Goal: Task Accomplishment & Management: Manage account settings

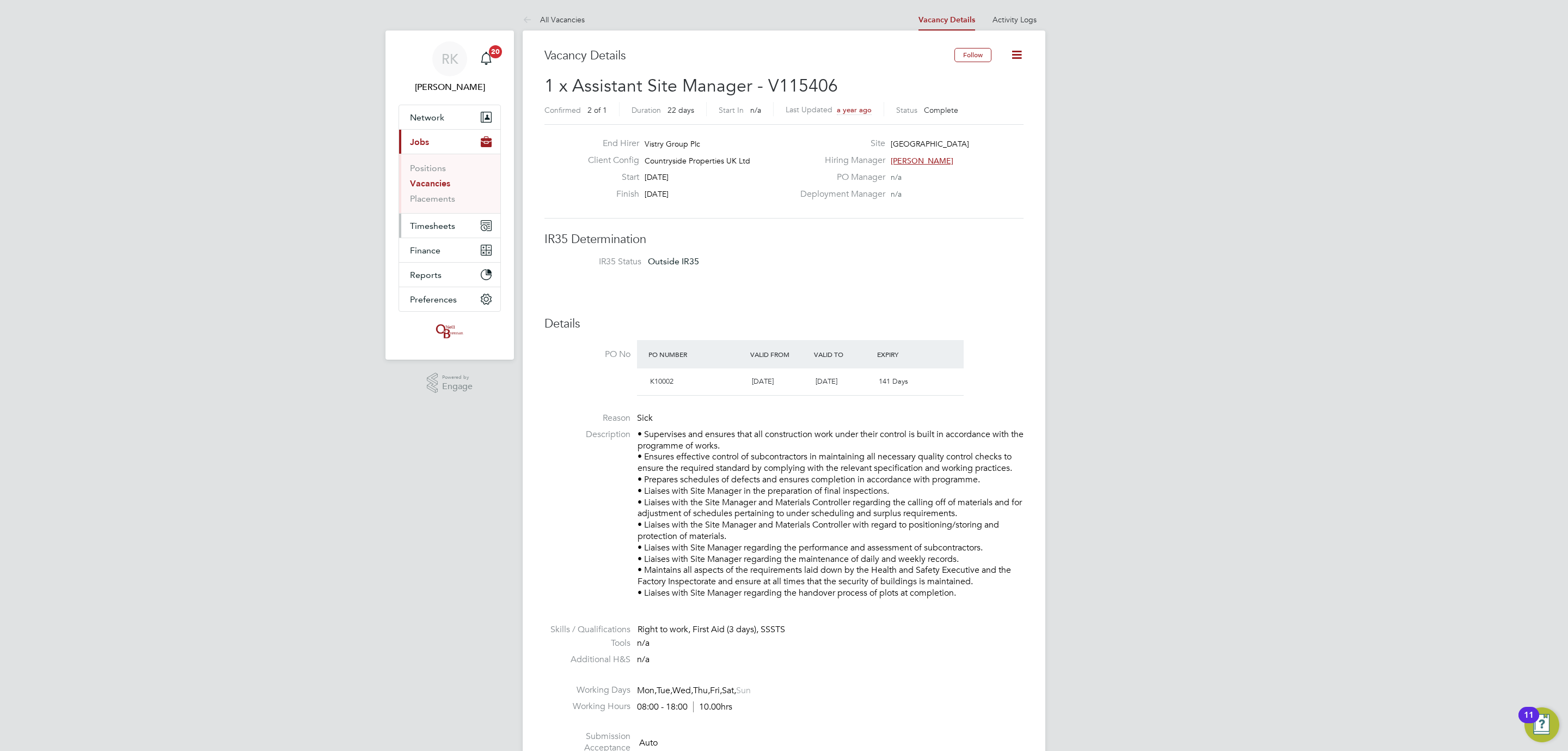
click at [443, 225] on span "Timesheets" at bounding box center [433, 225] width 45 height 10
click at [432, 136] on button "Current page: Jobs" at bounding box center [450, 141] width 101 height 24
click at [433, 183] on link "Vacancies" at bounding box center [430, 183] width 40 height 10
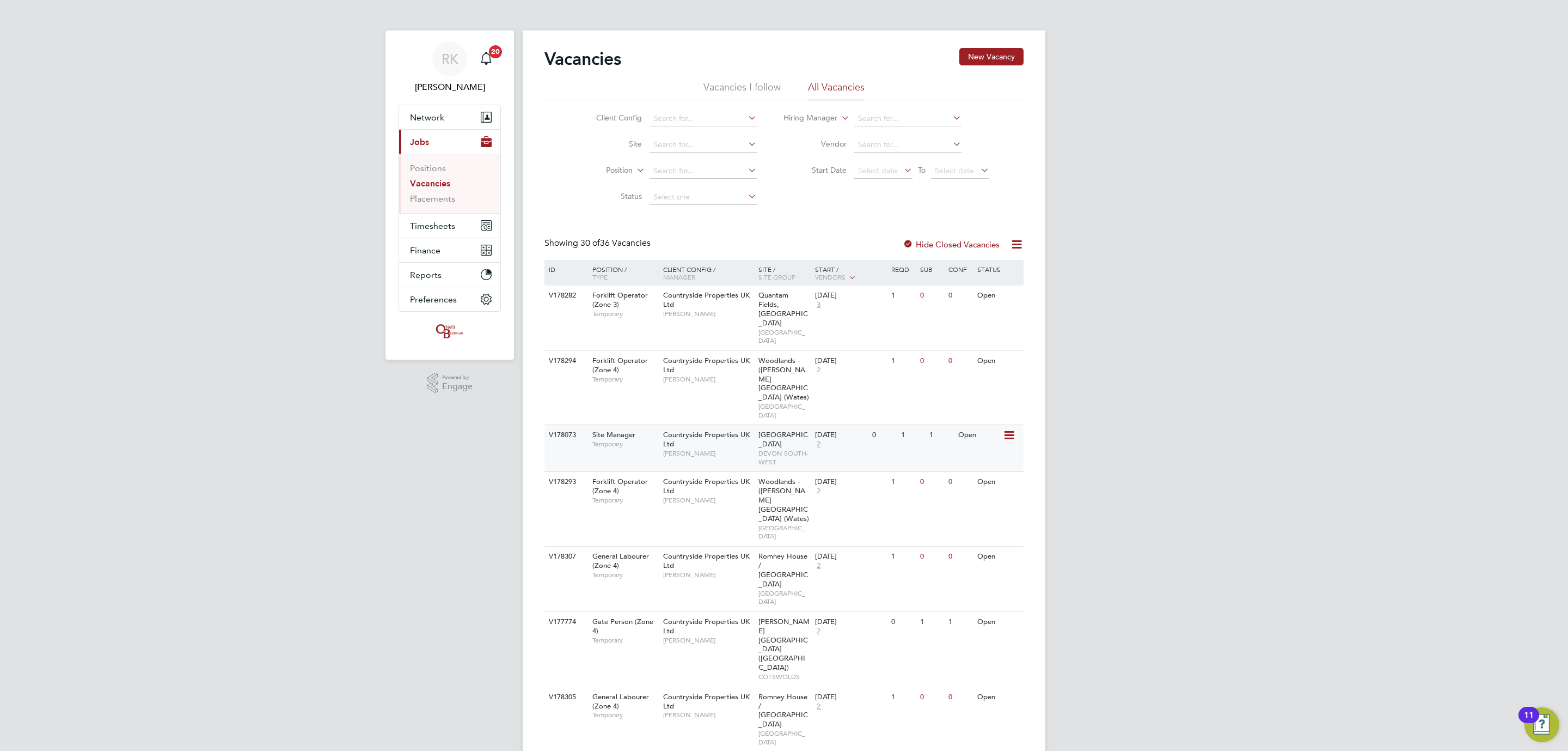
click at [800, 449] on span "DEVON SOUTH-WEST" at bounding box center [784, 457] width 52 height 17
click at [444, 223] on span "Timesheets" at bounding box center [433, 225] width 45 height 10
click at [440, 196] on link "Timesheets" at bounding box center [433, 192] width 45 height 10
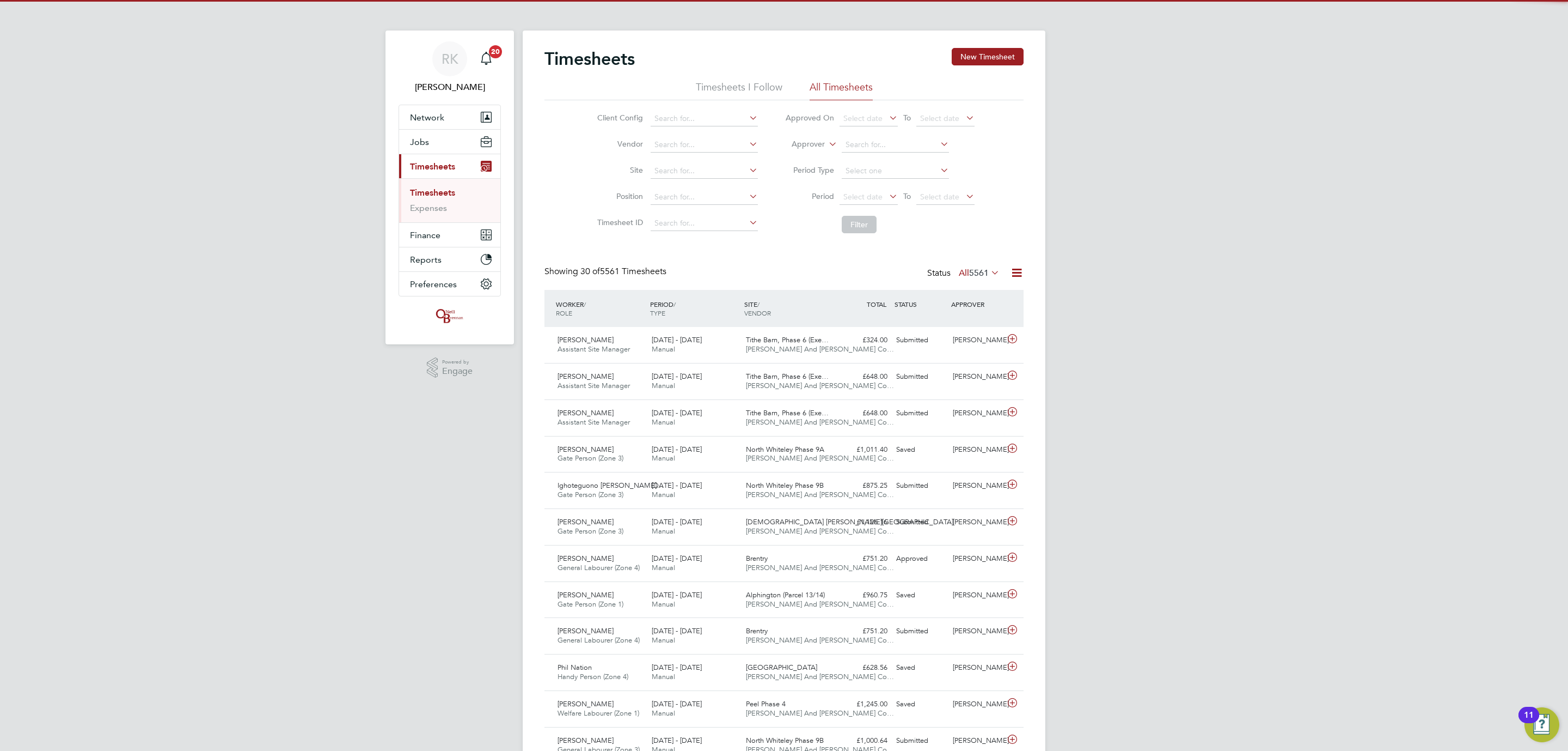
scroll to position [28, 95]
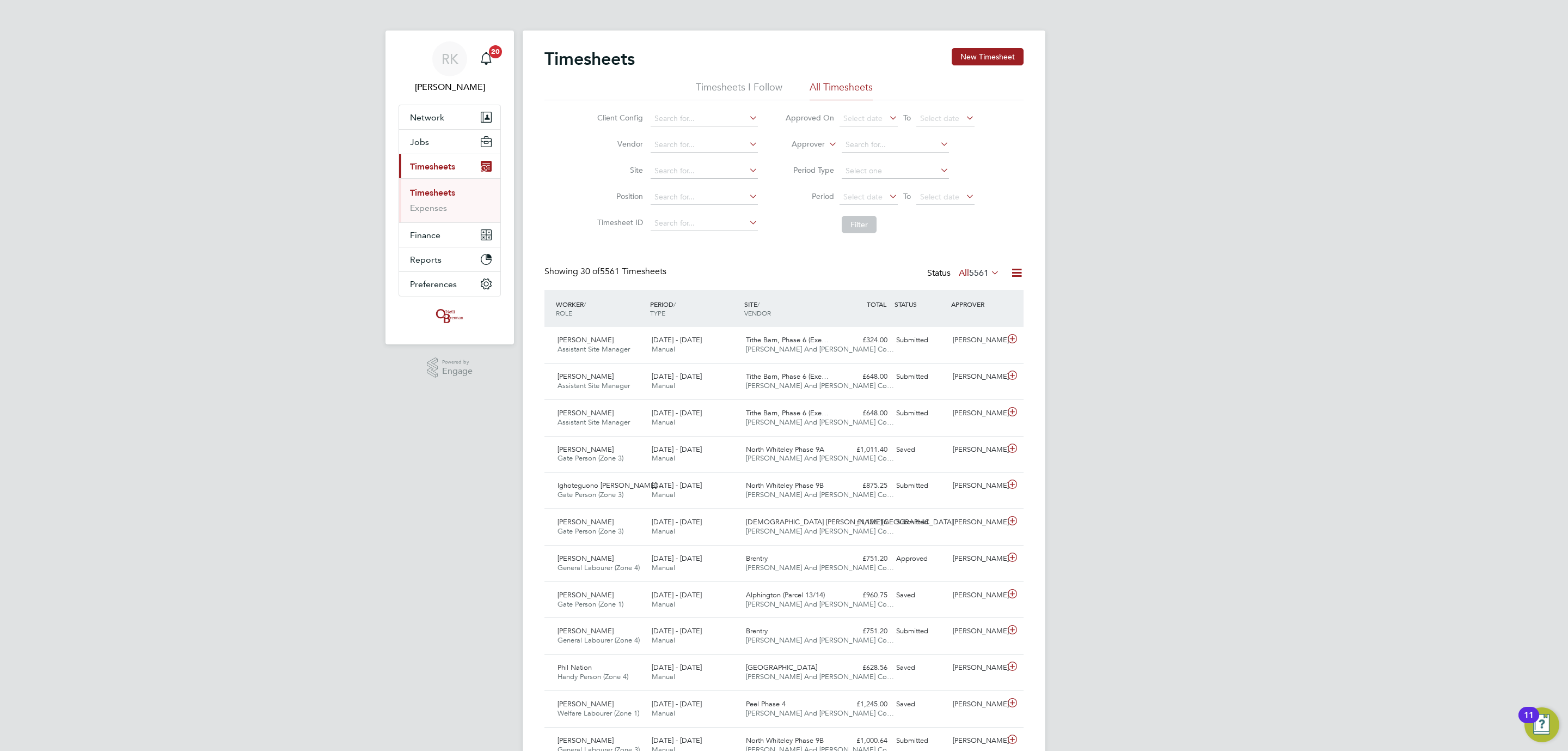
click at [729, 85] on li "Timesheets I Follow" at bounding box center [739, 90] width 86 height 19
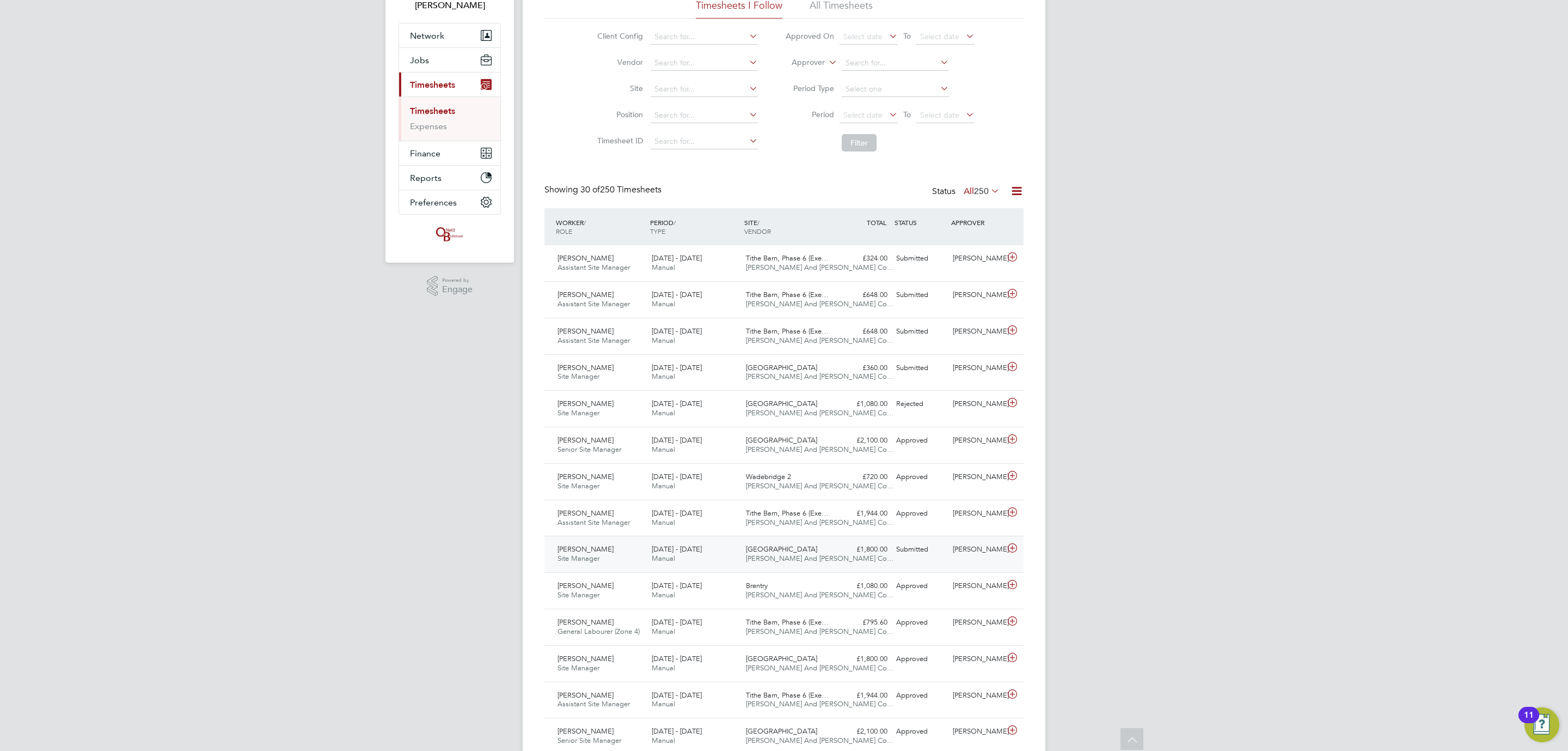
click at [724, 559] on div "4 - 10 Aug 2025 Manual" at bounding box center [694, 554] width 94 height 27
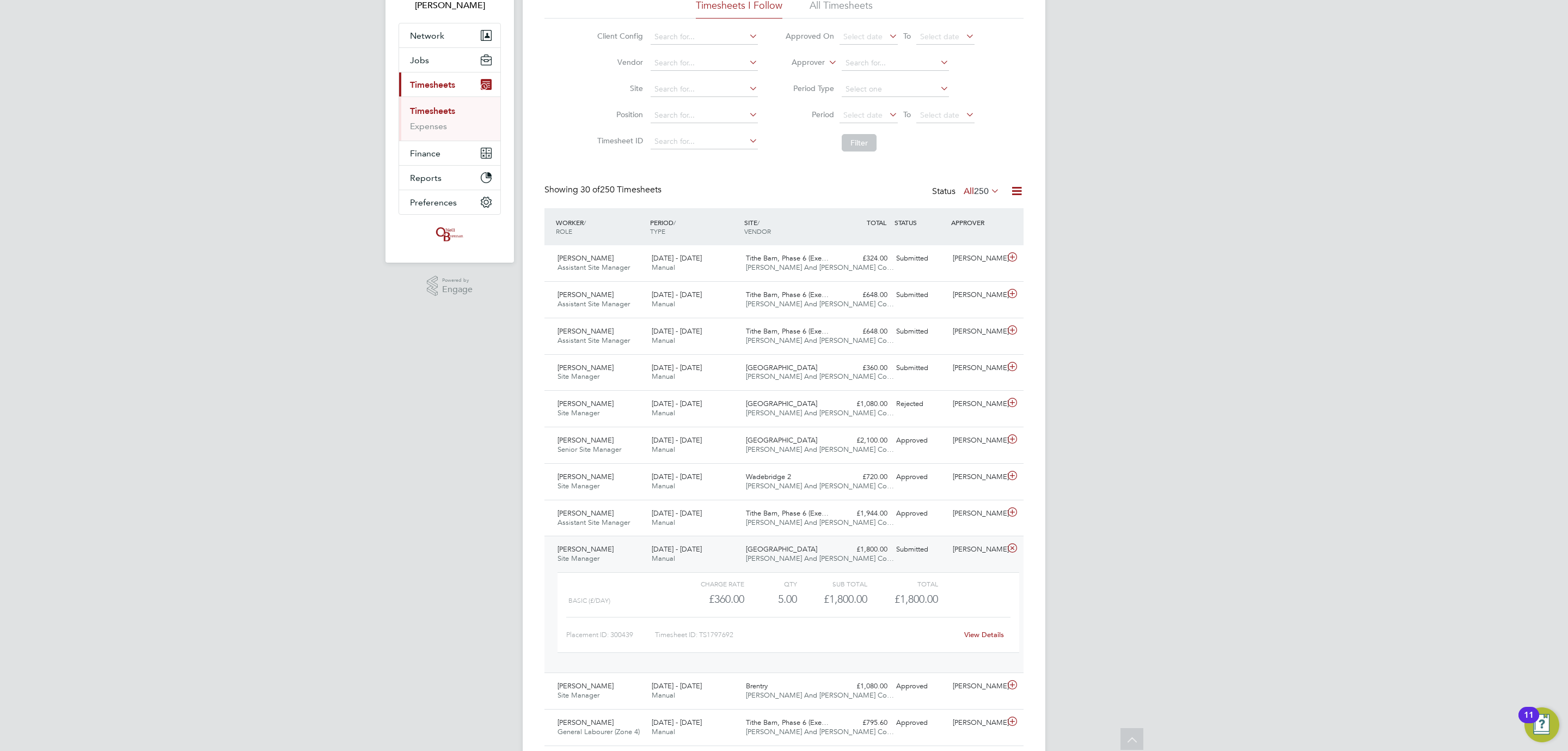
click at [983, 637] on link "View Details" at bounding box center [984, 634] width 40 height 9
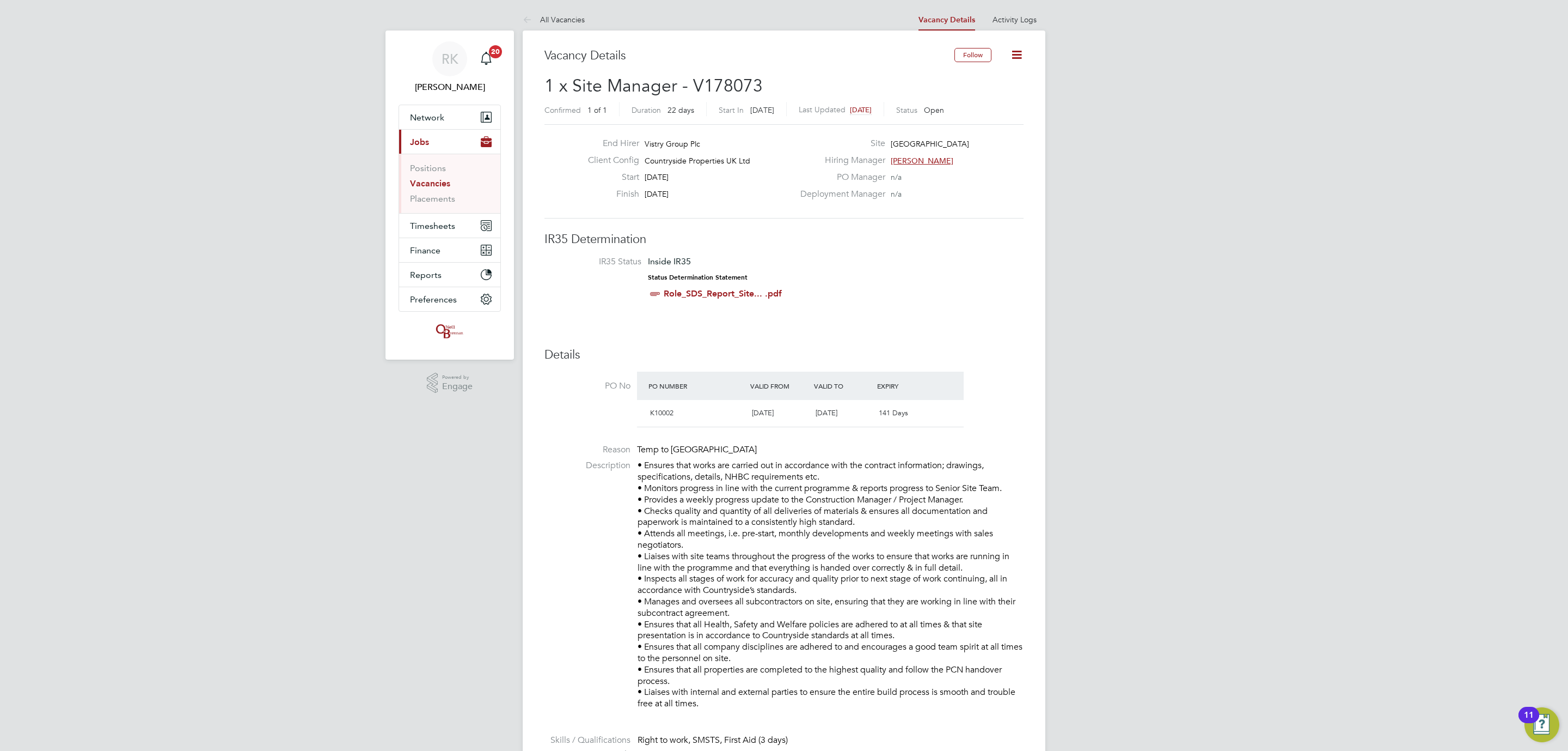
drag, startPoint x: 413, startPoint y: 451, endPoint x: 662, endPoint y: 275, distance: 304.9
click at [426, 178] on link "Vacancies" at bounding box center [430, 183] width 40 height 10
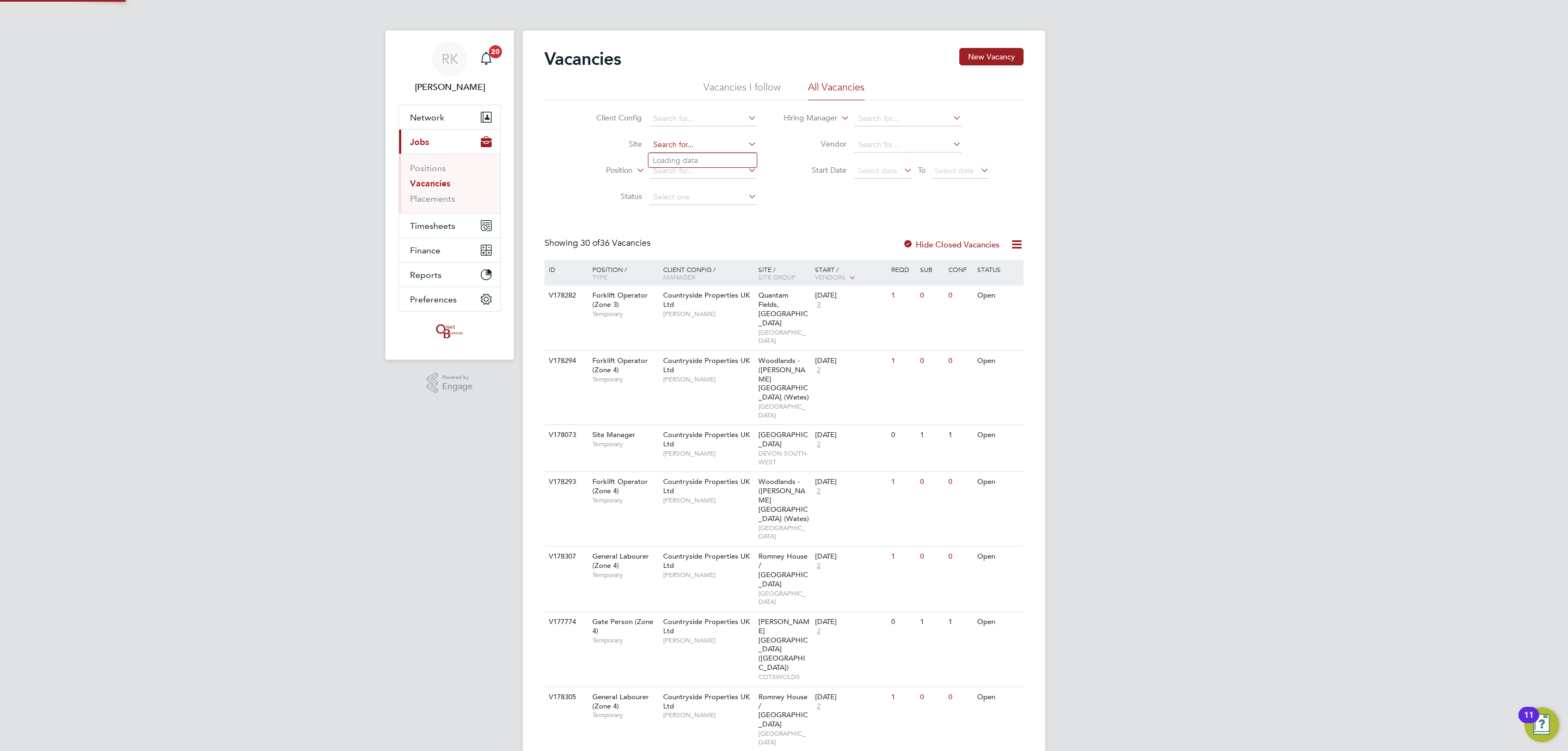
click at [678, 149] on input at bounding box center [703, 144] width 107 height 15
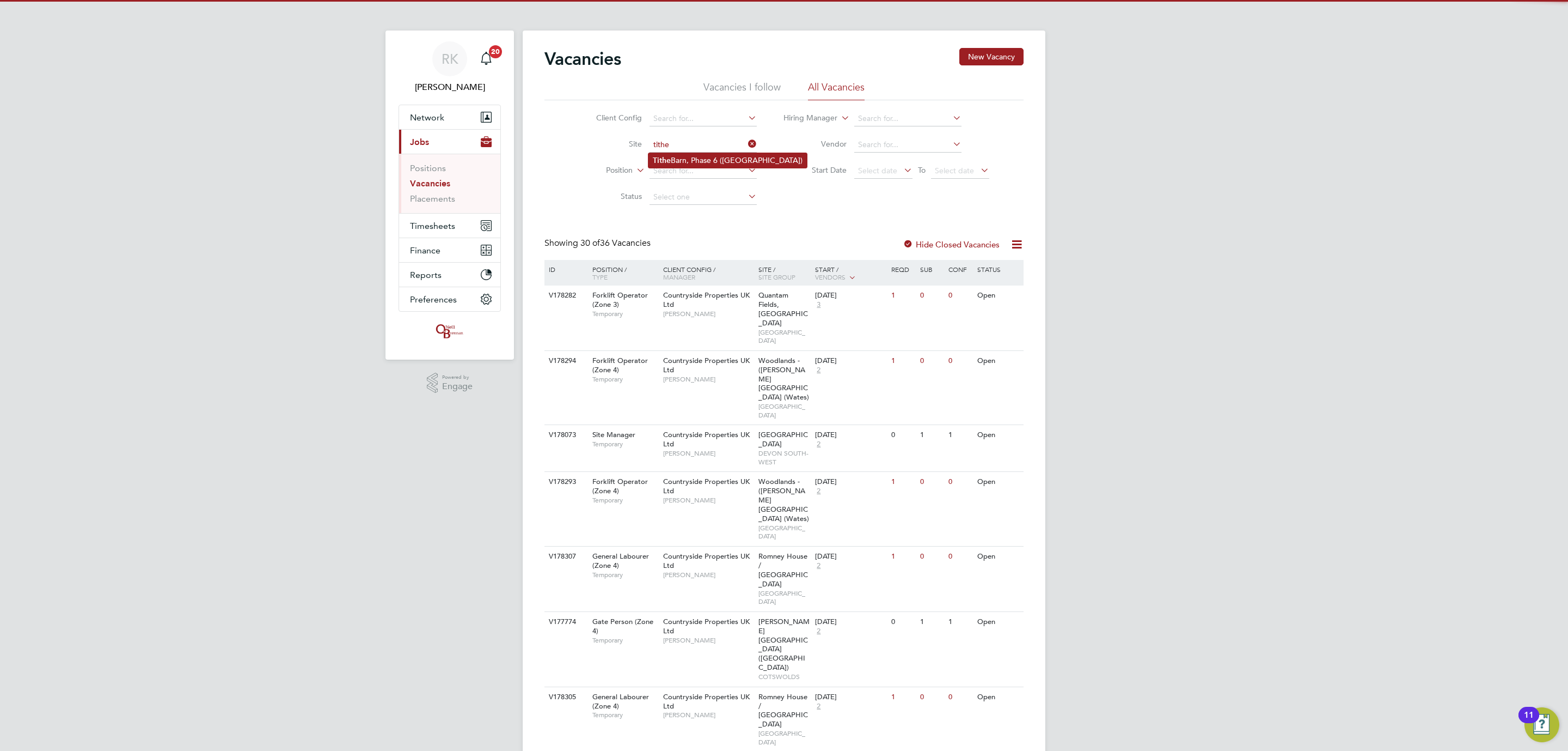
click at [679, 154] on li "Tithe Barn, Phase 6 (Exeter)" at bounding box center [727, 160] width 158 height 15
type input "Tithe Barn, Phase 6 (Exeter)"
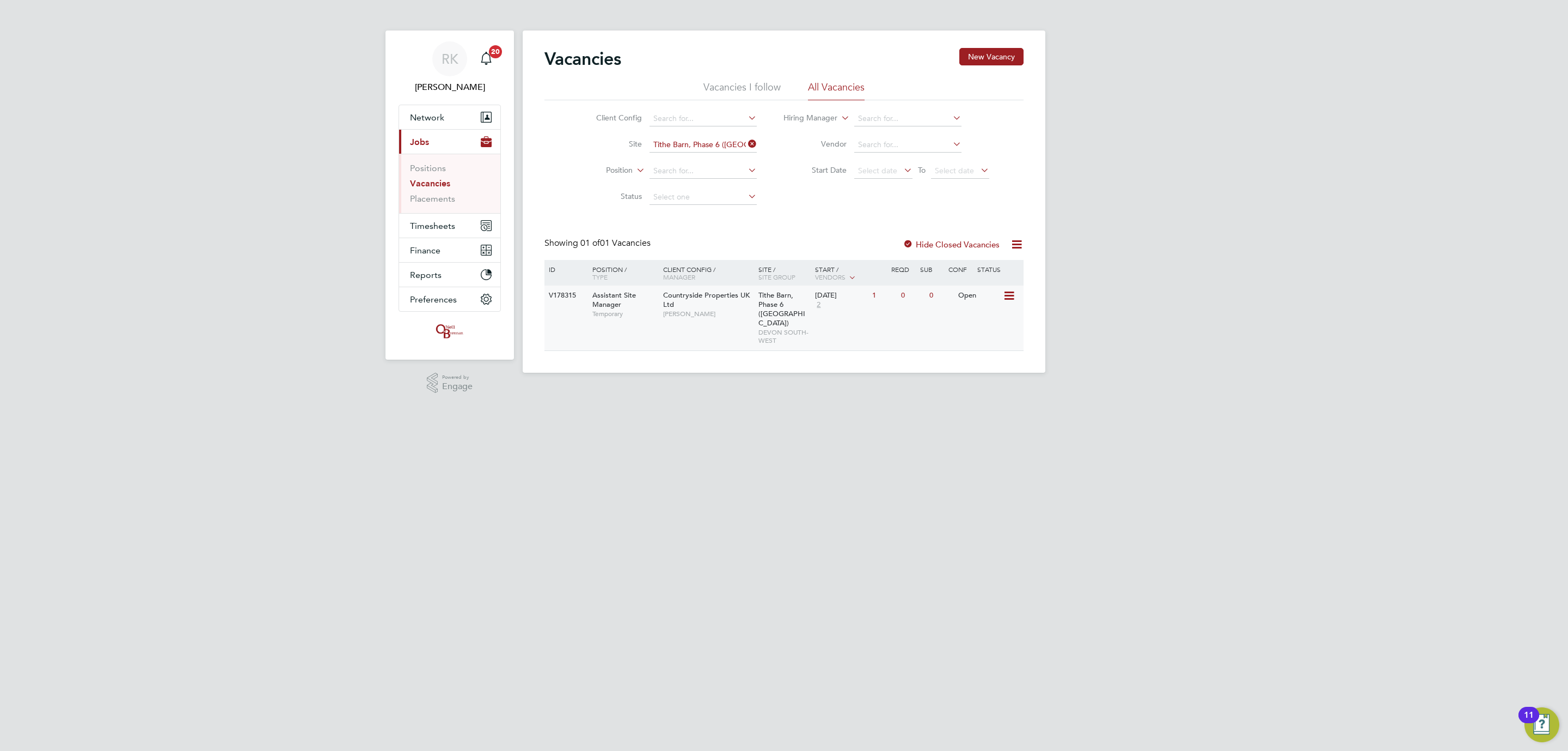
click at [715, 317] on span "[PERSON_NAME]" at bounding box center [708, 314] width 90 height 9
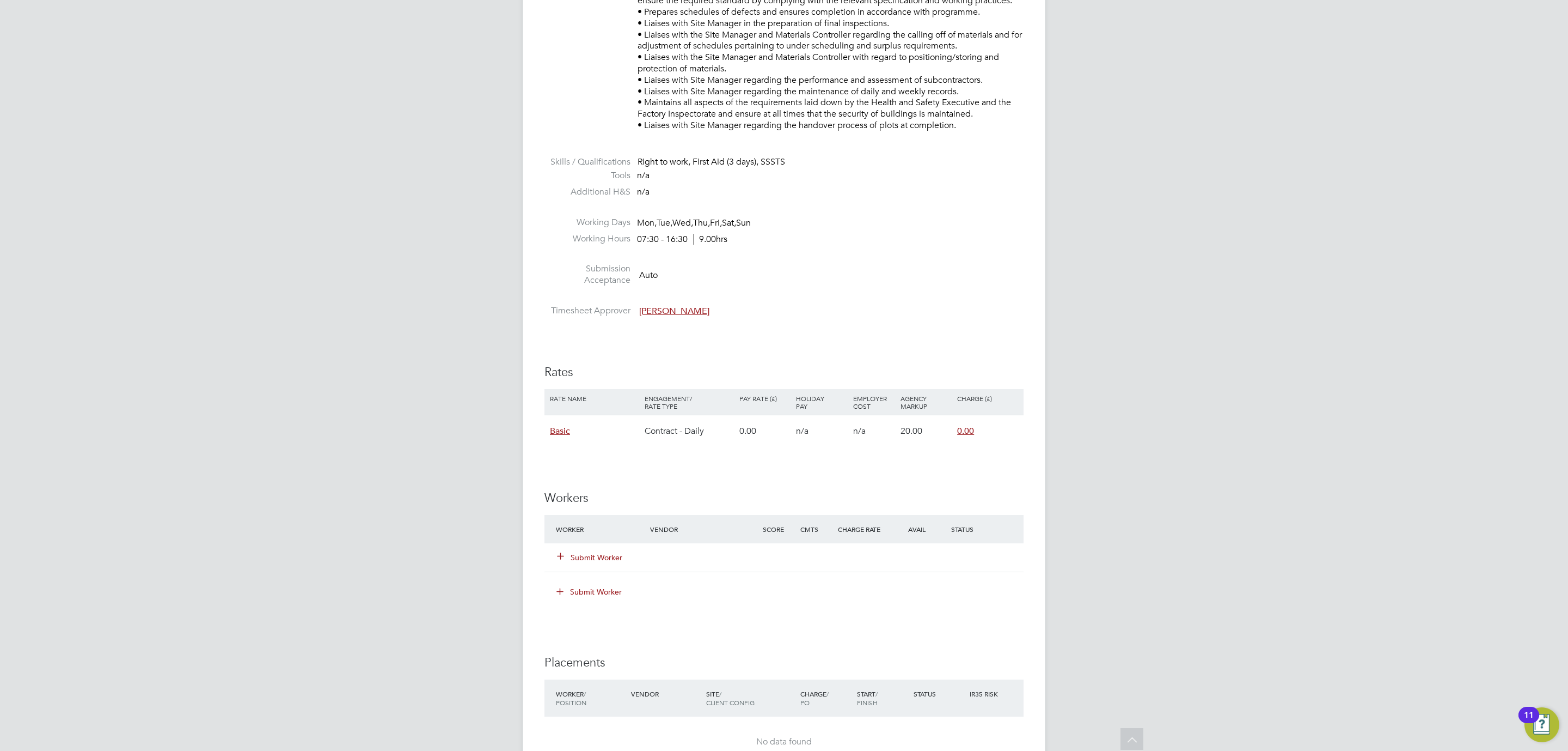
scroll to position [490, 0]
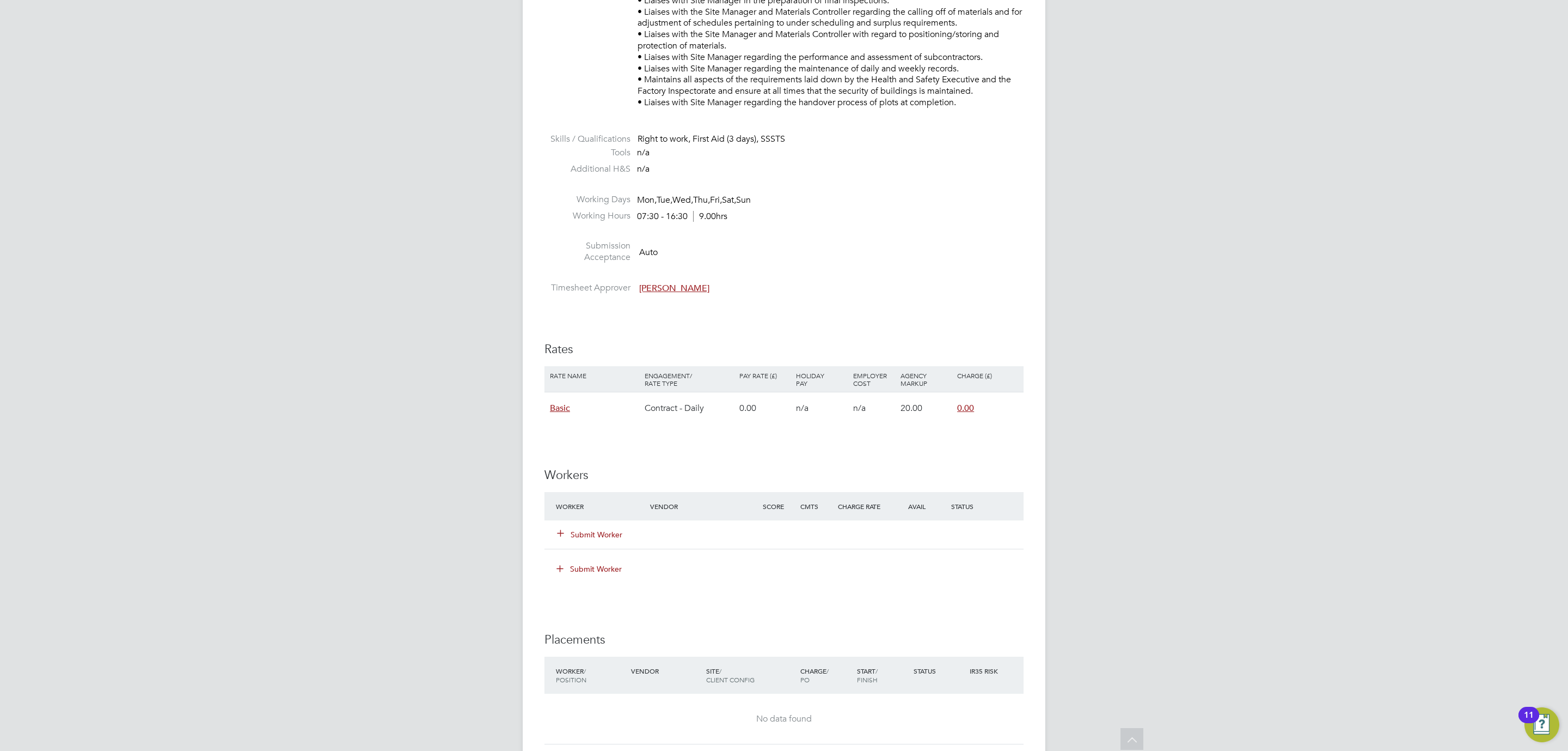
click at [587, 569] on button "Submit Worker" at bounding box center [590, 568] width 82 height 18
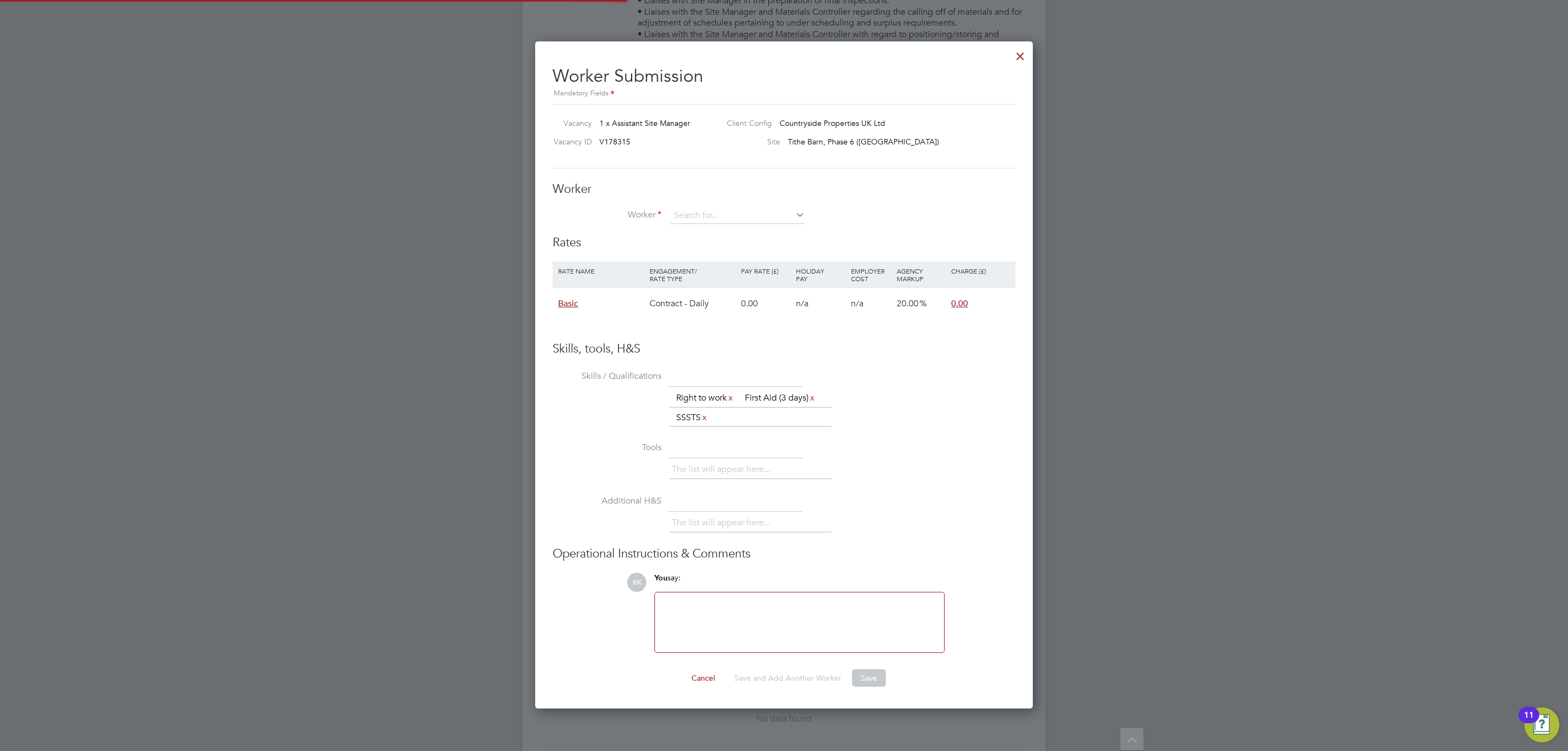
scroll to position [670, 498]
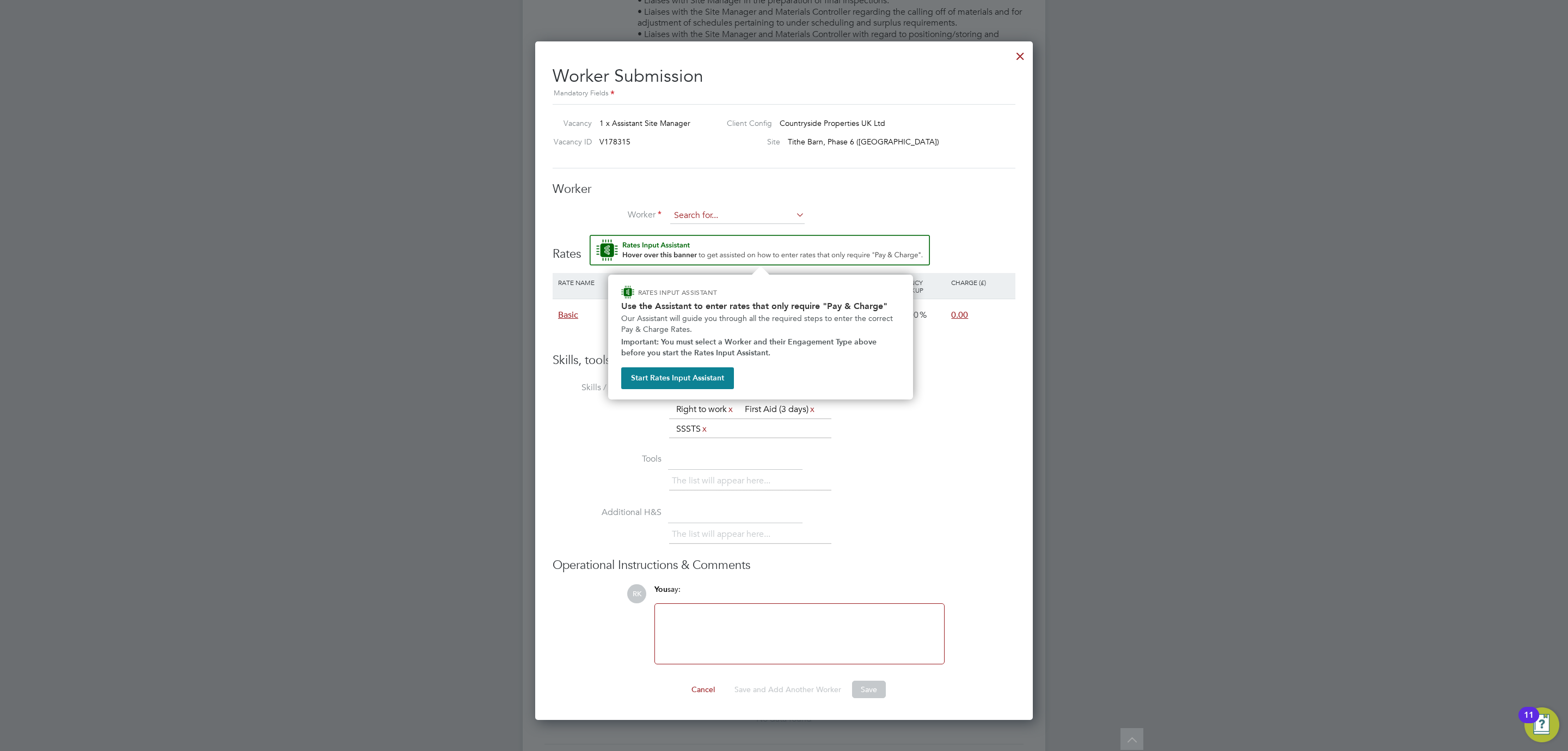
click at [730, 213] on input at bounding box center [737, 216] width 135 height 16
click at [723, 231] on li "No results found" at bounding box center [737, 231] width 136 height 14
click at [727, 200] on div "Worker Worker Worker Engagement Type" at bounding box center [784, 208] width 463 height 54
click at [721, 203] on div "Worker Worker Worker Engagement Type" at bounding box center [784, 208] width 463 height 54
click at [719, 206] on div "Worker Worker Worker Engagement Type" at bounding box center [784, 208] width 463 height 54
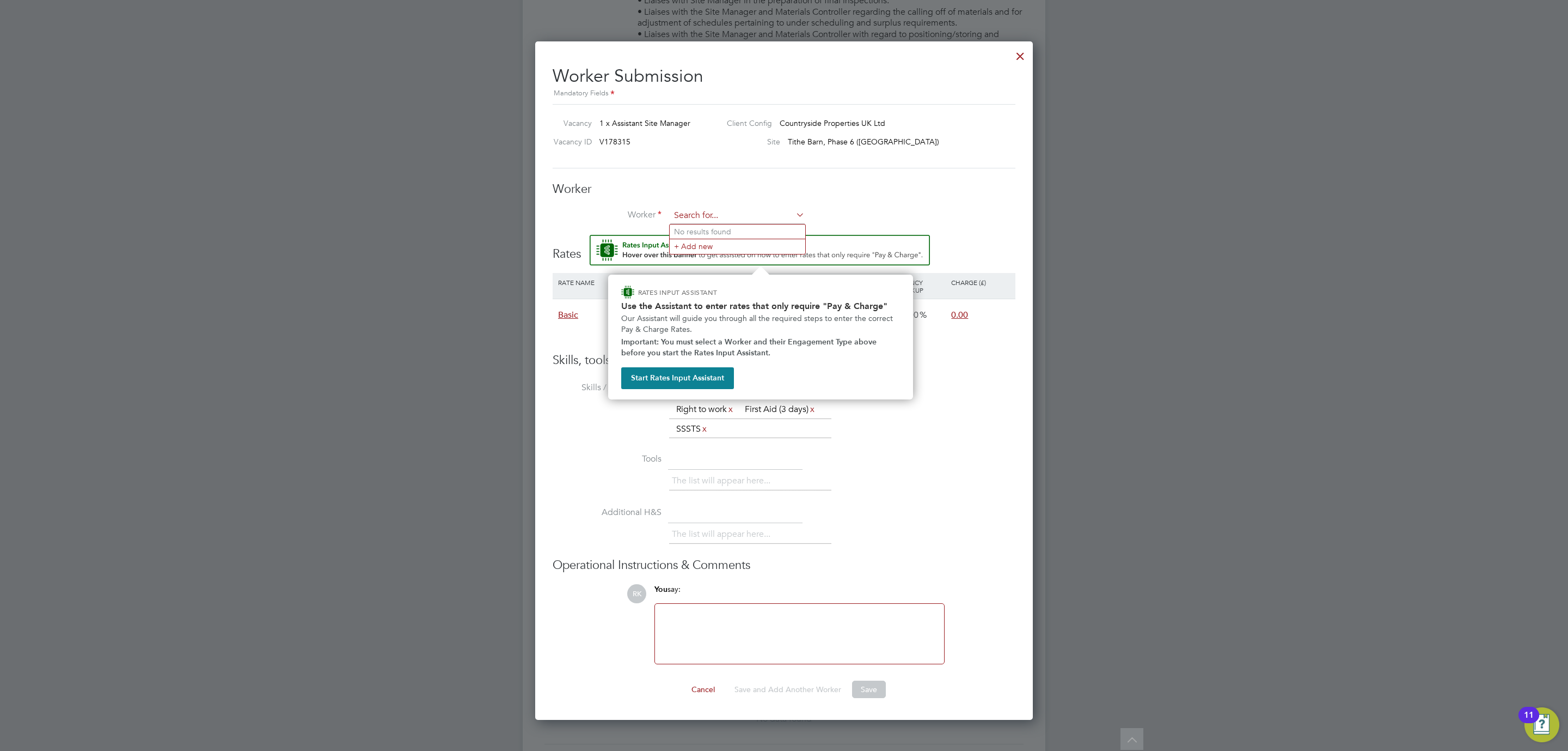
click at [714, 214] on input at bounding box center [737, 216] width 135 height 16
type input "Jon Bailey-Adams (Jon Bailey-Adams)"
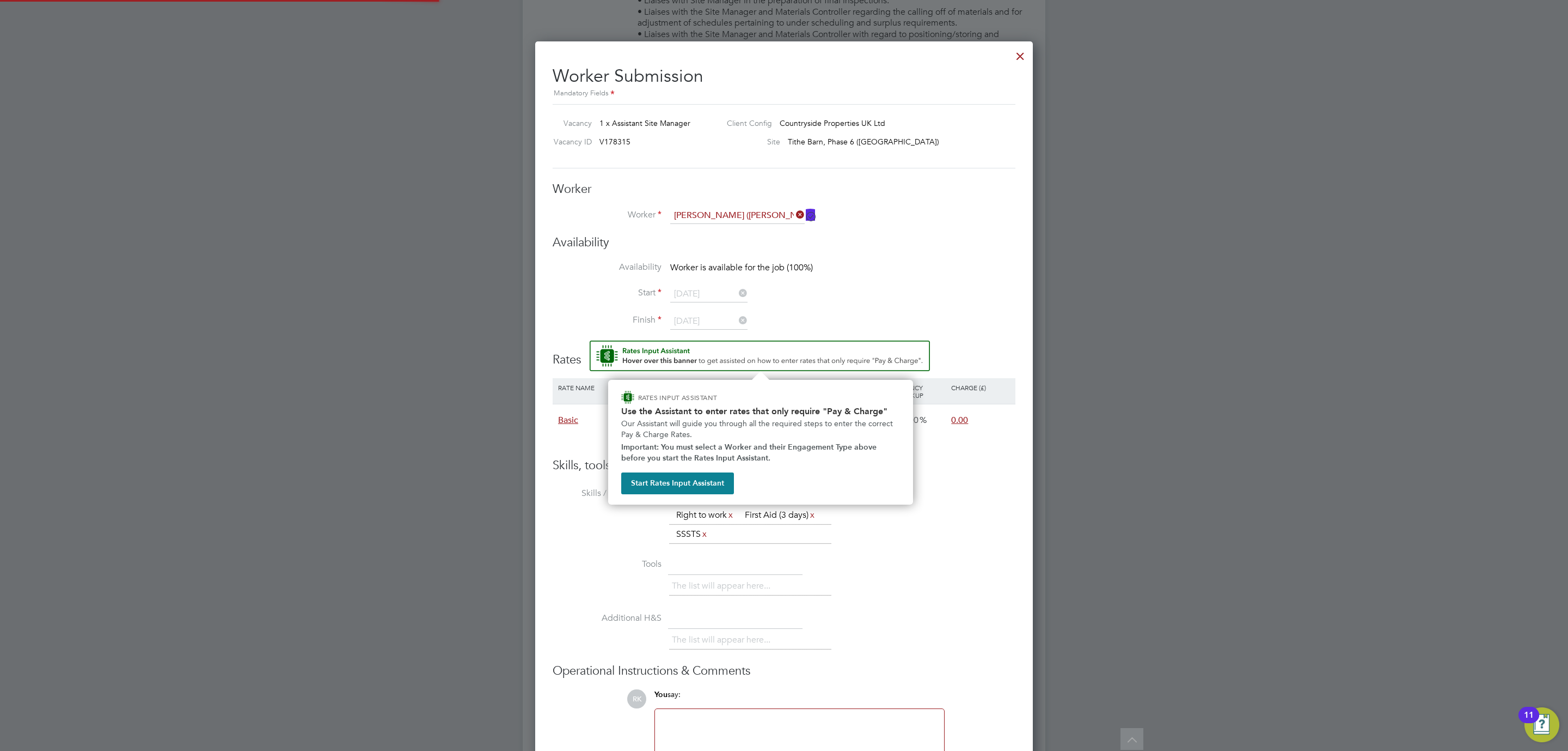
scroll to position [562, 0]
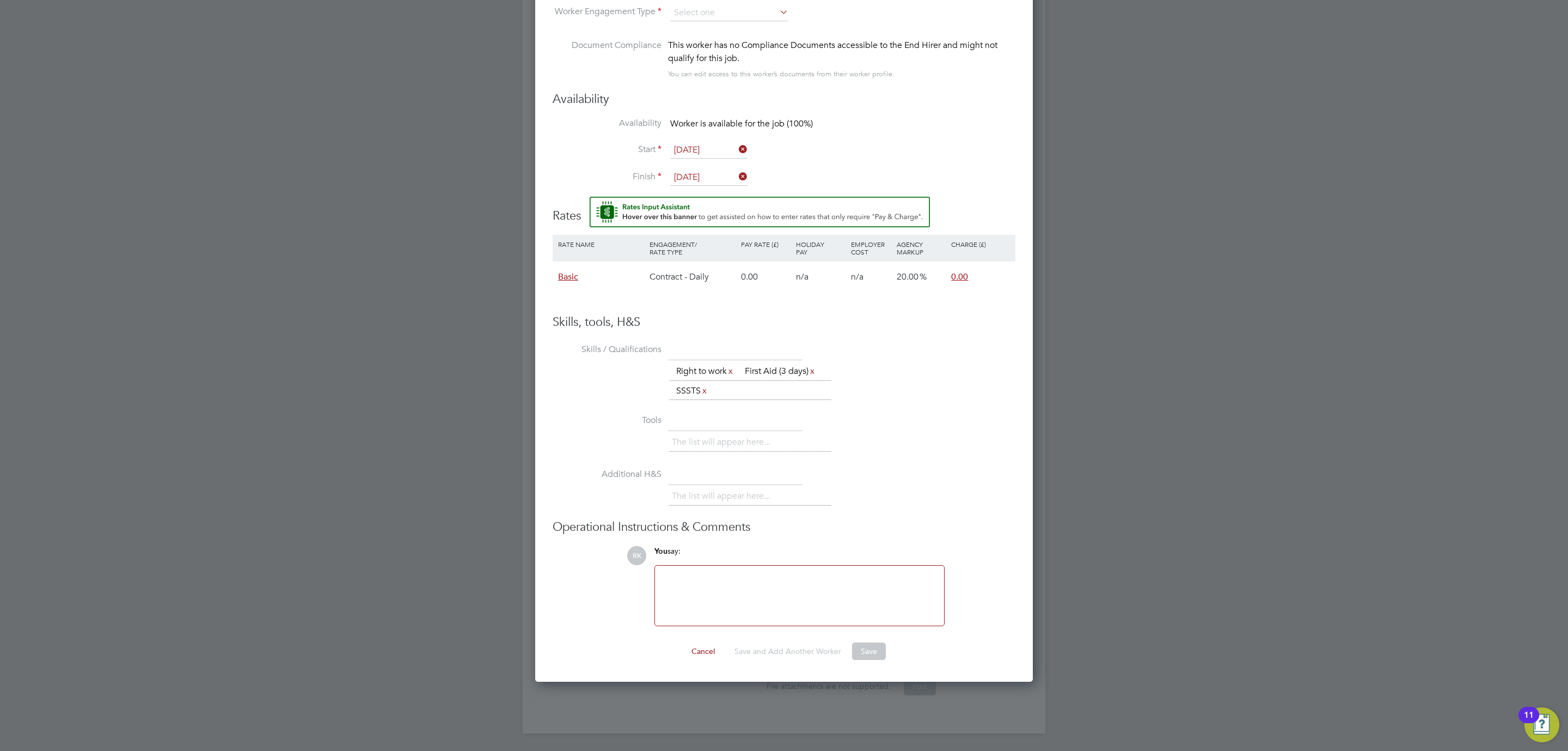
click at [923, 334] on div "Skills, tools, H&S Skills / Qualifications The list will appear here... Right t…" at bounding box center [784, 470] width 463 height 312
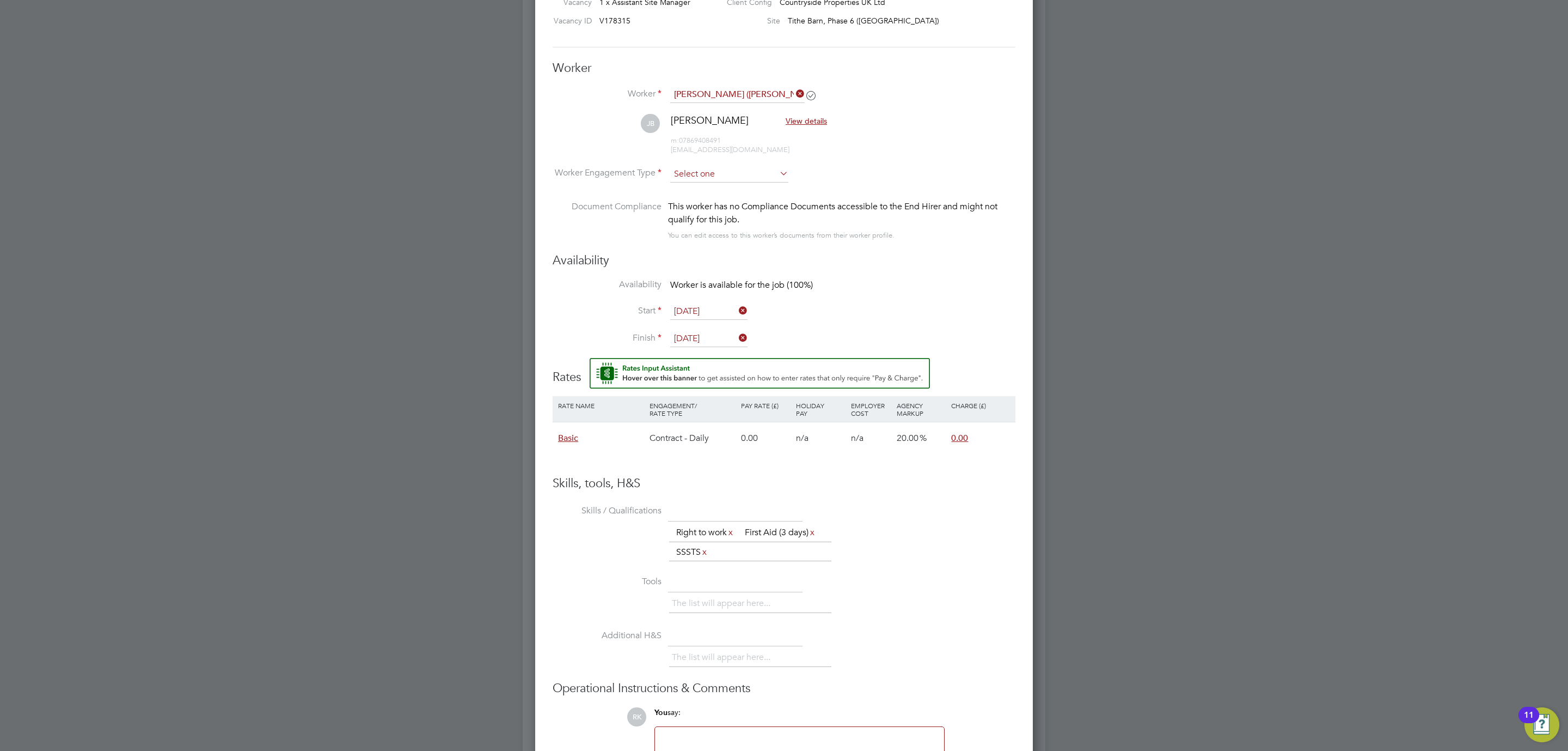
click at [760, 177] on input at bounding box center [729, 174] width 118 height 16
click at [732, 190] on li "Contract" at bounding box center [729, 189] width 119 height 14
type input "Contract"
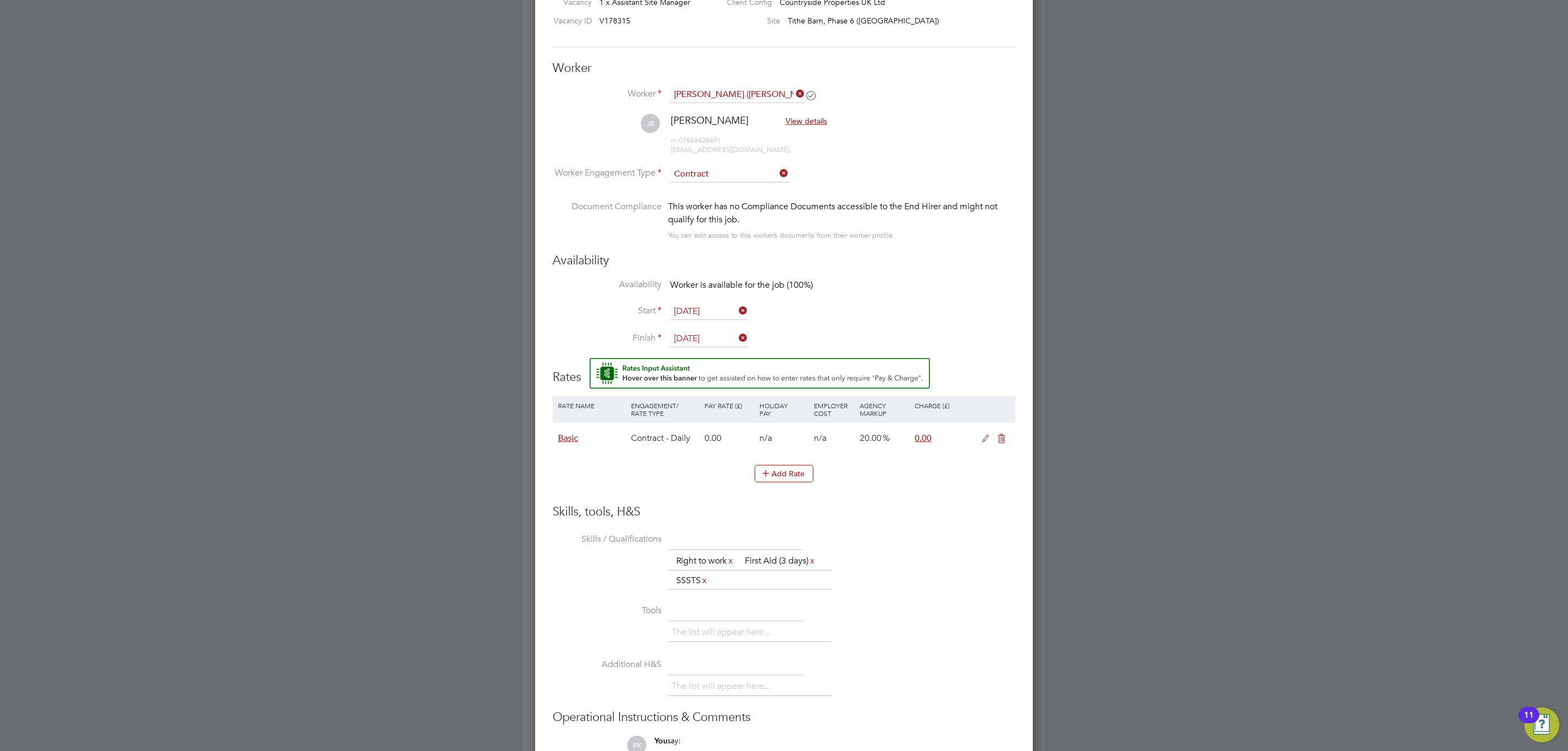
click at [982, 439] on icon at bounding box center [985, 439] width 13 height 9
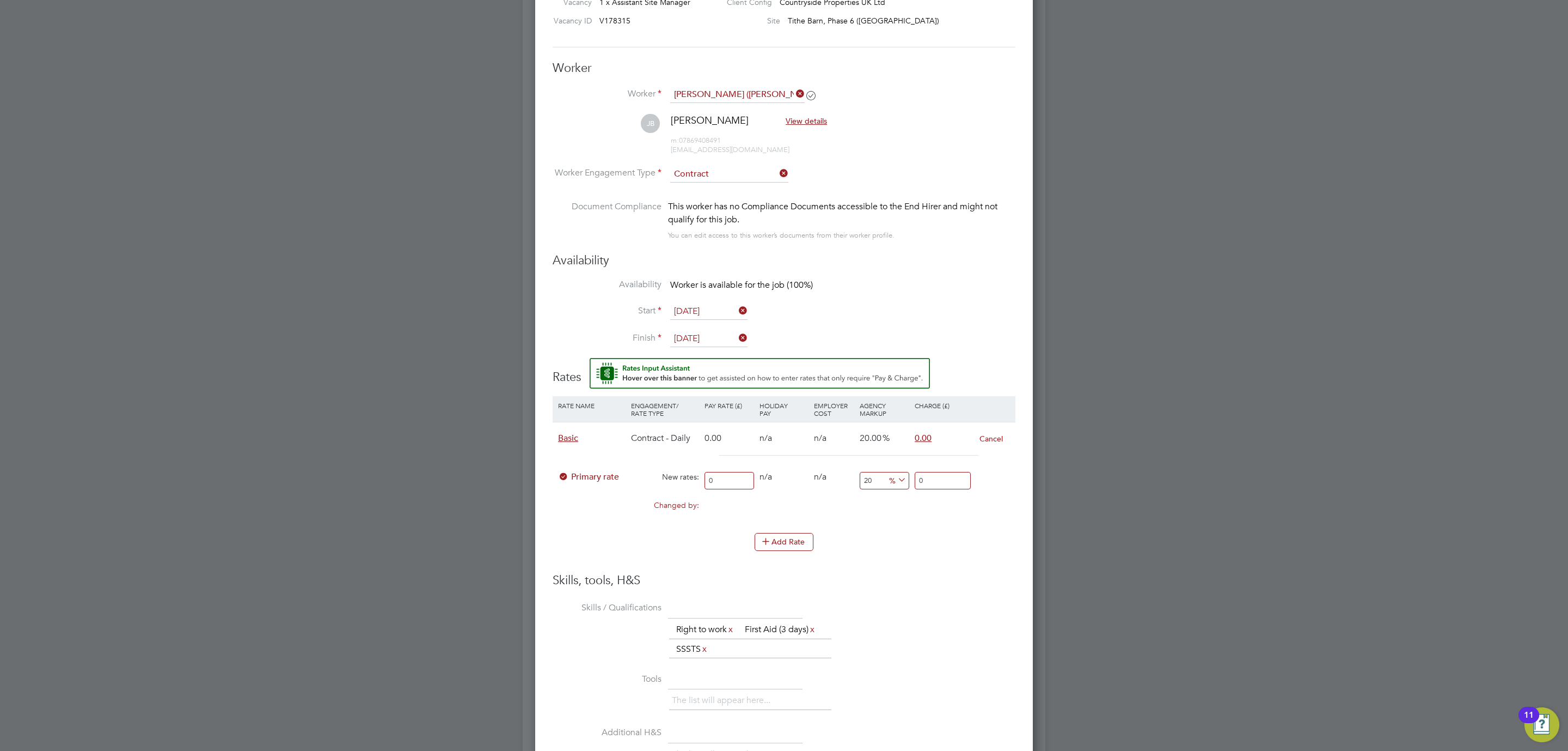
drag, startPoint x: 739, startPoint y: 482, endPoint x: 351, endPoint y: 446, distance: 389.7
click at [523, 446] on div "All Vacancies Vacancy Details Activity Logs Vacancy Details Activity Logs All V…" at bounding box center [784, 146] width 523 height 1497
type input "2"
type input "2.4"
type input "27"
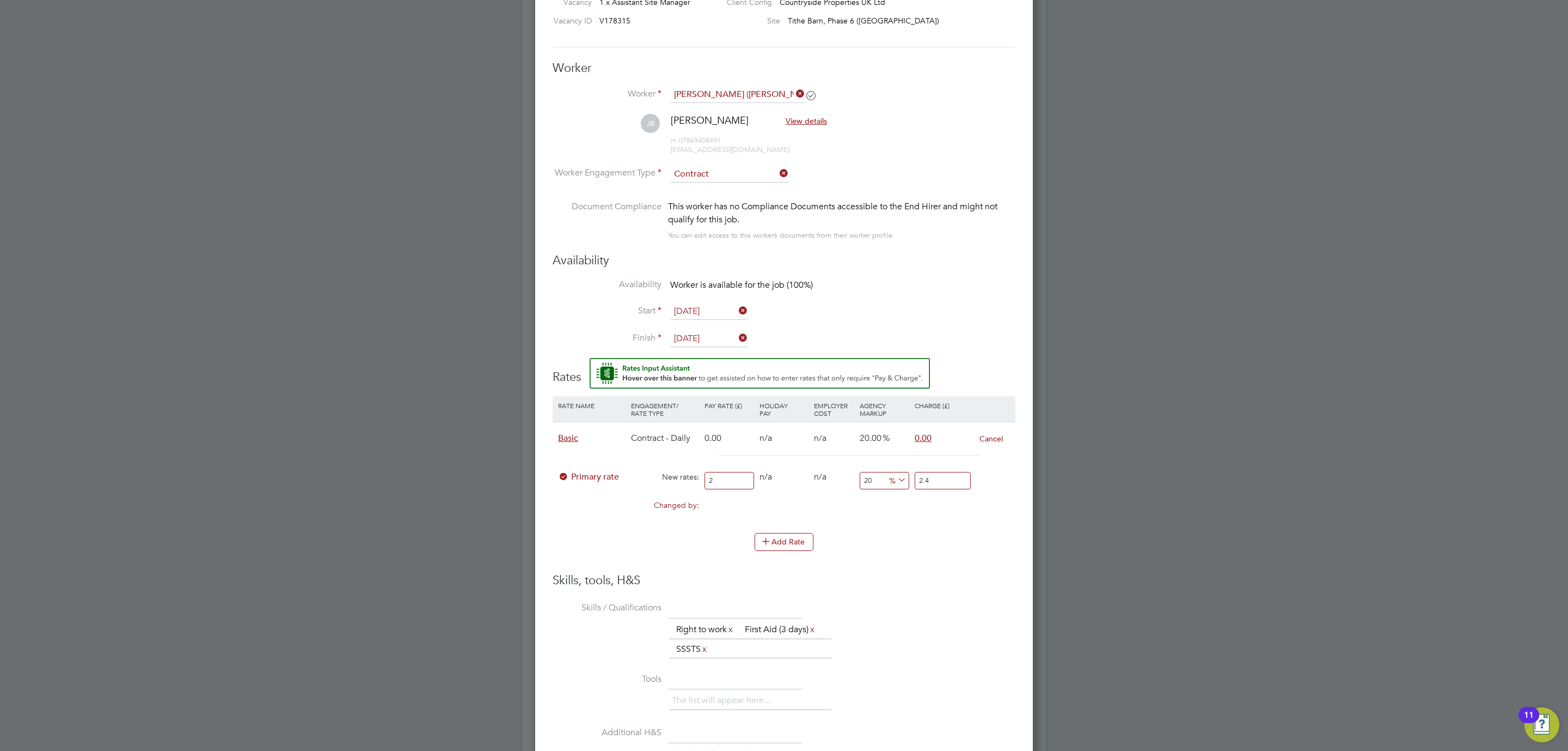
type input "32.4"
type input "270"
type input "324"
type input "270"
click at [348, 436] on div at bounding box center [784, 375] width 1568 height 751
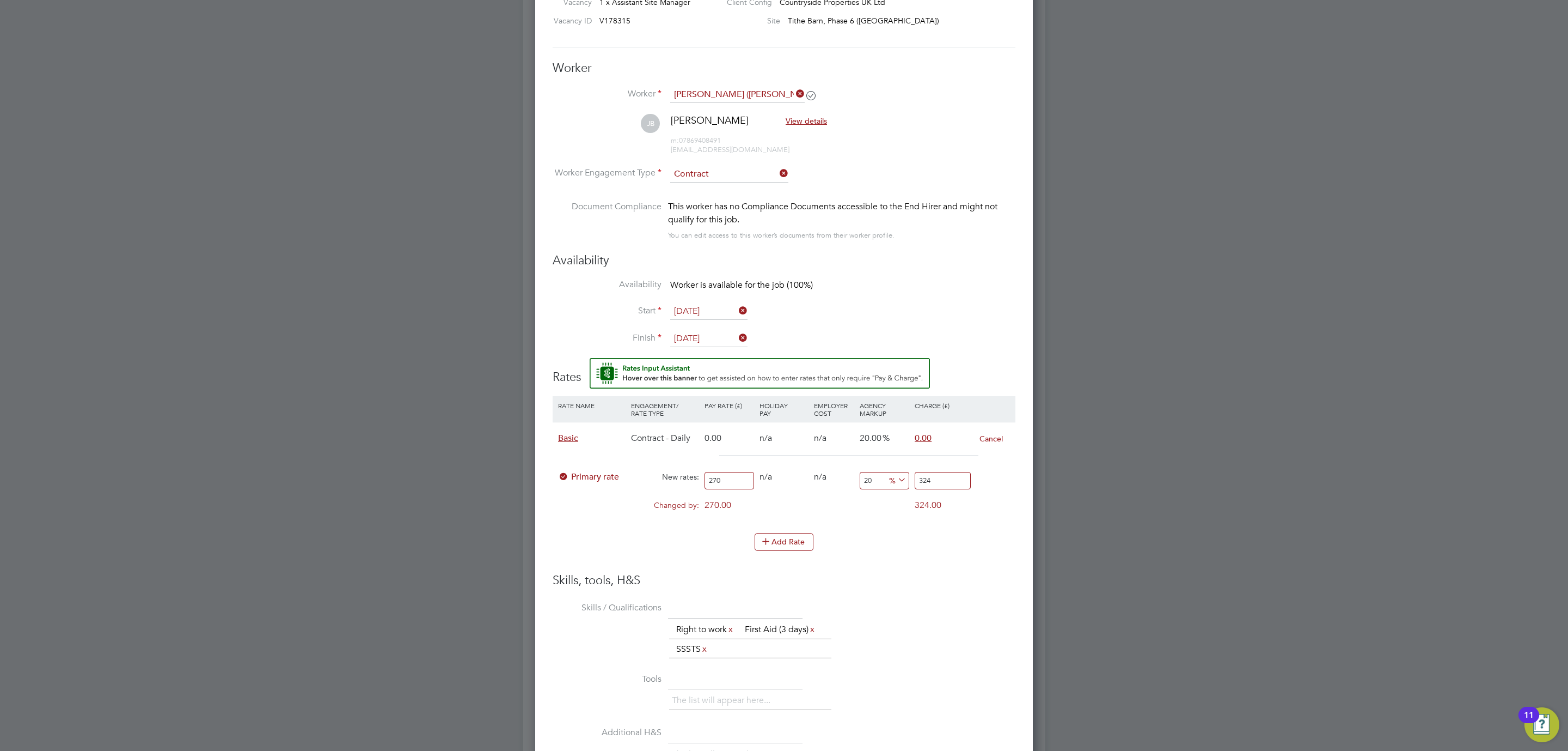
click at [886, 576] on h3 "Skills, tools, H&S" at bounding box center [784, 580] width 463 height 16
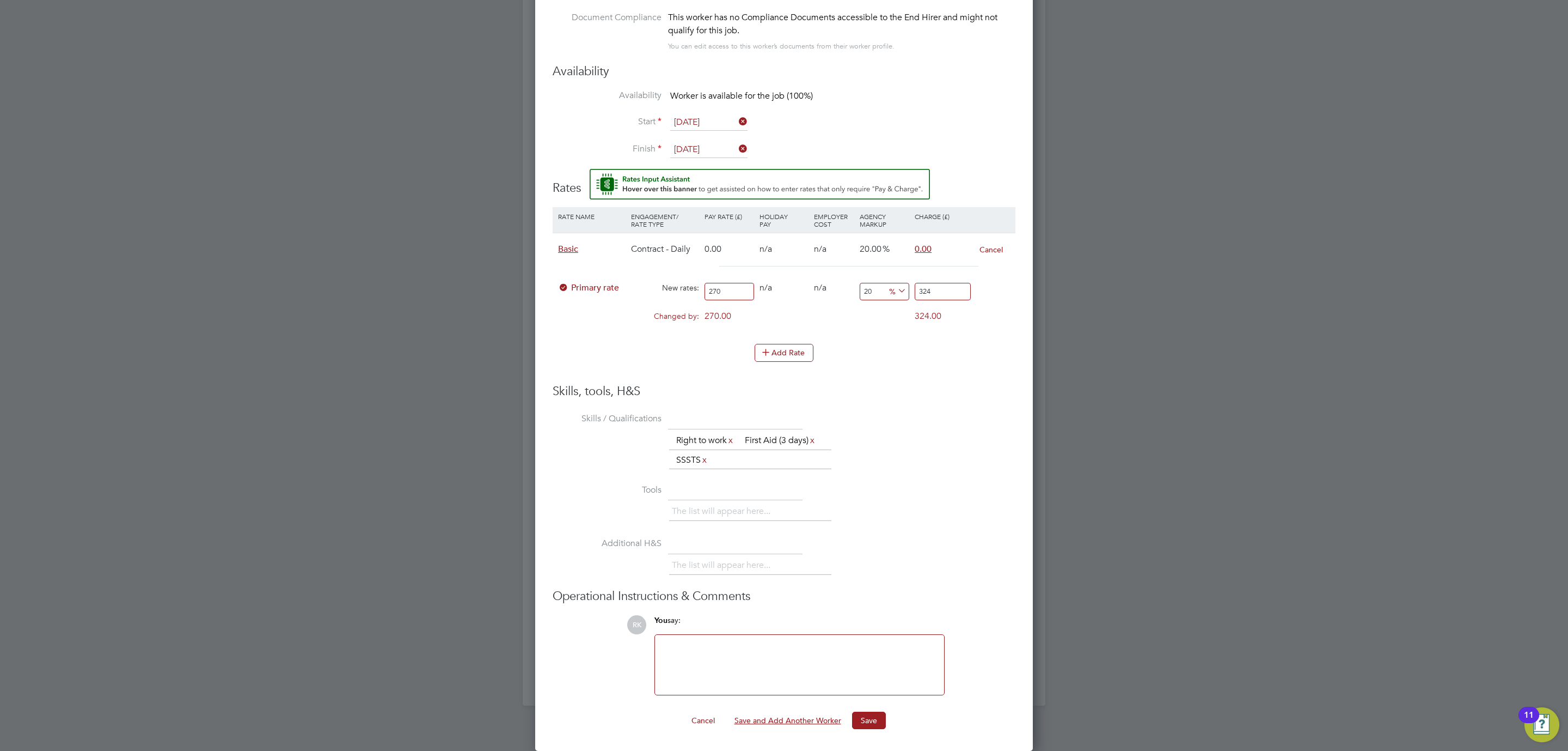
click at [804, 718] on button "Save and Add Another Worker" at bounding box center [788, 720] width 124 height 18
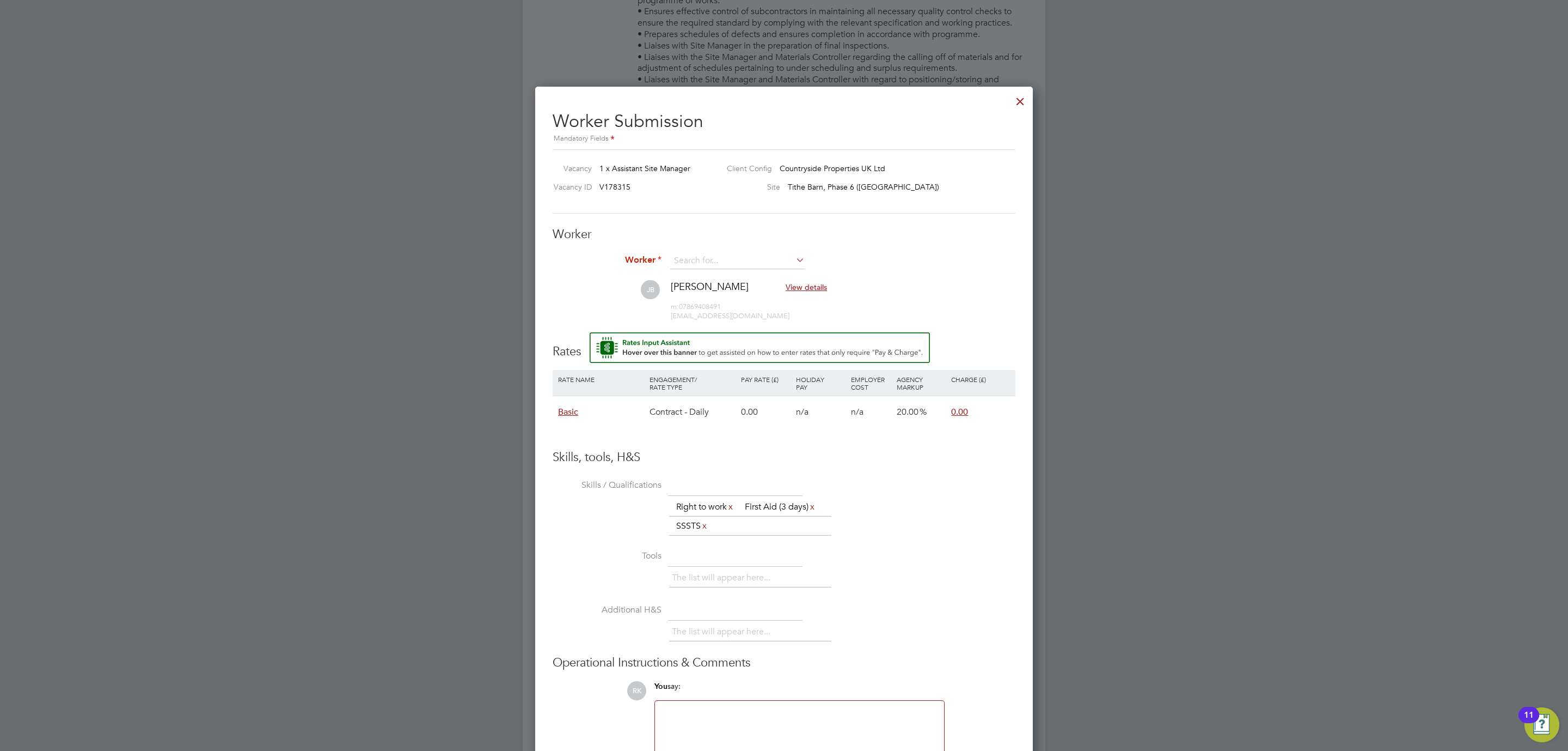
click at [699, 250] on div "Worker Worker JB Jon Bailey-Adams View details m: 07869408491 jobaileyadams@hot…" at bounding box center [784, 280] width 463 height 106
click at [687, 266] on input at bounding box center [737, 261] width 135 height 16
click at [713, 278] on li "Amber Gratton-Davey (Amber Gratton-DAvey)" at bounding box center [752, 277] width 164 height 15
type input "Amber Gratton-Davey (Amber Gratton-DAvey)"
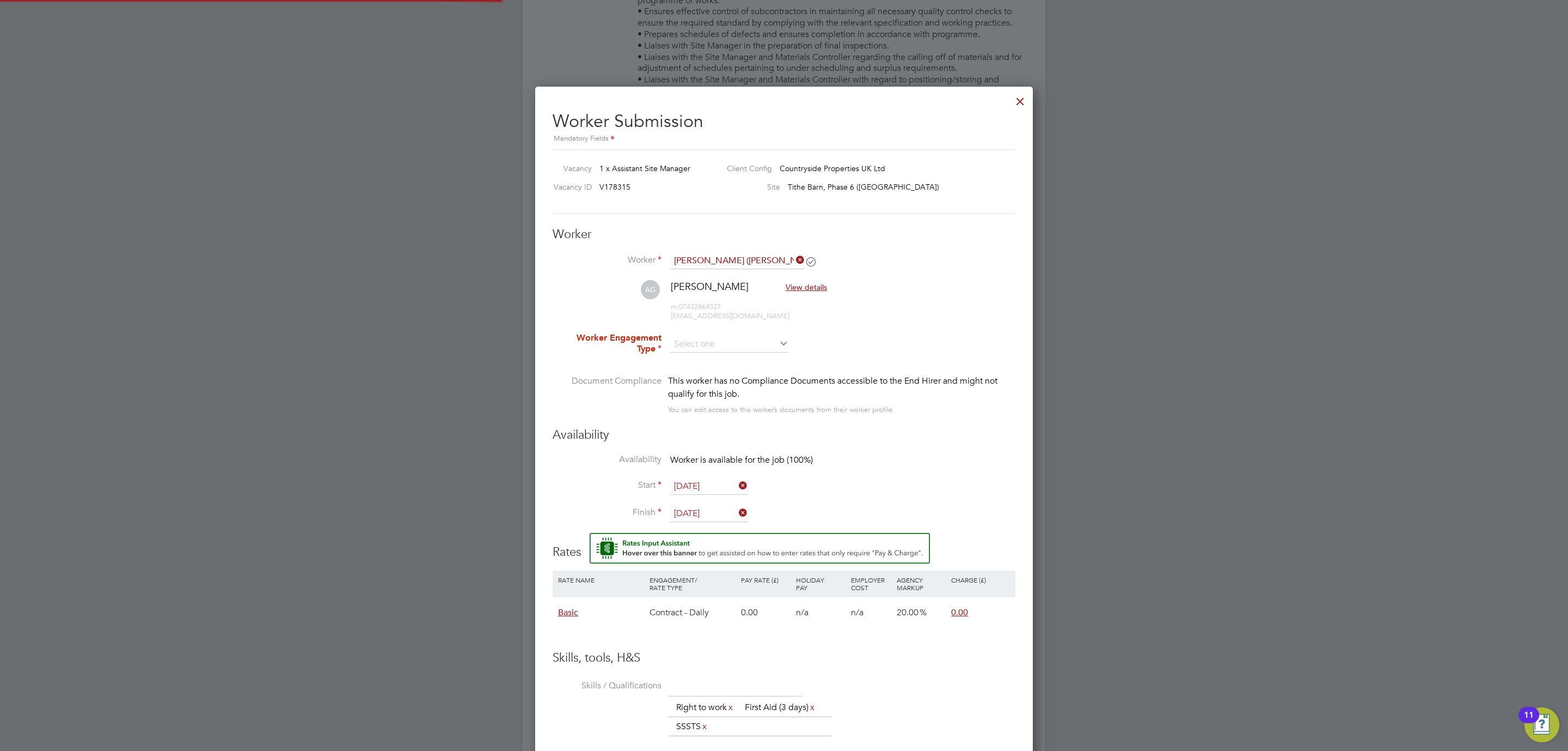
type input "07 Aug 2025"
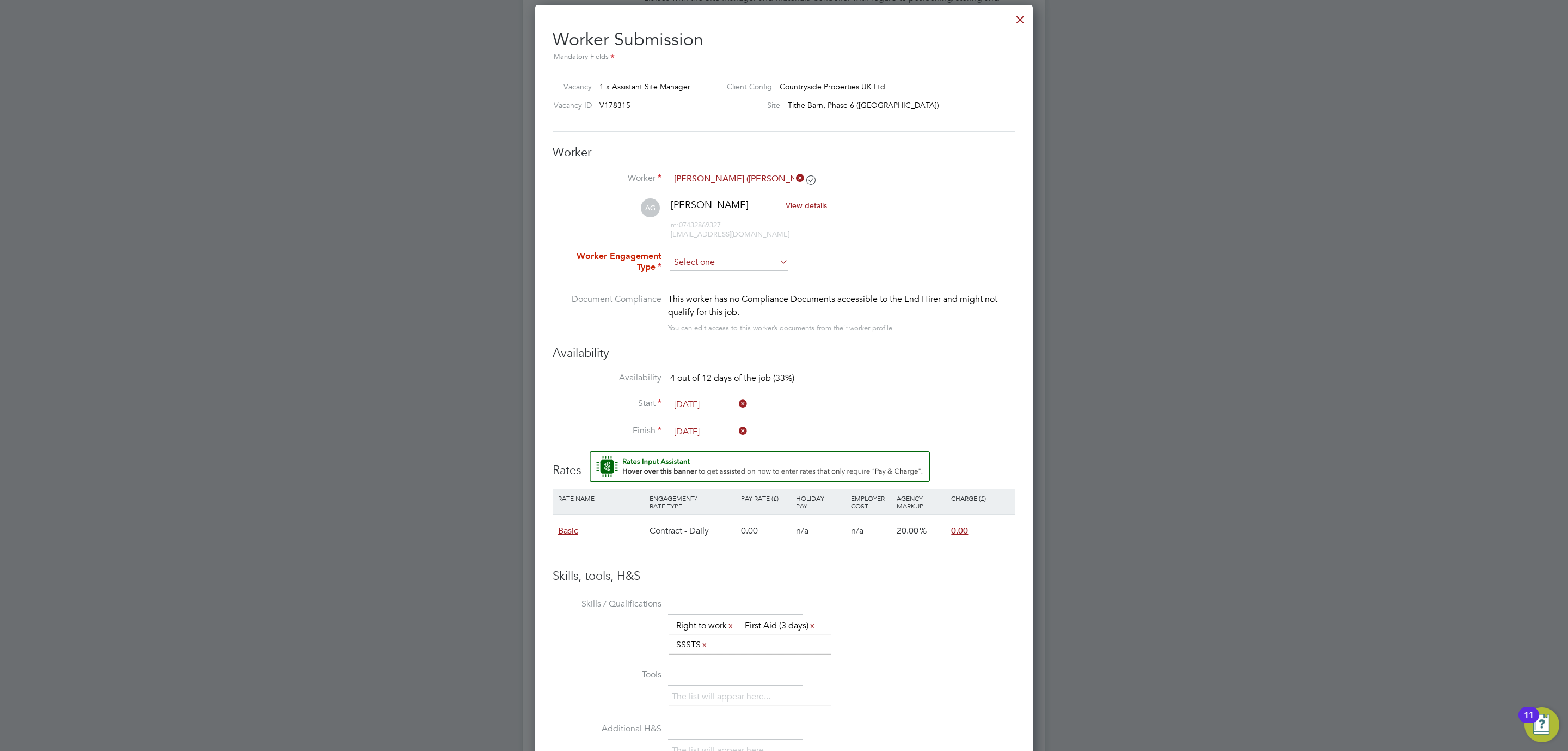
click at [727, 261] on input at bounding box center [729, 263] width 118 height 16
click at [723, 278] on li "Contract" at bounding box center [729, 278] width 119 height 14
type input "Contract"
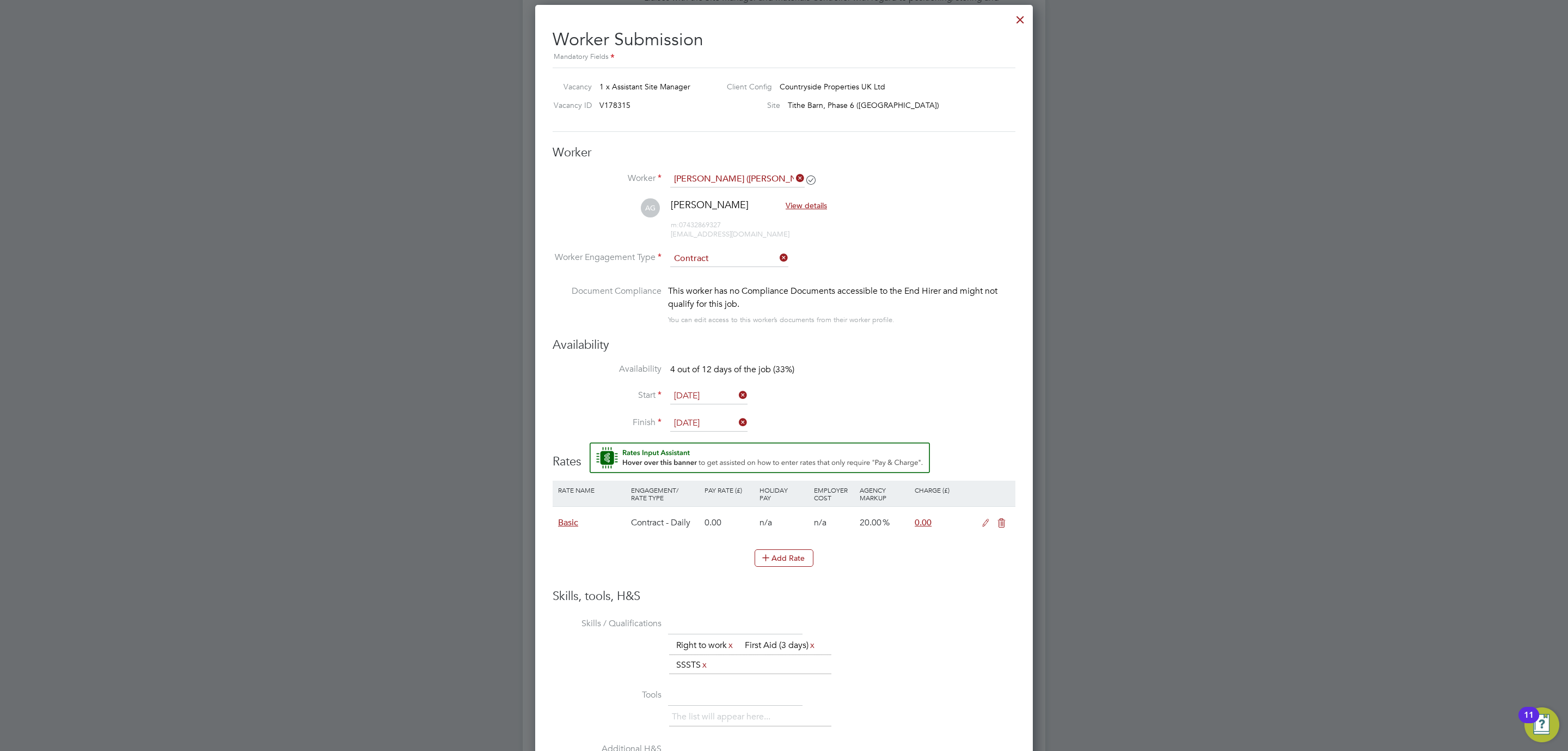
click at [732, 395] on input "04 Aug 2025" at bounding box center [709, 396] width 77 height 16
click at [772, 293] on span "8" at bounding box center [771, 286] width 21 height 21
type input "08 Aug 2025"
click at [884, 360] on div "Availability Availability Worker is not available for the job (0%) Start 08 Aug…" at bounding box center [784, 390] width 463 height 105
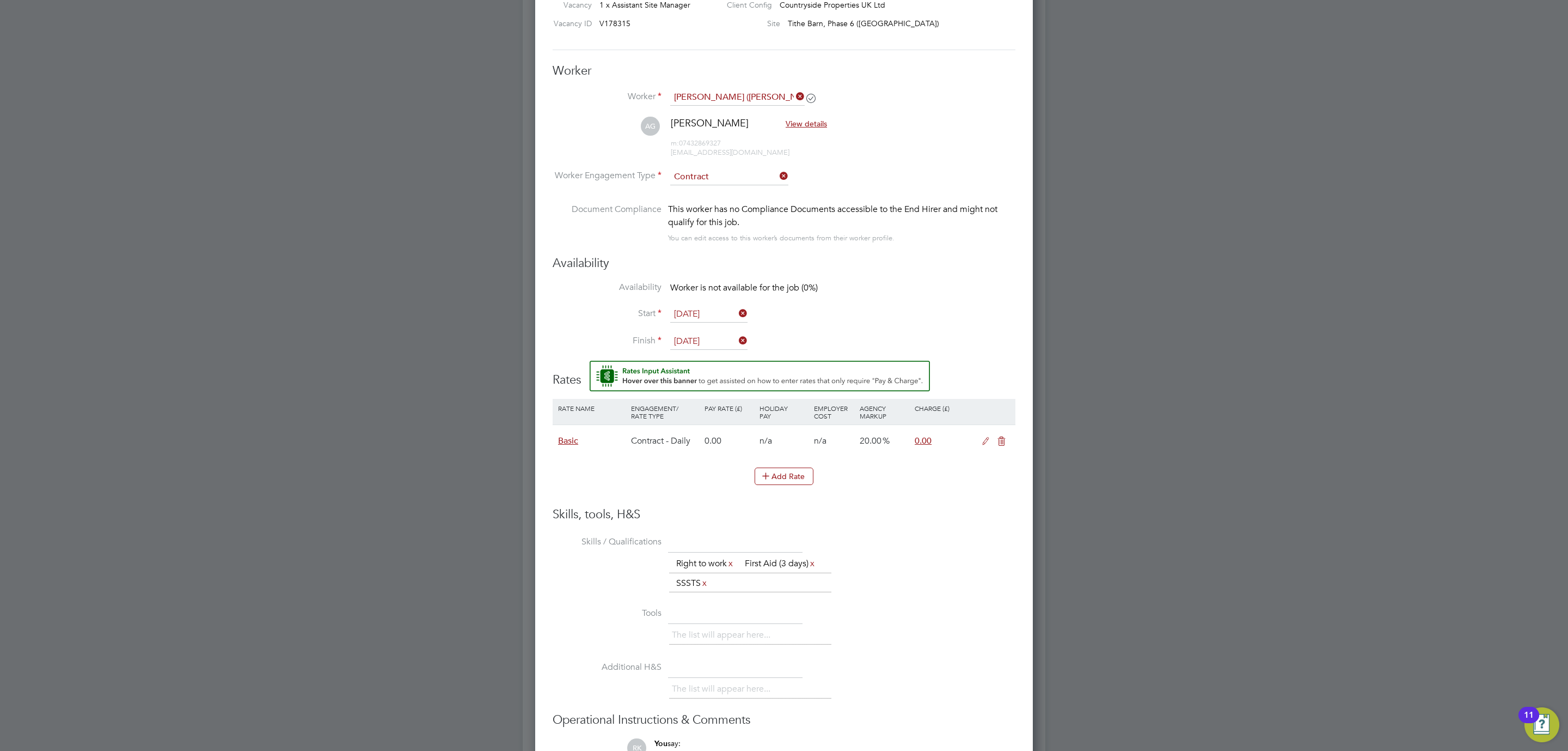
click at [951, 524] on div "Skills, tools, H&S Skills / Qualifications The list will appear here... Right t…" at bounding box center [784, 663] width 463 height 312
click at [983, 445] on icon at bounding box center [985, 441] width 13 height 9
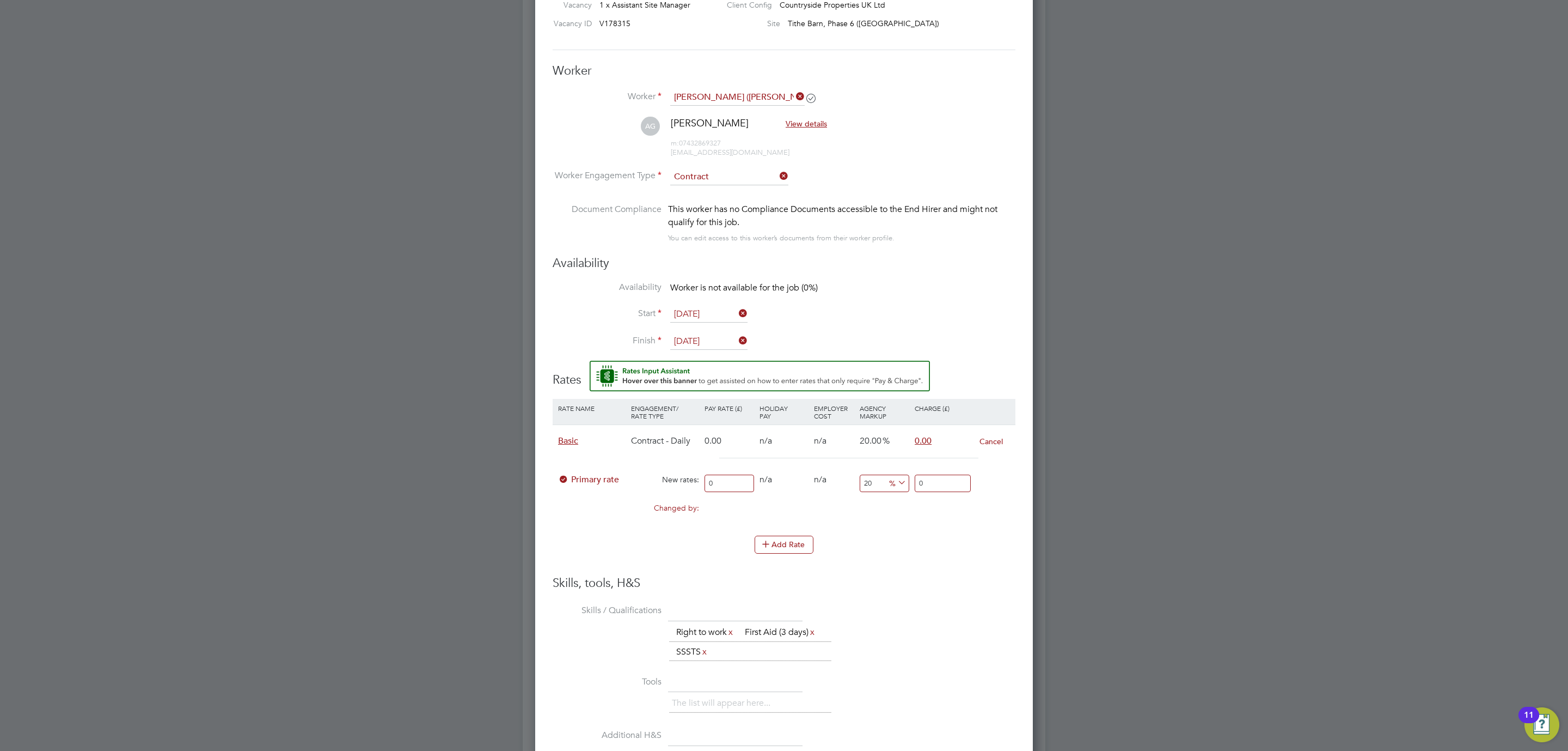
drag, startPoint x: 746, startPoint y: 490, endPoint x: 617, endPoint y: 488, distance: 129.0
click at [620, 488] on div "Primary rate New rates: 0 0 n/a 0 n/a 20 0 % 0" at bounding box center [784, 483] width 463 height 29
type input "2"
type input "2.4"
type input "27"
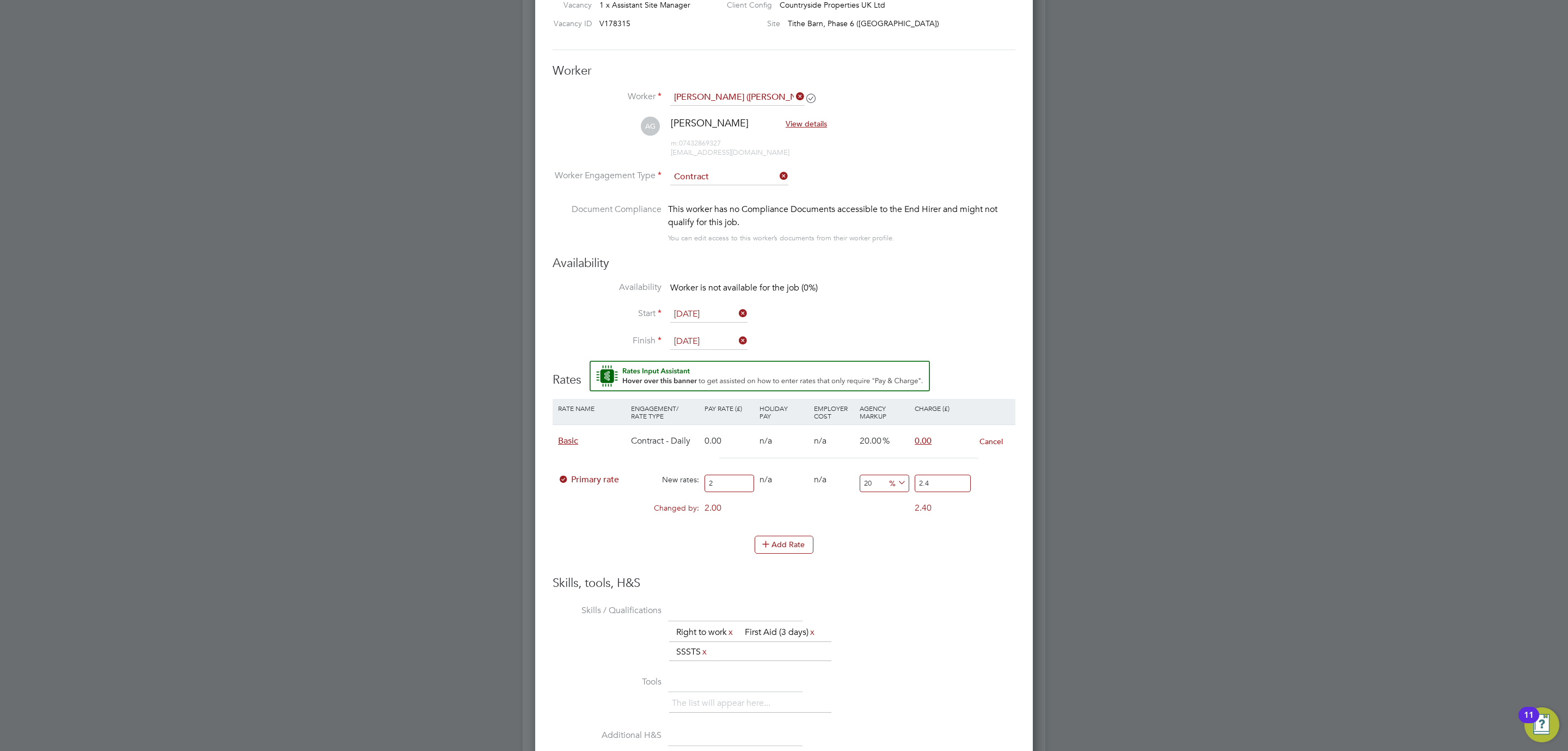
type input "32.4"
type input "270"
type input "324"
type input "270"
click at [894, 566] on li "Rate Name Engagement/ Rate Type Pay Rate (£) Holiday Pay Employer Cost Agency M…" at bounding box center [784, 487] width 463 height 177
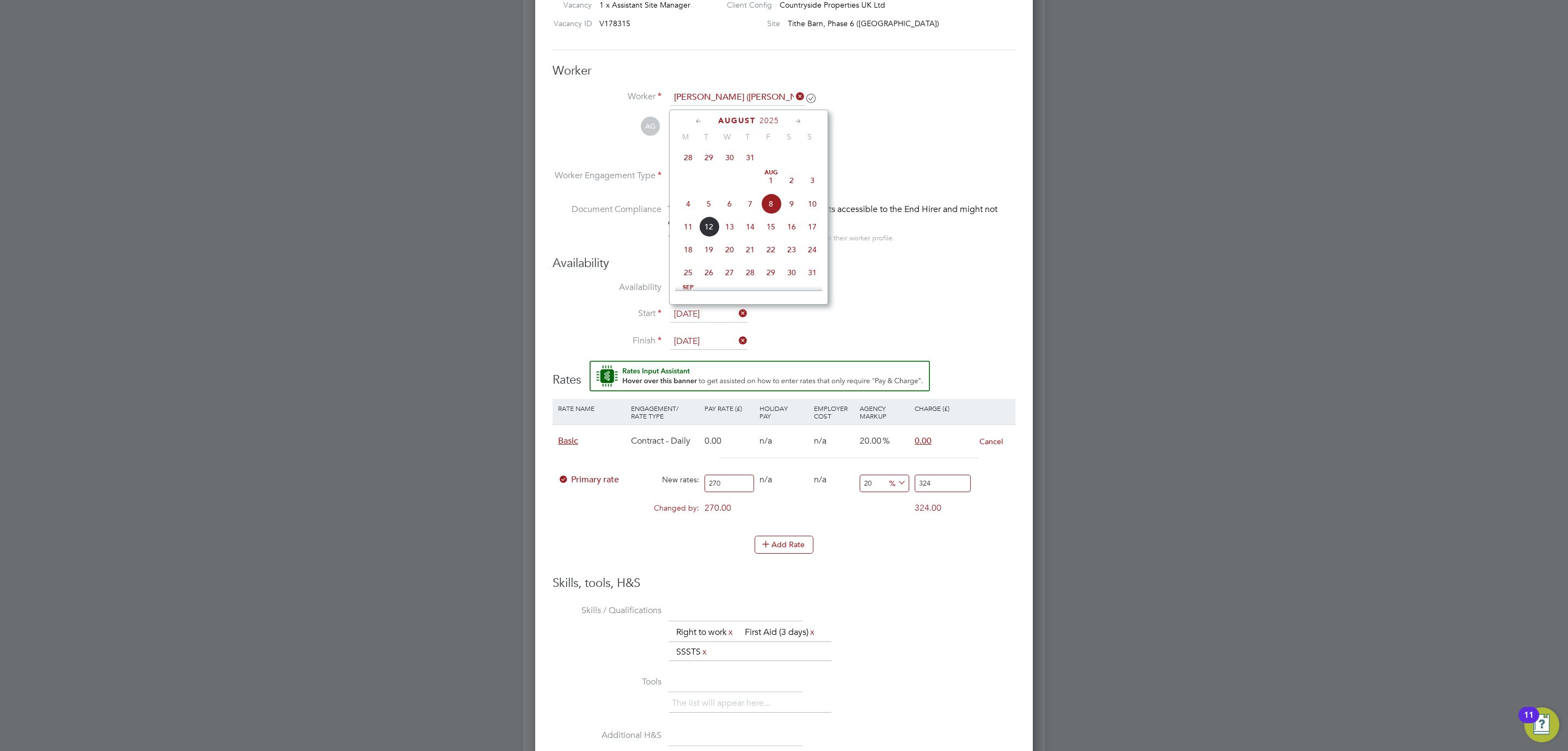
click at [724, 308] on input "08 Aug 2025" at bounding box center [709, 314] width 77 height 16
click at [729, 213] on span "6" at bounding box center [730, 204] width 21 height 21
type input "06 Aug 2025"
click at [887, 586] on h3 "Skills, tools, H&S" at bounding box center [784, 584] width 463 height 16
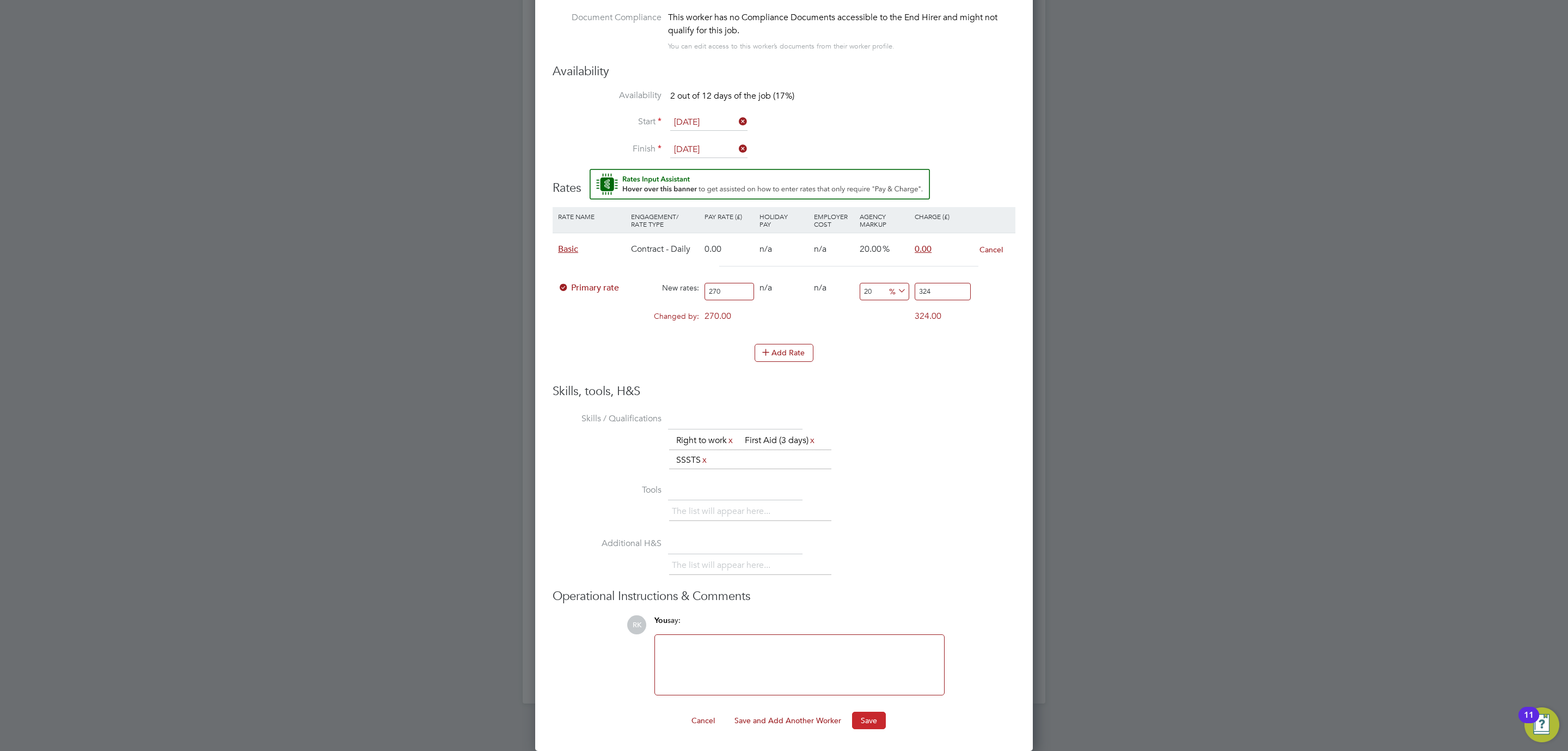
click at [861, 718] on button "Save" at bounding box center [869, 720] width 33 height 18
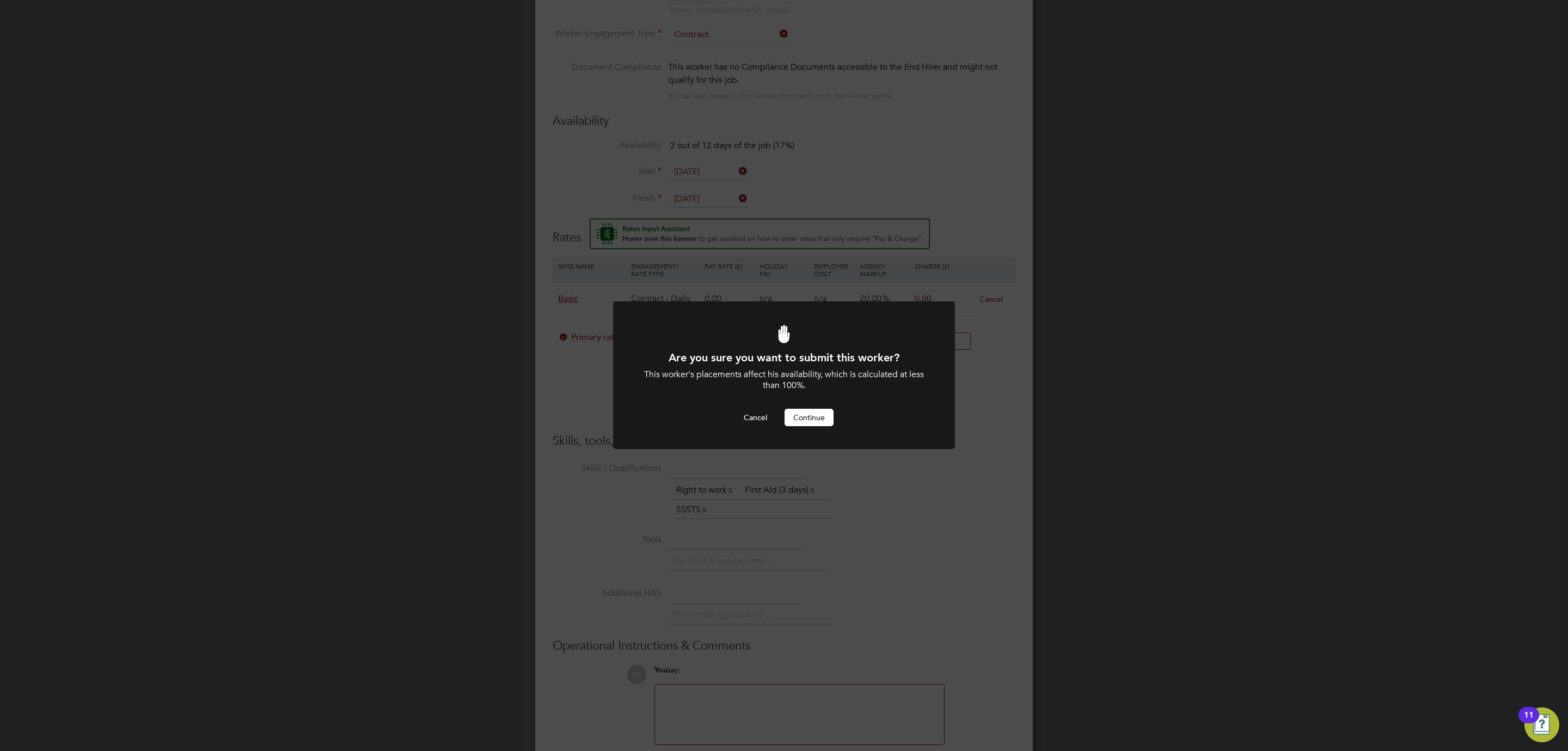
click at [819, 412] on button "Continue" at bounding box center [809, 417] width 49 height 18
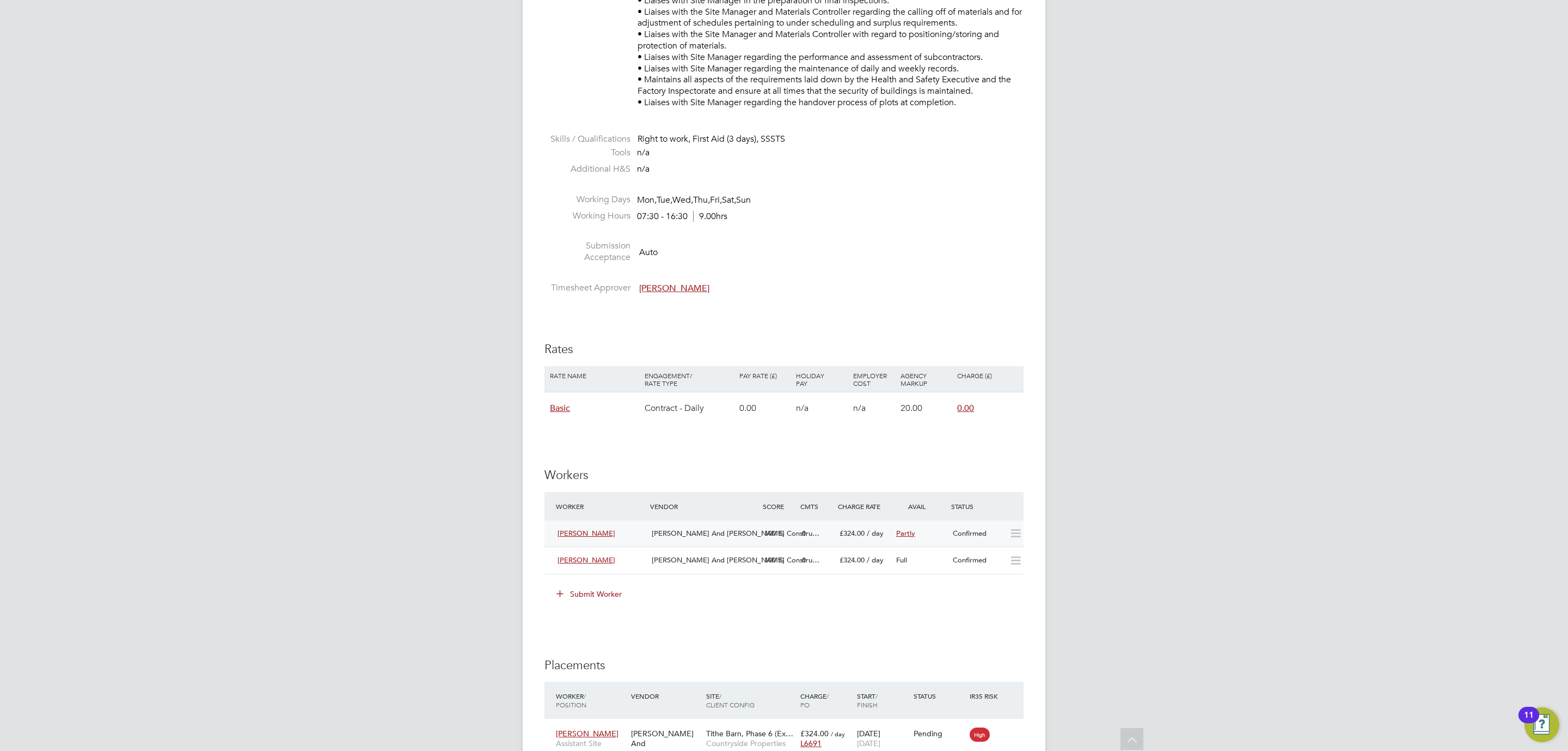
click at [987, 535] on div "Confirmed" at bounding box center [976, 534] width 57 height 18
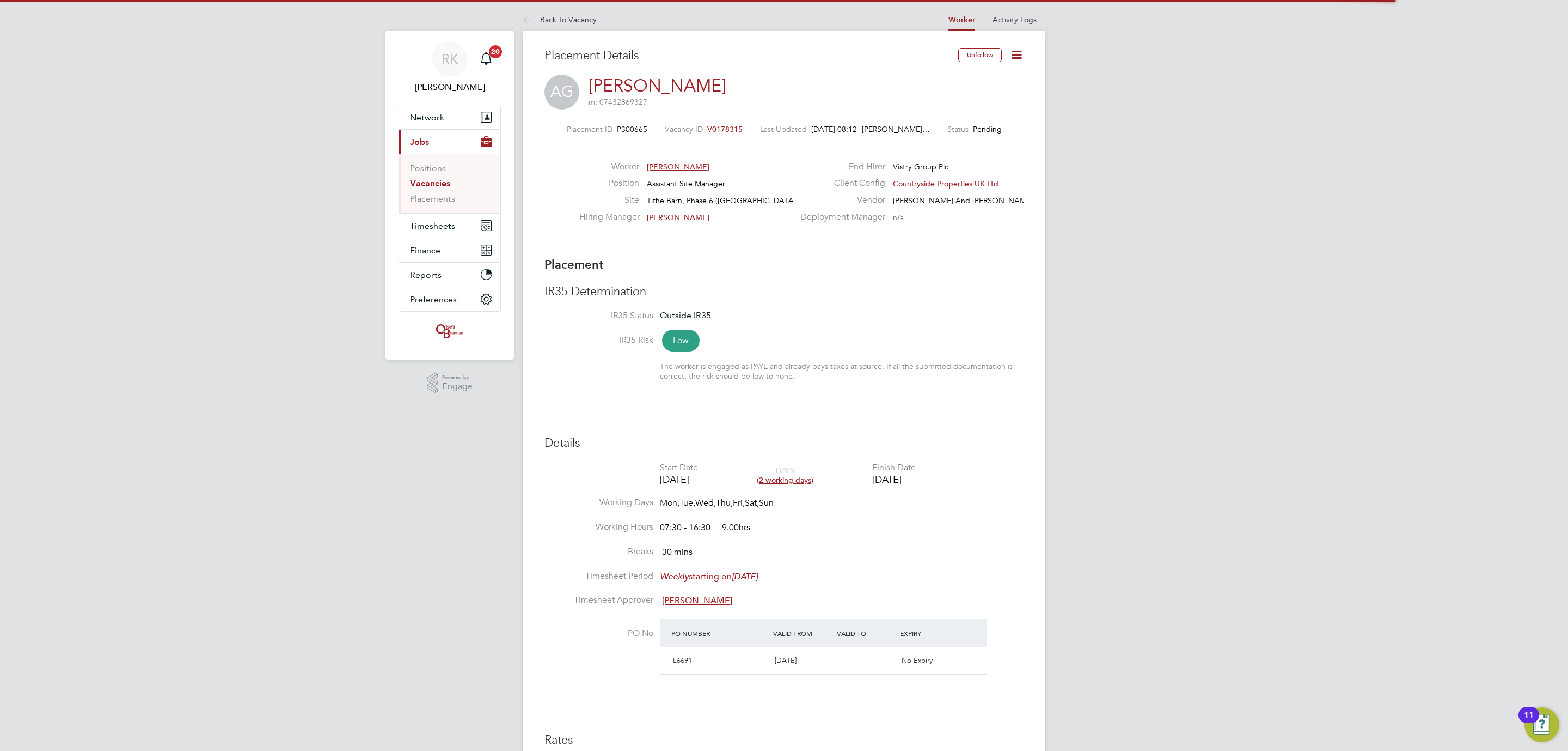
click at [1016, 54] on icon at bounding box center [1017, 55] width 13 height 13
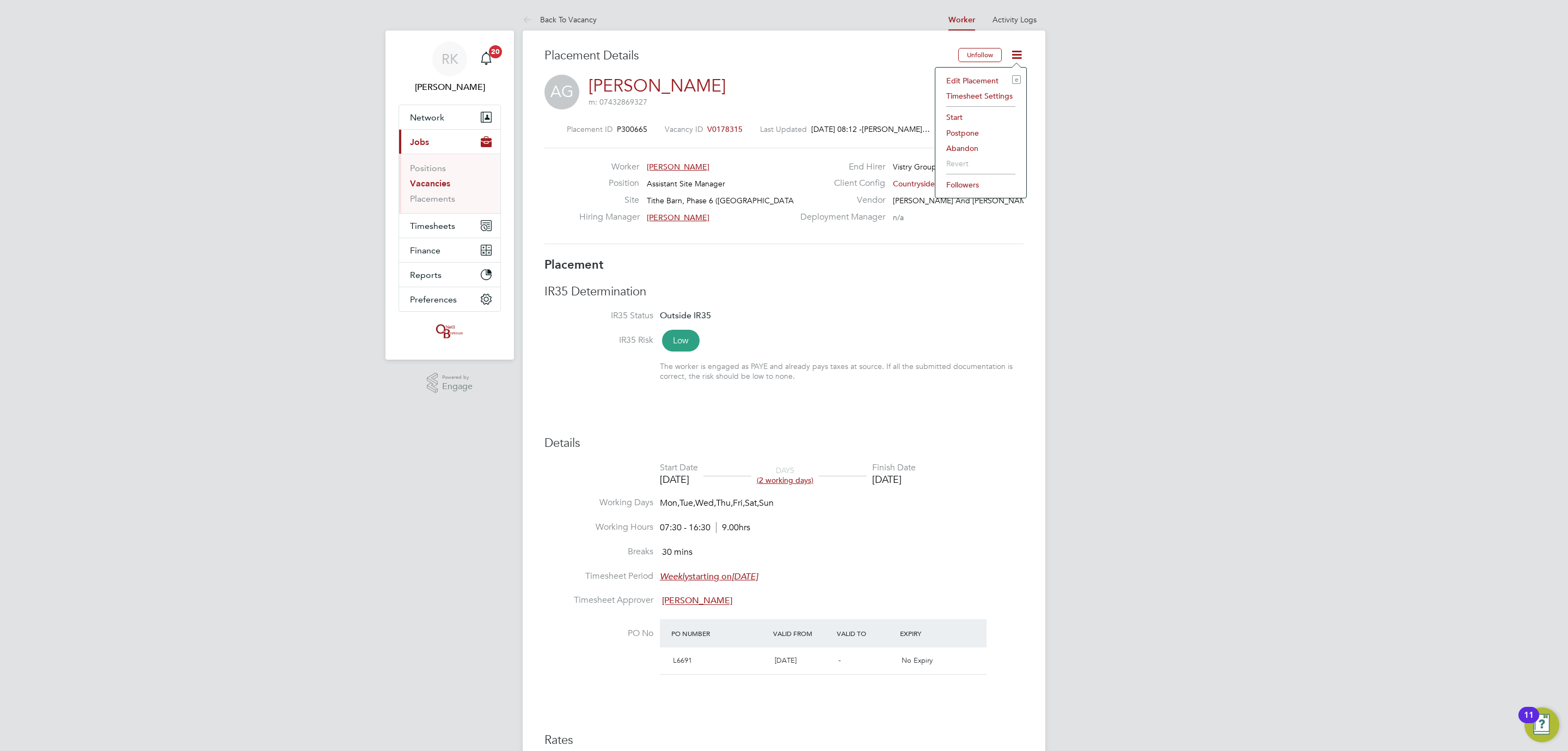
click at [978, 118] on li "Start" at bounding box center [981, 117] width 80 height 15
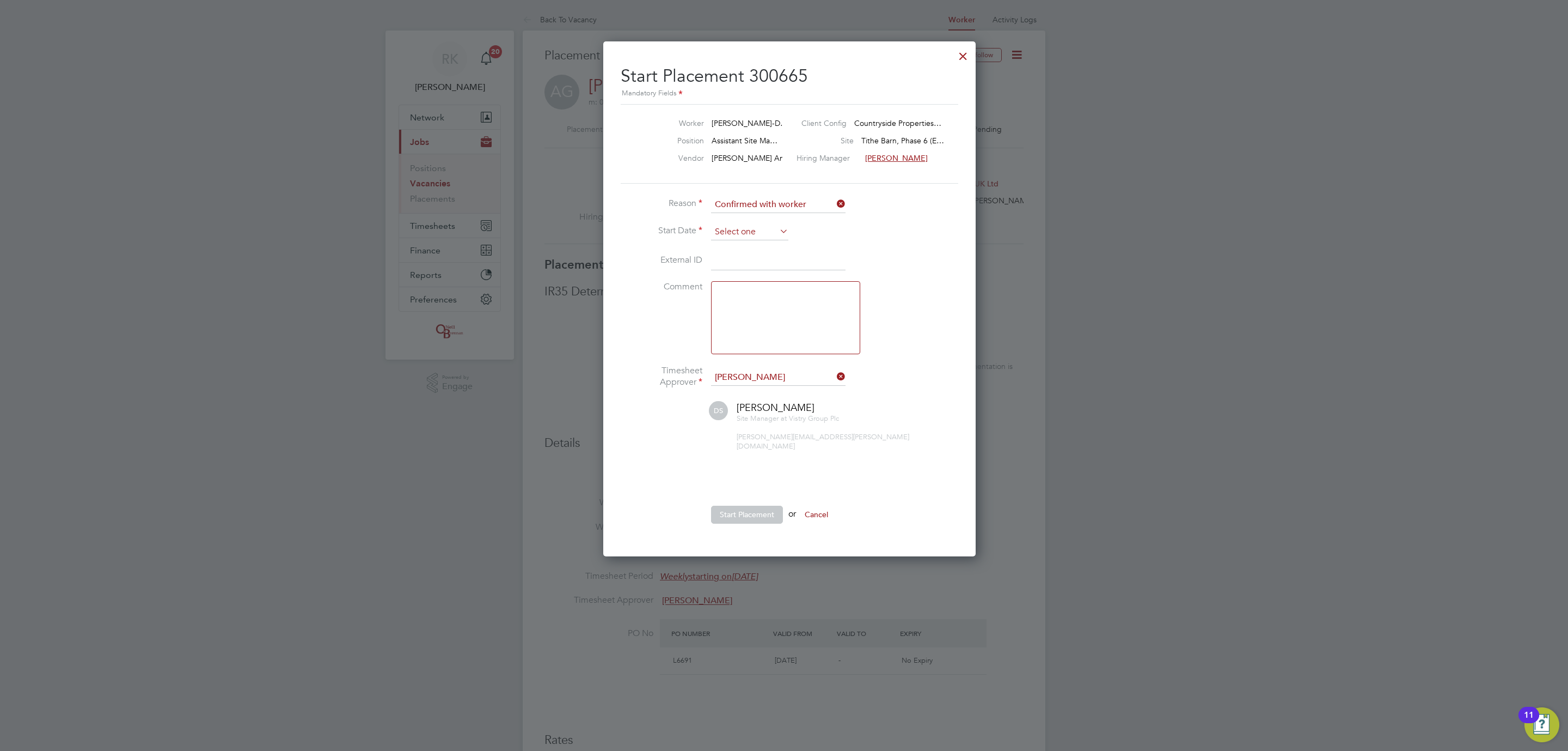
click at [776, 235] on input at bounding box center [749, 232] width 77 height 16
click at [773, 314] on span "6" at bounding box center [771, 311] width 21 height 21
type input "06 Aug 2025"
click at [740, 507] on button "Start Placement" at bounding box center [747, 514] width 72 height 18
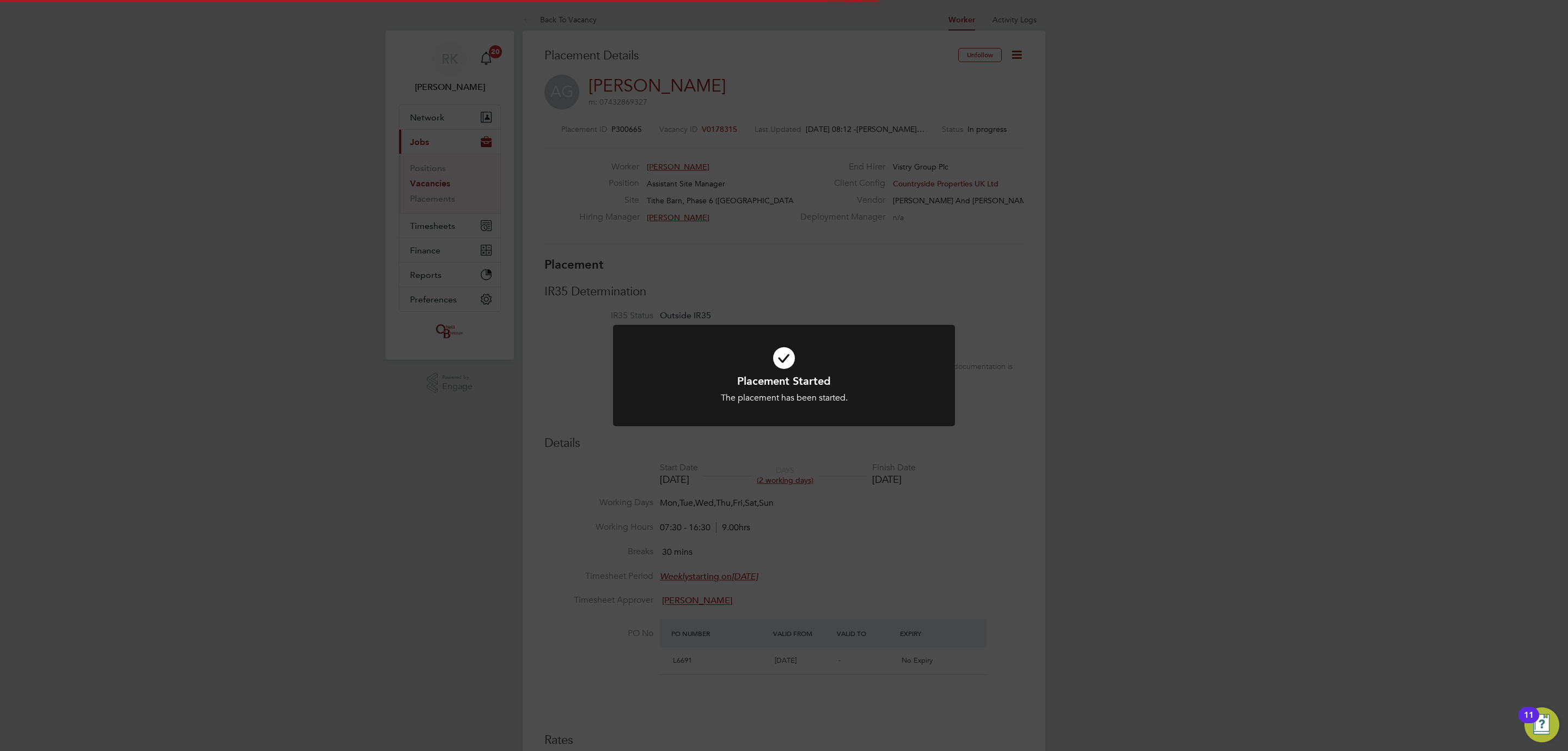
click at [802, 316] on div "Placement Started The placement has been started. Cancel Okay" at bounding box center [784, 375] width 1568 height 751
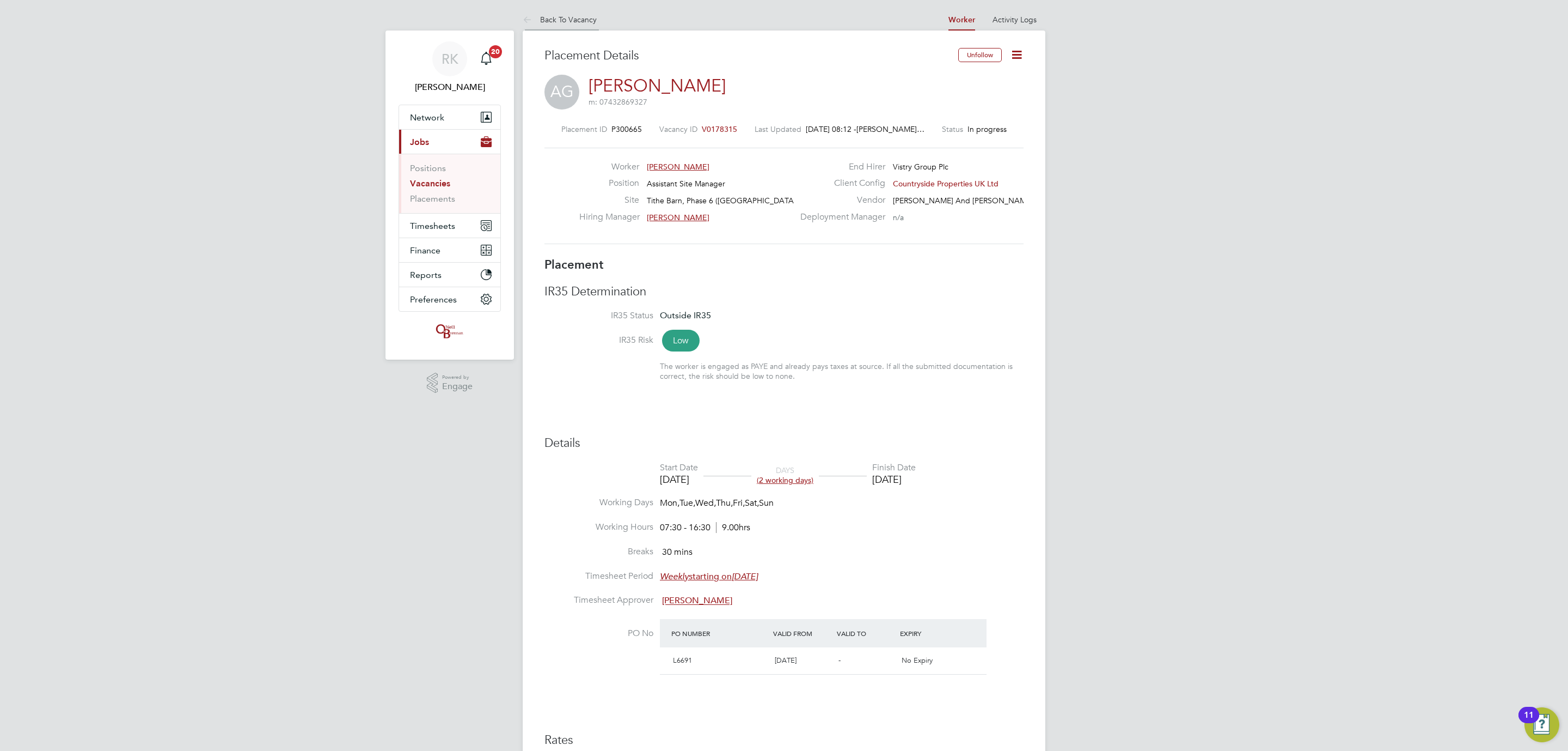
click at [539, 19] on link "Back To Vacancy" at bounding box center [560, 19] width 74 height 10
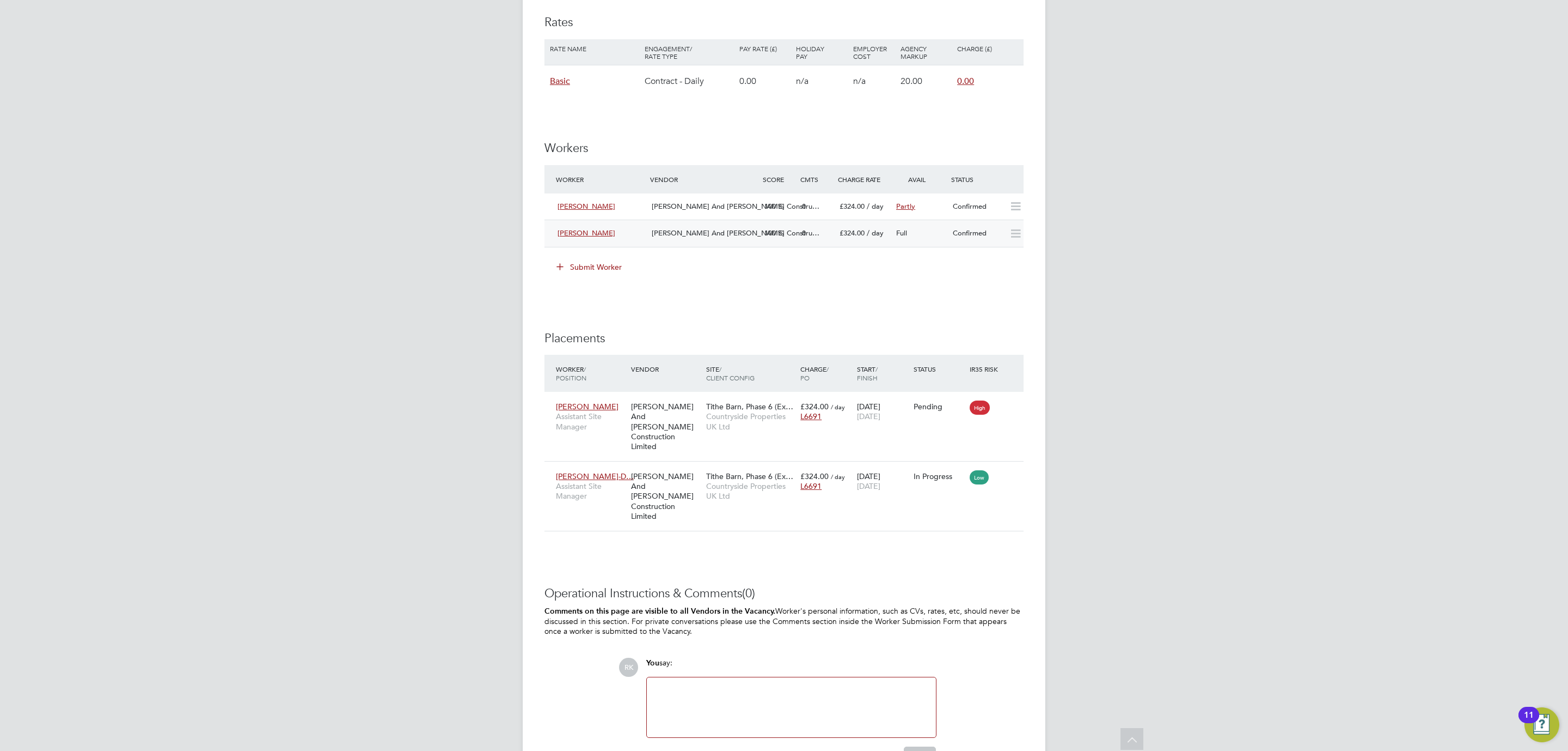
click at [690, 230] on span "O'Neill And Brennan Constru…" at bounding box center [735, 233] width 167 height 9
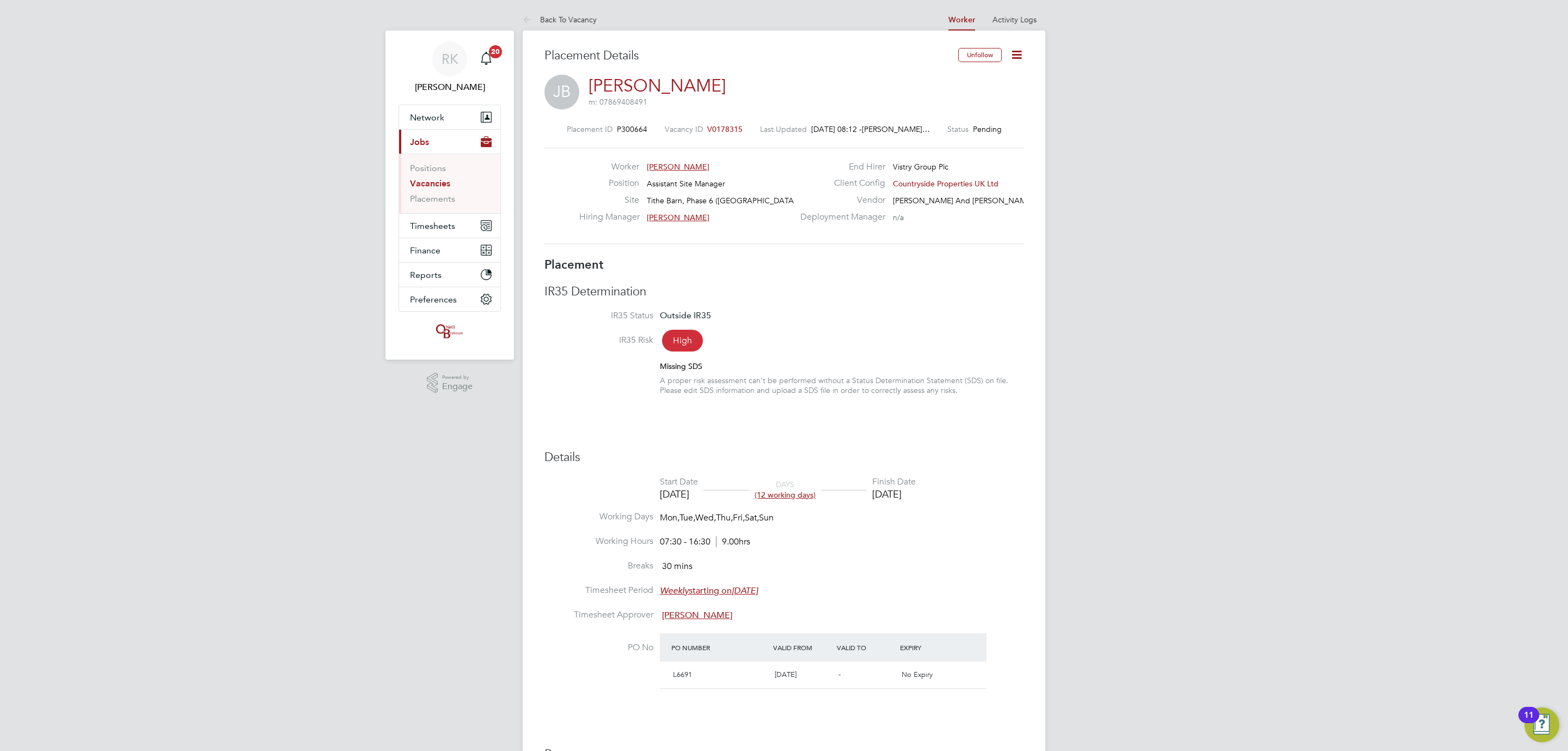
click at [1019, 54] on icon at bounding box center [1017, 55] width 13 height 13
click at [959, 119] on li "Start" at bounding box center [981, 117] width 80 height 15
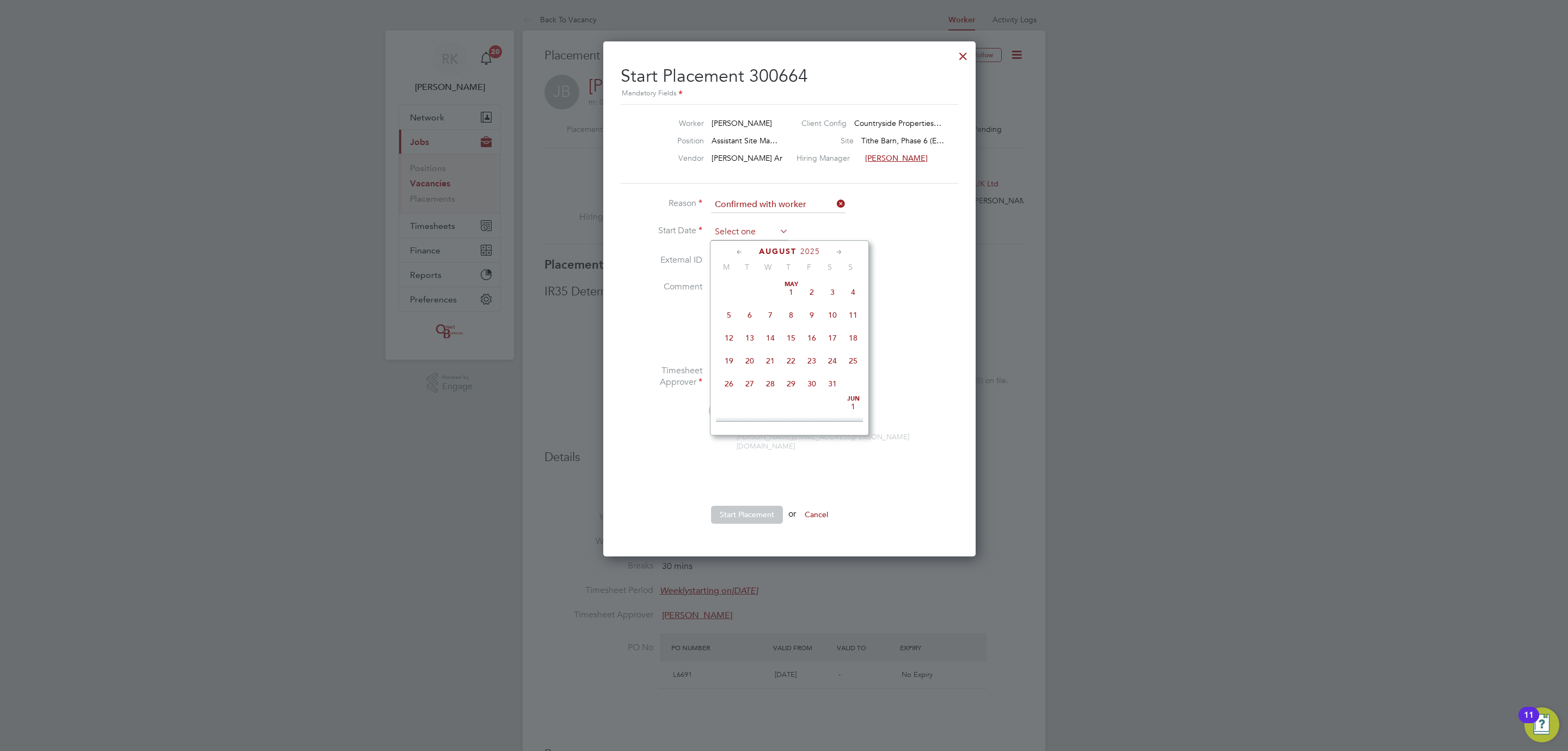
click at [771, 231] on input at bounding box center [749, 232] width 77 height 16
click at [729, 317] on span "4" at bounding box center [729, 311] width 21 height 21
type input "04 Aug 2025"
click at [748, 506] on button "Start Placement" at bounding box center [747, 514] width 72 height 18
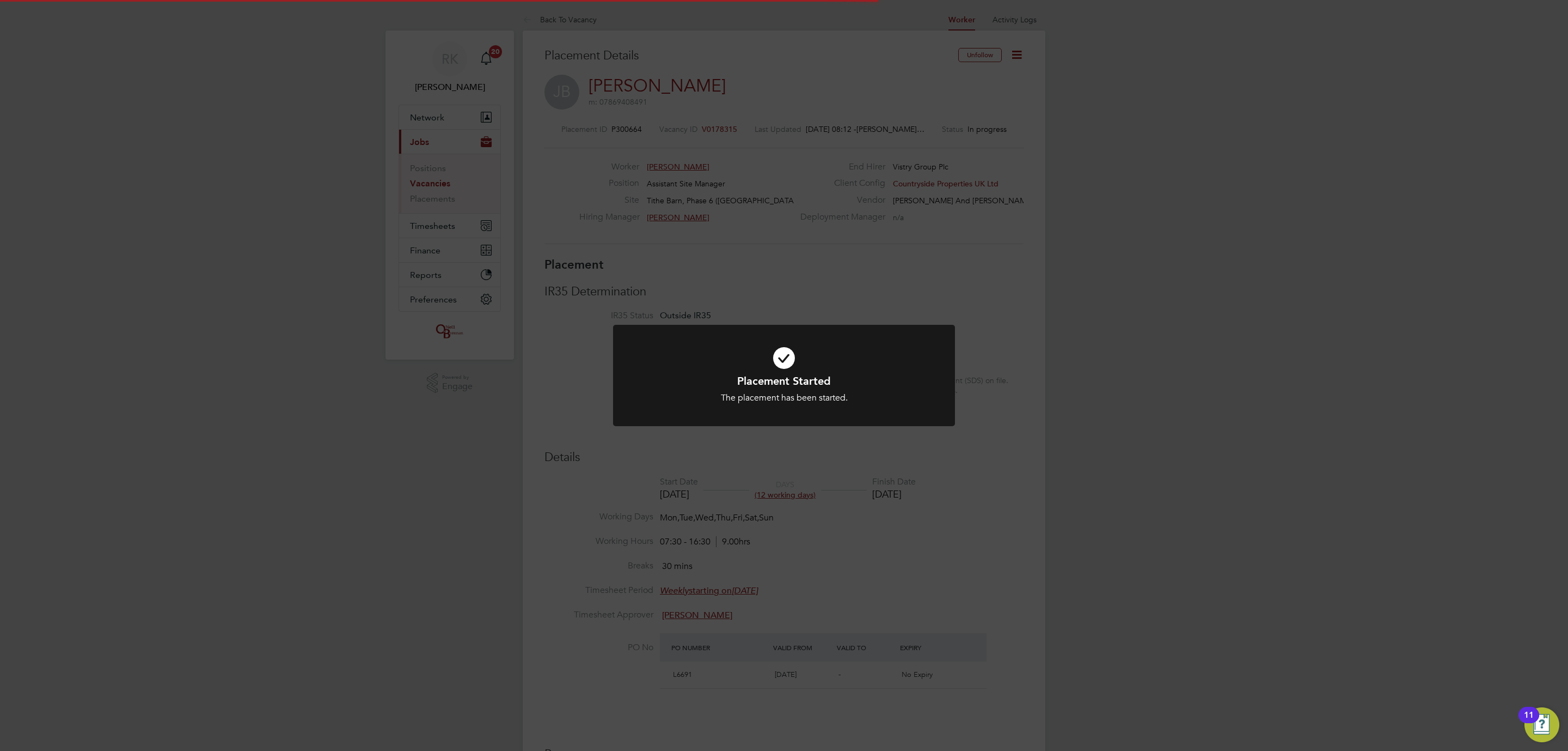
click at [410, 374] on div "Placement Started The placement has been started. Cancel Okay" at bounding box center [784, 375] width 1568 height 751
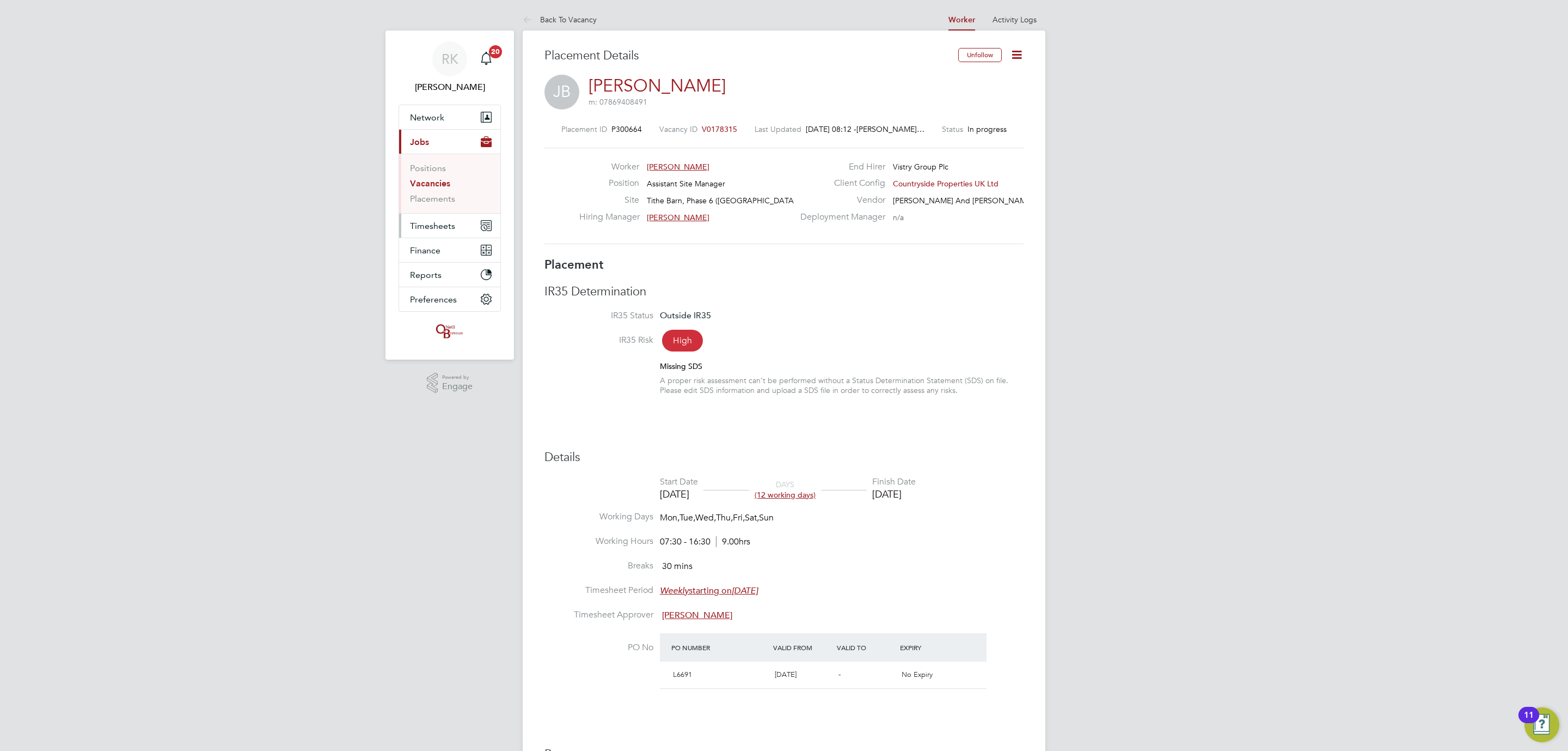
click at [443, 230] on span "Timesheets" at bounding box center [433, 225] width 45 height 10
click at [440, 194] on link "Timesheets" at bounding box center [433, 192] width 45 height 10
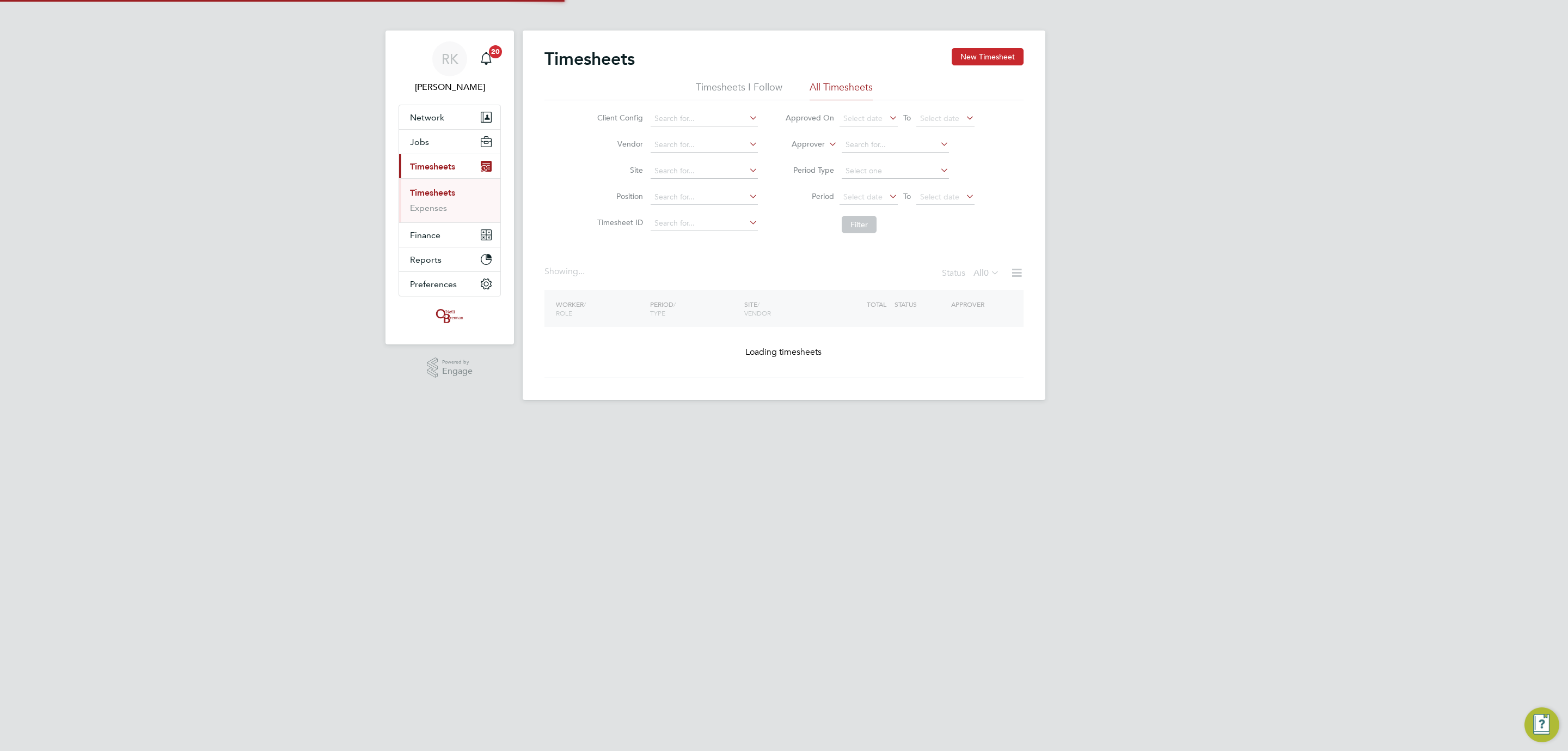
click at [1015, 52] on button "New Timesheet" at bounding box center [987, 57] width 72 height 18
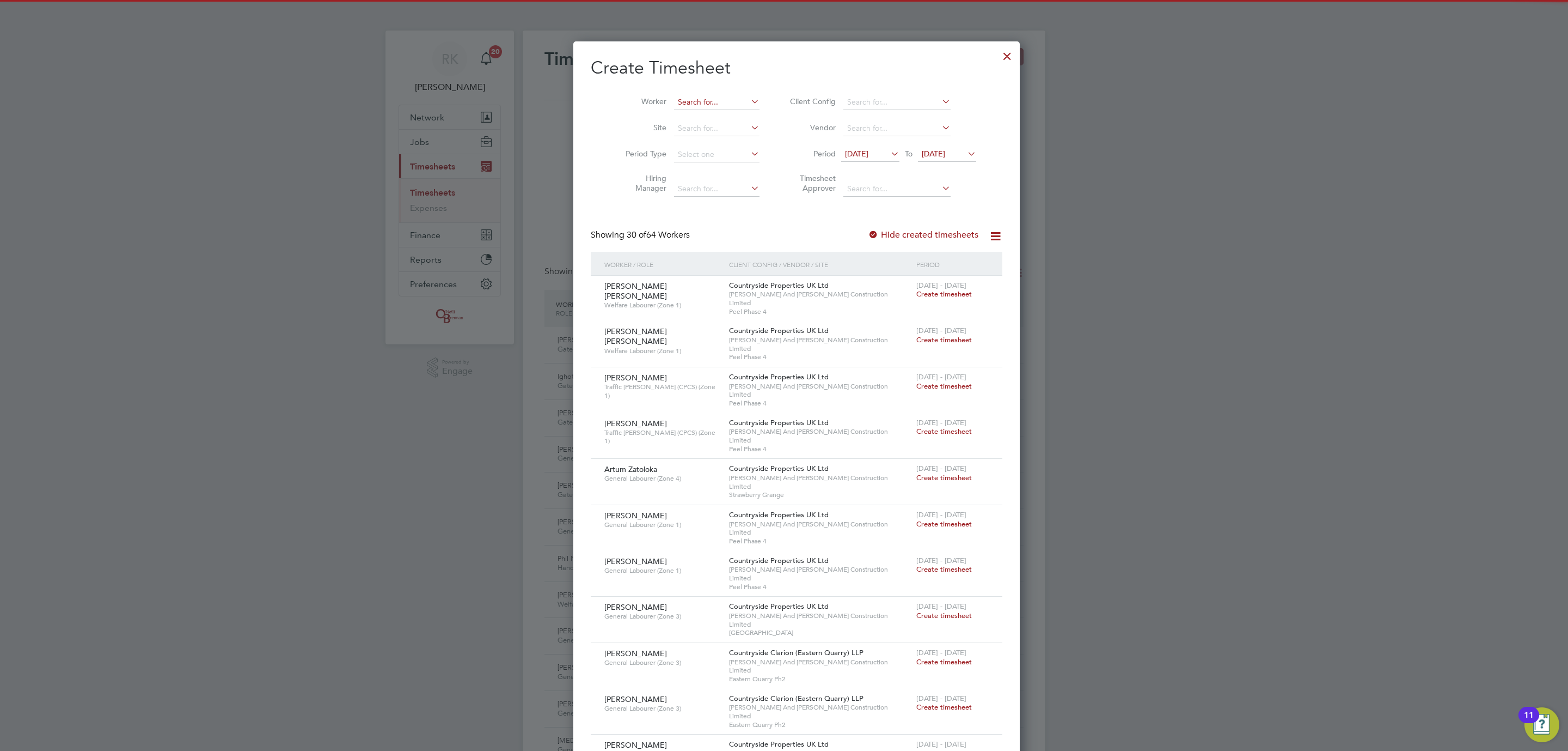
click at [674, 108] on input at bounding box center [716, 102] width 85 height 15
click at [684, 120] on b "Amber" at bounding box center [676, 117] width 24 height 9
type input "Amber Gratton-Davey"
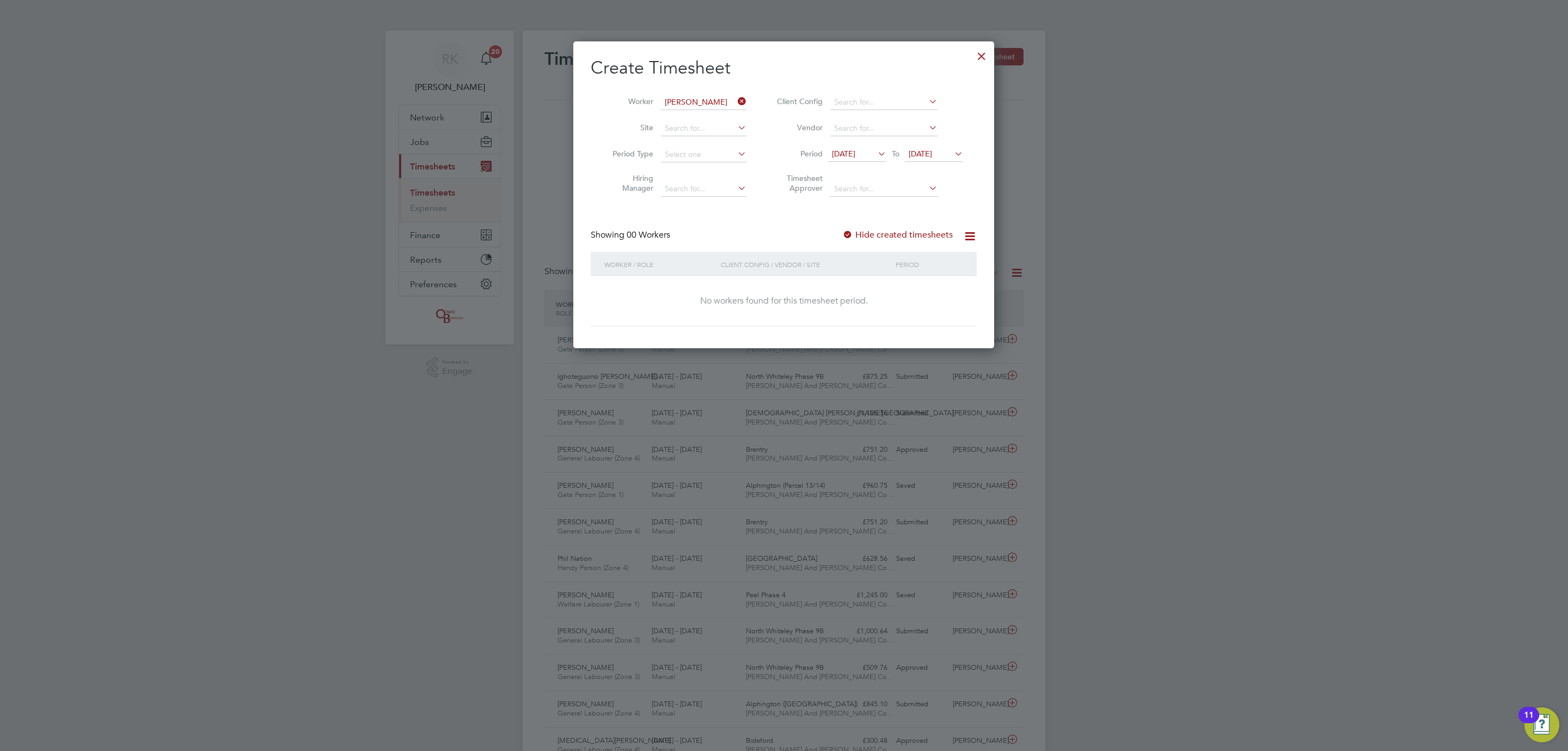
click at [855, 151] on span "29 Jul 2025" at bounding box center [844, 153] width 23 height 10
click at [886, 306] on span "6" at bounding box center [887, 301] width 21 height 21
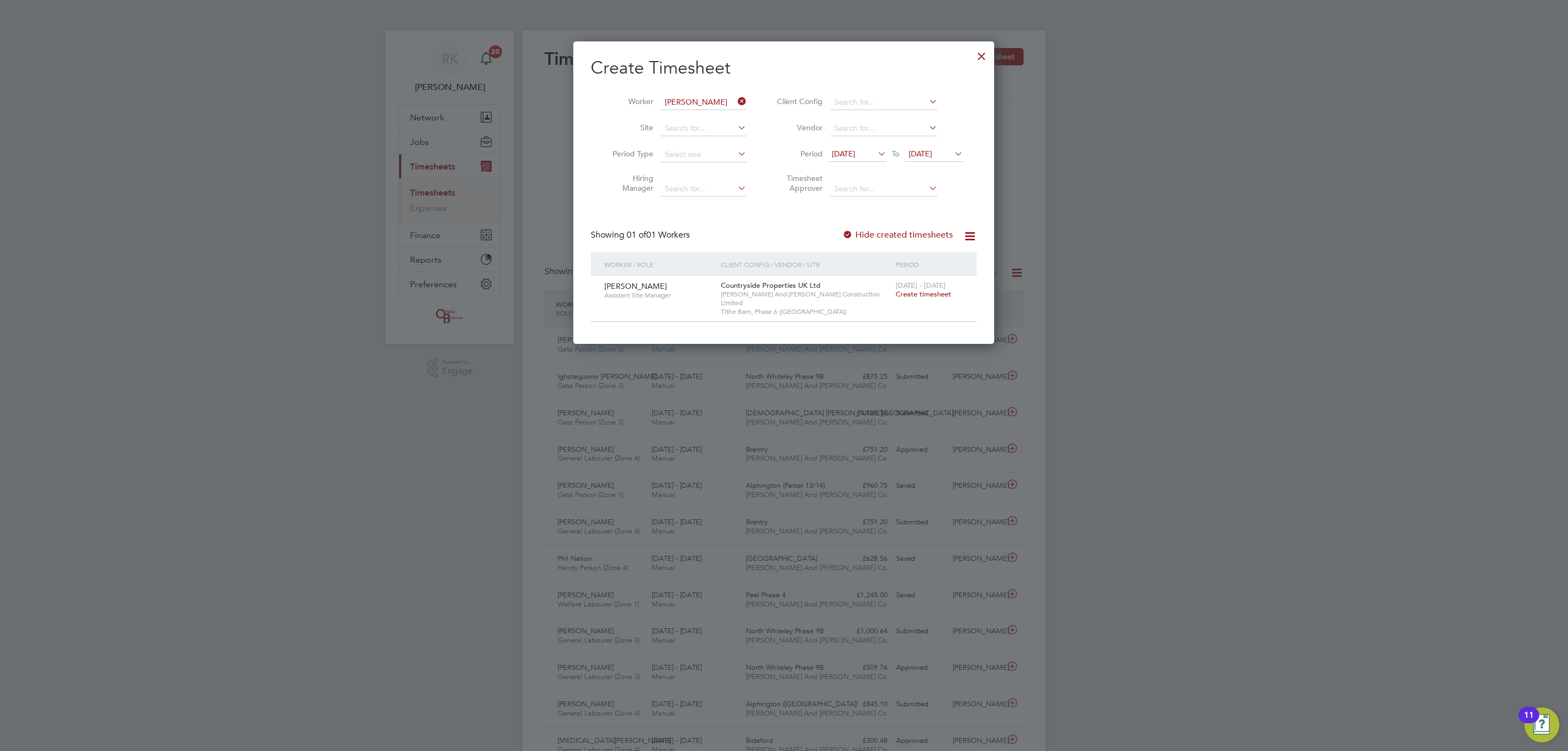
click at [928, 298] on span "Create timesheet" at bounding box center [923, 294] width 55 height 9
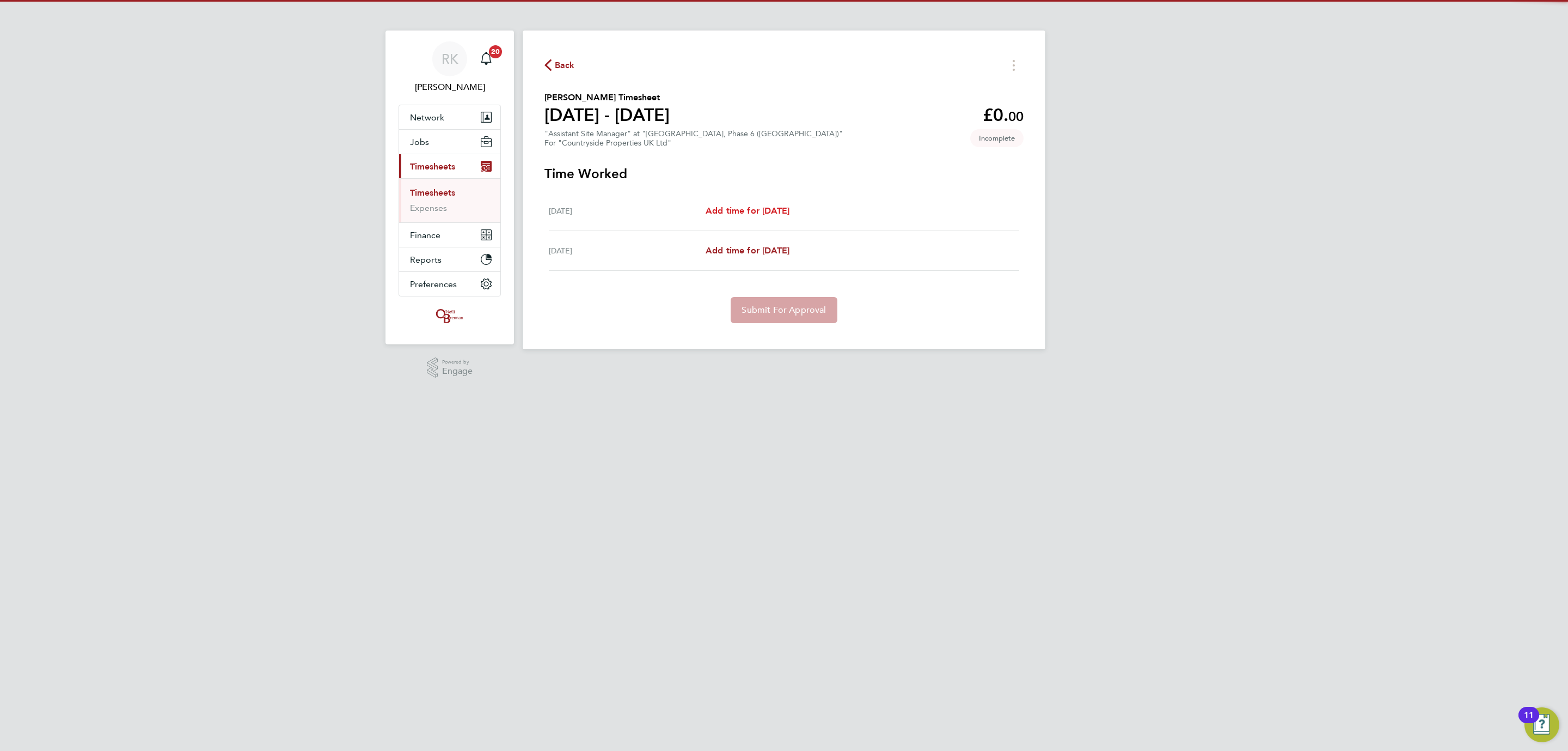
click at [789, 210] on span "Add time for Wed 06 Aug" at bounding box center [747, 210] width 84 height 10
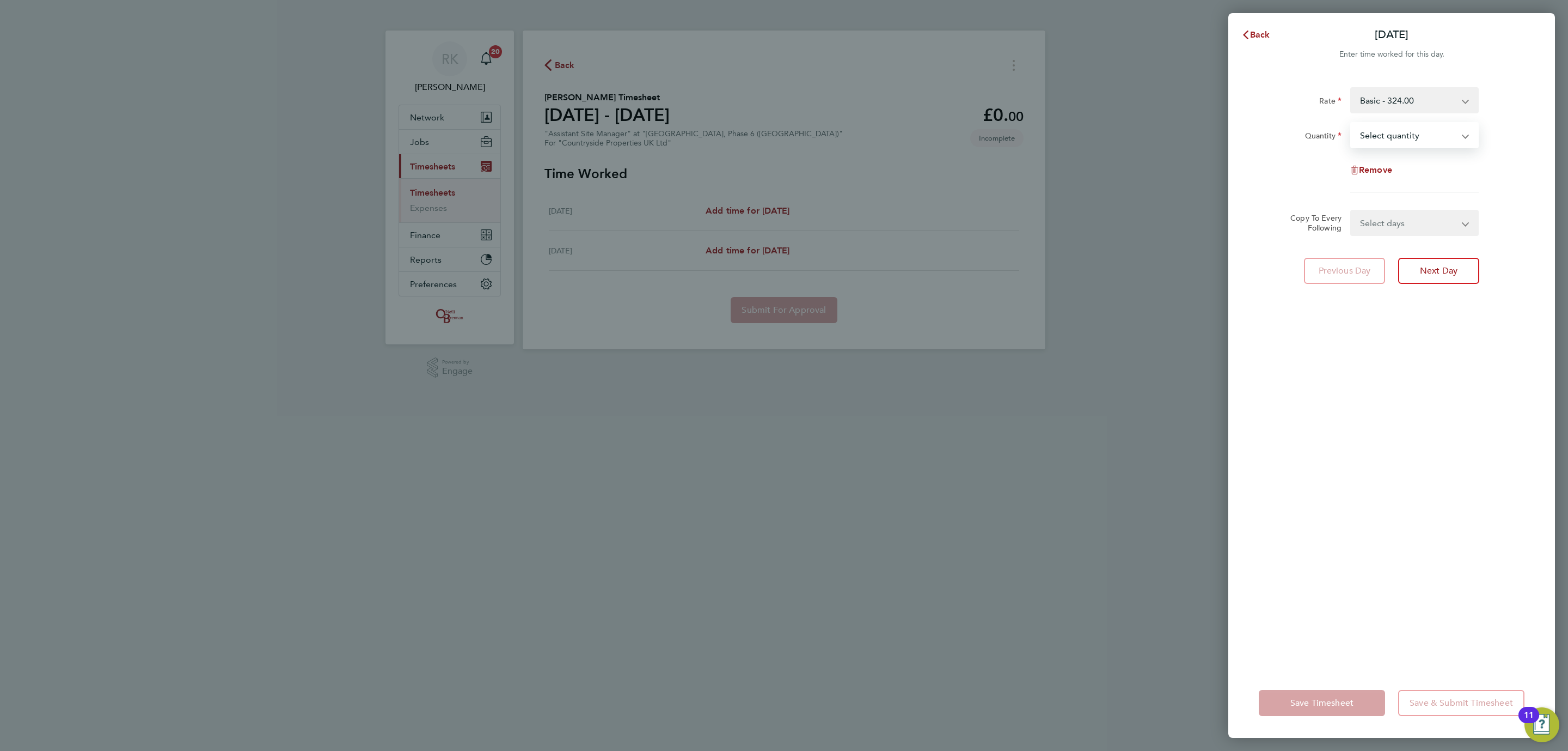
click at [1382, 133] on select "Select quantity 0.5 1" at bounding box center [1408, 135] width 113 height 24
select select "1"
click at [1351, 123] on select "Select quantity 0.5 1" at bounding box center [1408, 135] width 113 height 24
click at [1409, 229] on select "Select days Thursday" at bounding box center [1409, 222] width 114 height 24
click at [1408, 219] on select "Select days Thursday" at bounding box center [1409, 222] width 114 height 24
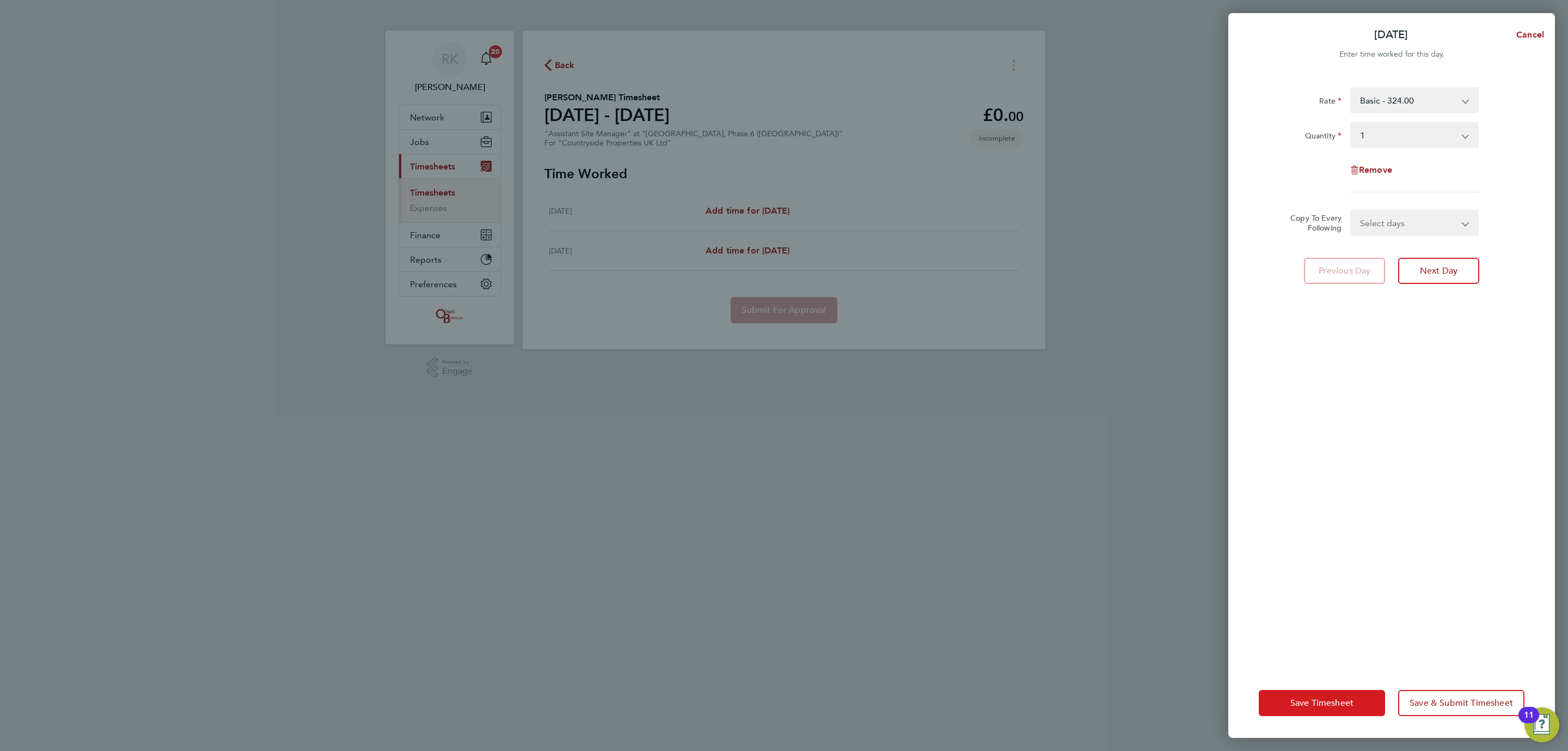
click at [1307, 711] on button "Save Timesheet" at bounding box center [1322, 702] width 127 height 26
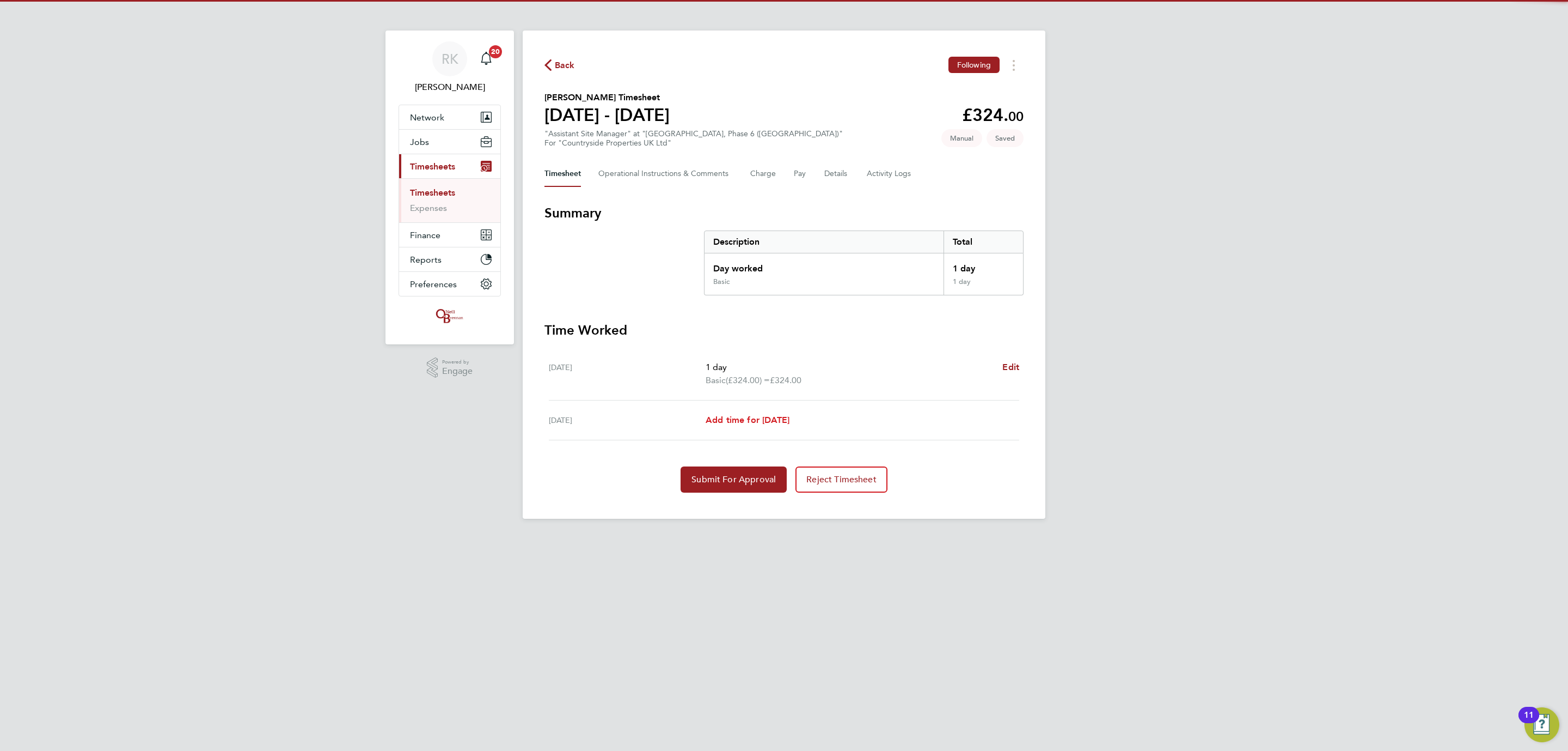
click at [789, 418] on span "Add time for Thu 07 Aug" at bounding box center [747, 420] width 84 height 10
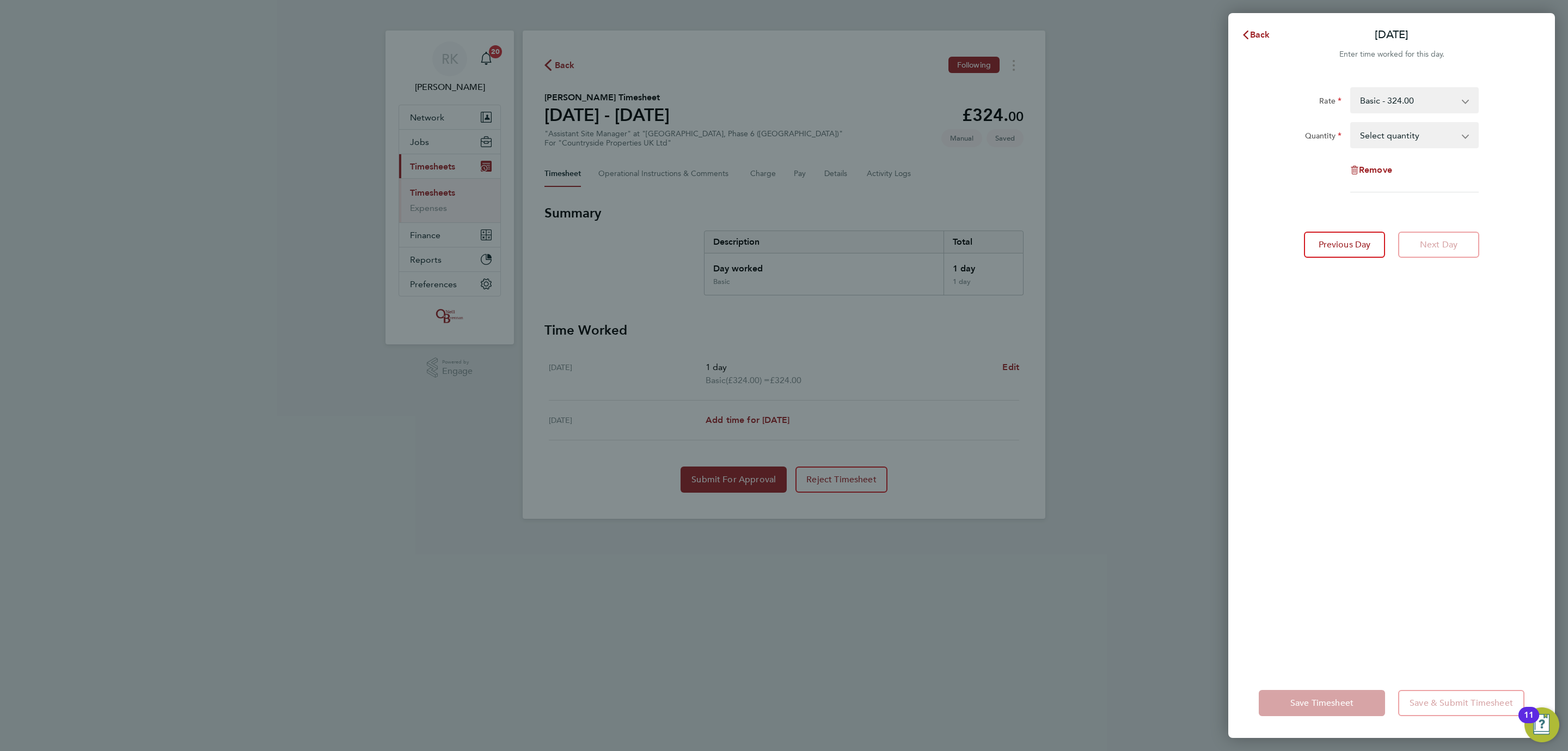
click at [1435, 132] on select "Select quantity 0.5 1" at bounding box center [1408, 135] width 113 height 24
select select "1"
click at [1351, 123] on select "Select quantity 0.5 1" at bounding box center [1408, 135] width 113 height 24
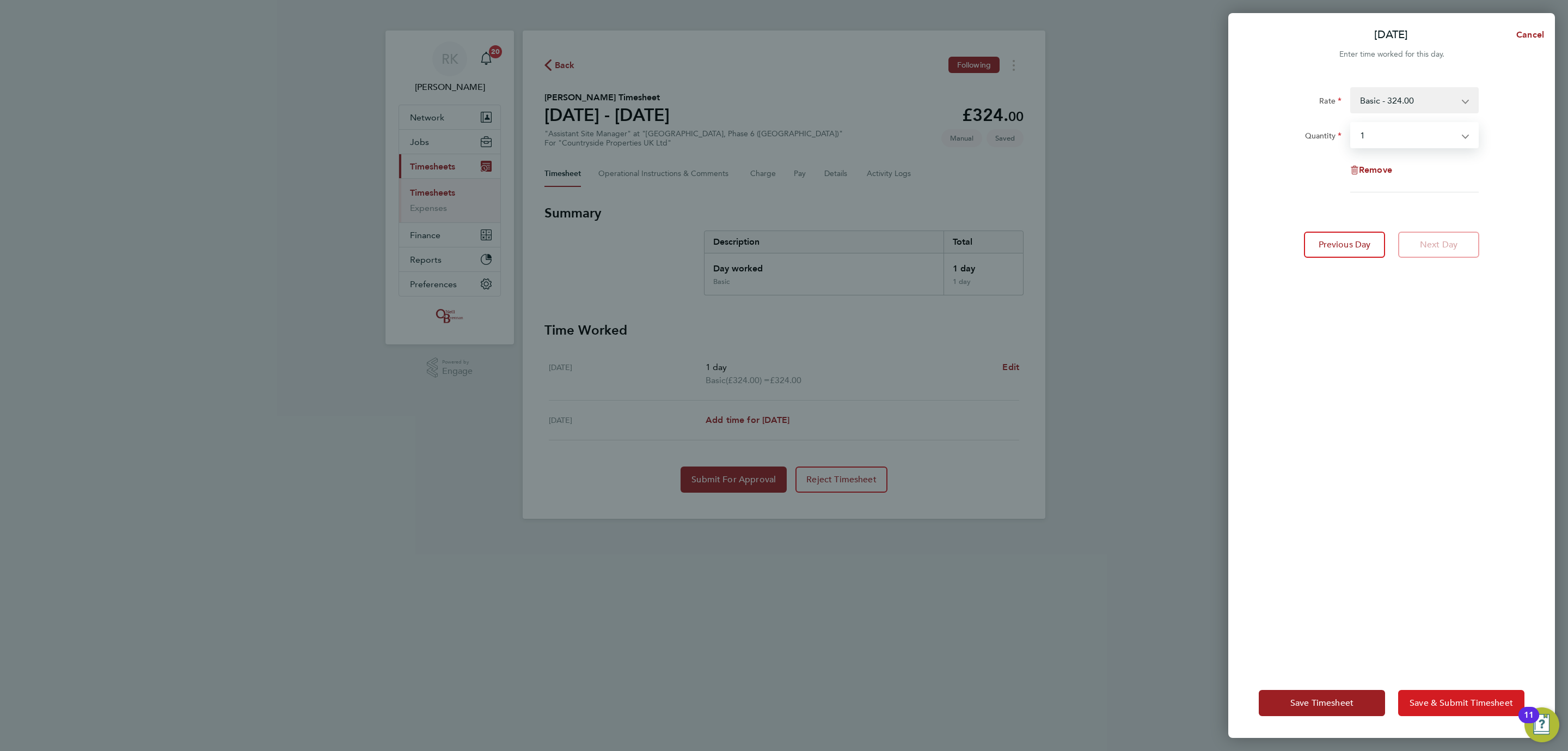
click at [1428, 705] on span "Save & Submit Timesheet" at bounding box center [1461, 703] width 103 height 11
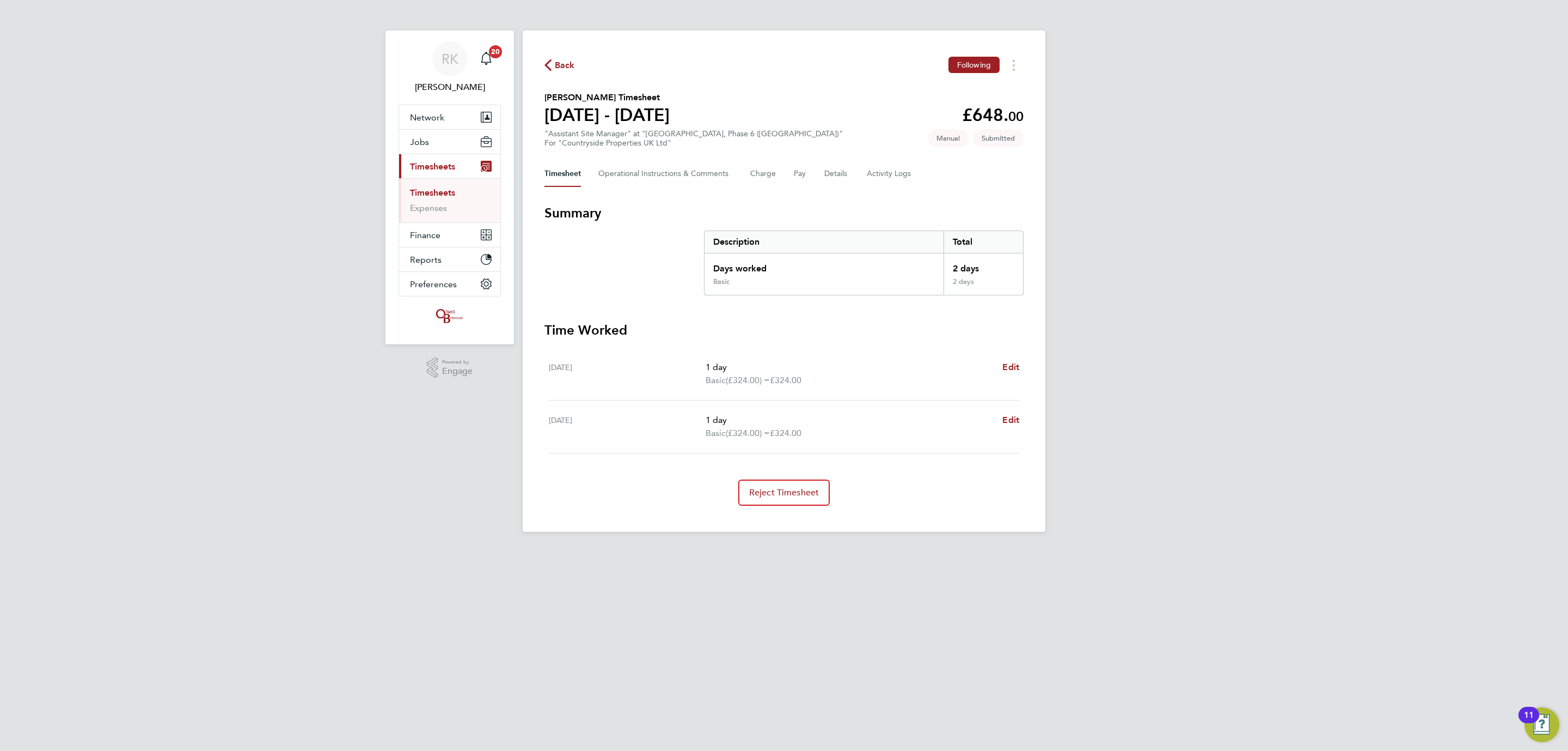
click at [430, 197] on link "Timesheets" at bounding box center [433, 192] width 45 height 10
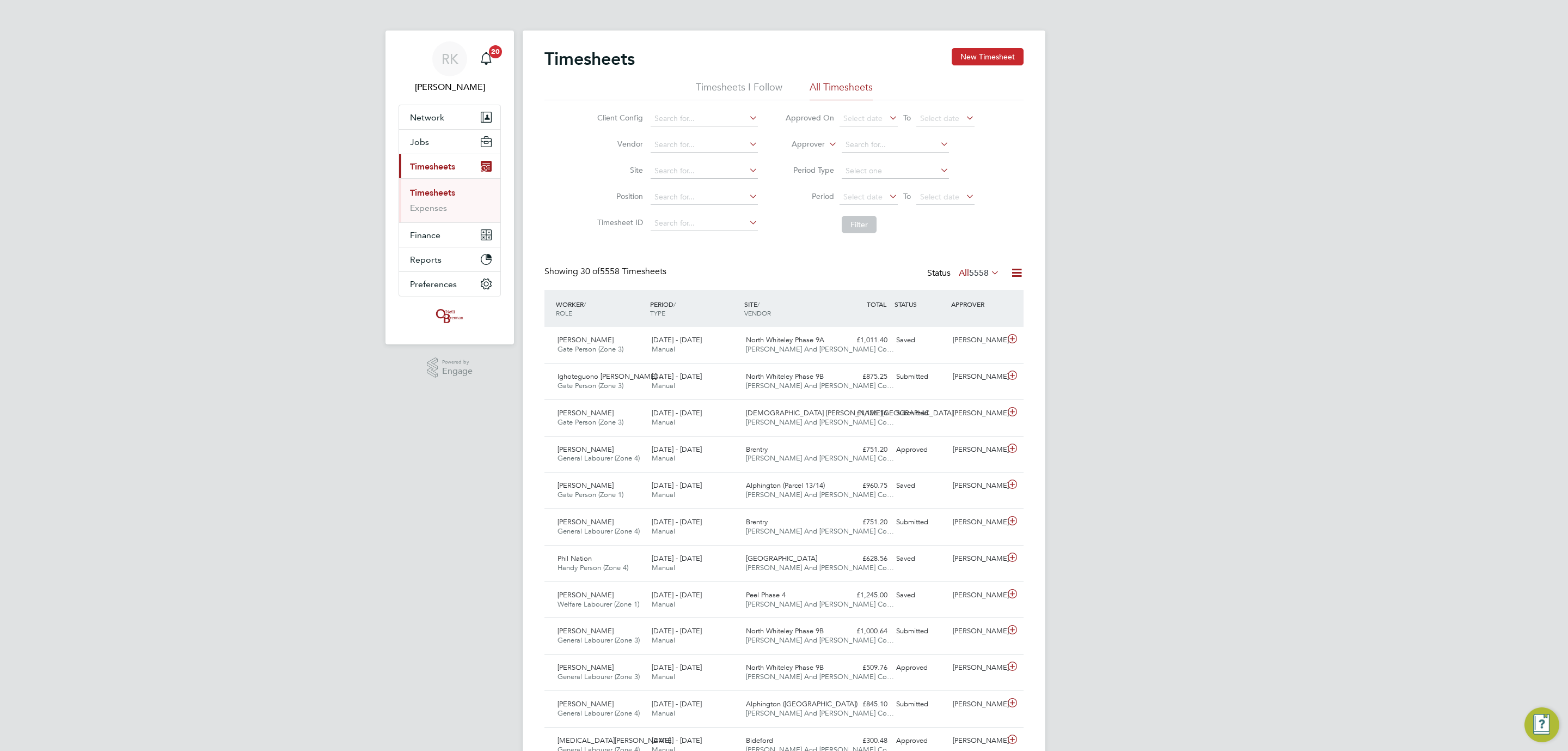
click at [972, 51] on button "New Timesheet" at bounding box center [987, 57] width 72 height 18
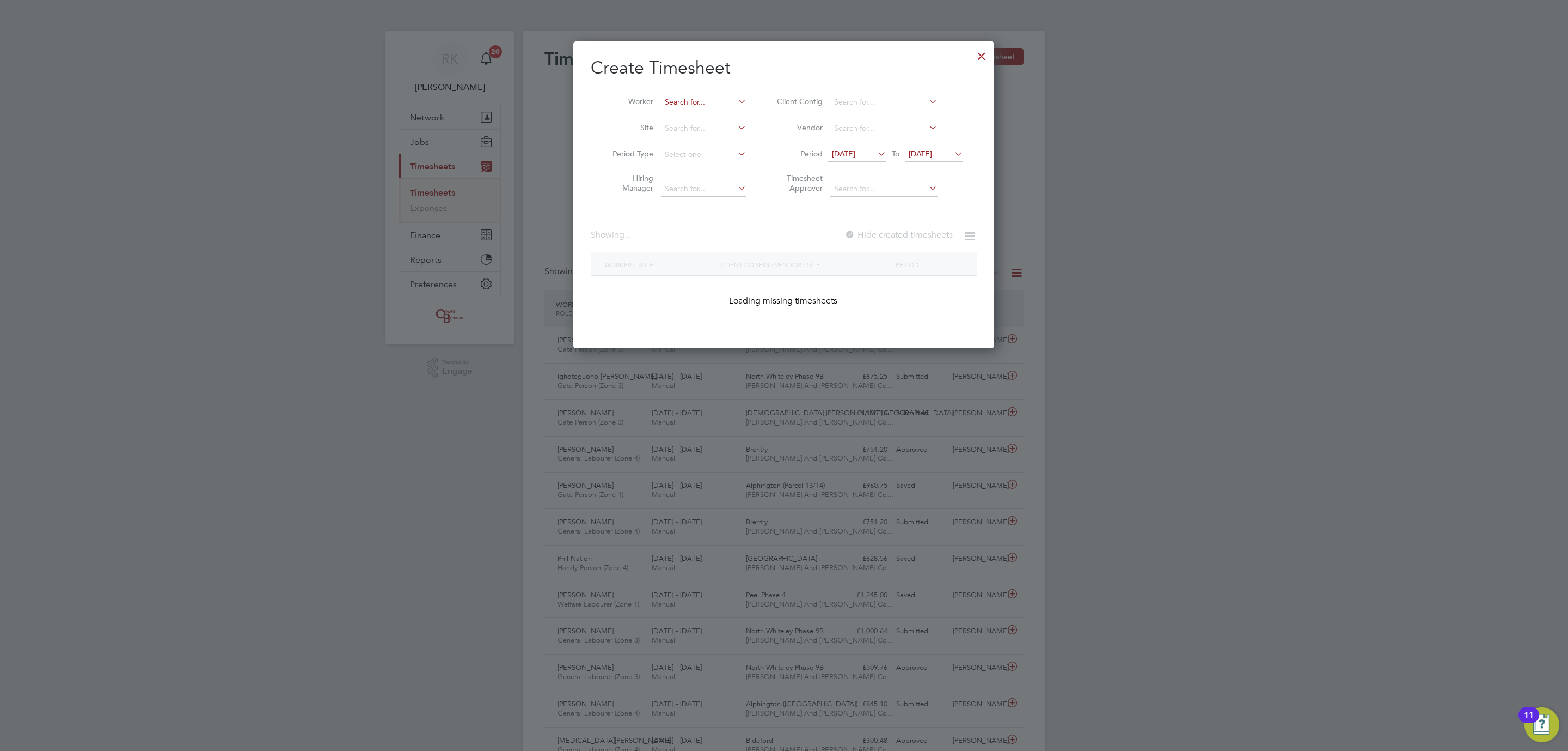
click at [694, 106] on input at bounding box center [704, 102] width 85 height 15
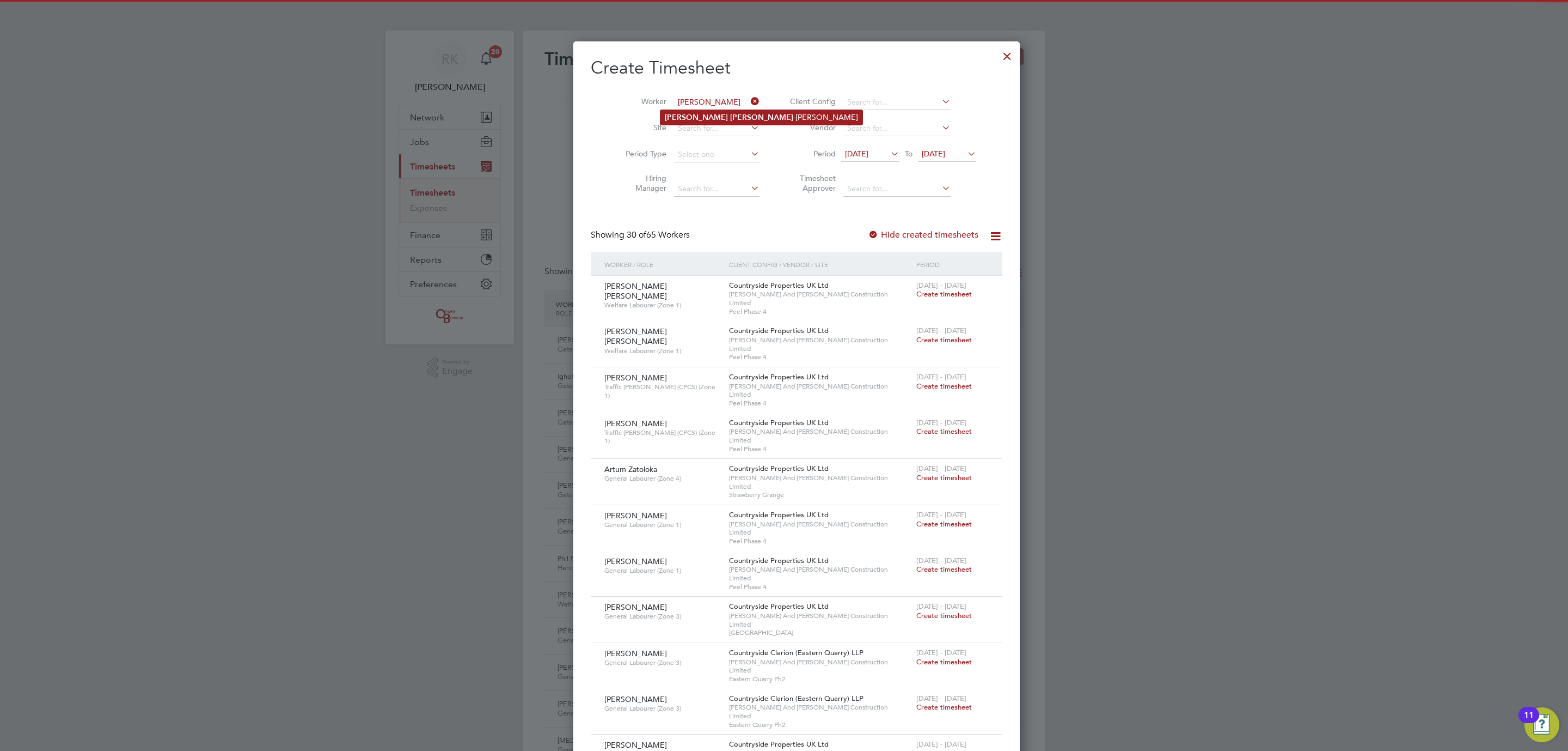
click at [672, 113] on b "Jon" at bounding box center [696, 117] width 63 height 9
type input "Jon Bailey-Adams"
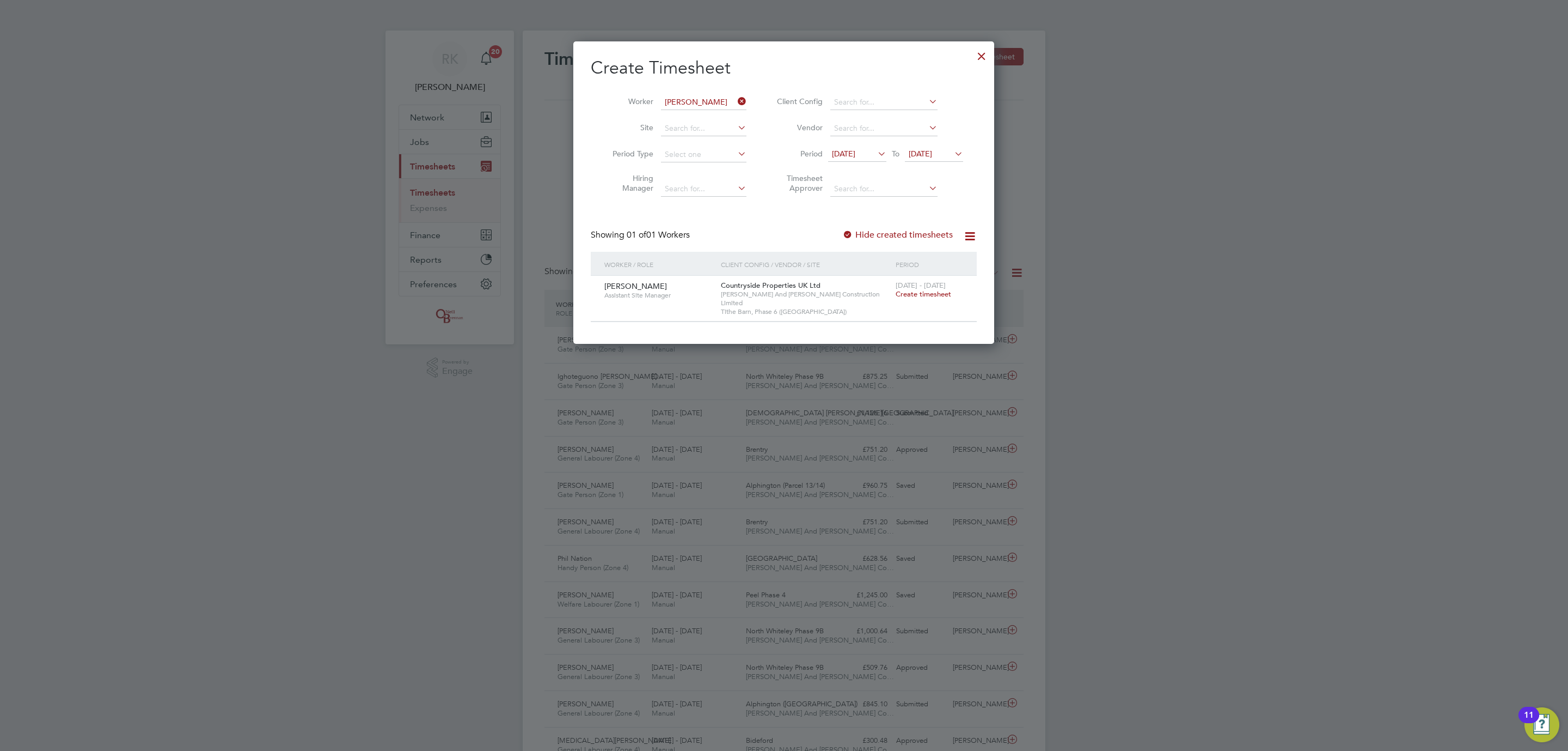
click at [905, 297] on span "Create timesheet" at bounding box center [923, 294] width 55 height 9
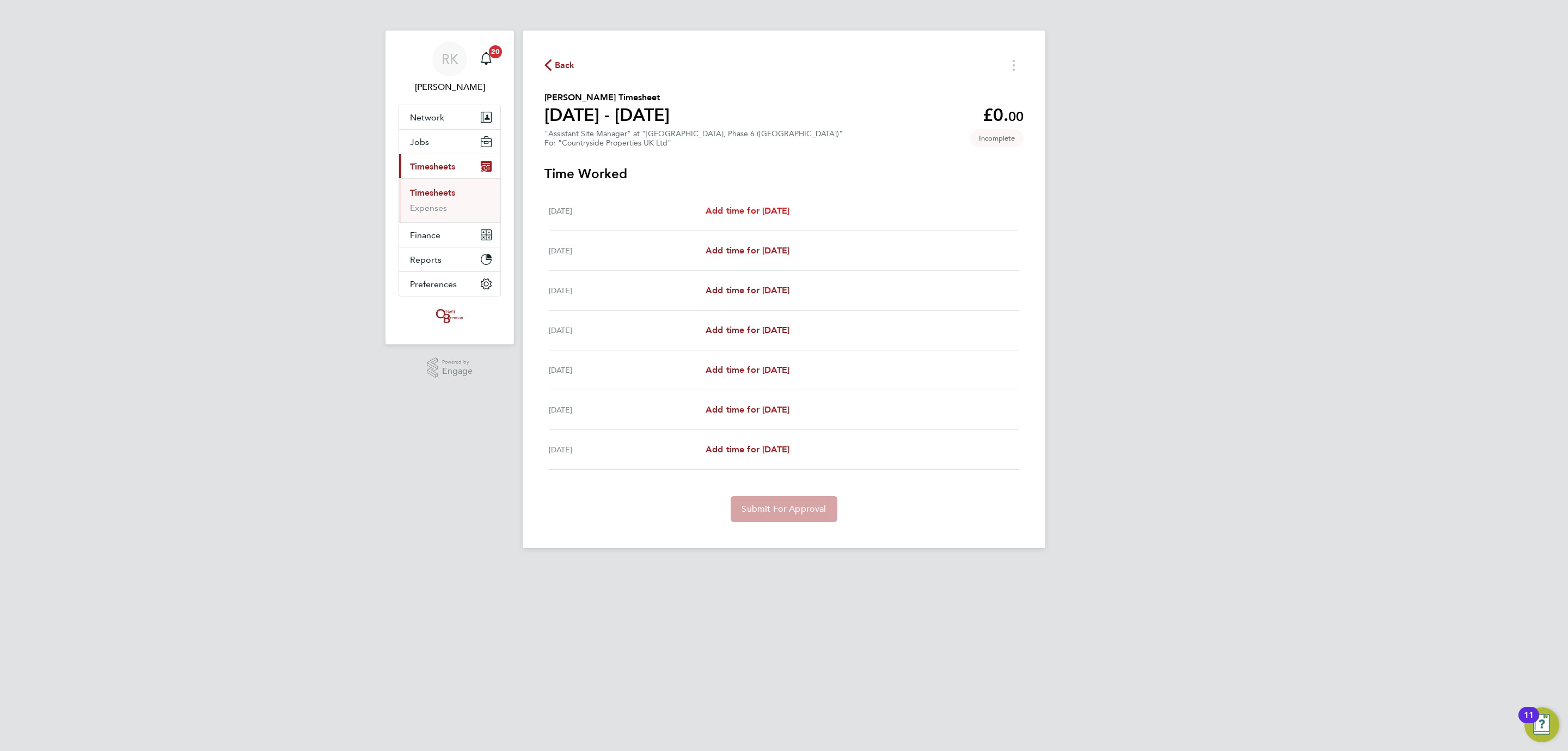
click at [763, 210] on span "Add time for Mon 04 Aug" at bounding box center [747, 210] width 84 height 10
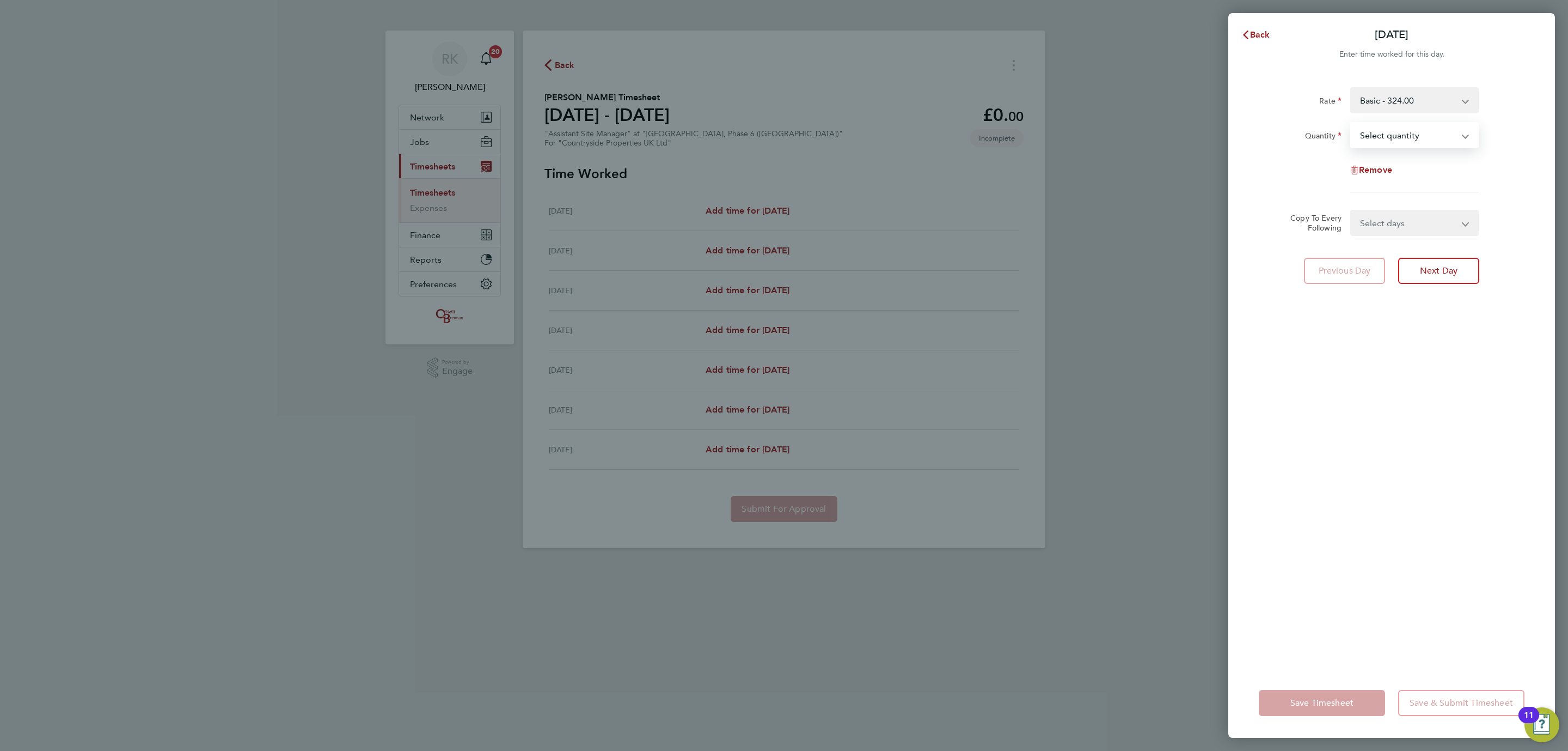
click at [1407, 139] on select "Select quantity 0.5 1" at bounding box center [1408, 135] width 113 height 24
select select "1"
click at [1351, 123] on select "Select quantity 0.5 1" at bounding box center [1408, 135] width 113 height 24
click at [1314, 698] on span "Save Timesheet" at bounding box center [1322, 703] width 63 height 11
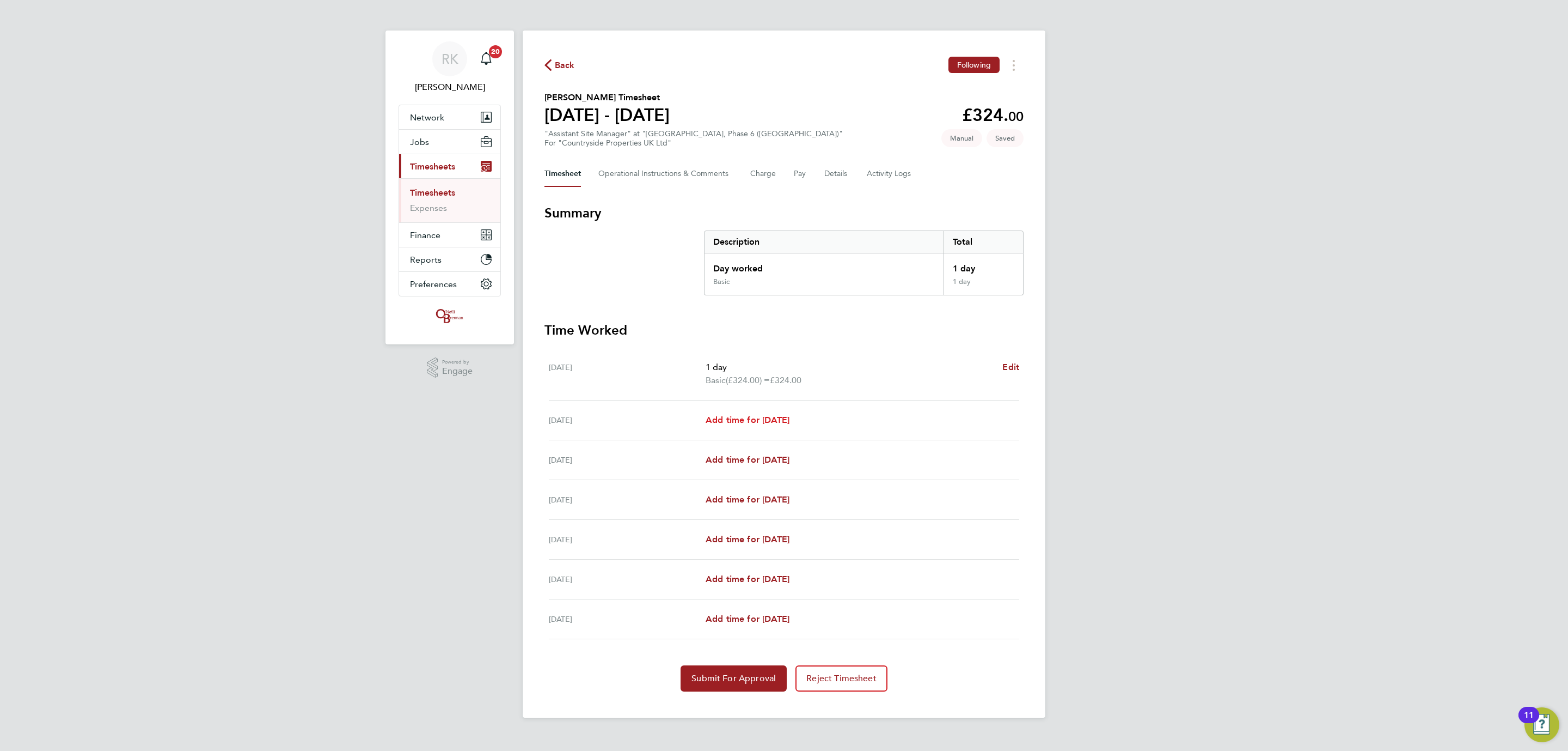
click at [755, 417] on span "Add time for Tue 05 Aug" at bounding box center [747, 420] width 84 height 10
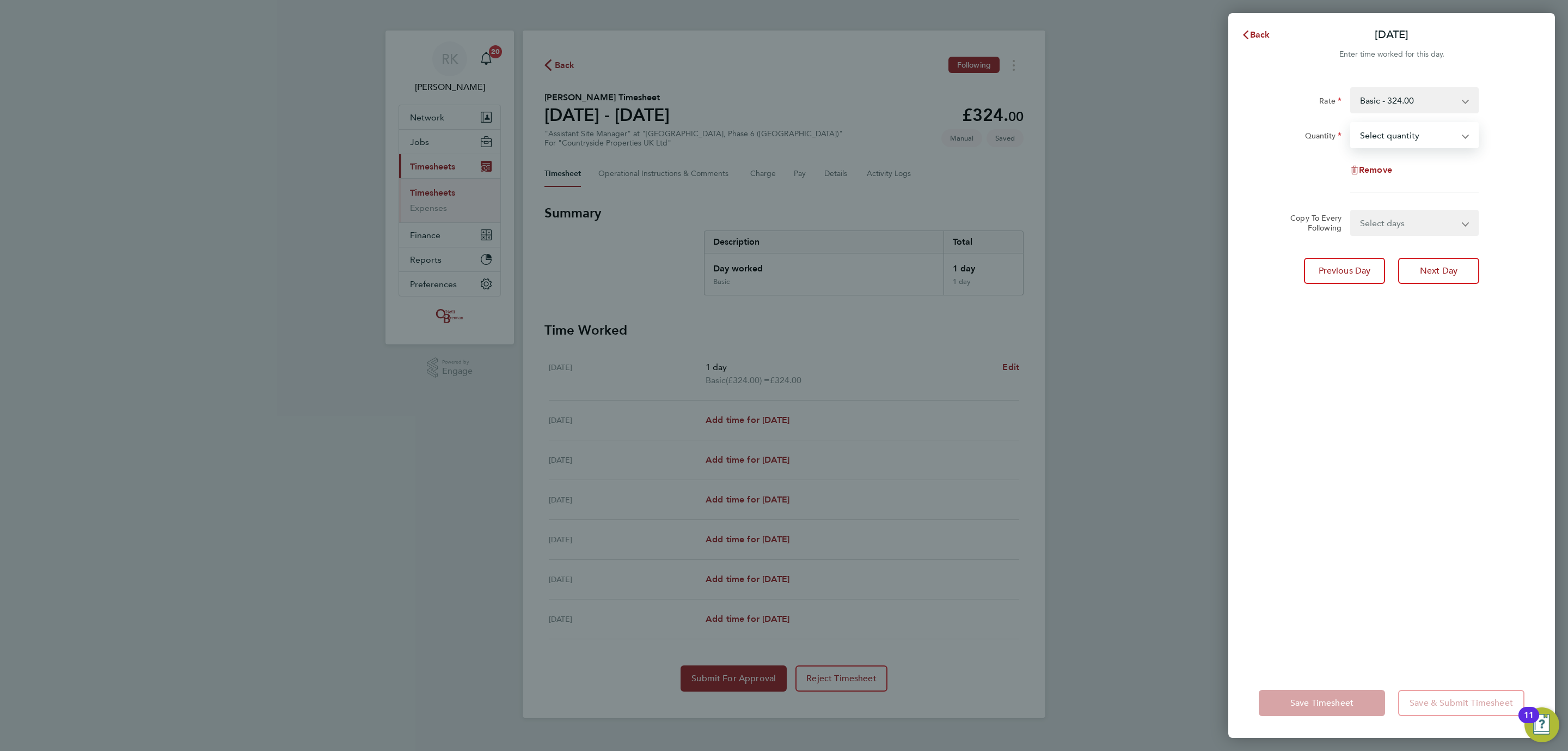
click at [1440, 146] on select "Select quantity 0.5 1" at bounding box center [1408, 135] width 113 height 24
select select "1"
click at [1351, 123] on select "Select quantity 0.5 1" at bounding box center [1408, 135] width 113 height 24
click at [1322, 707] on span "Save Timesheet" at bounding box center [1322, 703] width 63 height 11
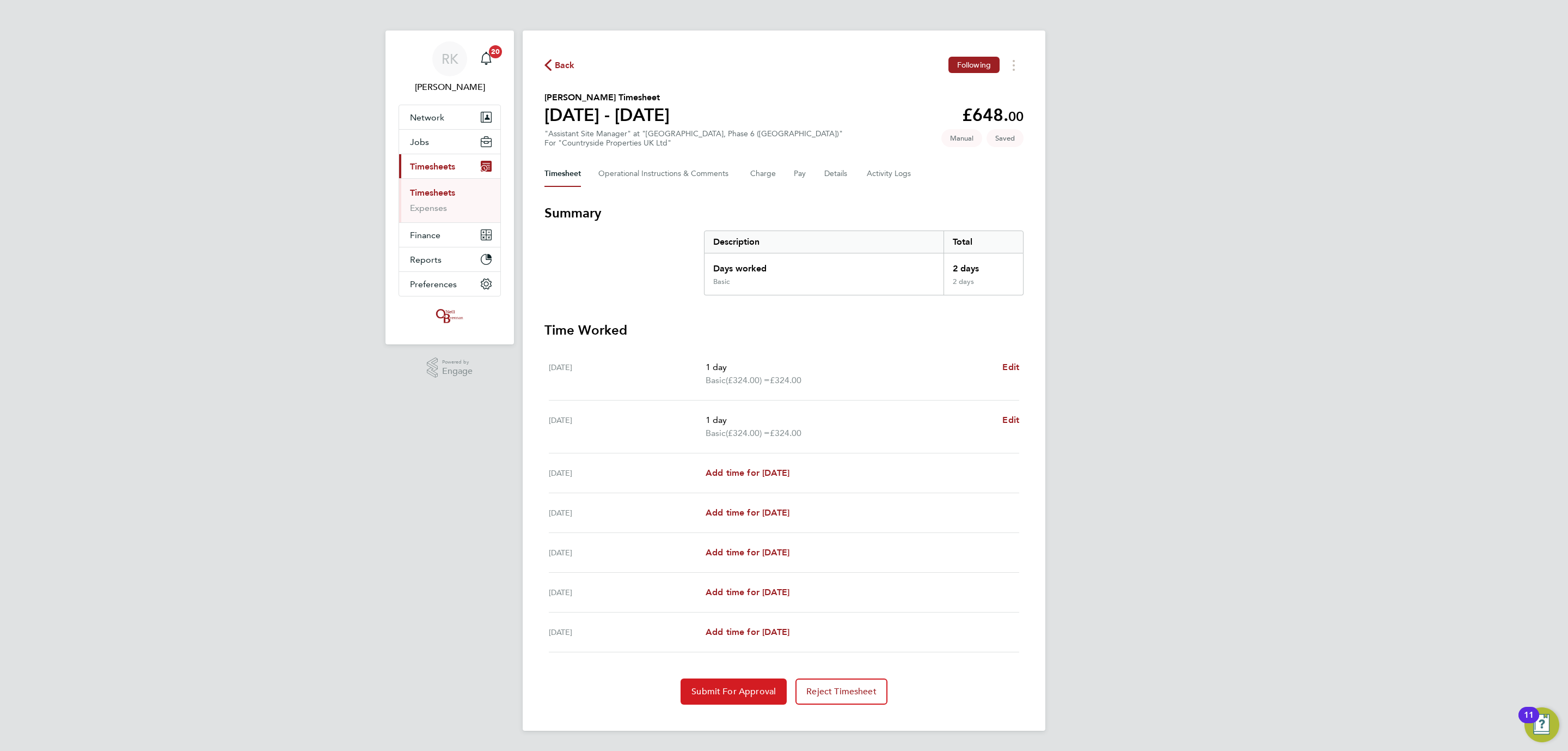
click at [771, 698] on button "Submit For Approval" at bounding box center [733, 691] width 106 height 26
click at [564, 65] on span "Back" at bounding box center [564, 65] width 20 height 13
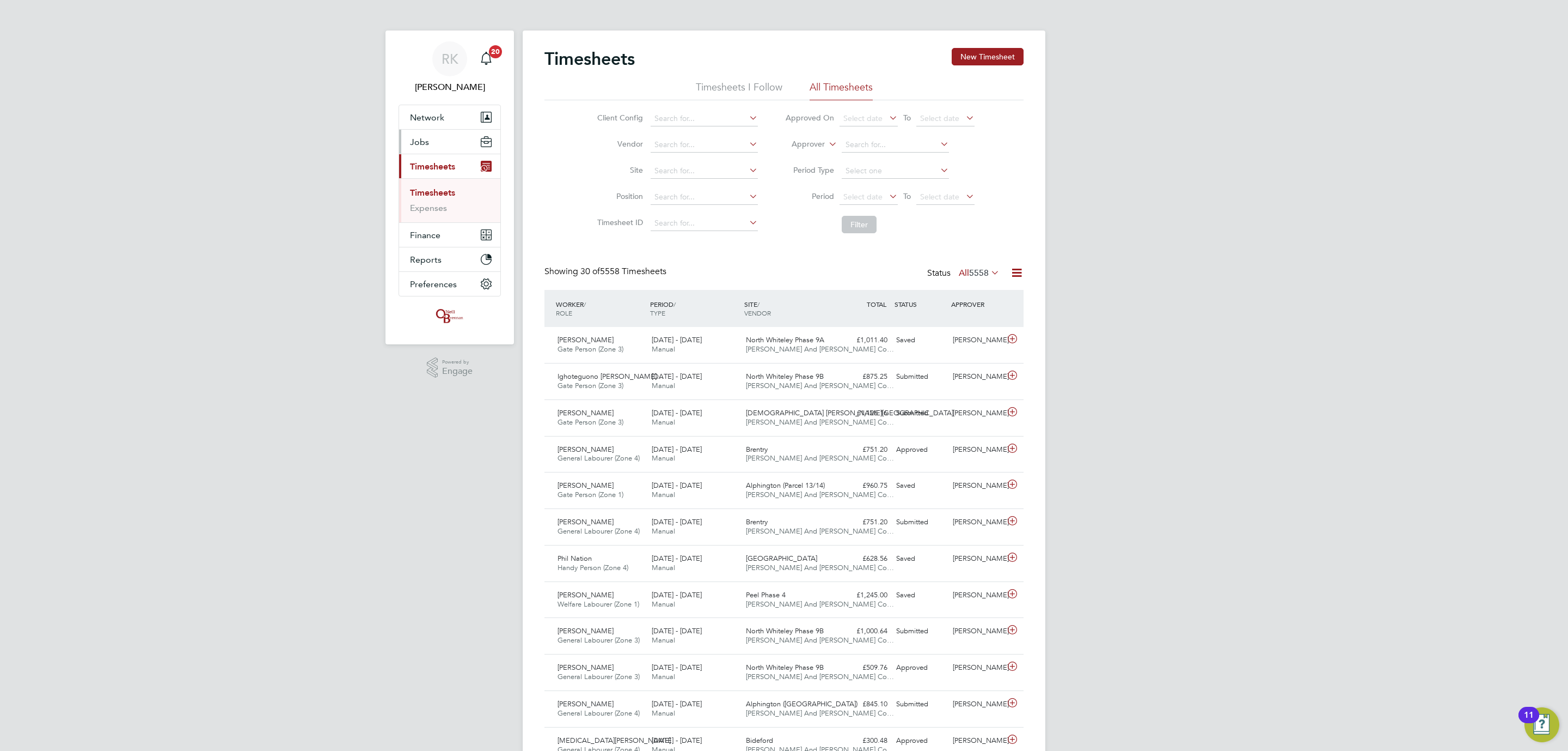
click at [436, 147] on button "Jobs" at bounding box center [450, 141] width 101 height 24
click at [439, 182] on link "Vacancies" at bounding box center [430, 183] width 39 height 10
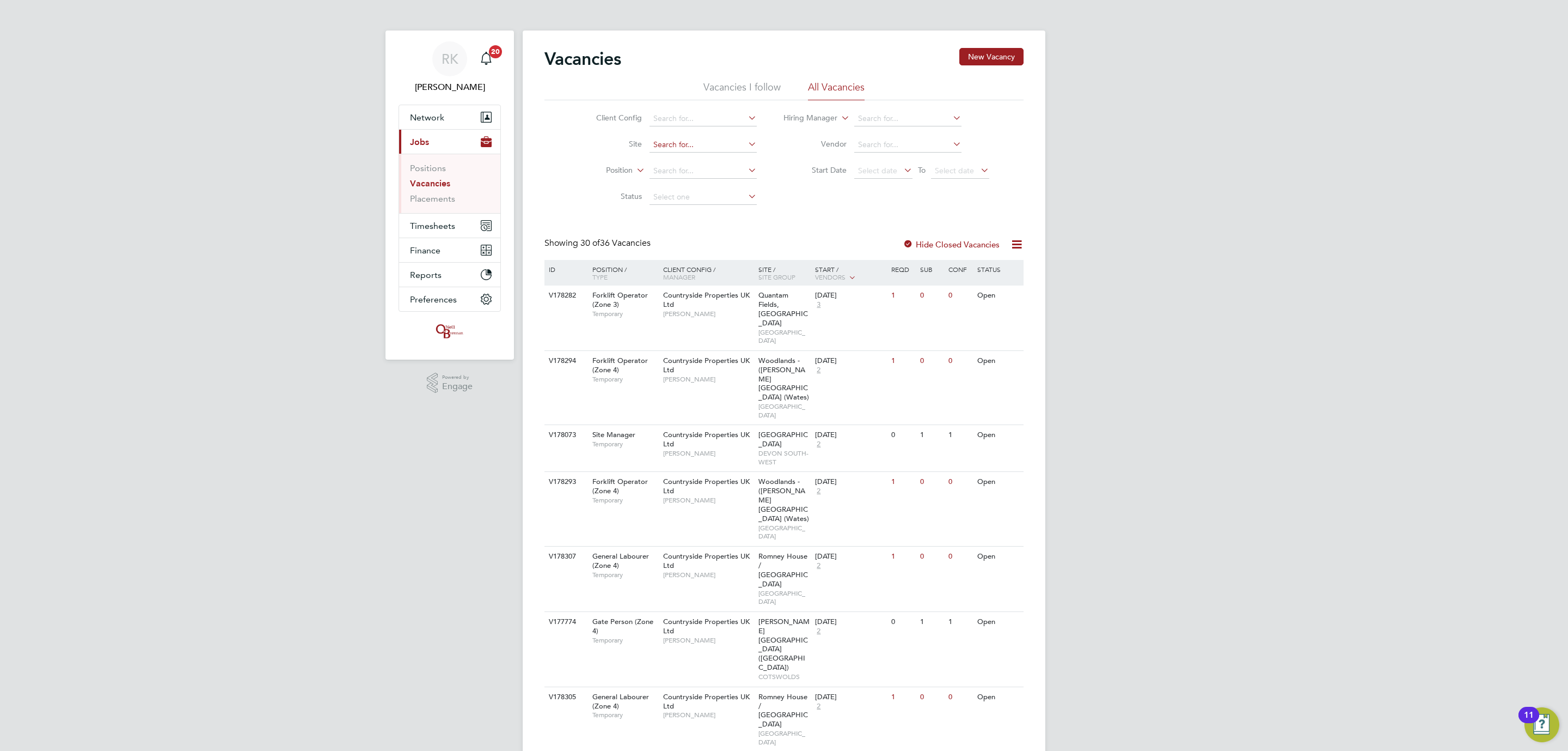
click at [689, 146] on input at bounding box center [703, 144] width 107 height 15
click at [683, 156] on li "Tithe Barn, Phase 6 (Exeter)" at bounding box center [727, 160] width 158 height 15
type input "Tithe Barn, Phase 6 (Exeter)"
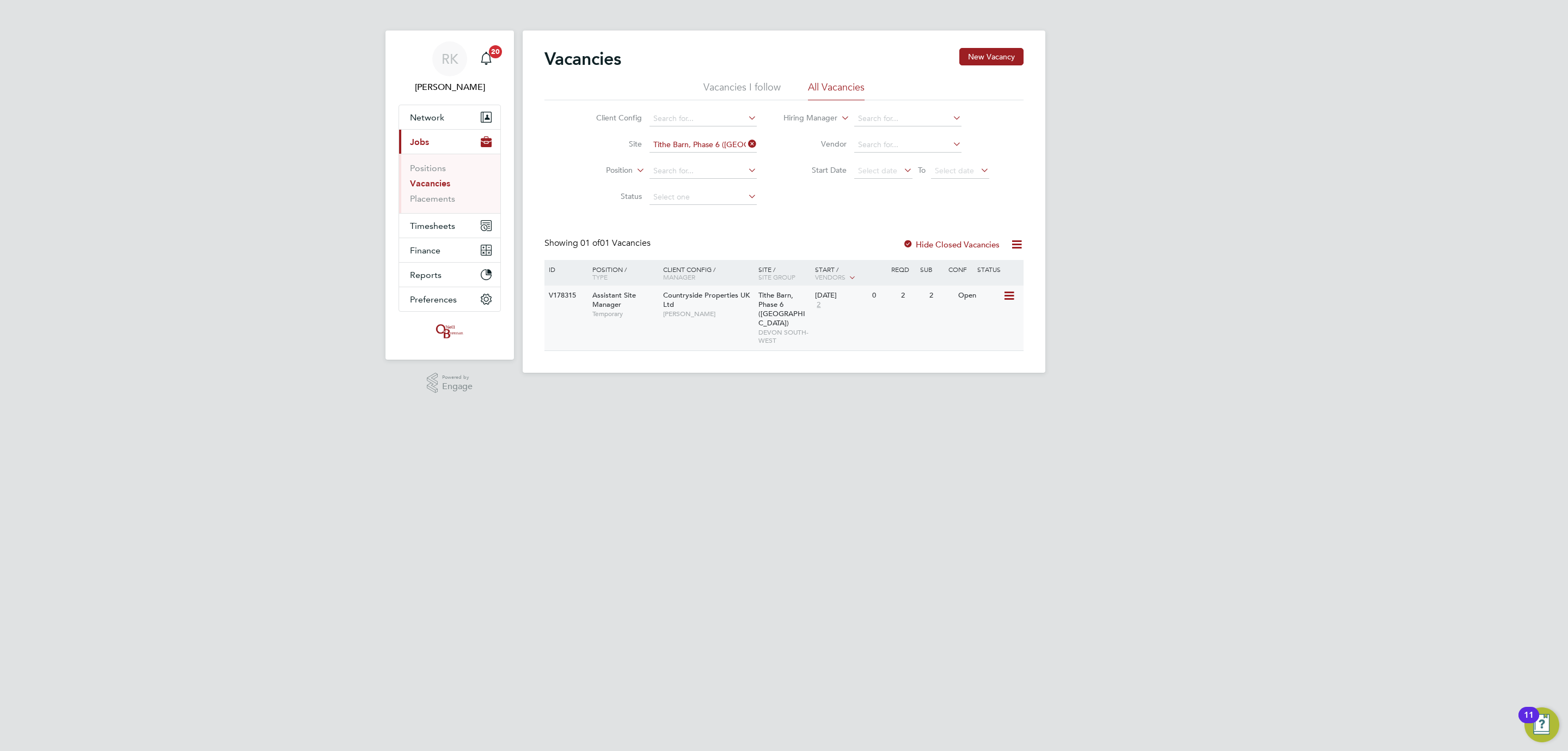
click at [979, 307] on div "V178315 Assistant Site Manager Temporary Countryside Properties UK Ltd Dave Smi…" at bounding box center [783, 318] width 479 height 65
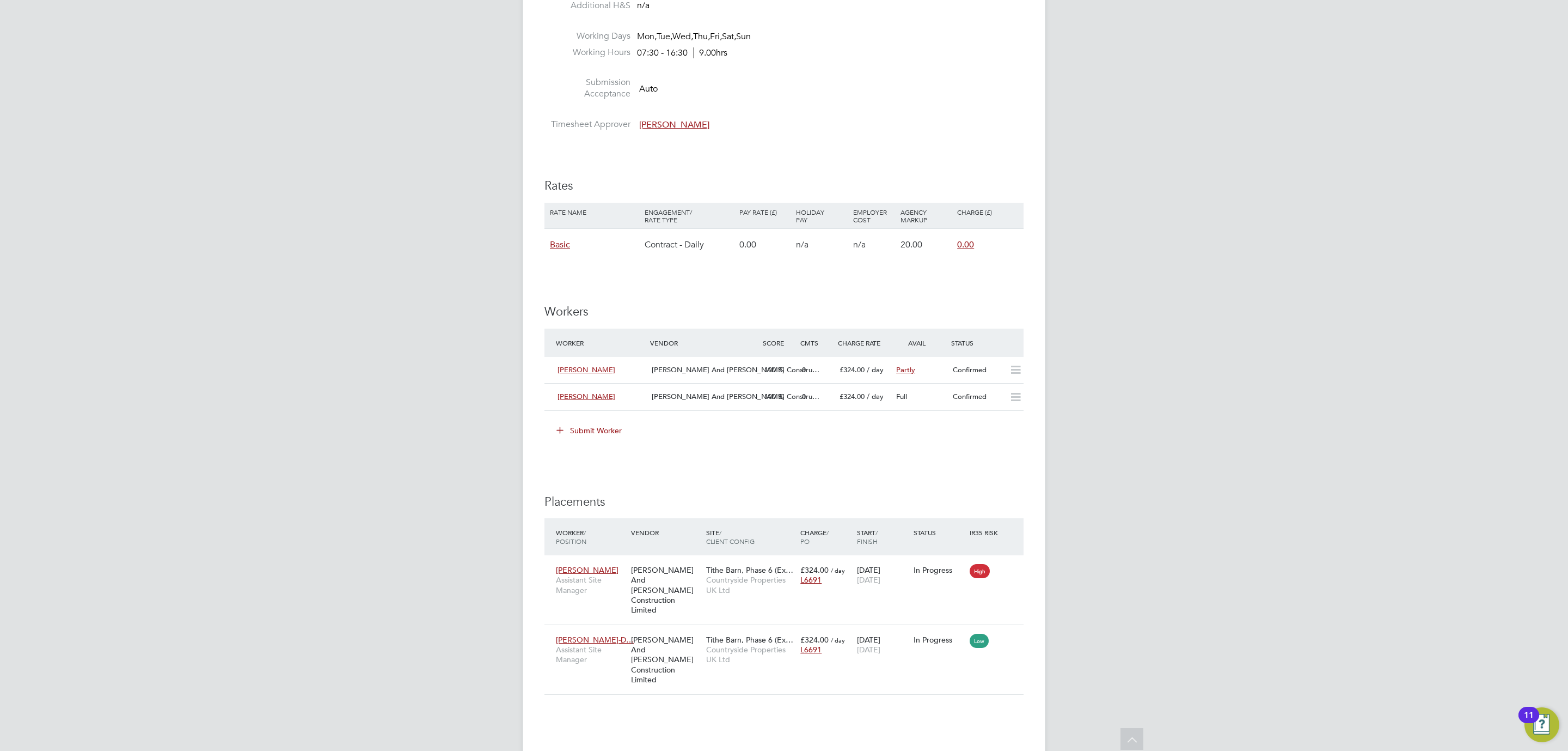
click at [592, 431] on button "Submit Worker" at bounding box center [590, 430] width 82 height 18
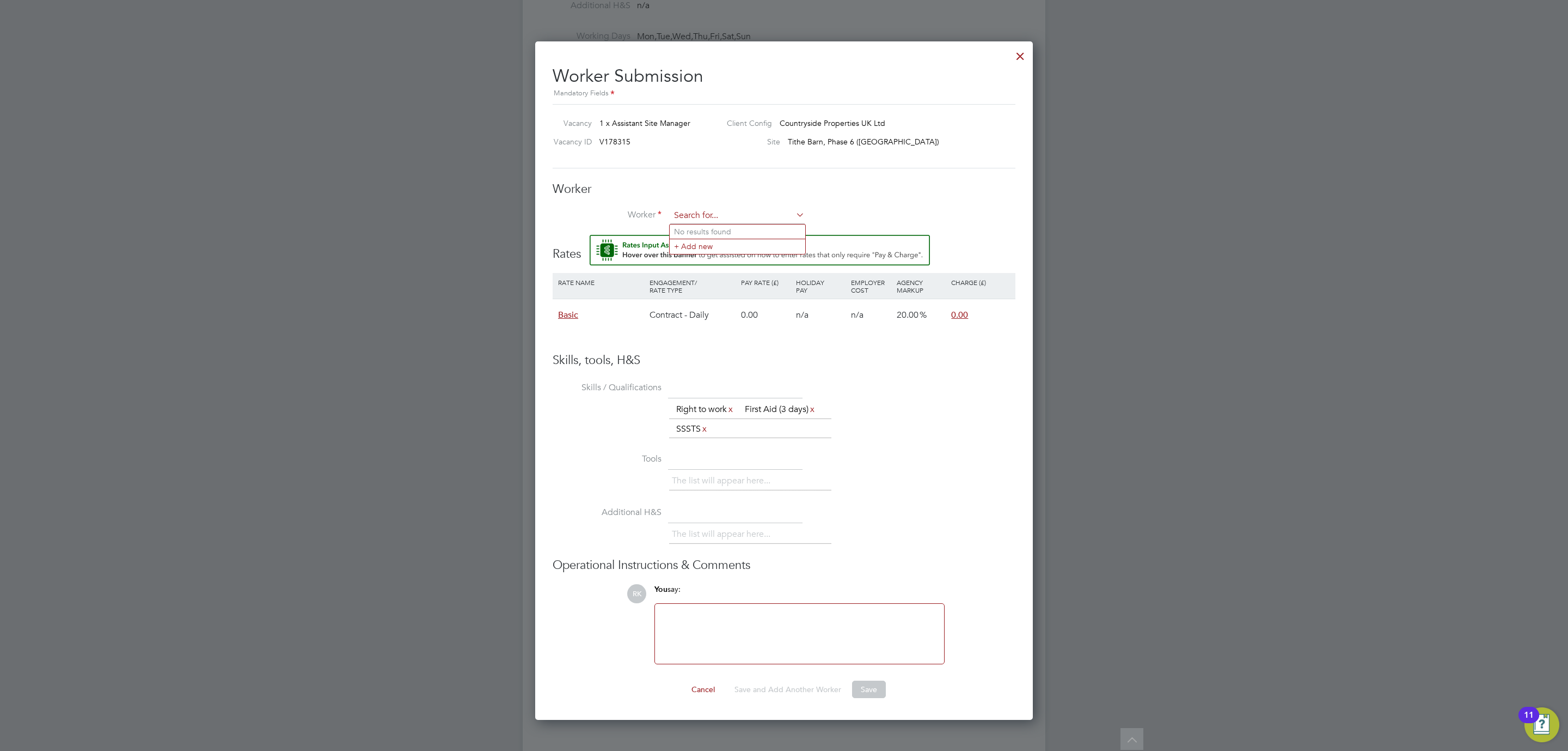
click at [729, 211] on input at bounding box center [737, 216] width 135 height 16
click at [740, 230] on b "Wheeler" at bounding box center [771, 231] width 63 height 9
type input "Dan Wheeler (Dan Wheeler)"
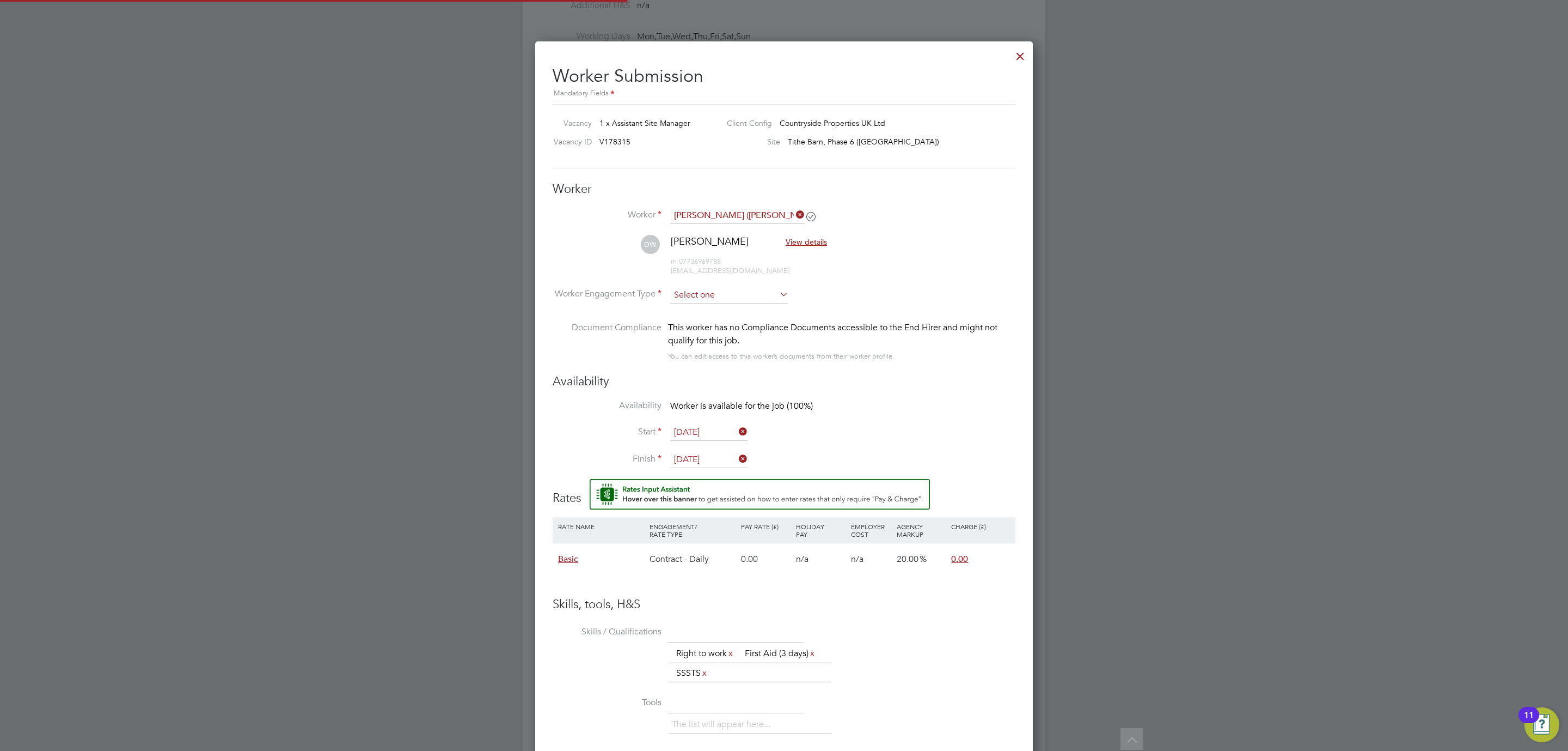
click at [717, 298] on input at bounding box center [729, 295] width 118 height 16
click at [724, 303] on ul "Contract PAYE" at bounding box center [729, 317] width 121 height 29
click at [720, 308] on li "Worker Engagement Type" at bounding box center [784, 303] width 463 height 33
click at [729, 298] on input at bounding box center [729, 295] width 118 height 16
click at [717, 316] on li "Contract" at bounding box center [729, 310] width 119 height 14
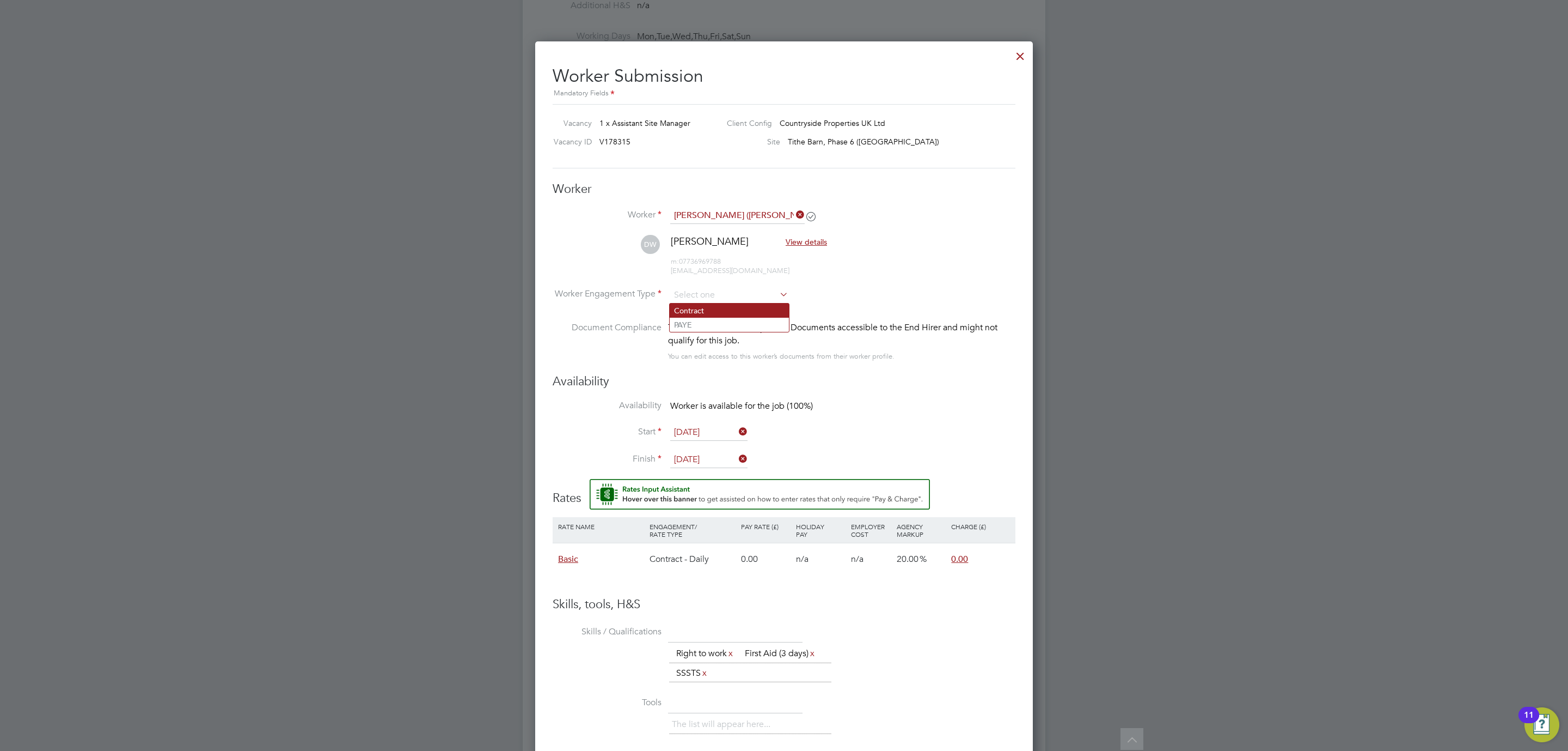
type input "Contract"
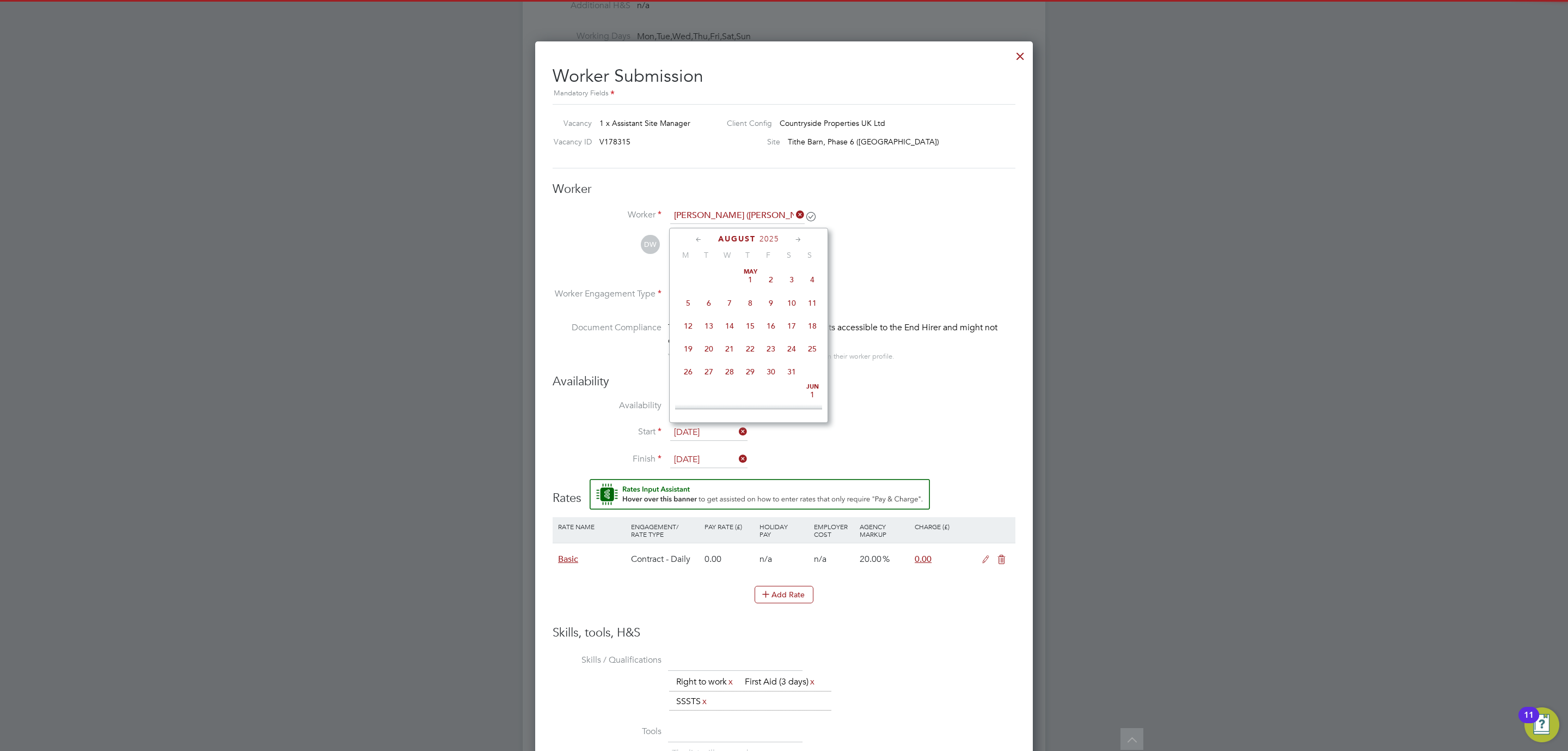
click at [702, 425] on input "04 Aug 2025" at bounding box center [709, 432] width 77 height 16
click at [769, 333] on span "8" at bounding box center [771, 322] width 21 height 21
type input "08 Aug 2025"
click at [889, 365] on li "Document Compliance This worker has no Compliance Documents accessible to the E…" at bounding box center [784, 347] width 463 height 53
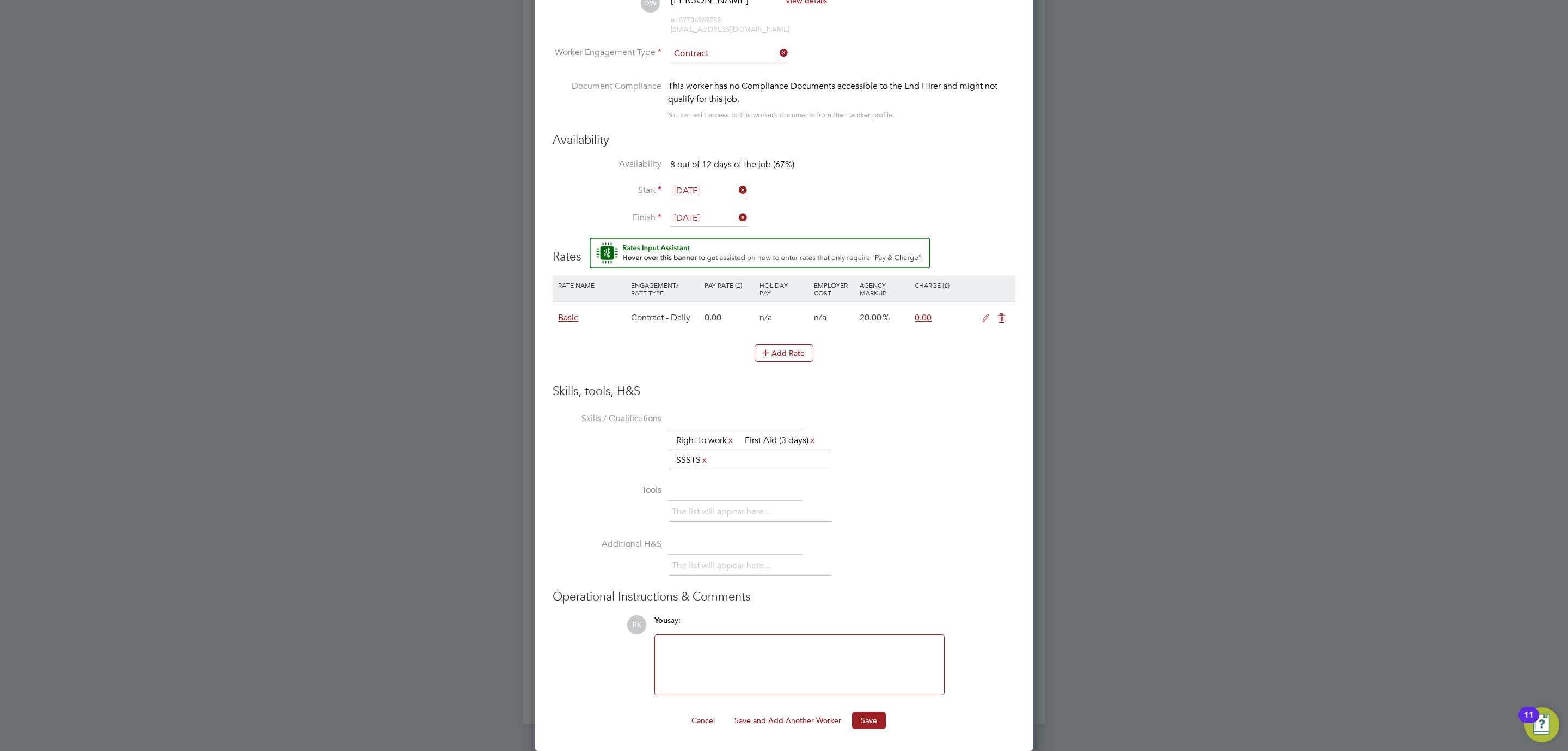
click at [983, 317] on icon at bounding box center [985, 318] width 13 height 9
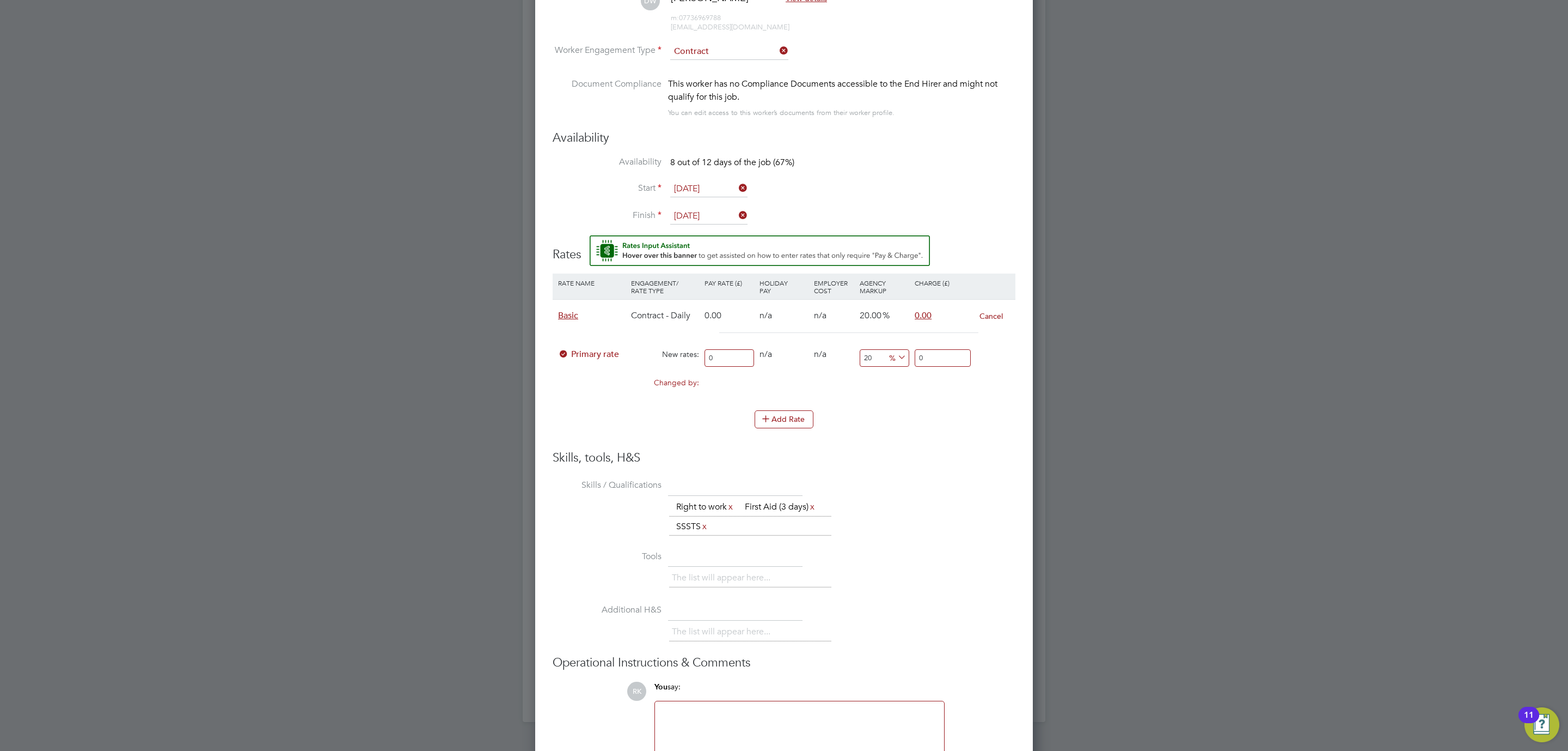
drag, startPoint x: 735, startPoint y: 356, endPoint x: 469, endPoint y: 359, distance: 266.0
type input "2"
type input "2.4"
type input "20"
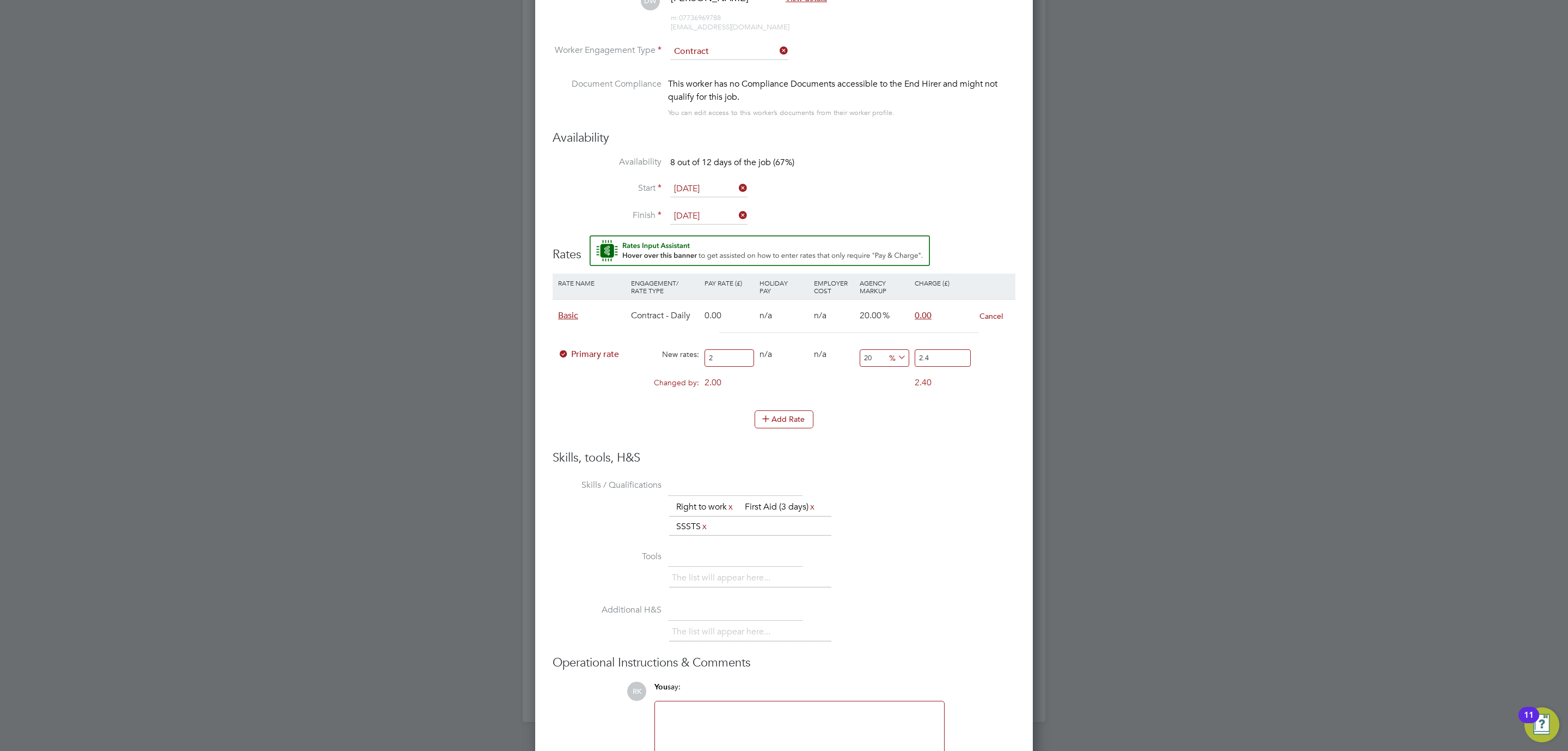
type input "24"
type input "2"
type input "2.4"
type input "27"
type input "32.4"
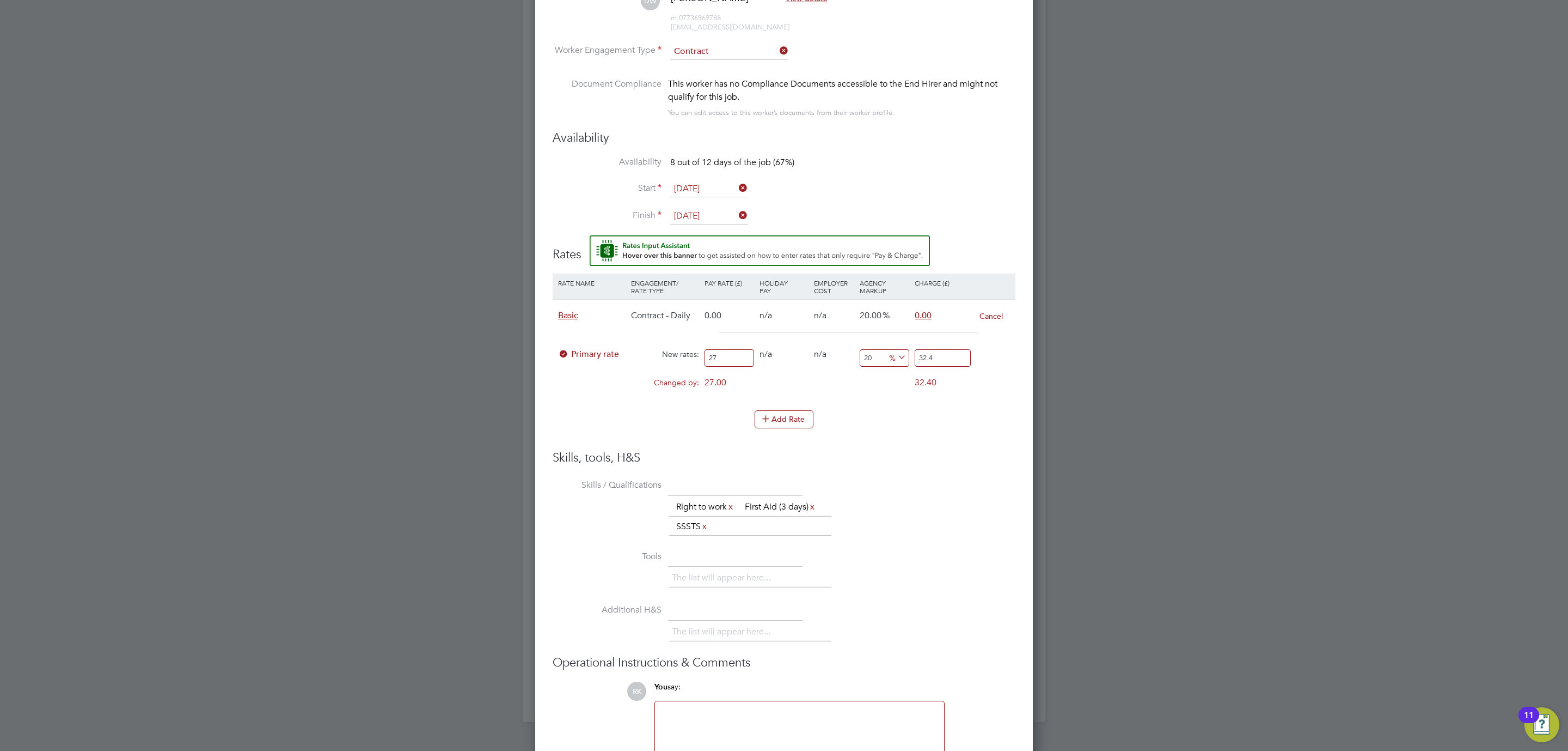
type input "270"
type input "324"
type input "270"
click at [672, 443] on li "Rate Name Engagement/ Rate Type Pay Rate (£) Holiday Pay Employer Cost Agency M…" at bounding box center [784, 362] width 463 height 177
drag, startPoint x: 942, startPoint y: 474, endPoint x: 939, endPoint y: 469, distance: 5.8
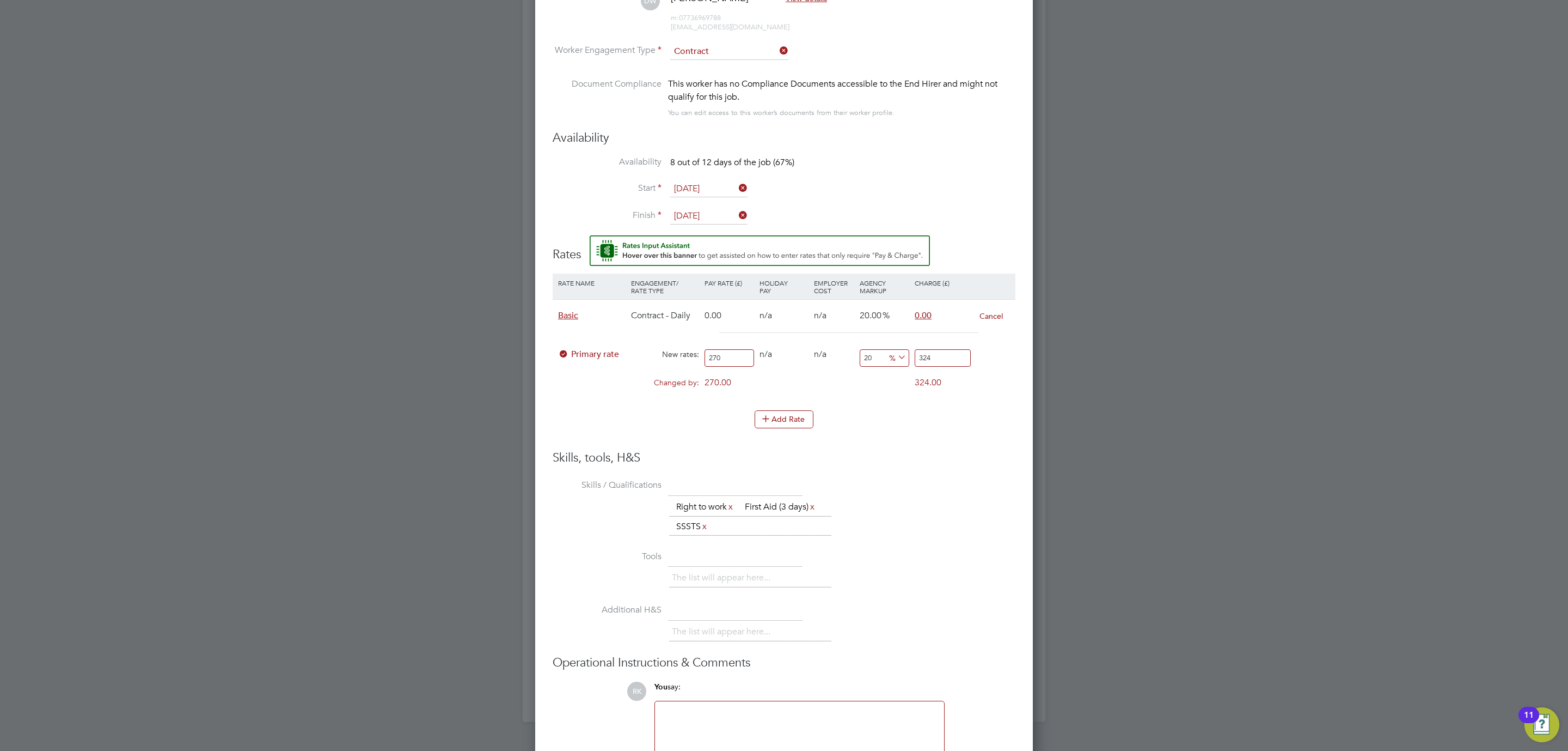
click at [942, 473] on div "Skills, tools, H&S Skills / Qualifications The list will appear here... Right t…" at bounding box center [784, 606] width 463 height 312
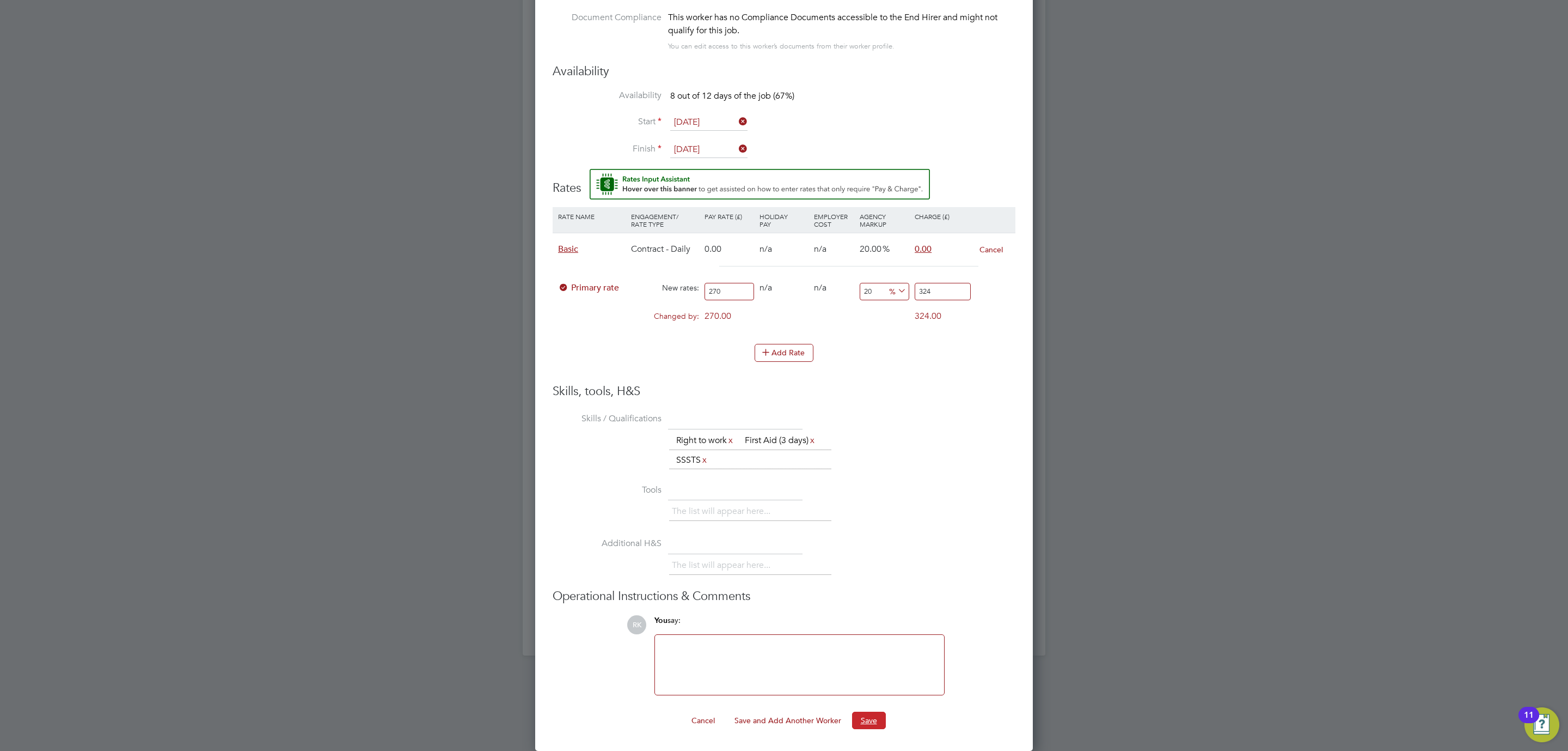
click at [861, 716] on button "Save" at bounding box center [869, 720] width 33 height 18
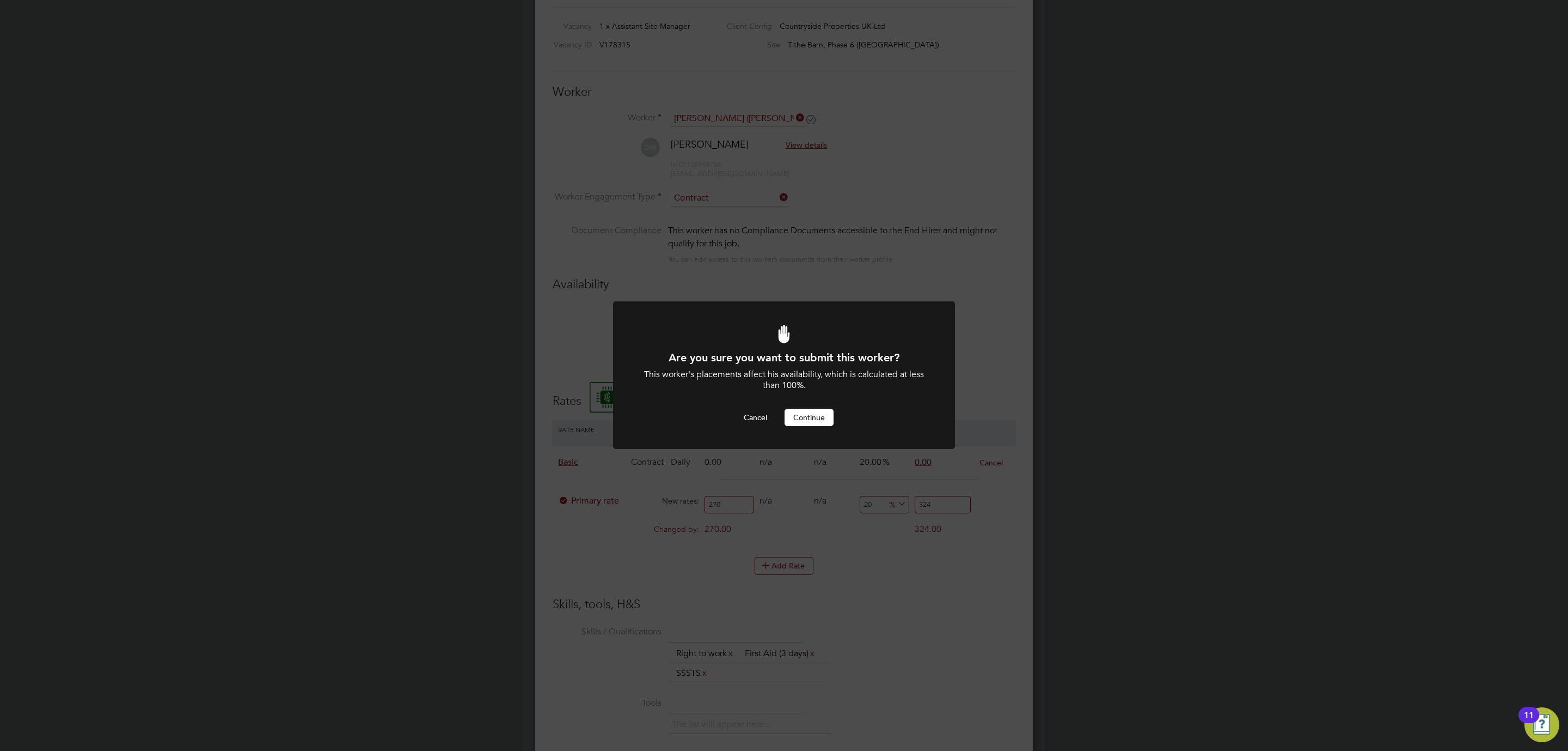
click at [816, 411] on button "Continue" at bounding box center [809, 417] width 49 height 18
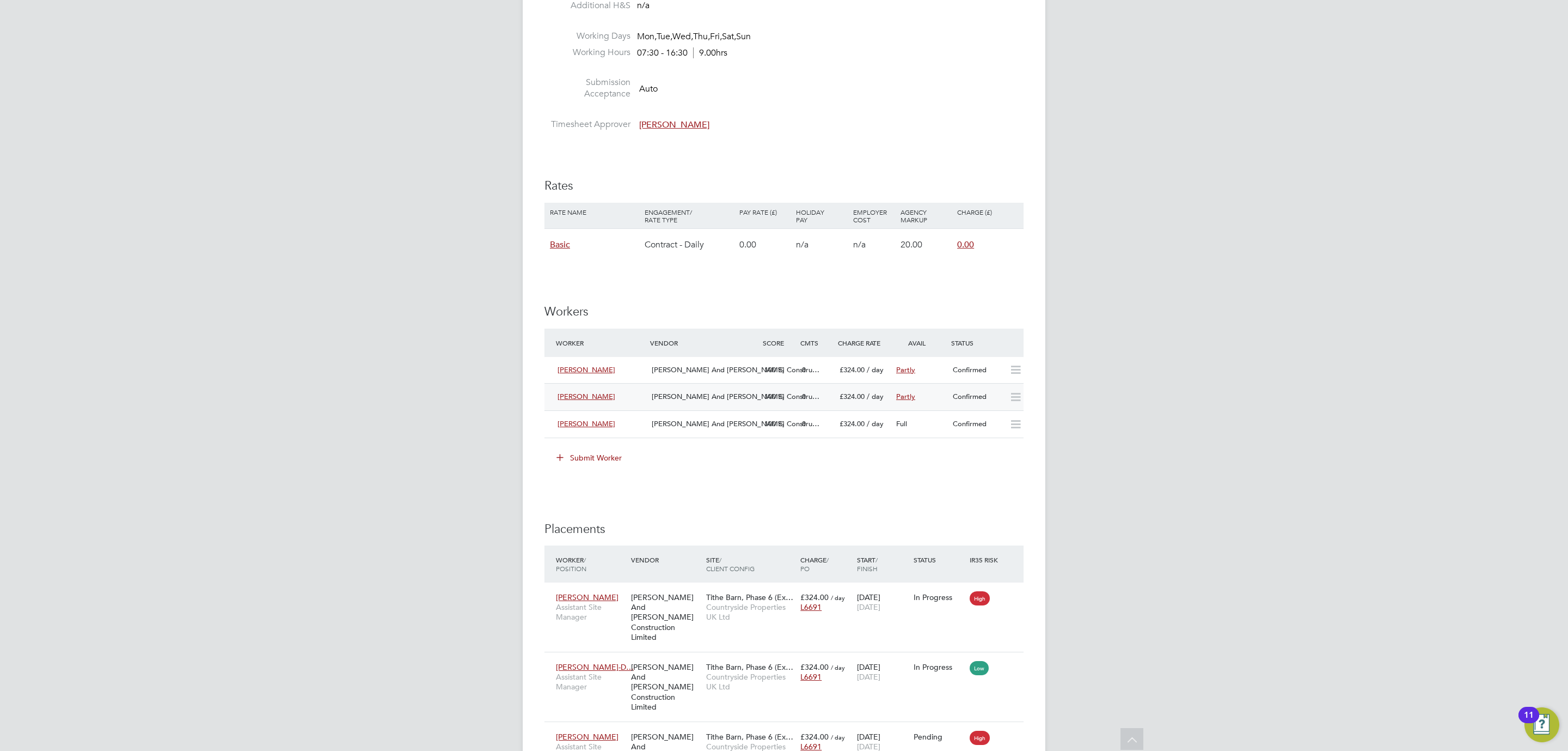
click at [843, 394] on span "£324.00" at bounding box center [852, 396] width 25 height 9
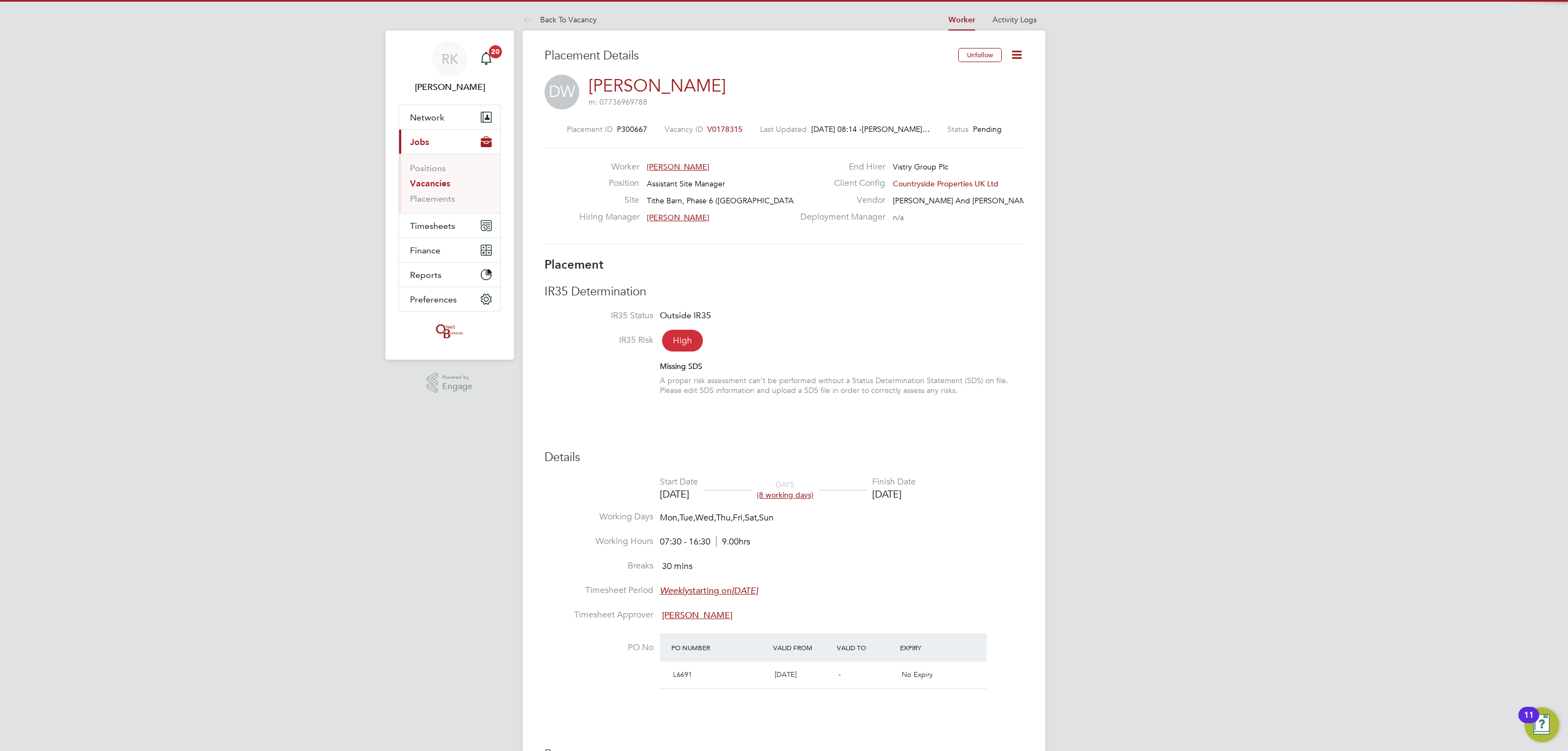
click at [1024, 49] on icon at bounding box center [1017, 55] width 13 height 13
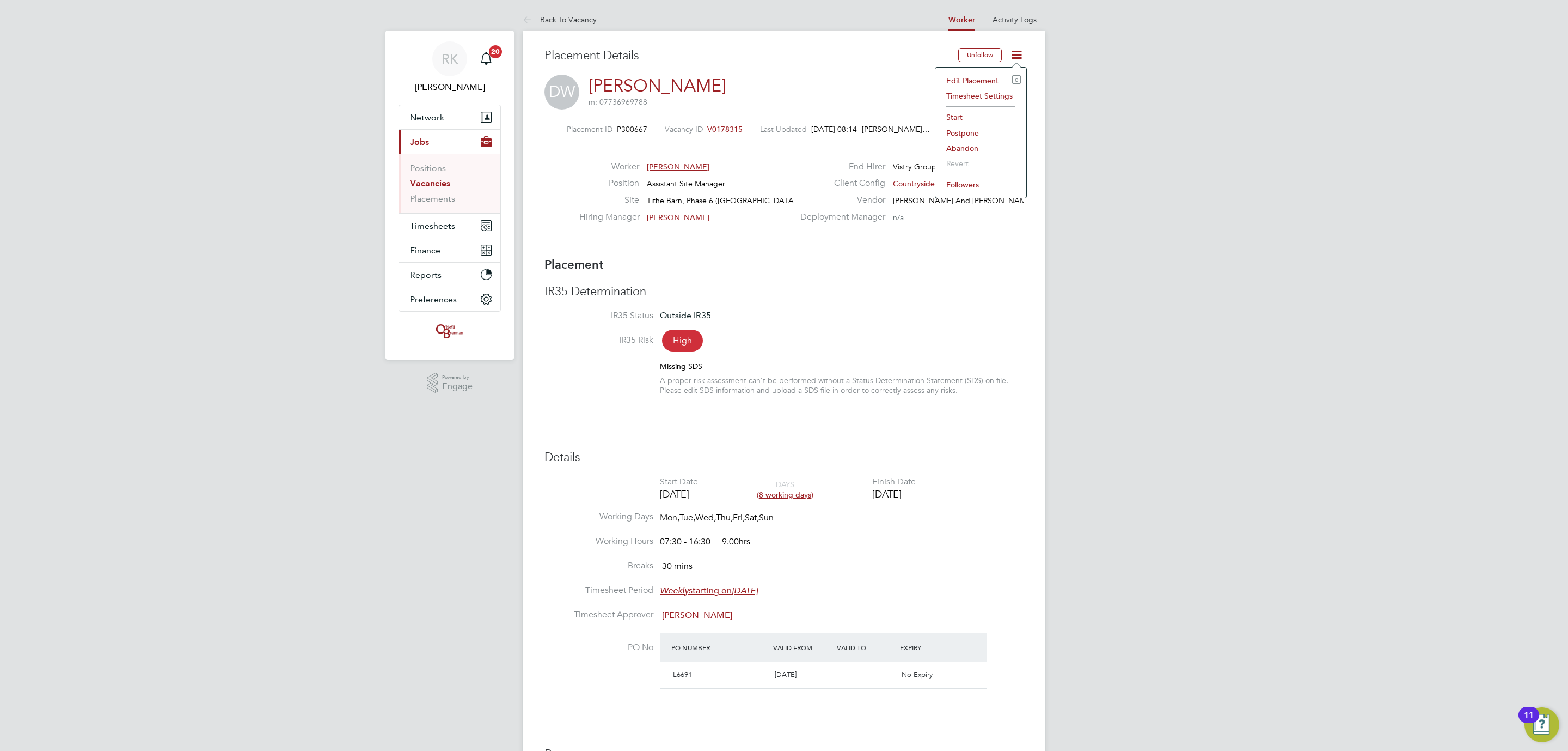
click at [973, 115] on li "Start" at bounding box center [981, 117] width 80 height 15
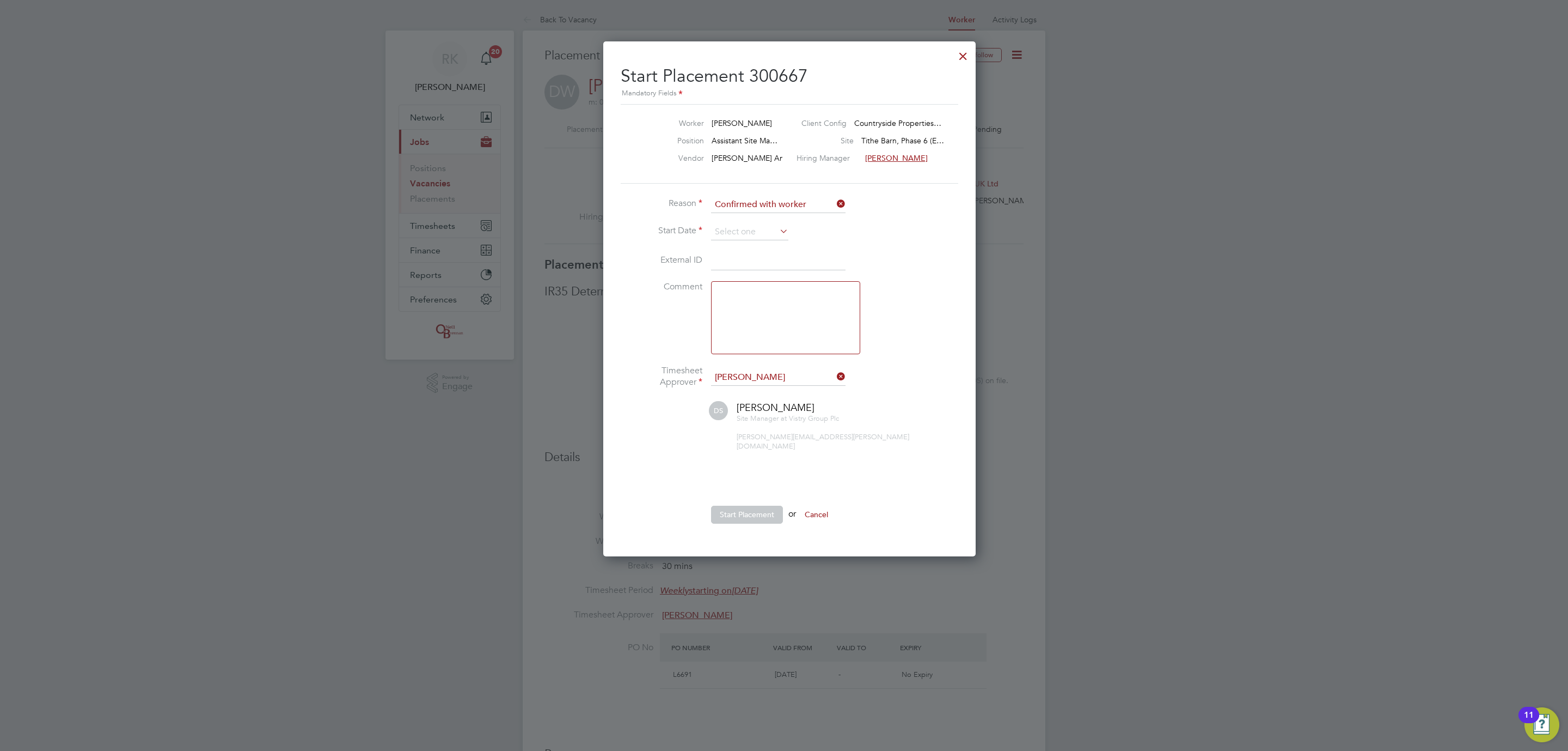
drag, startPoint x: 788, startPoint y: 234, endPoint x: 769, endPoint y: 240, distance: 19.9
click at [777, 235] on icon at bounding box center [777, 231] width 0 height 15
click at [813, 311] on span "8" at bounding box center [812, 311] width 21 height 21
type input "08 Aug 2025"
click at [721, 507] on button "Start Placement" at bounding box center [747, 514] width 72 height 18
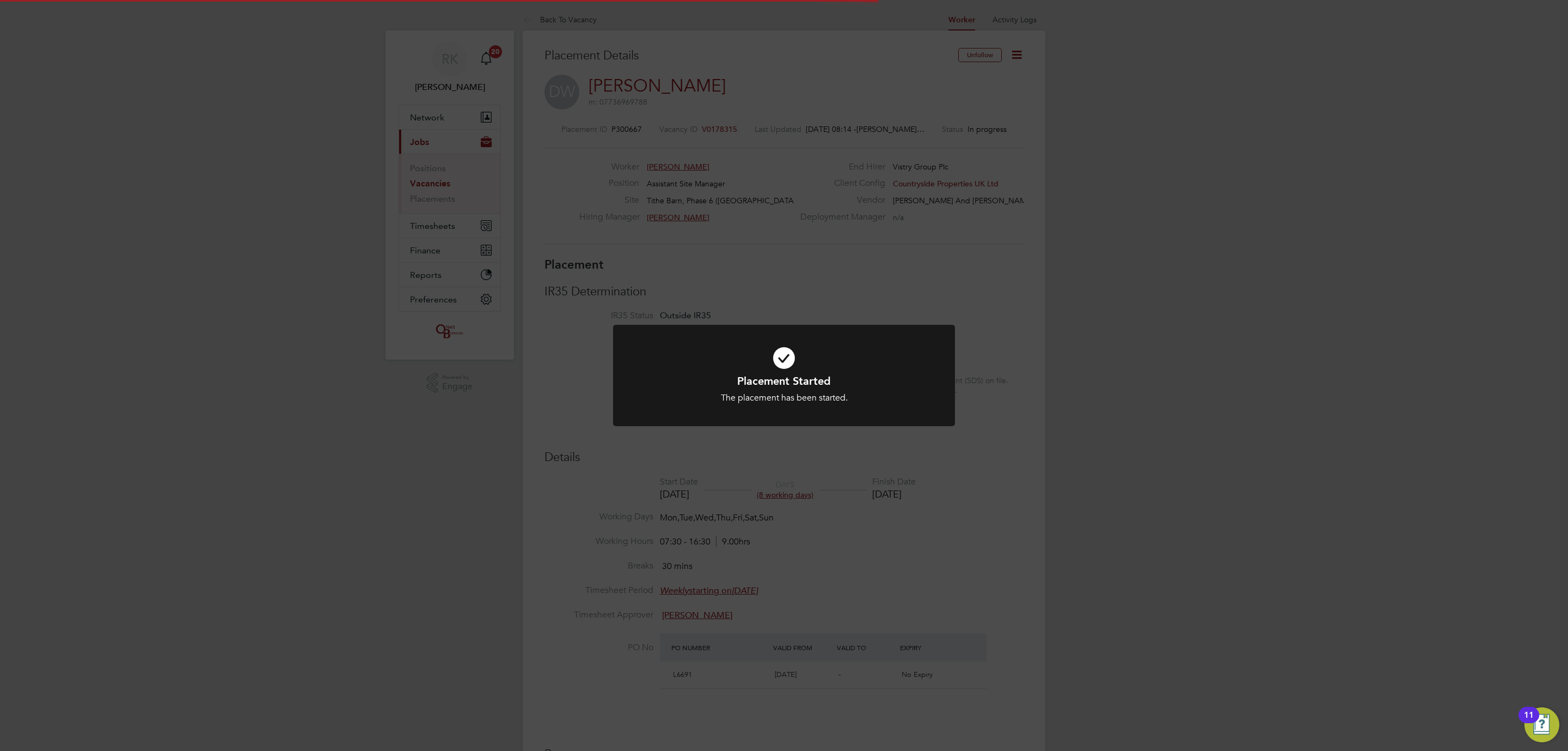
click at [1059, 328] on div "Placement Started The placement has been started. Cancel Okay" at bounding box center [784, 375] width 1568 height 751
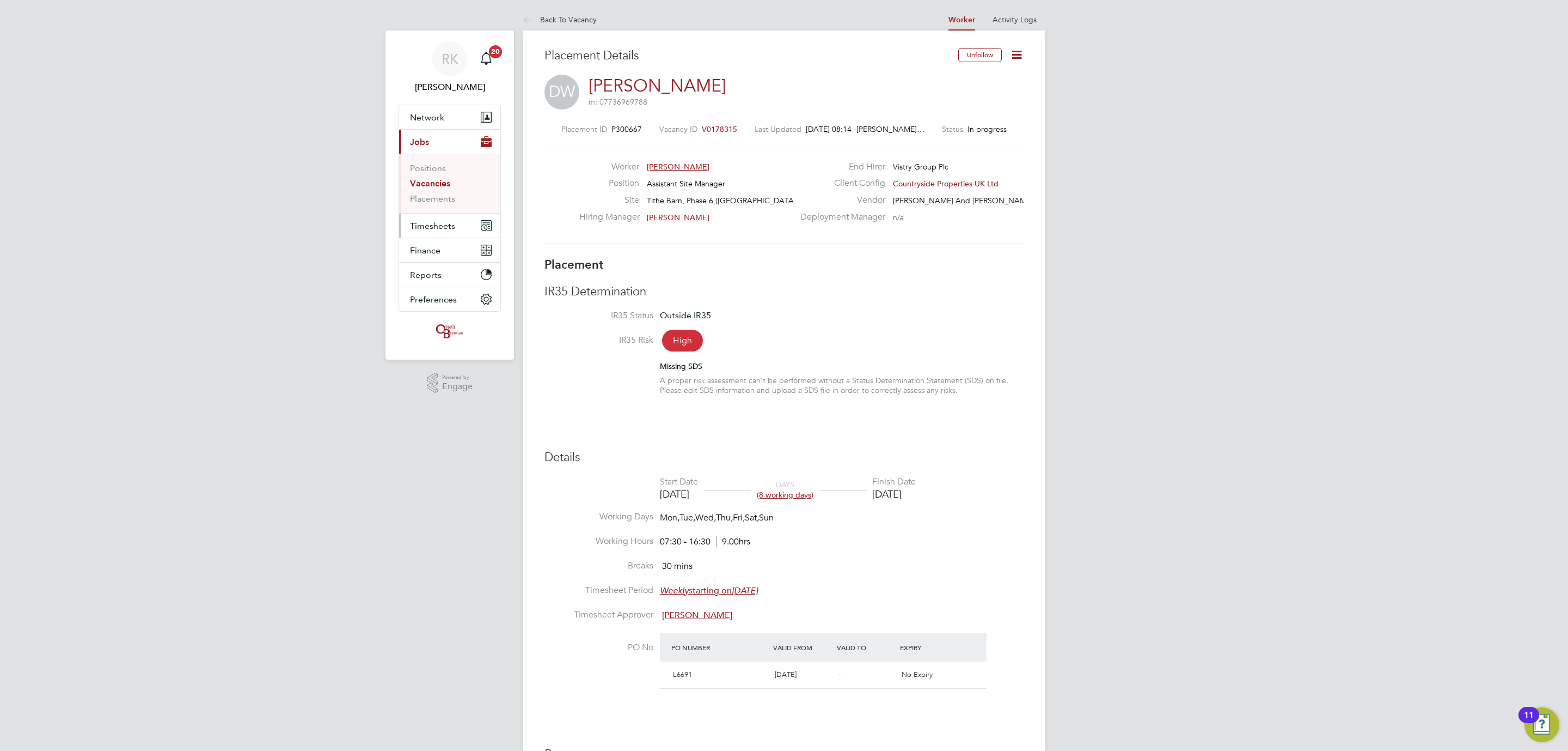
click at [431, 219] on button "Timesheets" at bounding box center [450, 225] width 101 height 24
click at [425, 194] on link "Timesheets" at bounding box center [433, 192] width 45 height 10
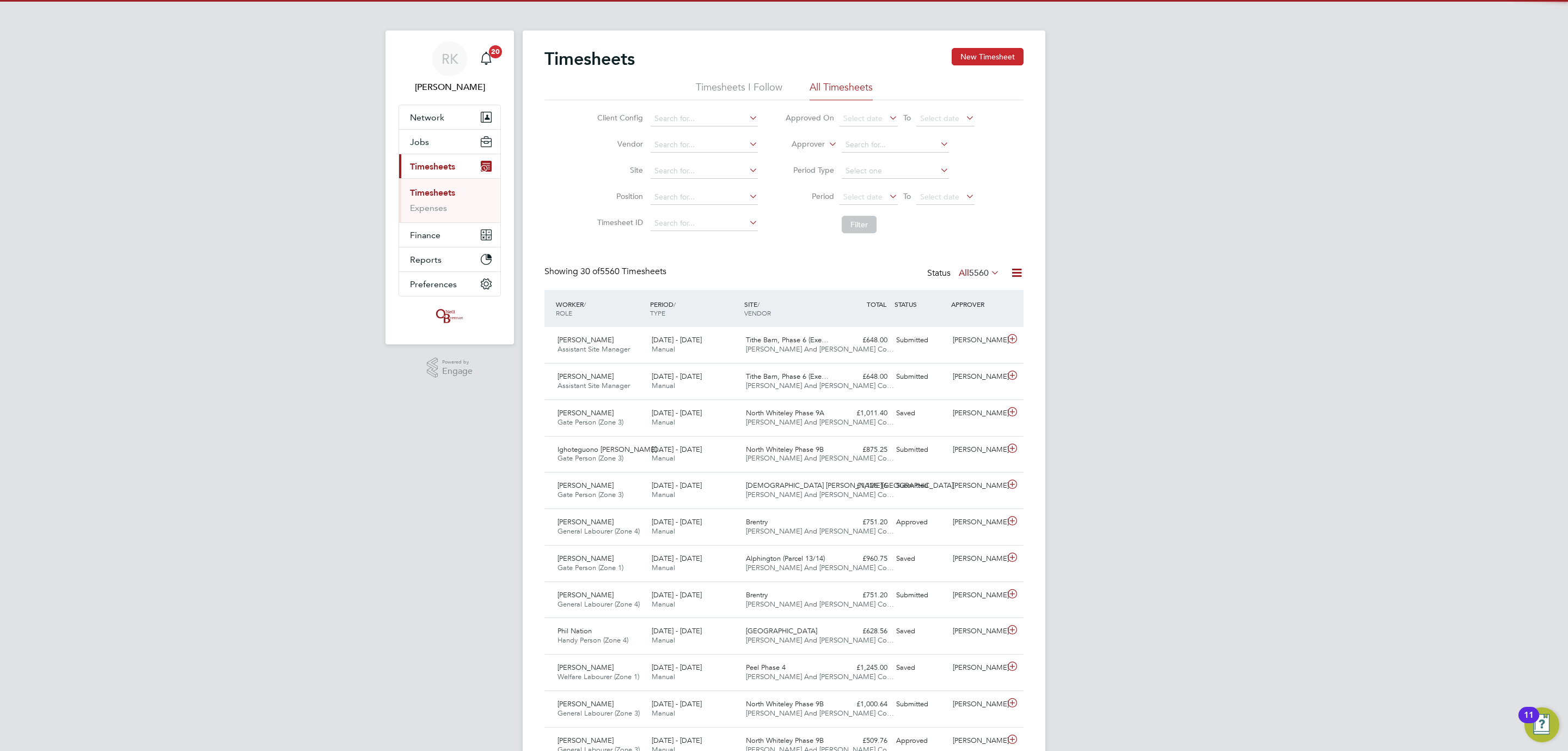
click at [993, 60] on button "New Timesheet" at bounding box center [987, 57] width 72 height 18
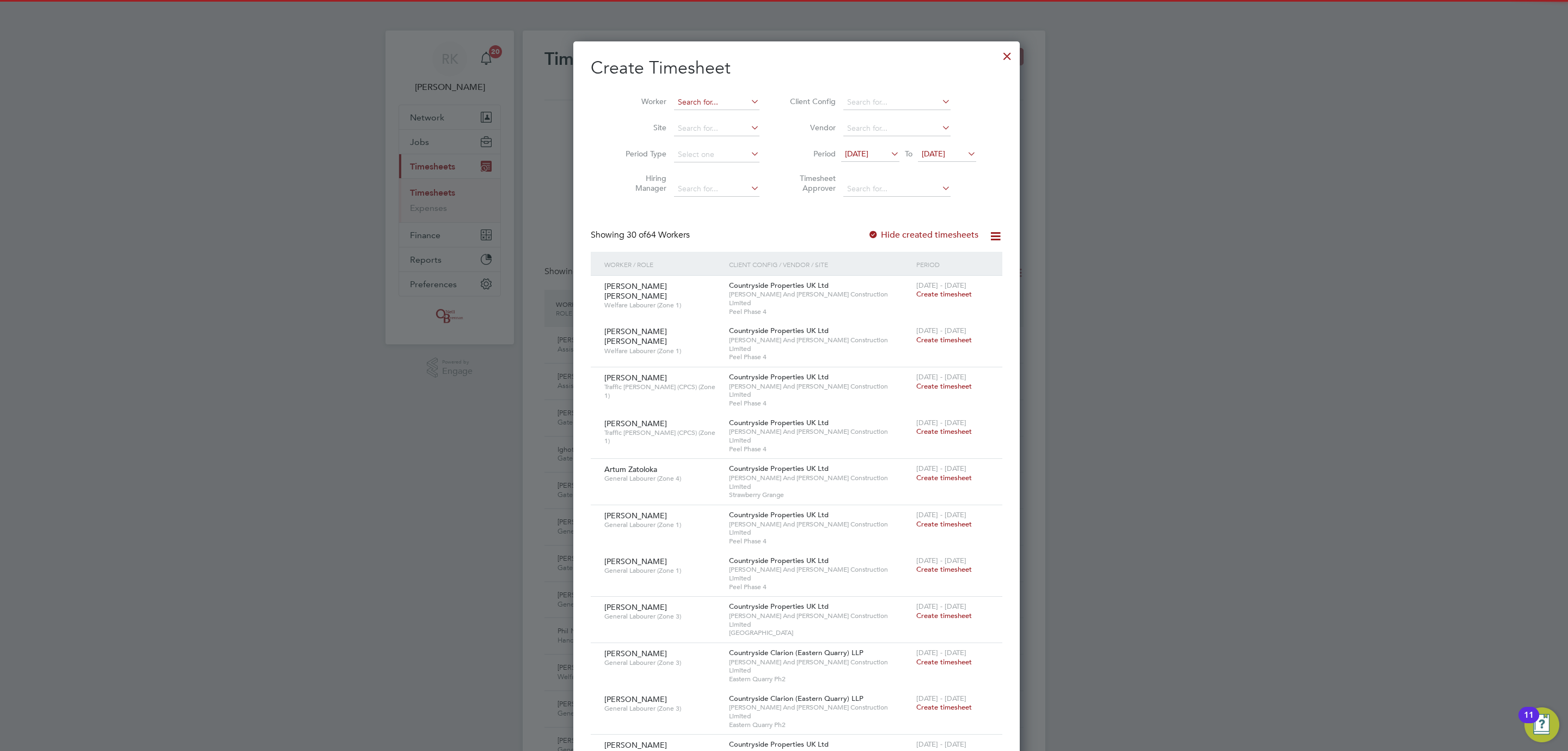
click at [691, 108] on input at bounding box center [716, 102] width 85 height 15
click at [730, 115] on b "Wheeler" at bounding box center [761, 117] width 63 height 9
type input "Dan Wheeler"
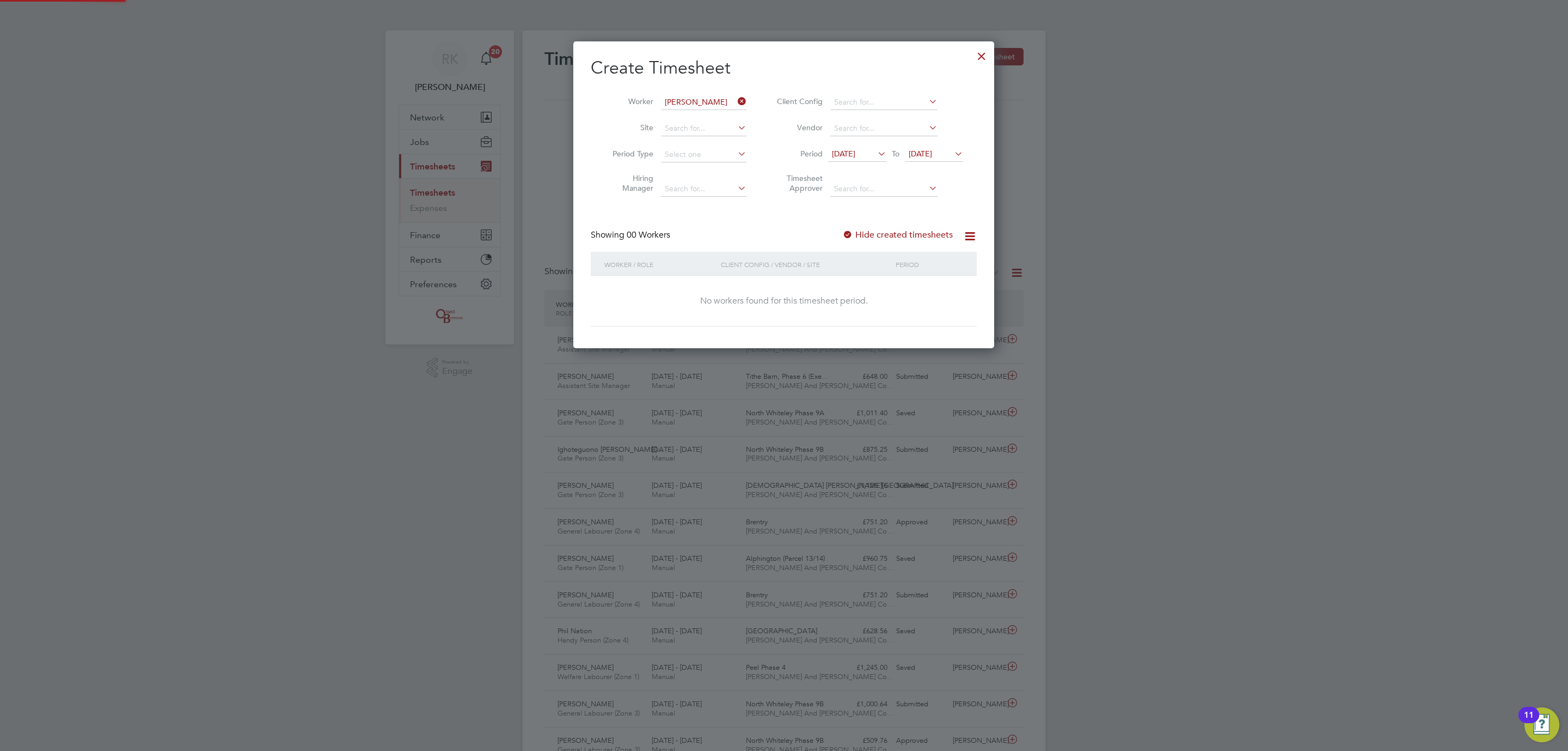
click at [851, 152] on span "29 Jul 2025" at bounding box center [844, 153] width 23 height 10
click at [928, 303] on span "8" at bounding box center [929, 301] width 21 height 21
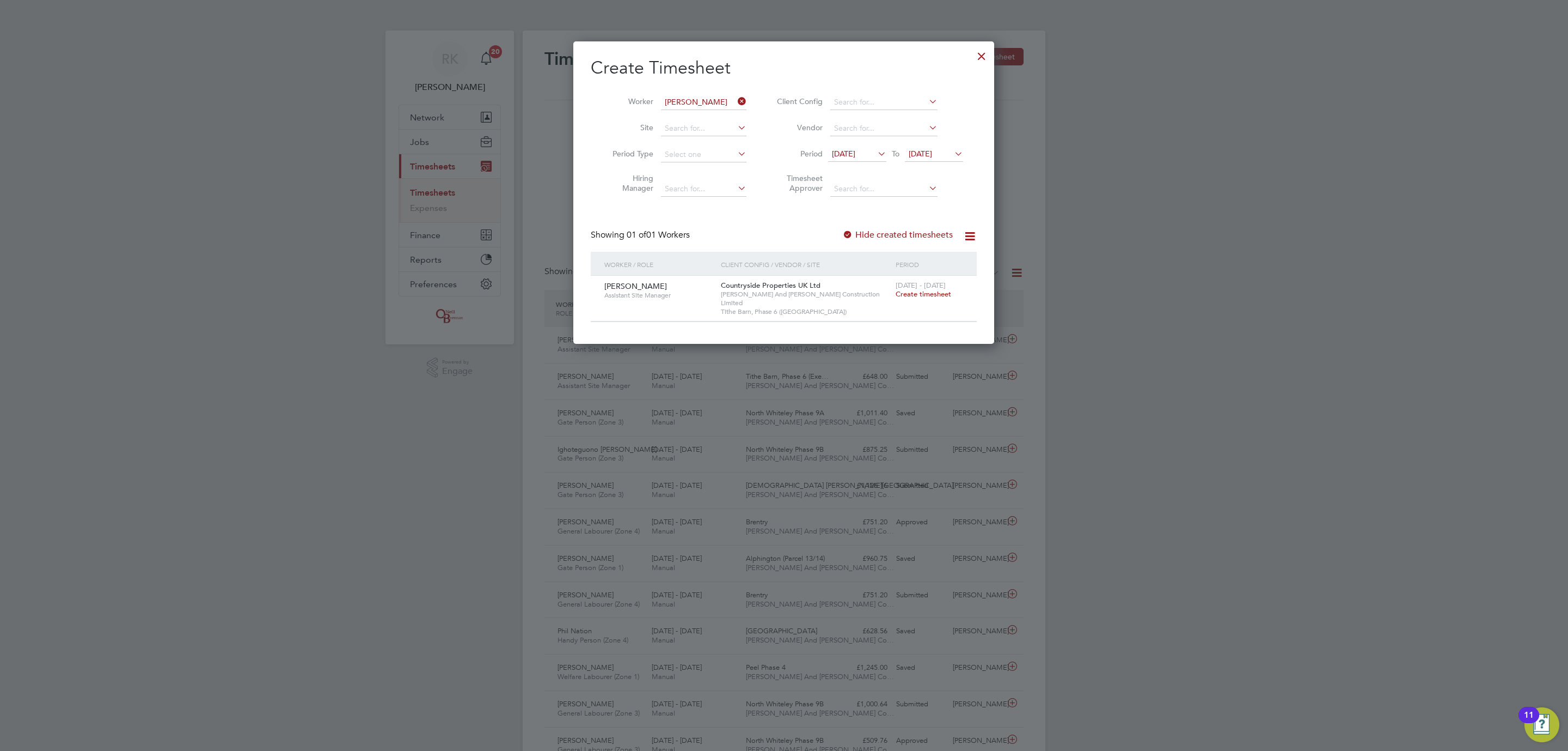
click at [922, 296] on span "Create timesheet" at bounding box center [923, 294] width 55 height 9
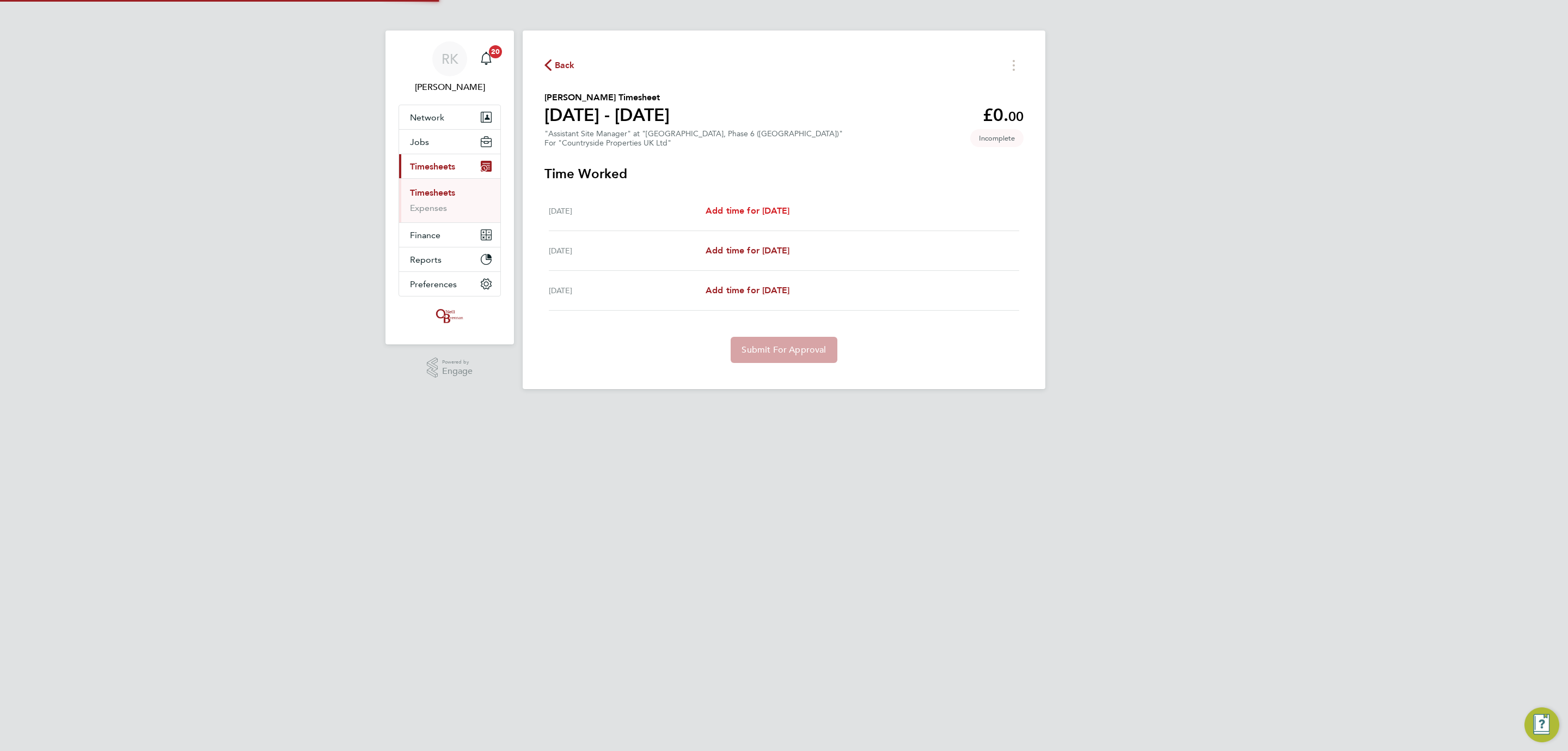
click at [756, 206] on span "Add time for Fri 08 Aug" at bounding box center [747, 210] width 84 height 10
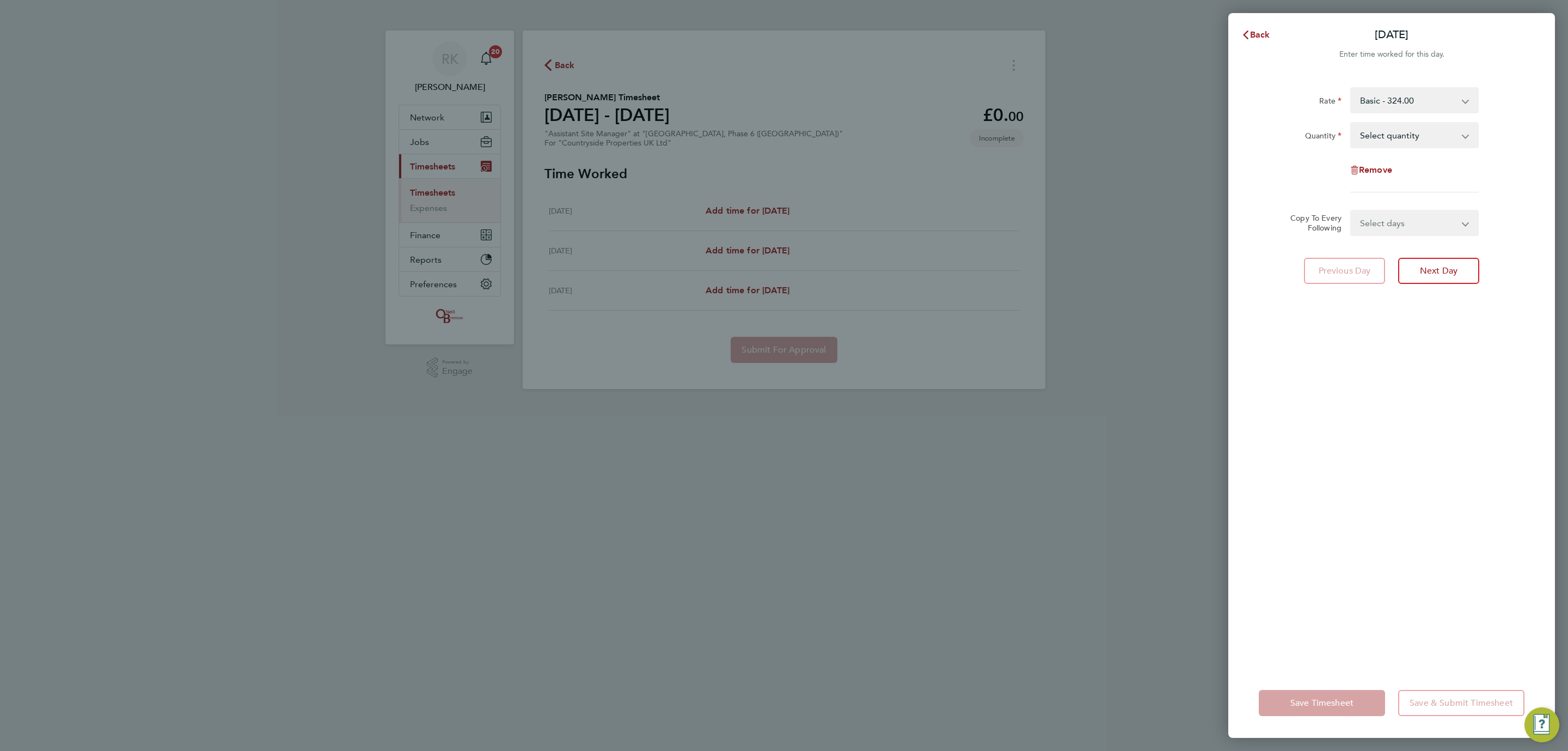
click at [1387, 144] on select "Select quantity 0.5 1" at bounding box center [1408, 135] width 113 height 24
select select "1"
click at [1351, 123] on select "Select quantity 0.5 1" at bounding box center [1408, 135] width 113 height 24
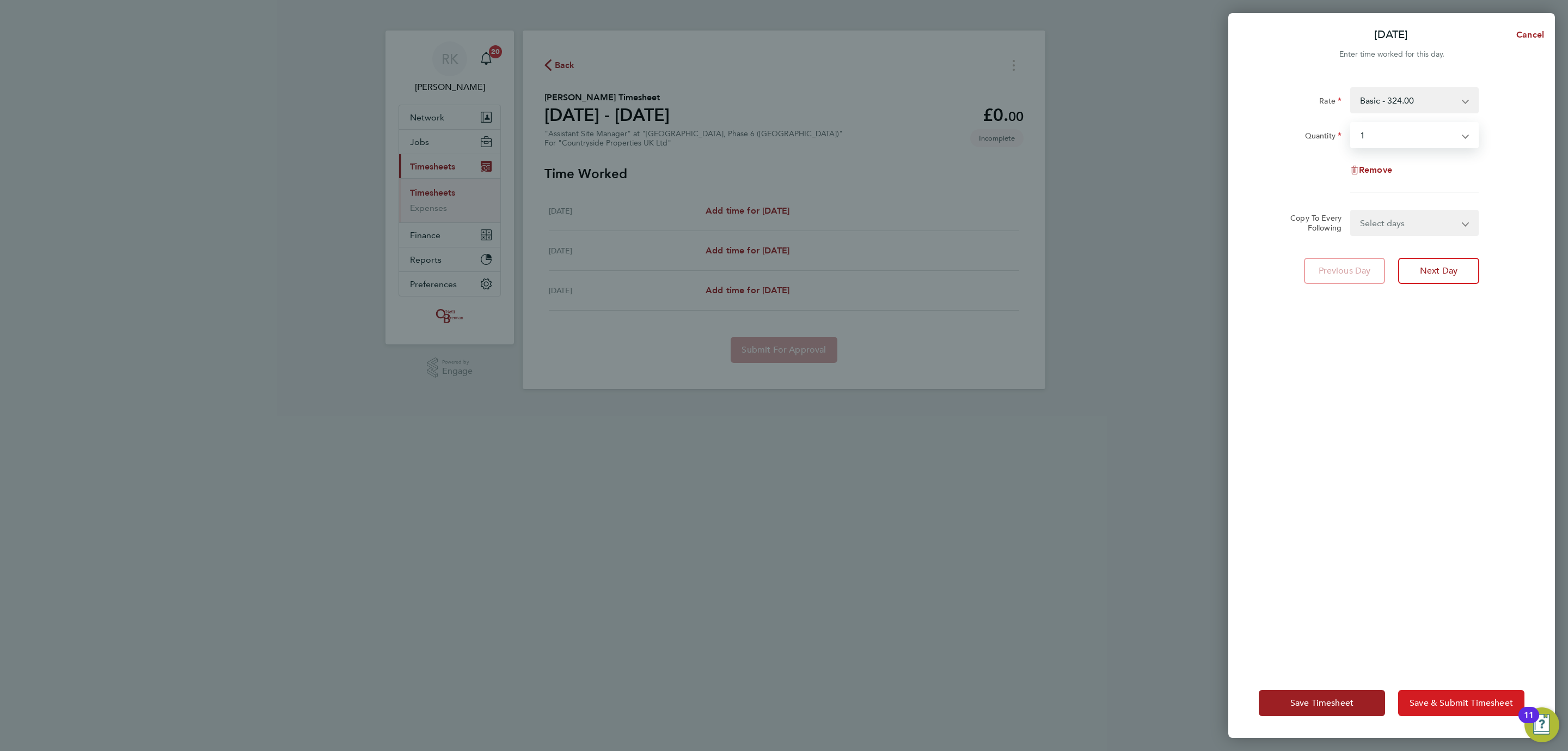
click at [1444, 705] on span "Save & Submit Timesheet" at bounding box center [1461, 703] width 103 height 11
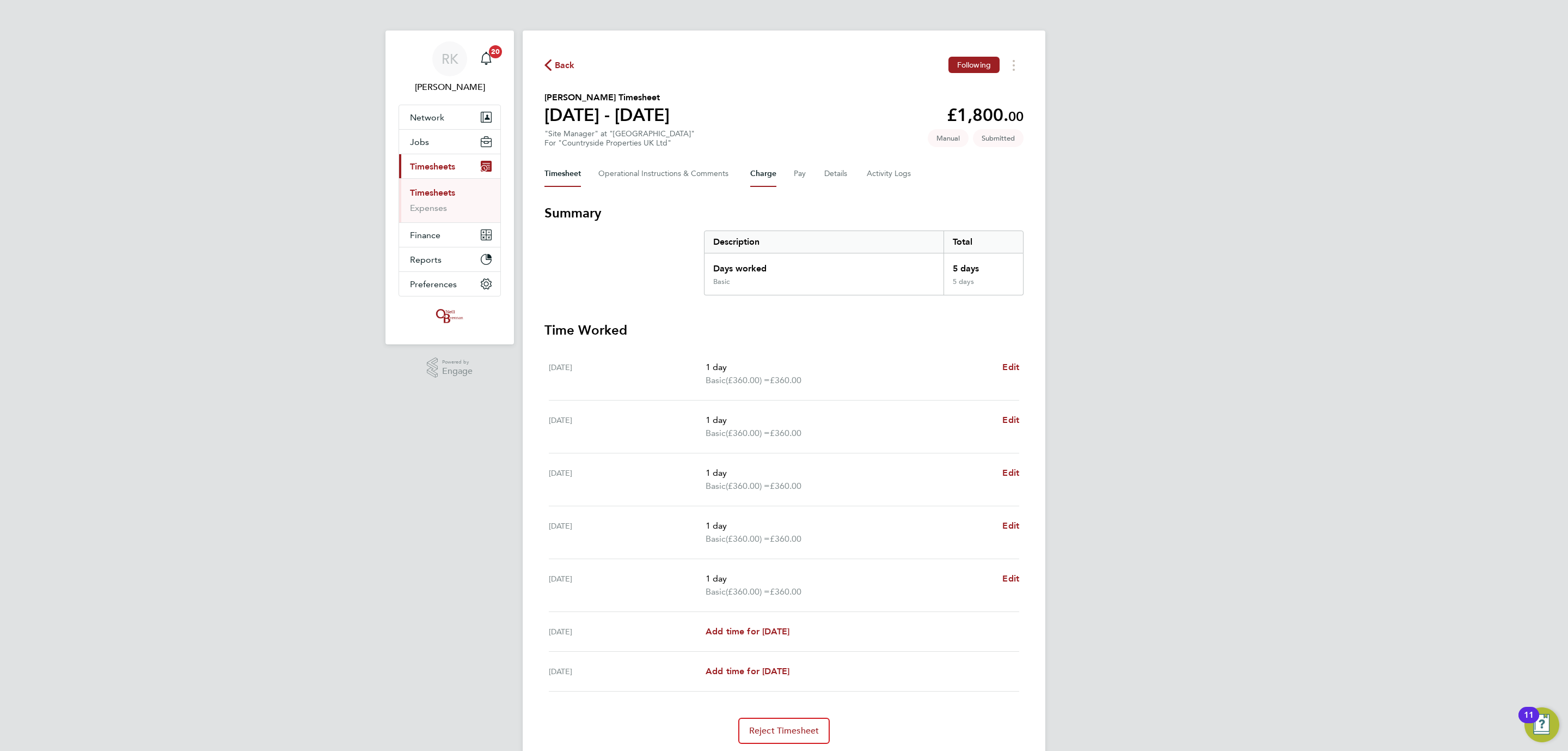
click at [754, 171] on button "Charge" at bounding box center [763, 174] width 26 height 26
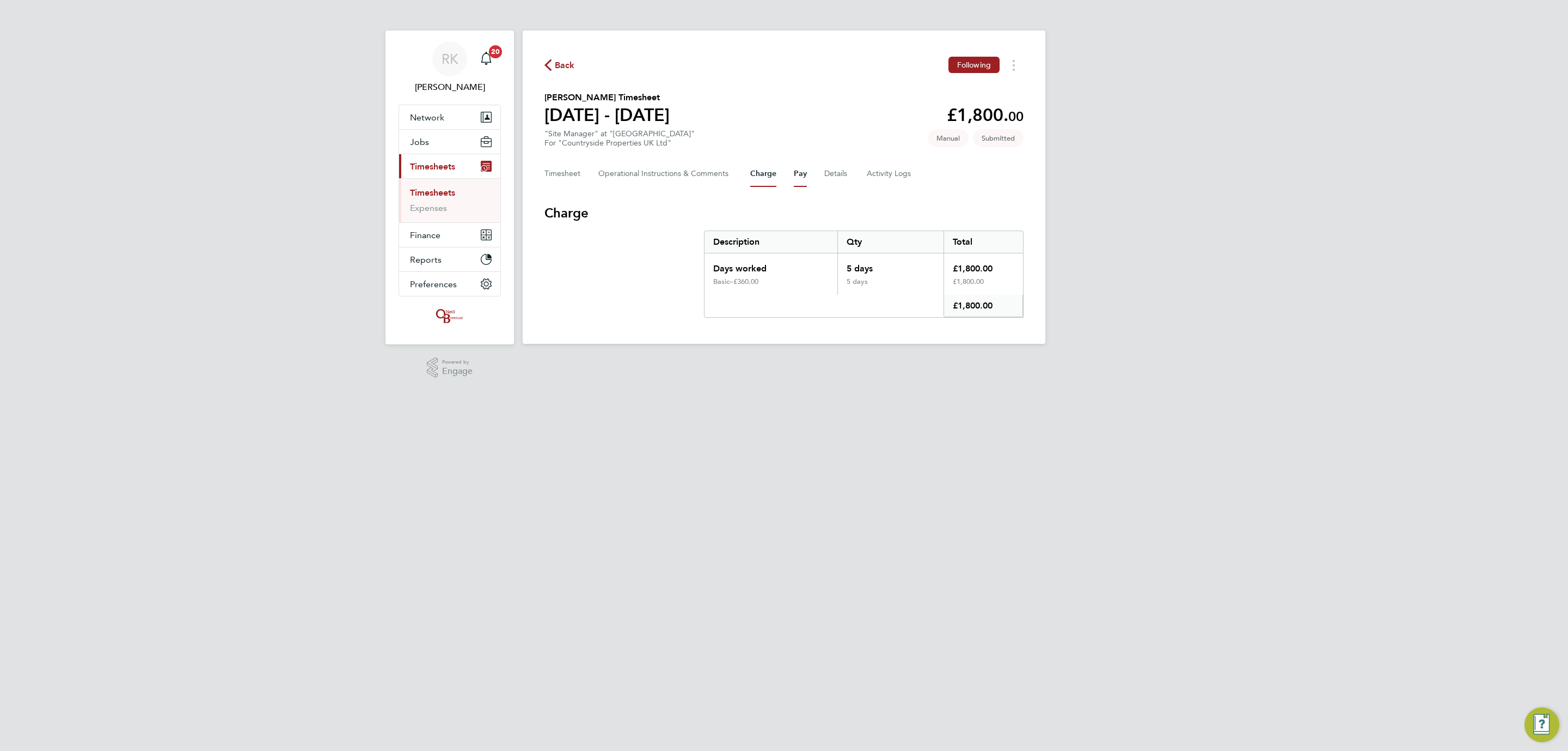
click at [797, 174] on button "Pay" at bounding box center [800, 174] width 13 height 26
click at [836, 168] on button "Details" at bounding box center [836, 174] width 25 height 26
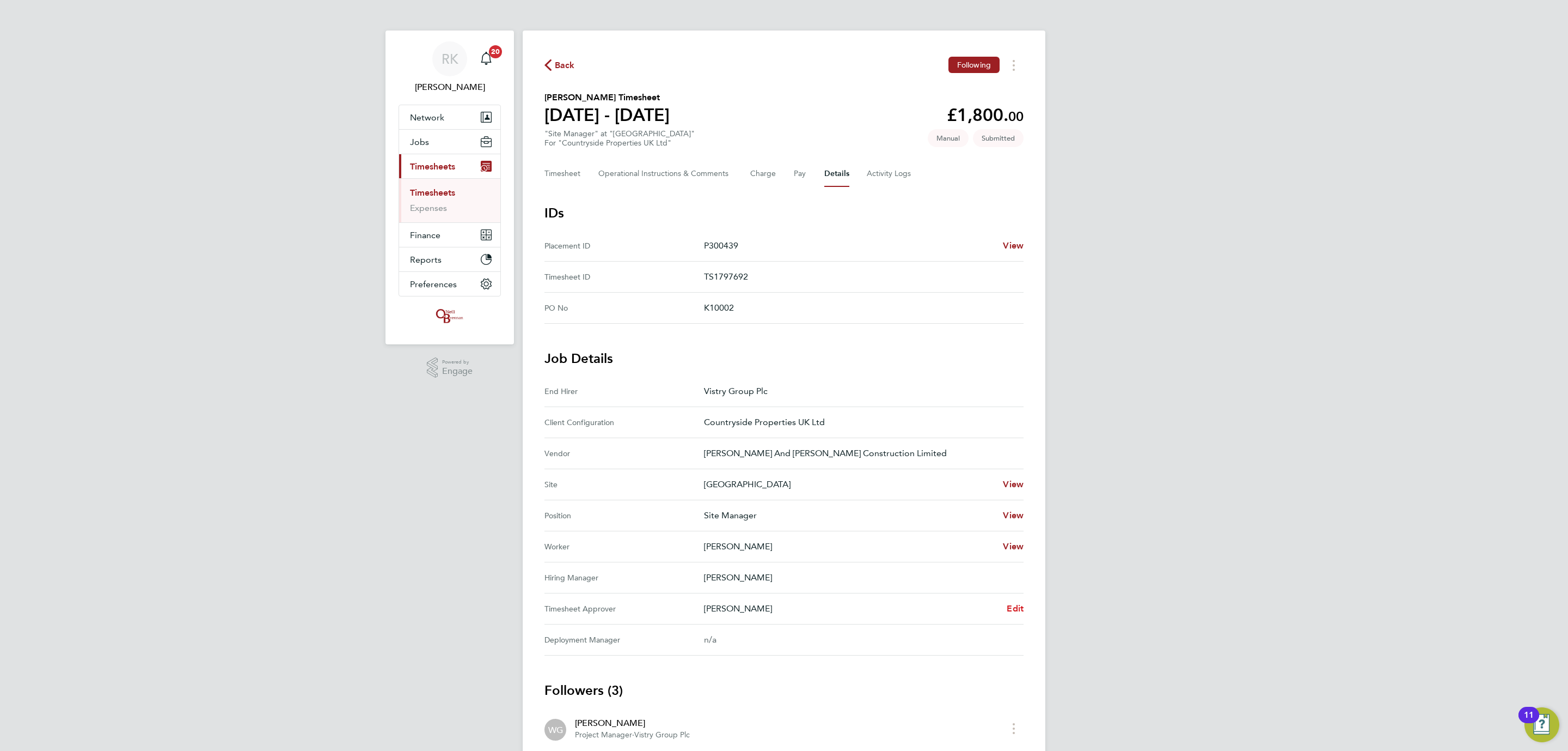
click at [1011, 607] on span "Edit" at bounding box center [1015, 608] width 17 height 10
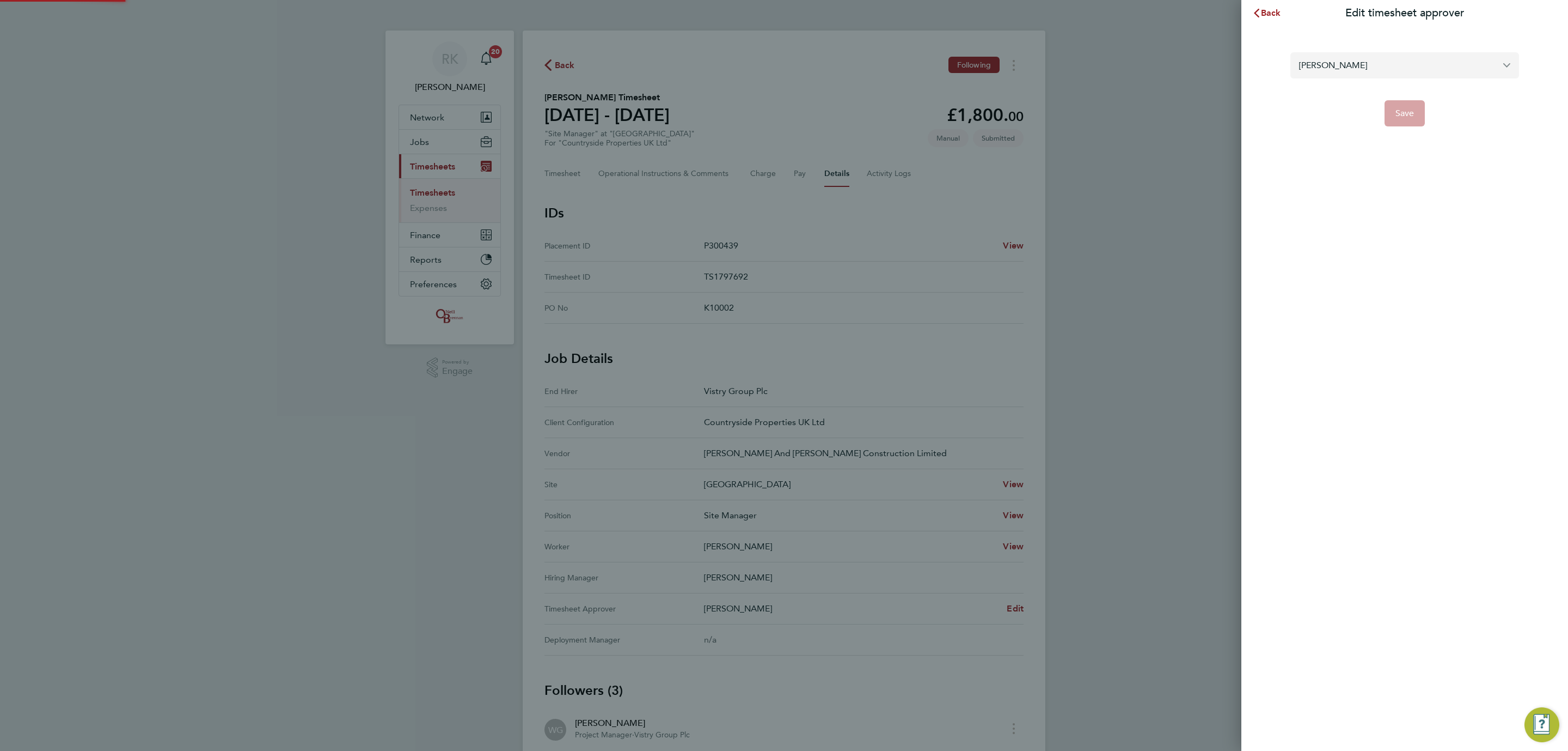
click at [1346, 63] on input "[PERSON_NAME]" at bounding box center [1405, 65] width 229 height 26
click at [1385, 59] on input "[PERSON_NAME]" at bounding box center [1405, 65] width 229 height 26
click at [1339, 102] on li "[PERSON_NAME]" at bounding box center [1405, 92] width 229 height 27
type input "[PERSON_NAME]"
click at [1396, 110] on span "Save" at bounding box center [1404, 113] width 19 height 11
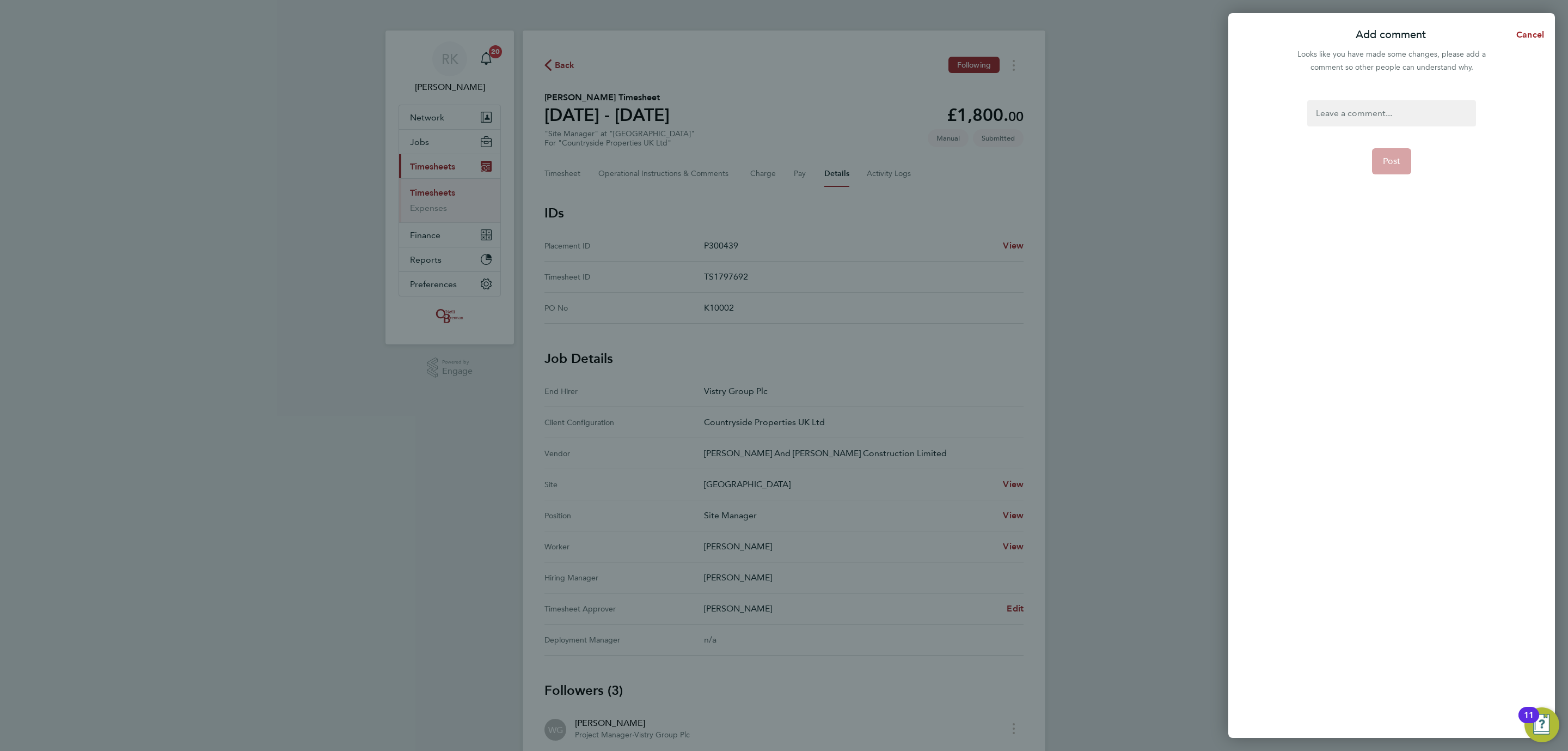
click at [1401, 111] on div at bounding box center [1391, 113] width 168 height 26
click at [1401, 115] on div at bounding box center [1391, 113] width 168 height 26
click at [1356, 240] on form ". Post" at bounding box center [1391, 308] width 177 height 416
click at [1392, 156] on span "Post" at bounding box center [1392, 161] width 18 height 11
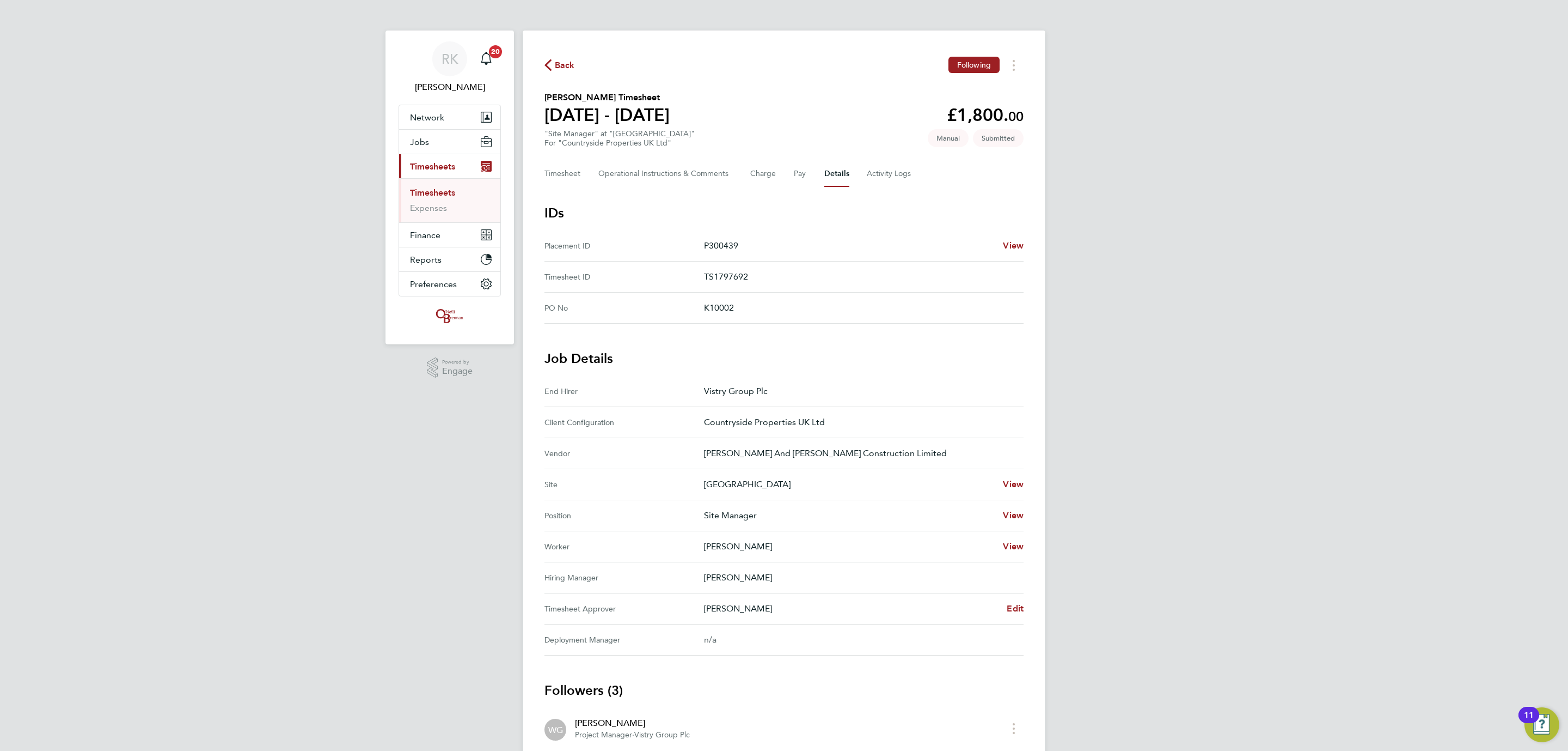
click at [448, 200] on li "Timesheets" at bounding box center [451, 195] width 82 height 15
click at [448, 190] on link "Timesheets" at bounding box center [433, 192] width 45 height 10
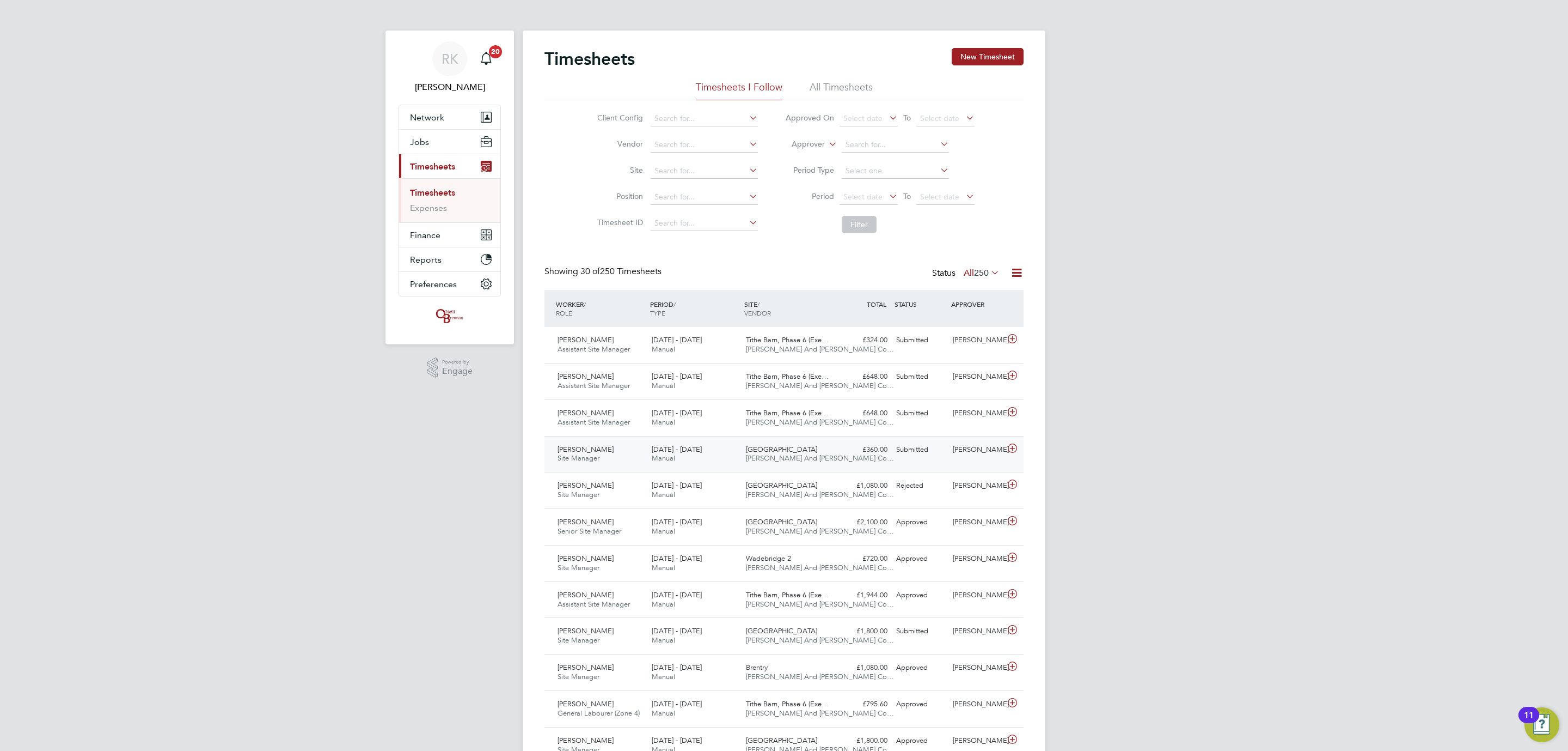
click at [653, 457] on span "Manual" at bounding box center [663, 457] width 23 height 9
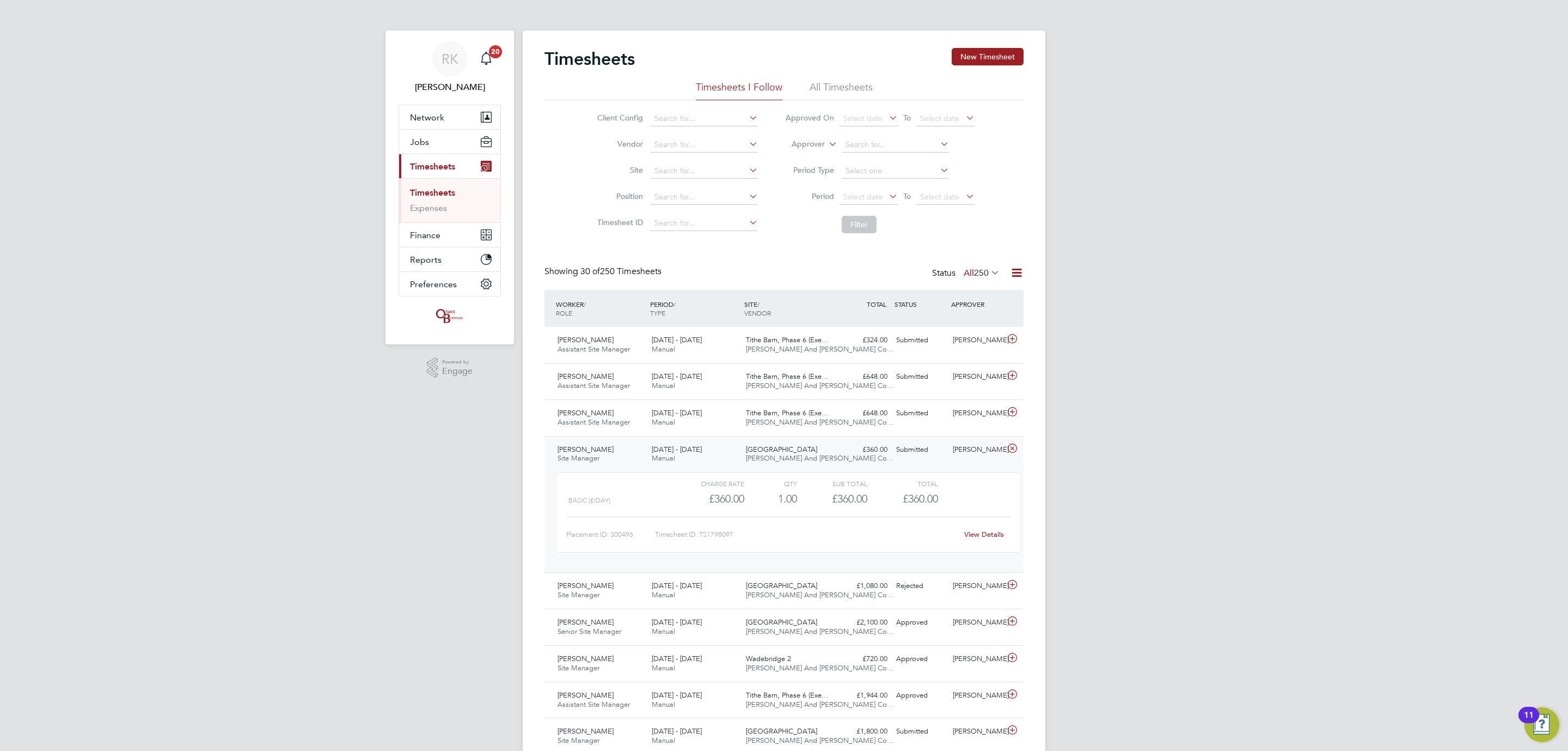
click at [973, 535] on link "View Details" at bounding box center [984, 534] width 40 height 9
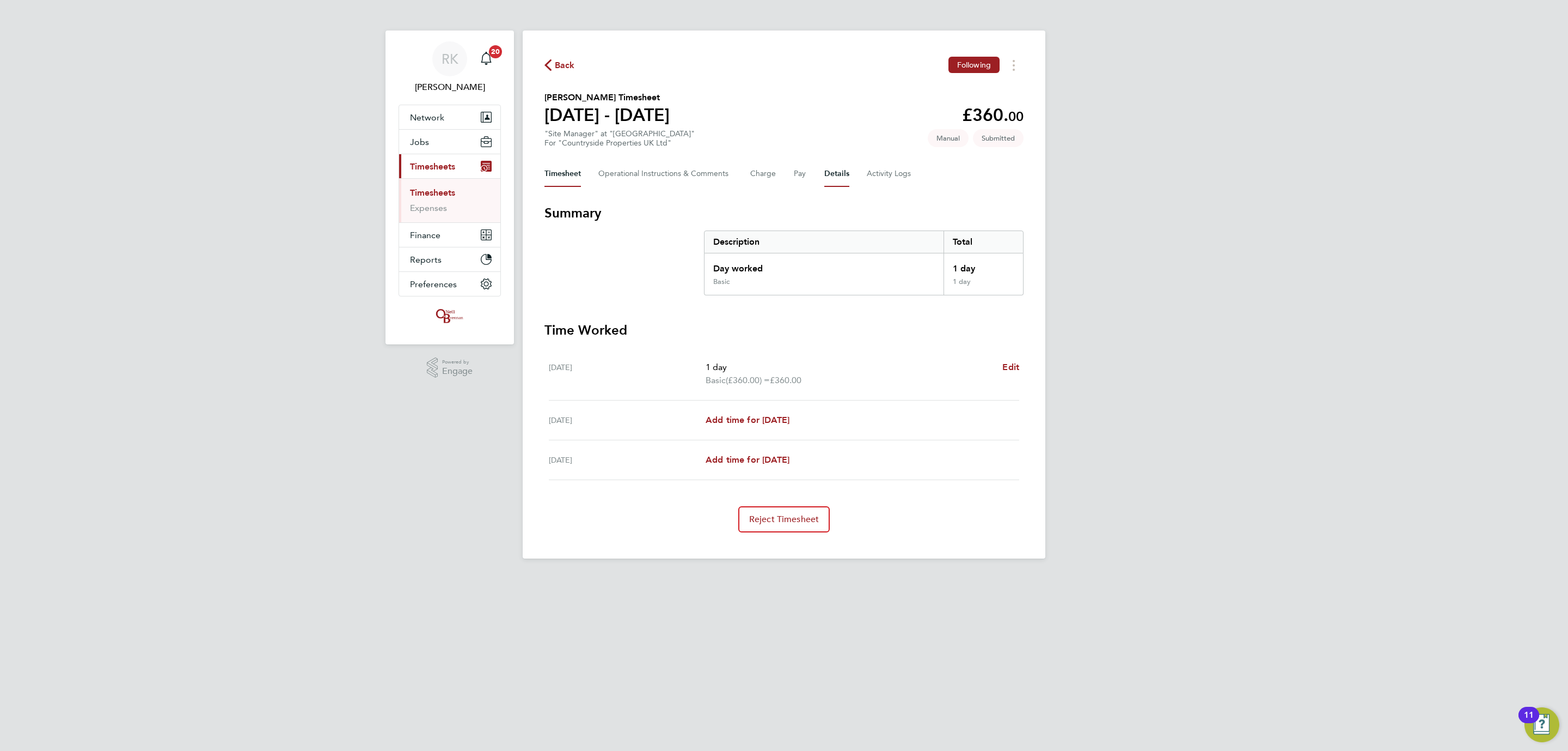
click at [838, 167] on button "Details" at bounding box center [836, 174] width 25 height 26
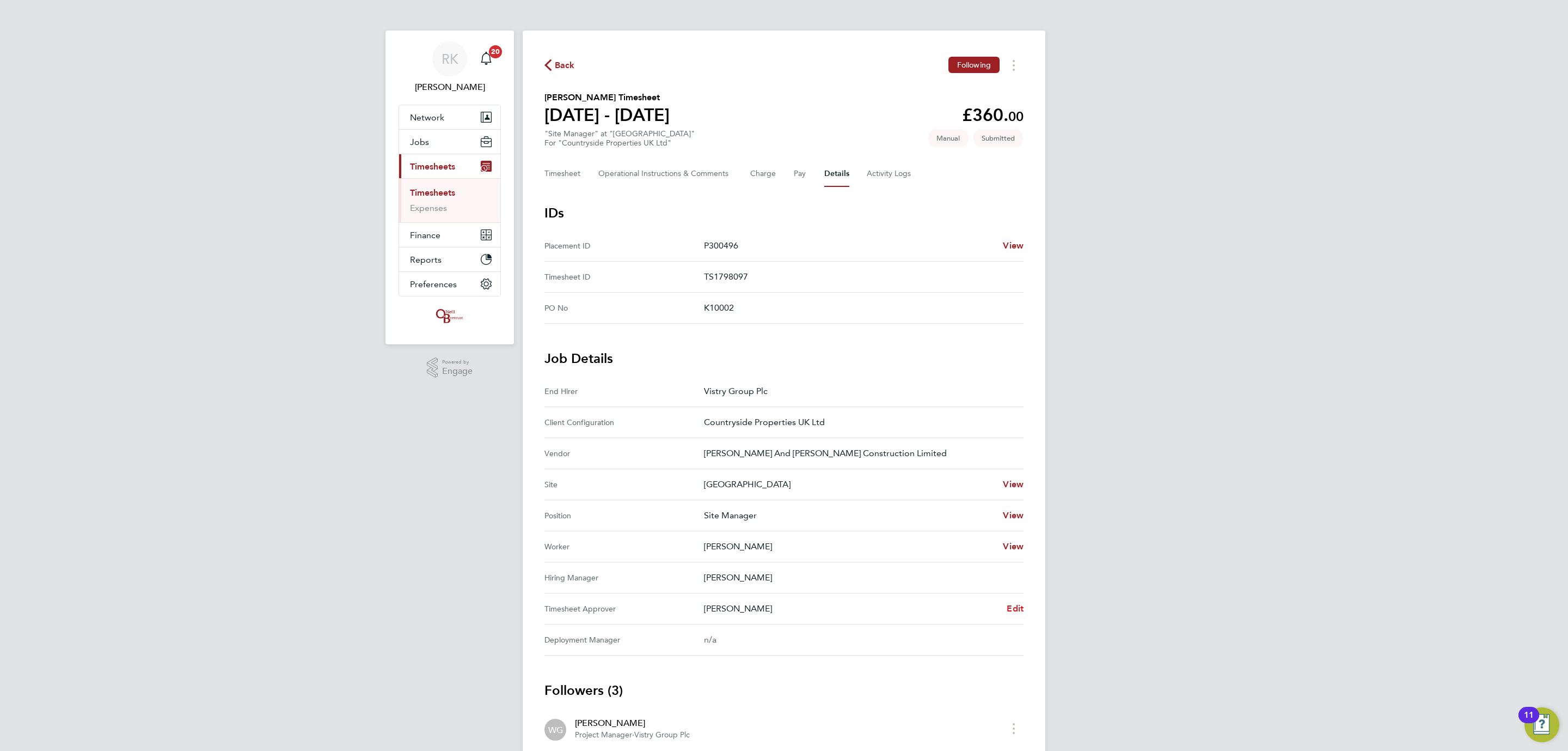
click at [1021, 610] on span "Edit" at bounding box center [1015, 608] width 17 height 10
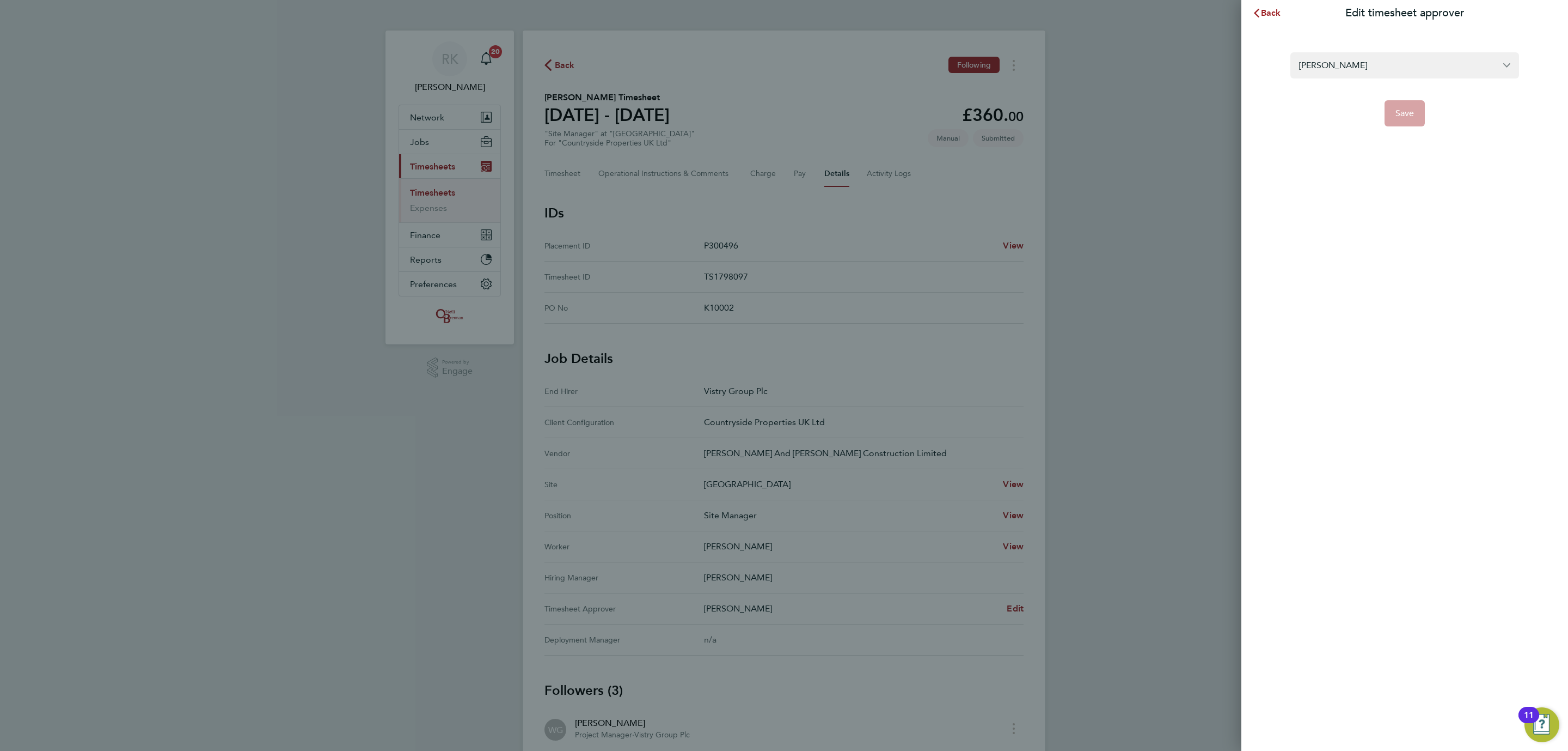
click at [1398, 51] on section "[PERSON_NAME] Save" at bounding box center [1404, 82] width 265 height 87
click at [1387, 65] on input "[PERSON_NAME]" at bounding box center [1405, 65] width 229 height 26
type input "[PERSON_NAME]"
click at [1395, 115] on span "Save" at bounding box center [1404, 113] width 19 height 11
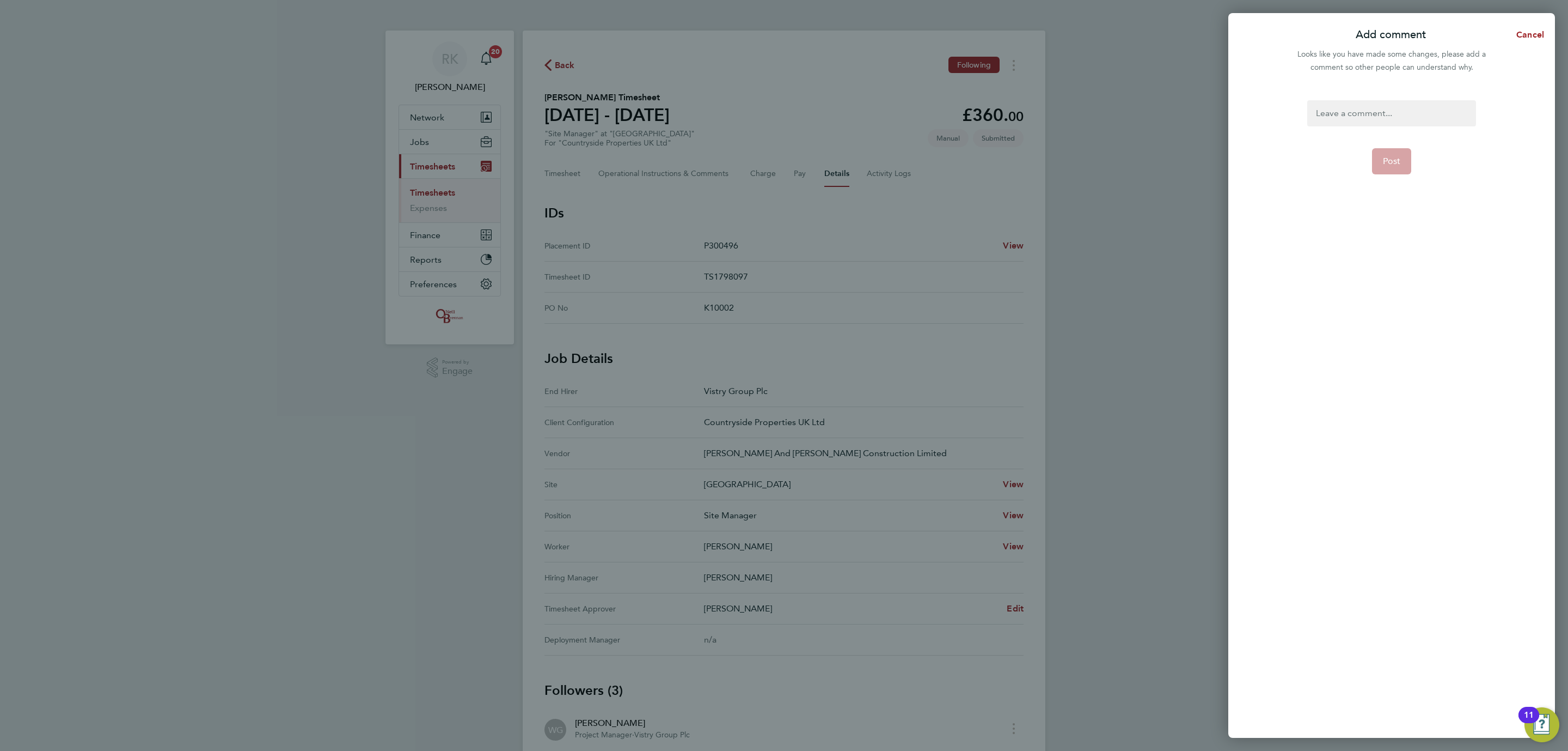
click at [1356, 108] on div at bounding box center [1391, 113] width 168 height 26
click at [1354, 110] on div at bounding box center [1391, 113] width 168 height 26
click at [1307, 206] on form ". Post" at bounding box center [1391, 308] width 177 height 416
click at [1385, 156] on span "Post" at bounding box center [1392, 161] width 18 height 11
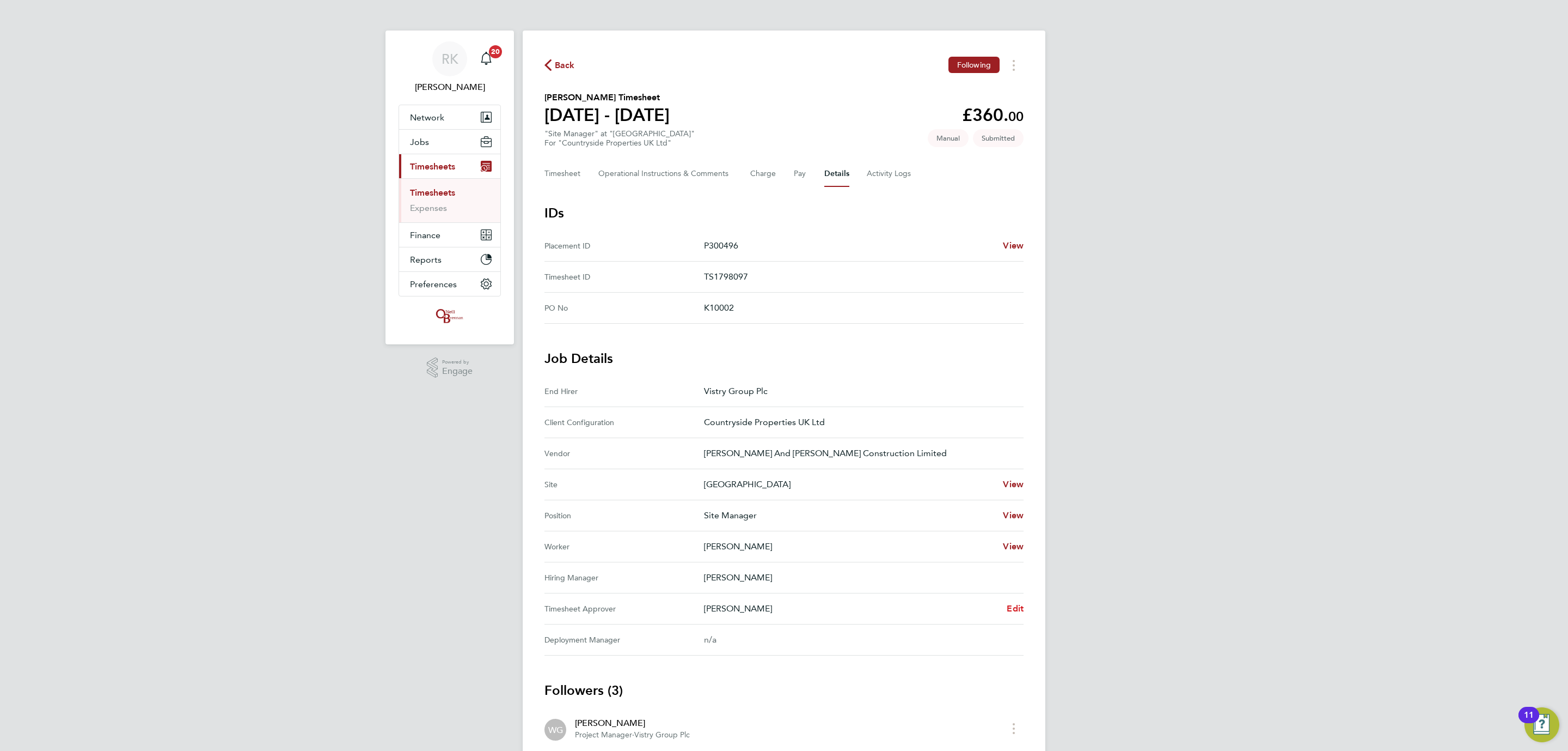
click at [1015, 613] on span "Edit" at bounding box center [1015, 608] width 17 height 10
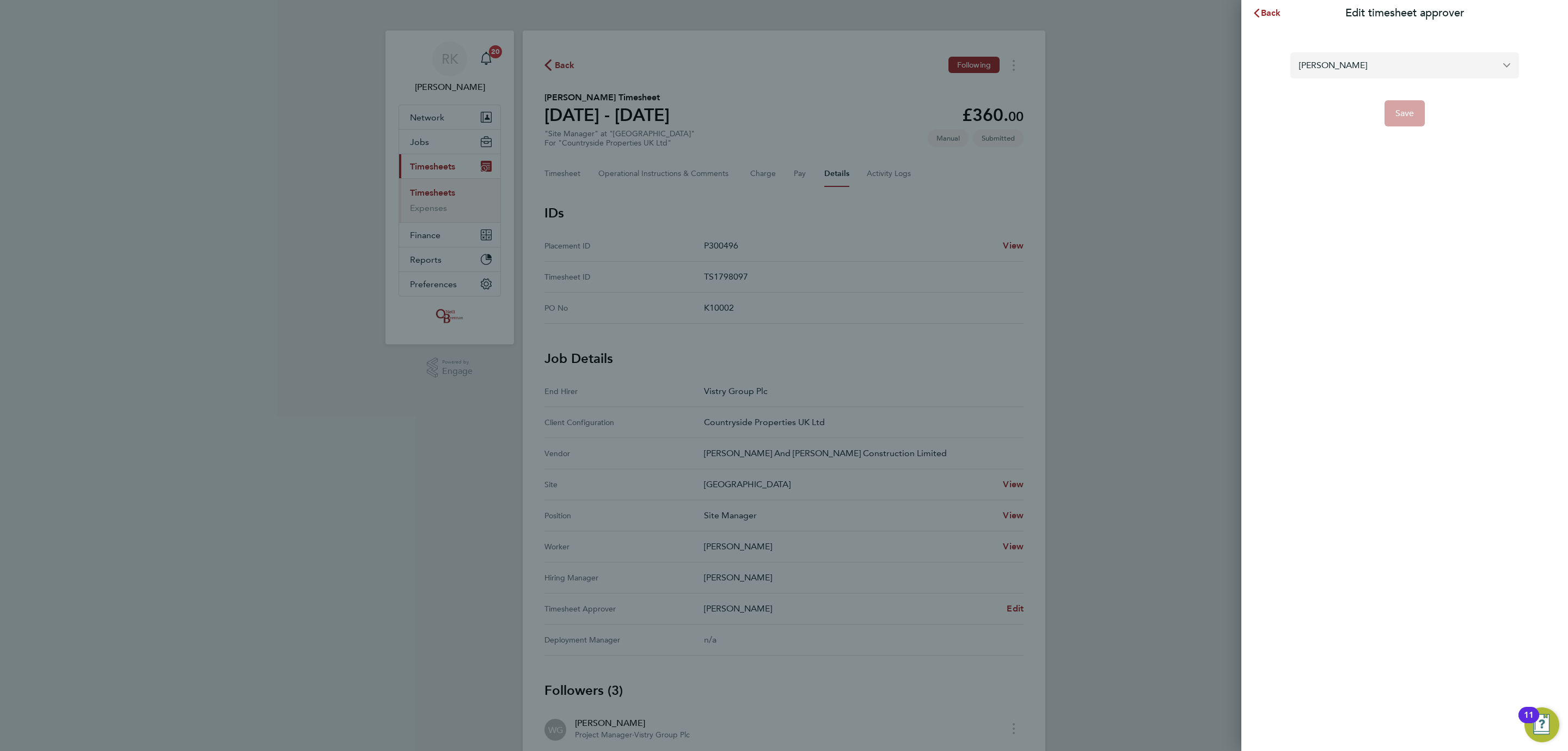
click at [1389, 64] on input "Simon Howarth" at bounding box center [1405, 65] width 229 height 26
drag, startPoint x: 1385, startPoint y: 65, endPoint x: 1172, endPoint y: 54, distance: 213.3
click at [1172, 54] on div "Back Edit timesheet approver steve harrison No results found Save" at bounding box center [784, 375] width 1568 height 751
click at [1513, 77] on div "steve harrison" at bounding box center [1405, 65] width 229 height 26
click at [1504, 69] on input "steve harrison" at bounding box center [1405, 65] width 229 height 26
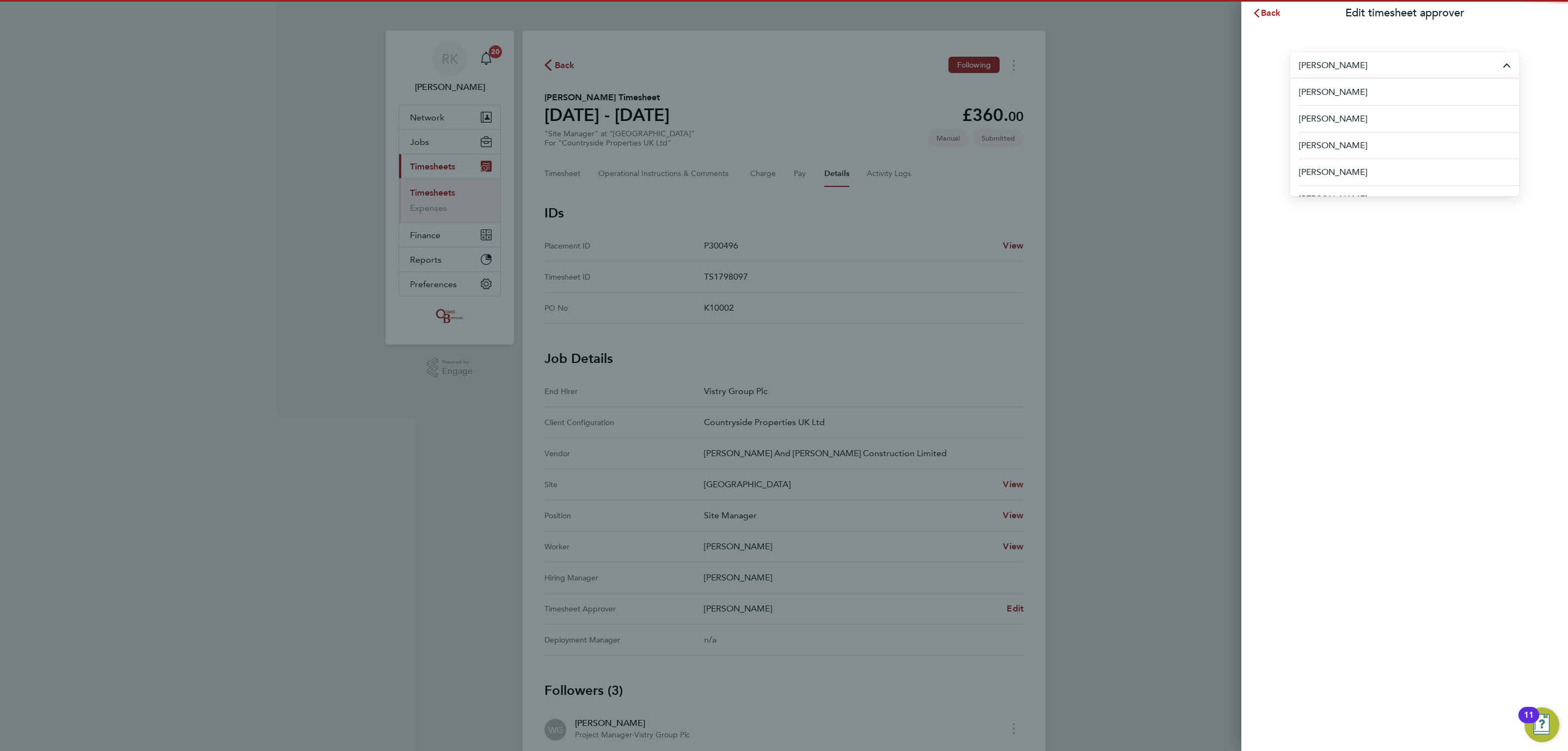
drag, startPoint x: 1466, startPoint y: 69, endPoint x: 1405, endPoint y: 68, distance: 61.0
click at [1464, 69] on input "steve harrison" at bounding box center [1405, 65] width 229 height 26
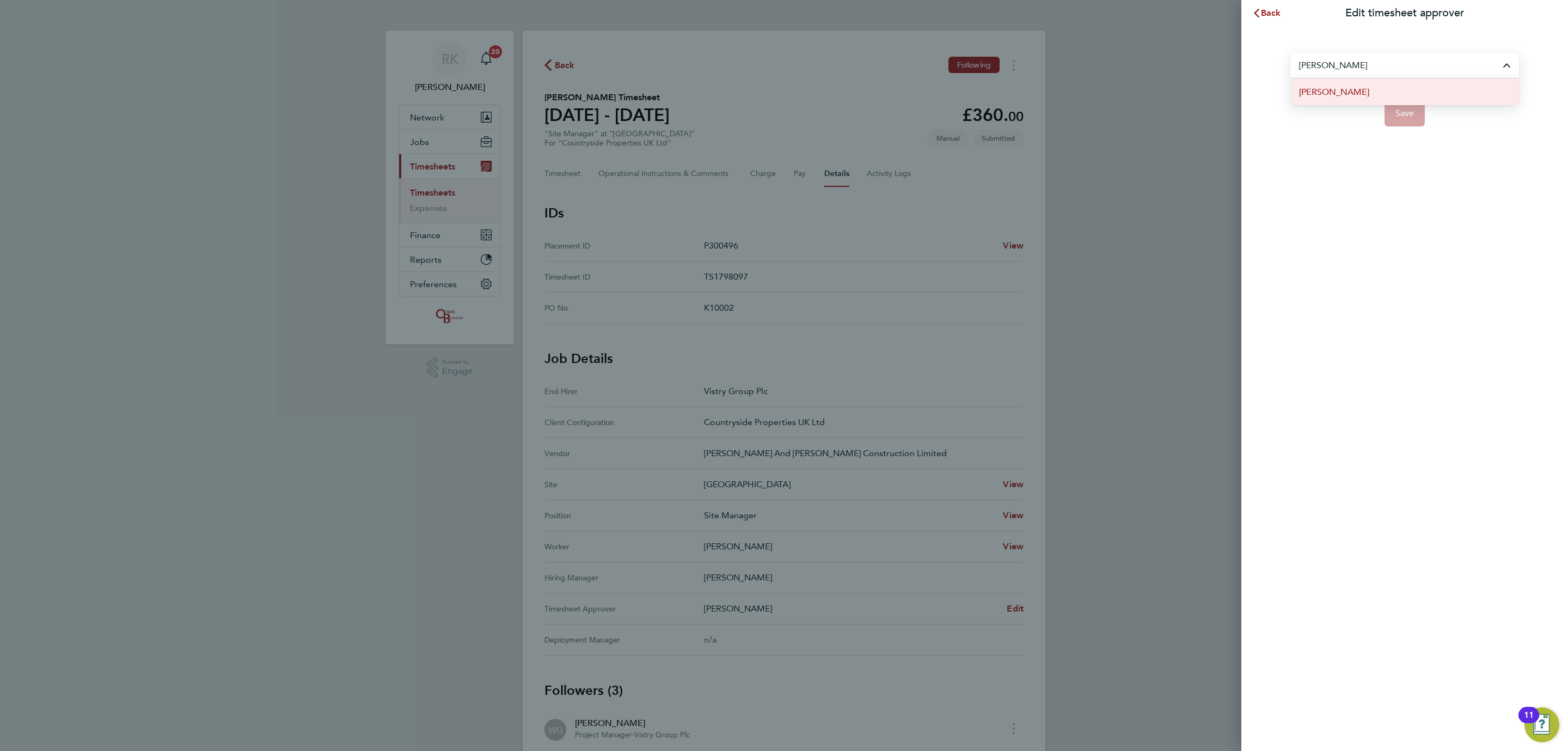
click at [1308, 90] on span "Stephen Harrison" at bounding box center [1334, 91] width 70 height 13
type input "Stephen Harrison"
click at [1398, 113] on button "Save" at bounding box center [1405, 113] width 41 height 26
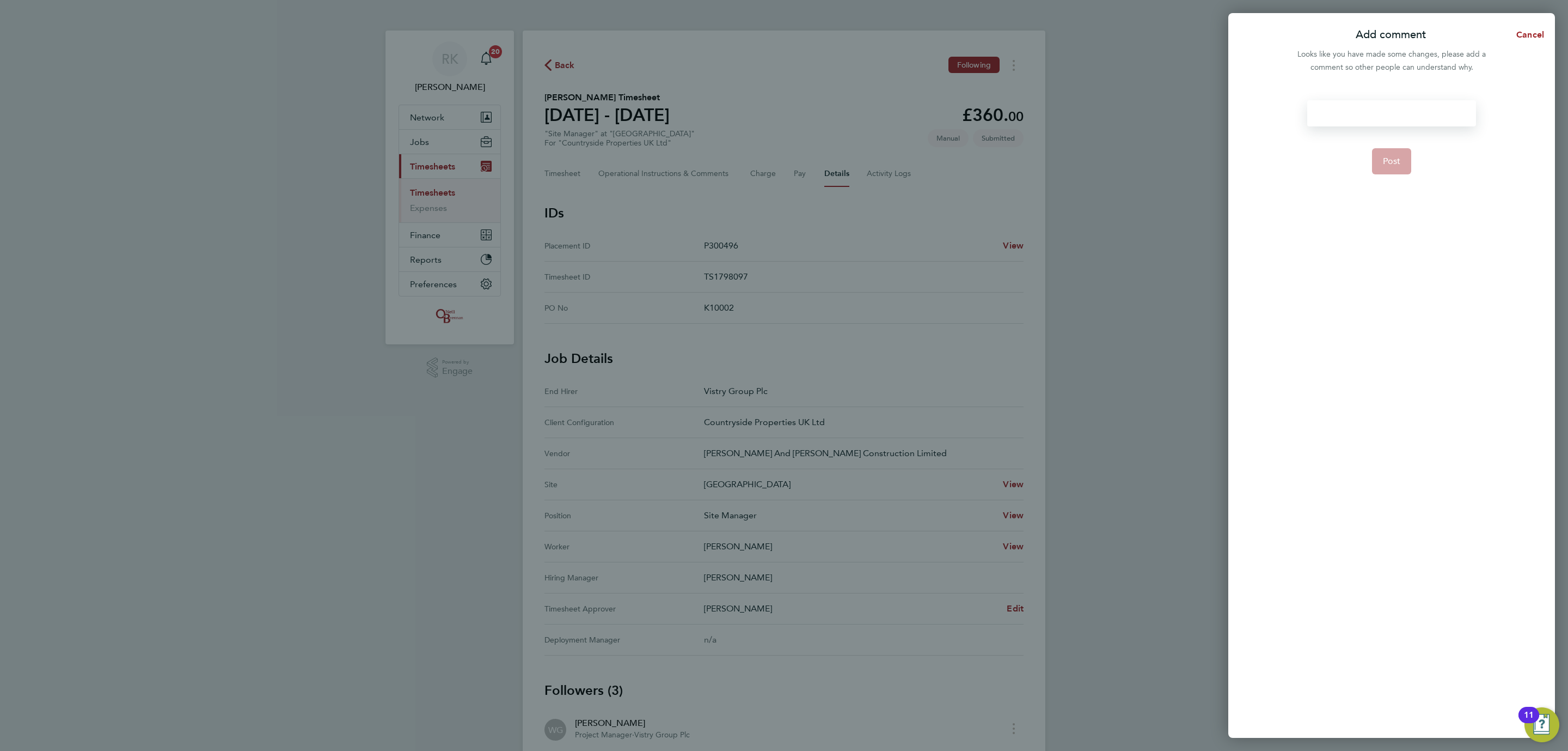
click at [1398, 121] on div at bounding box center [1391, 113] width 168 height 26
click at [1384, 175] on form ". Post" at bounding box center [1391, 308] width 177 height 416
click at [1401, 166] on button "Post" at bounding box center [1391, 161] width 40 height 26
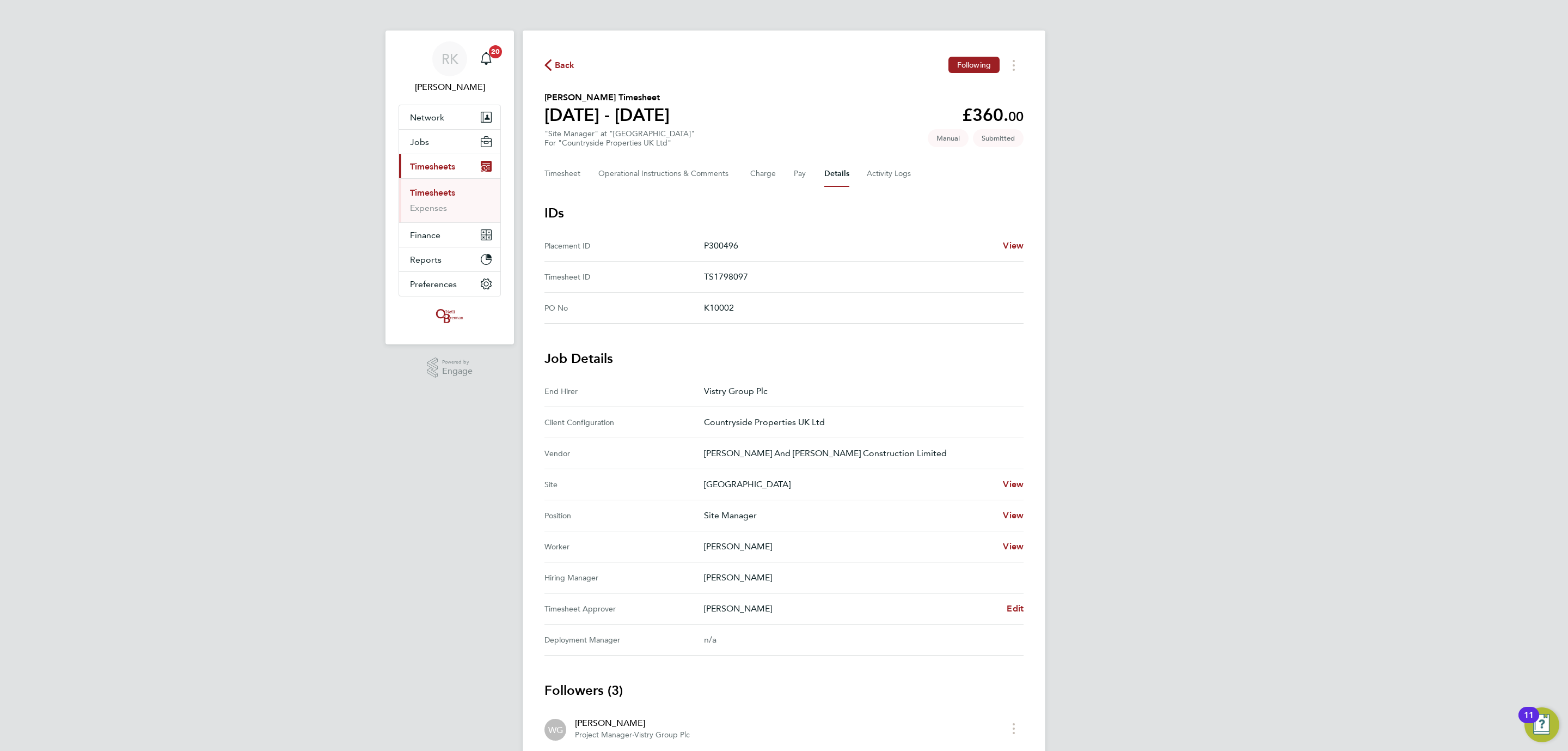
click at [433, 191] on link "Timesheets" at bounding box center [433, 192] width 45 height 10
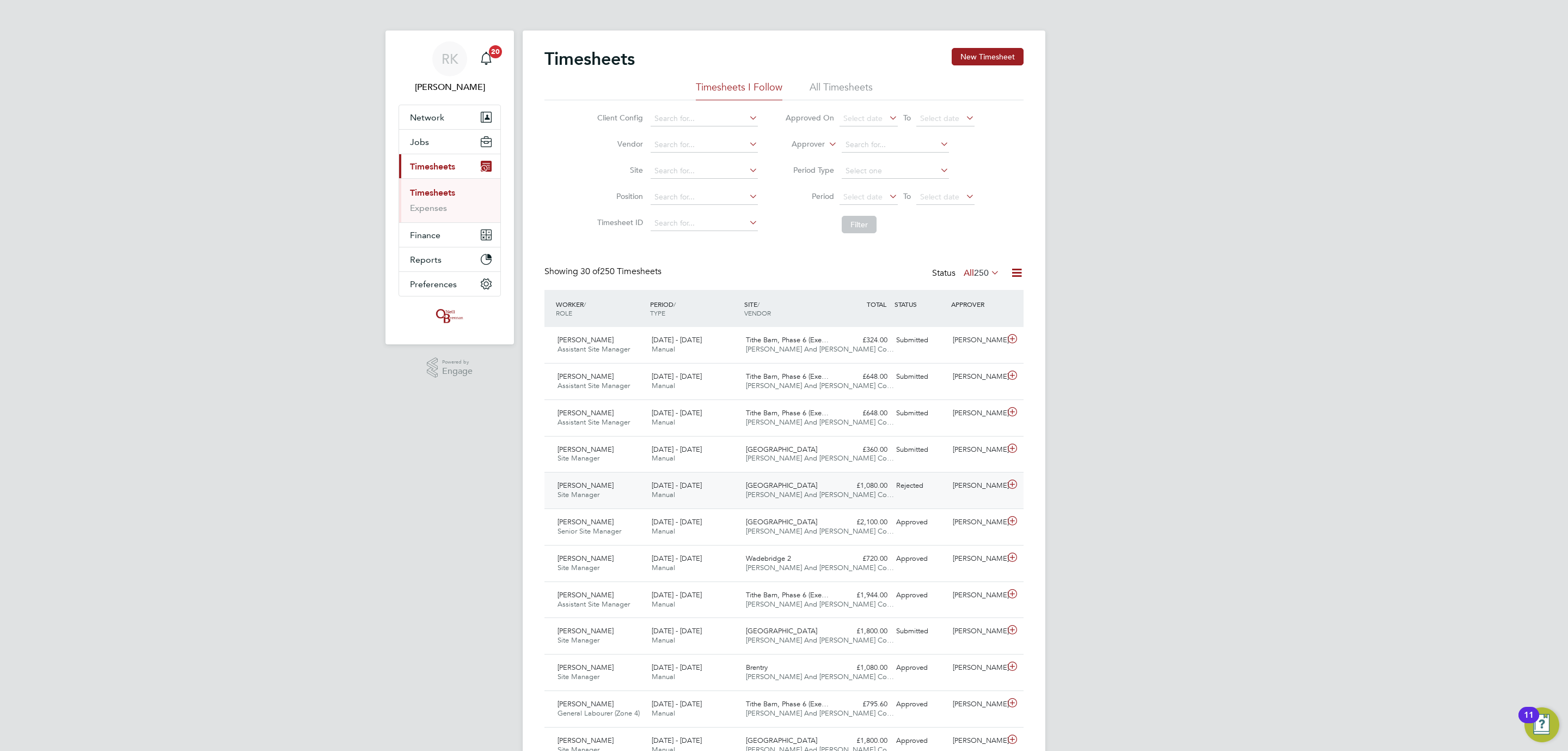
click at [796, 494] on span "O'Neill And Brennan Co…" at bounding box center [819, 494] width 148 height 9
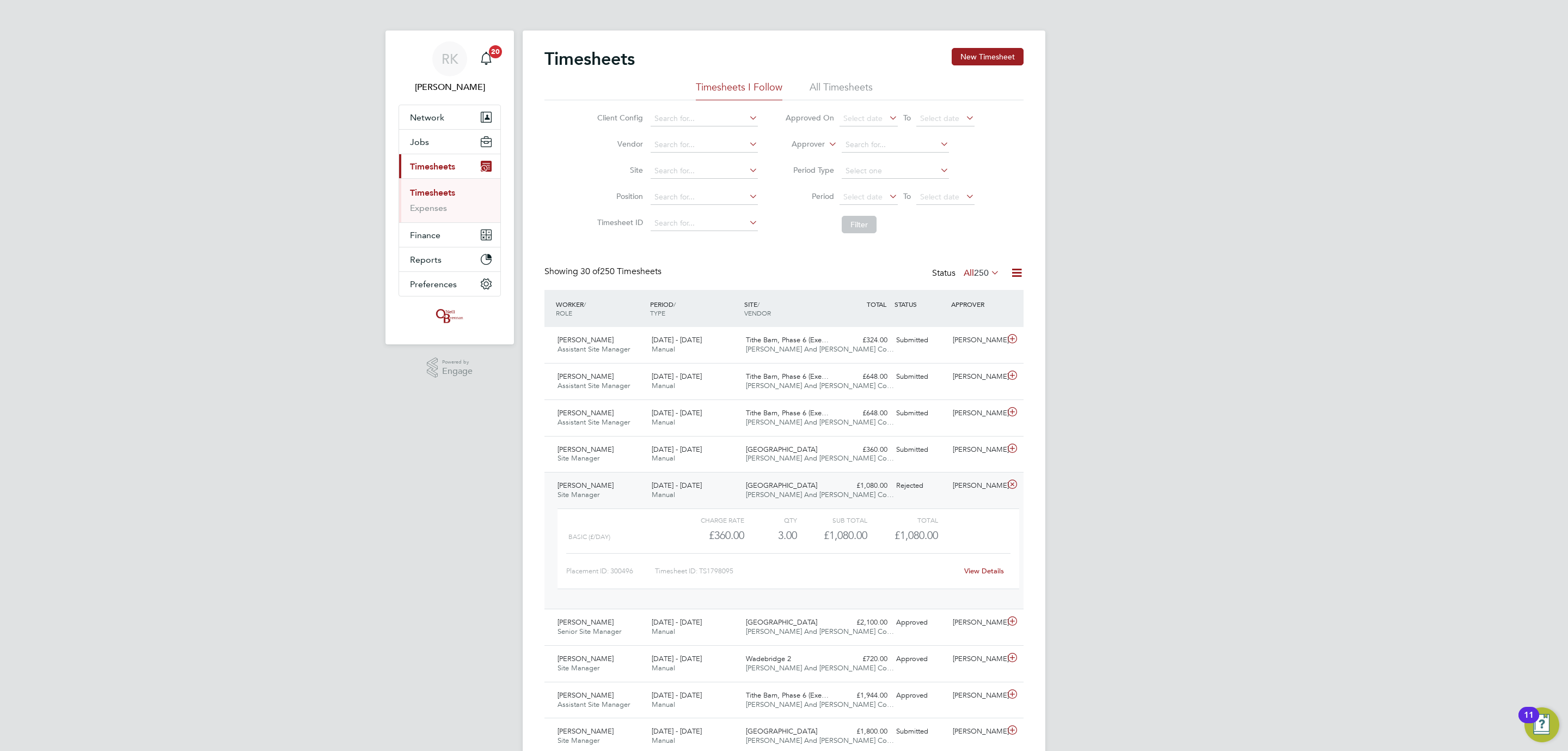
click at [964, 569] on link "View Details" at bounding box center [984, 570] width 40 height 9
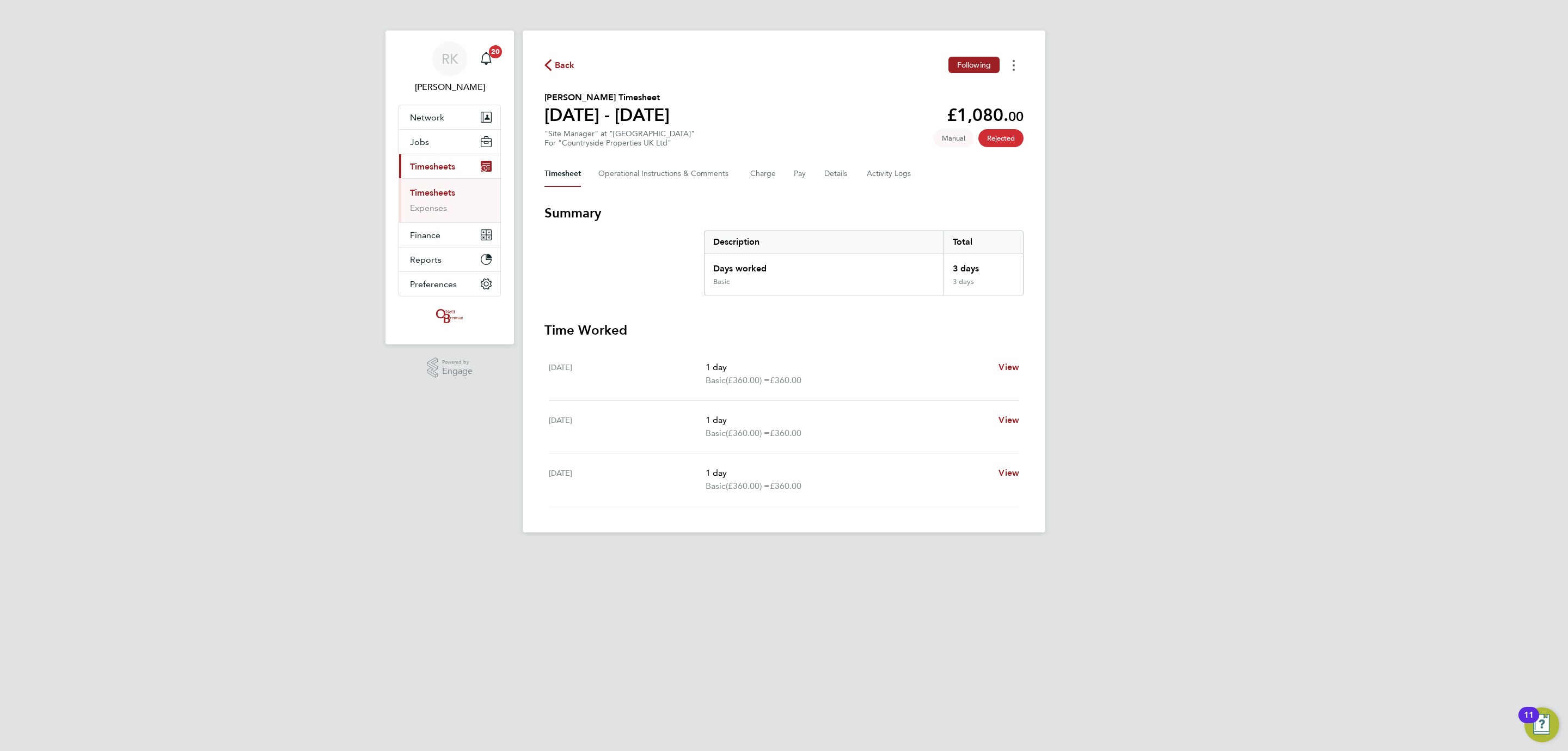
click at [1017, 64] on button "Timesheets Menu" at bounding box center [1013, 65] width 19 height 17
click at [686, 132] on section "[PERSON_NAME] Timesheet [DATE] - [DATE] £1,080. 00 "Site Manager" at "[GEOGRAPH…" at bounding box center [783, 119] width 479 height 57
click at [872, 178] on Logs-tab "Activity Logs" at bounding box center [889, 174] width 46 height 26
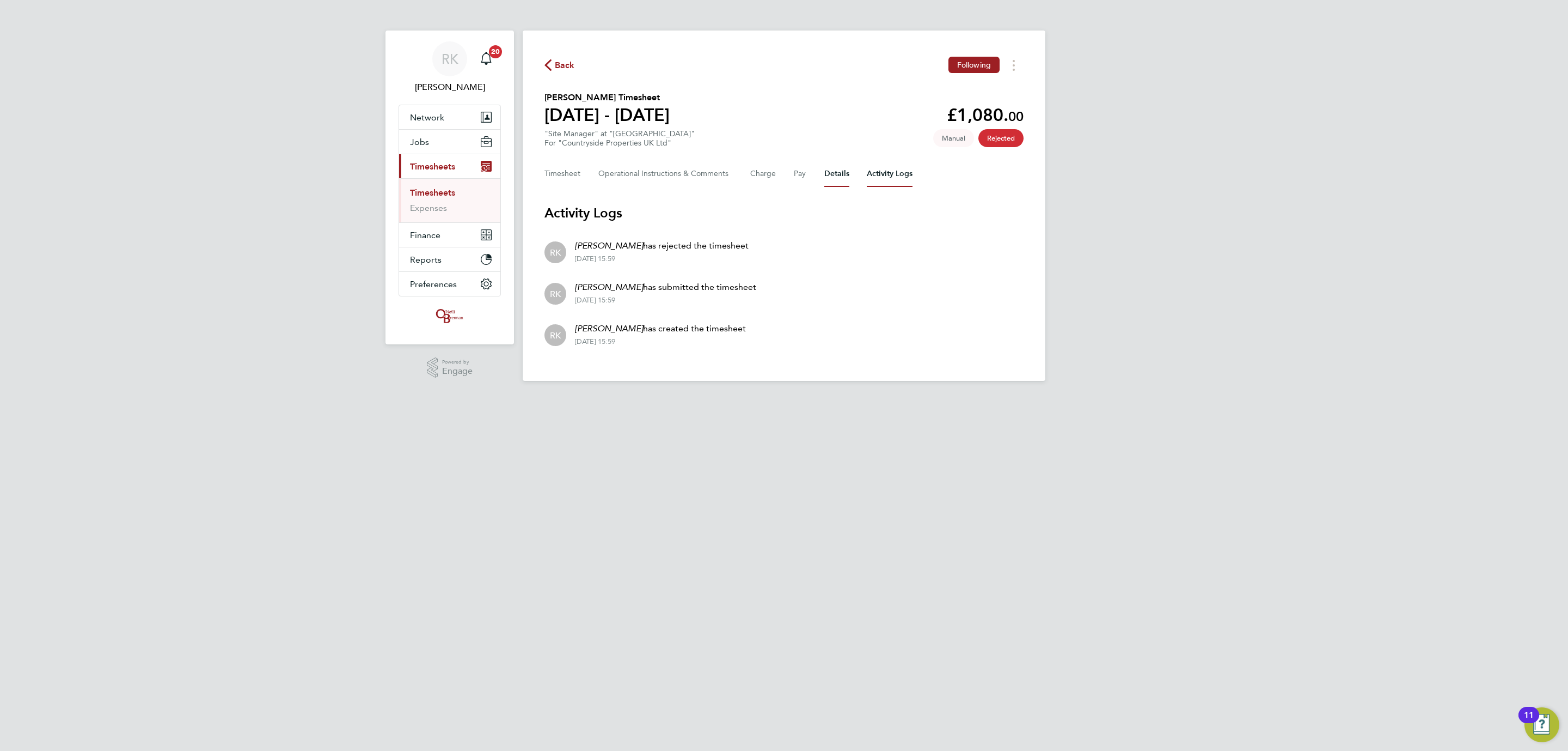
click at [830, 171] on button "Details" at bounding box center [836, 174] width 25 height 26
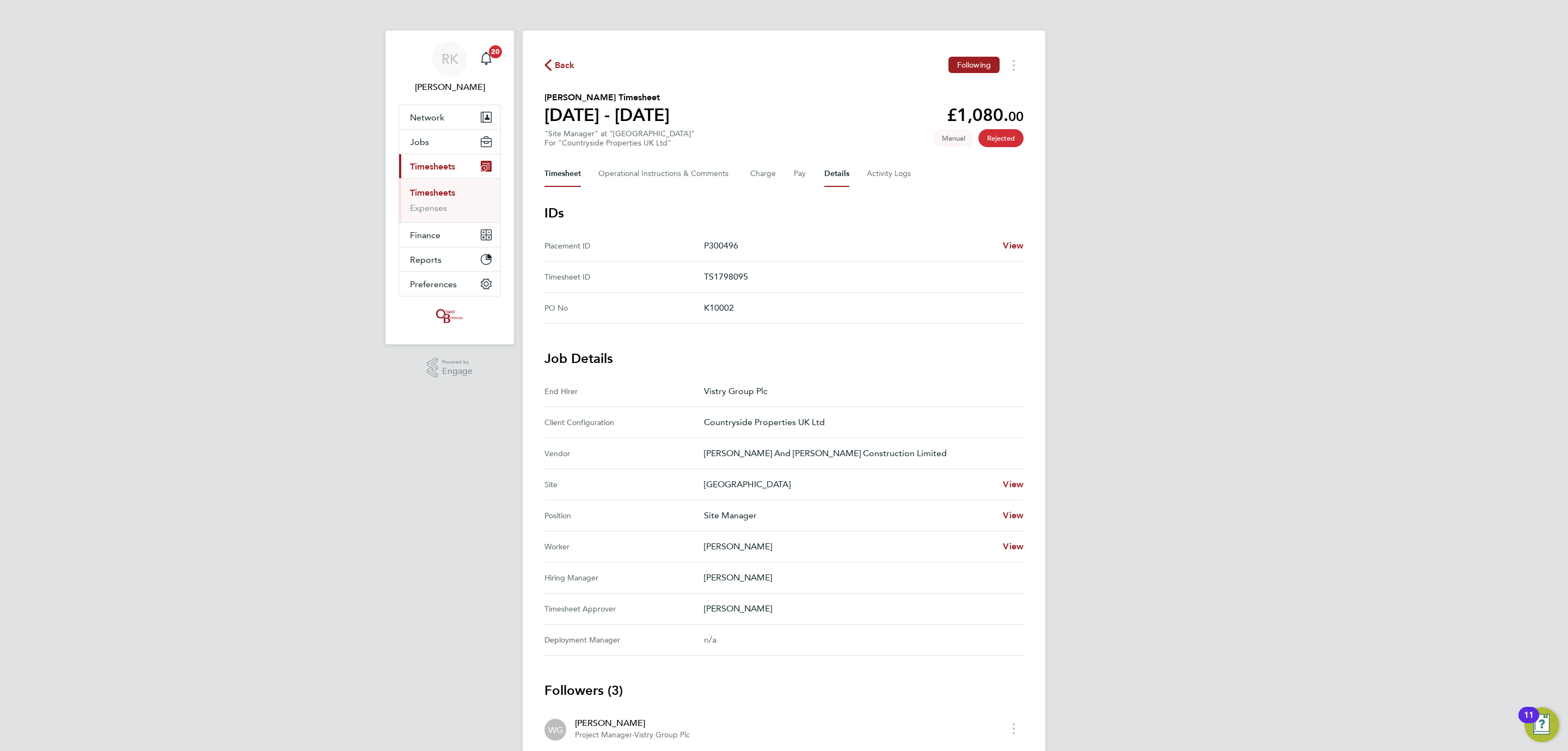
click at [569, 174] on button "Timesheet" at bounding box center [562, 174] width 37 height 26
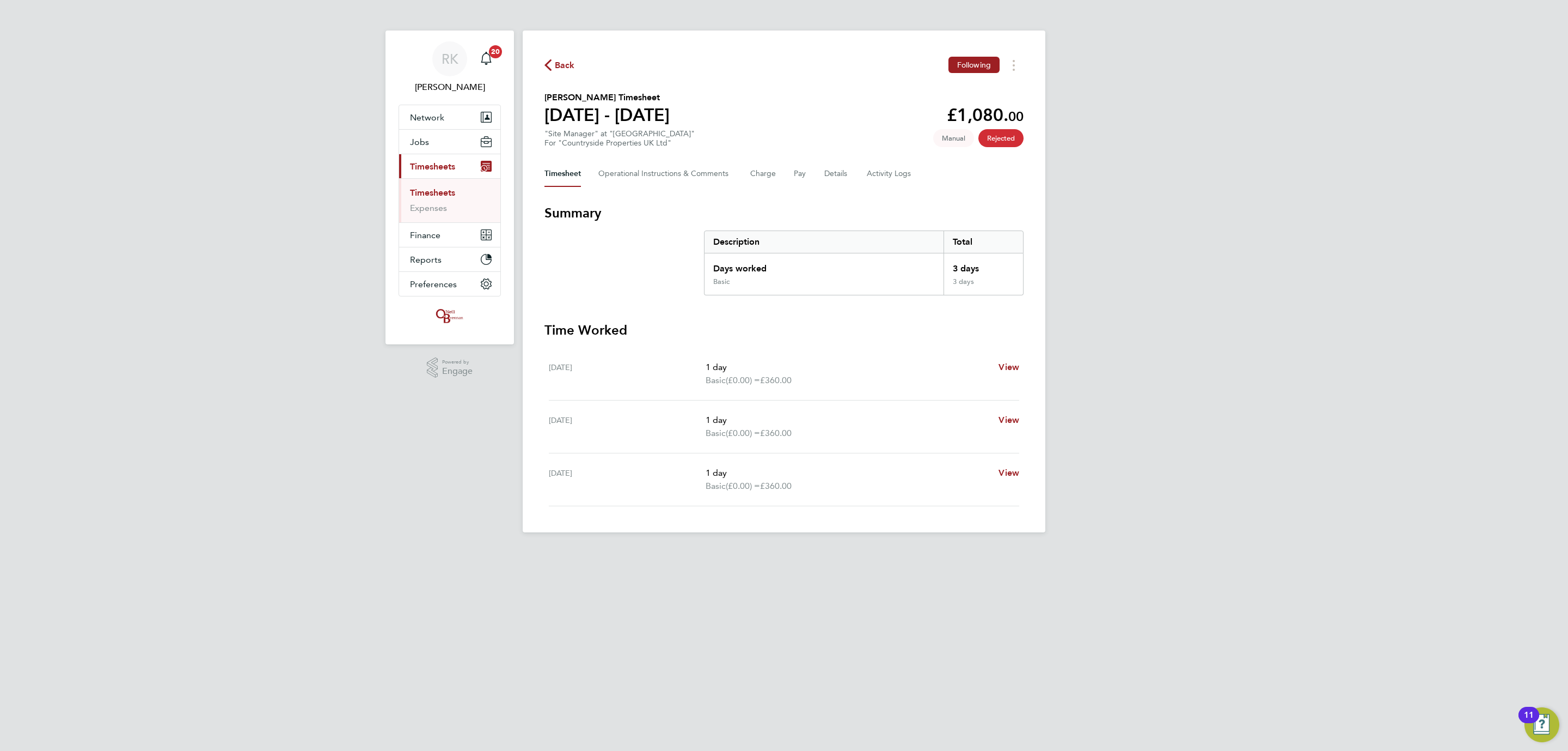
click at [995, 141] on span "Rejected" at bounding box center [1001, 138] width 45 height 18
click at [445, 196] on link "Timesheets" at bounding box center [433, 192] width 45 height 10
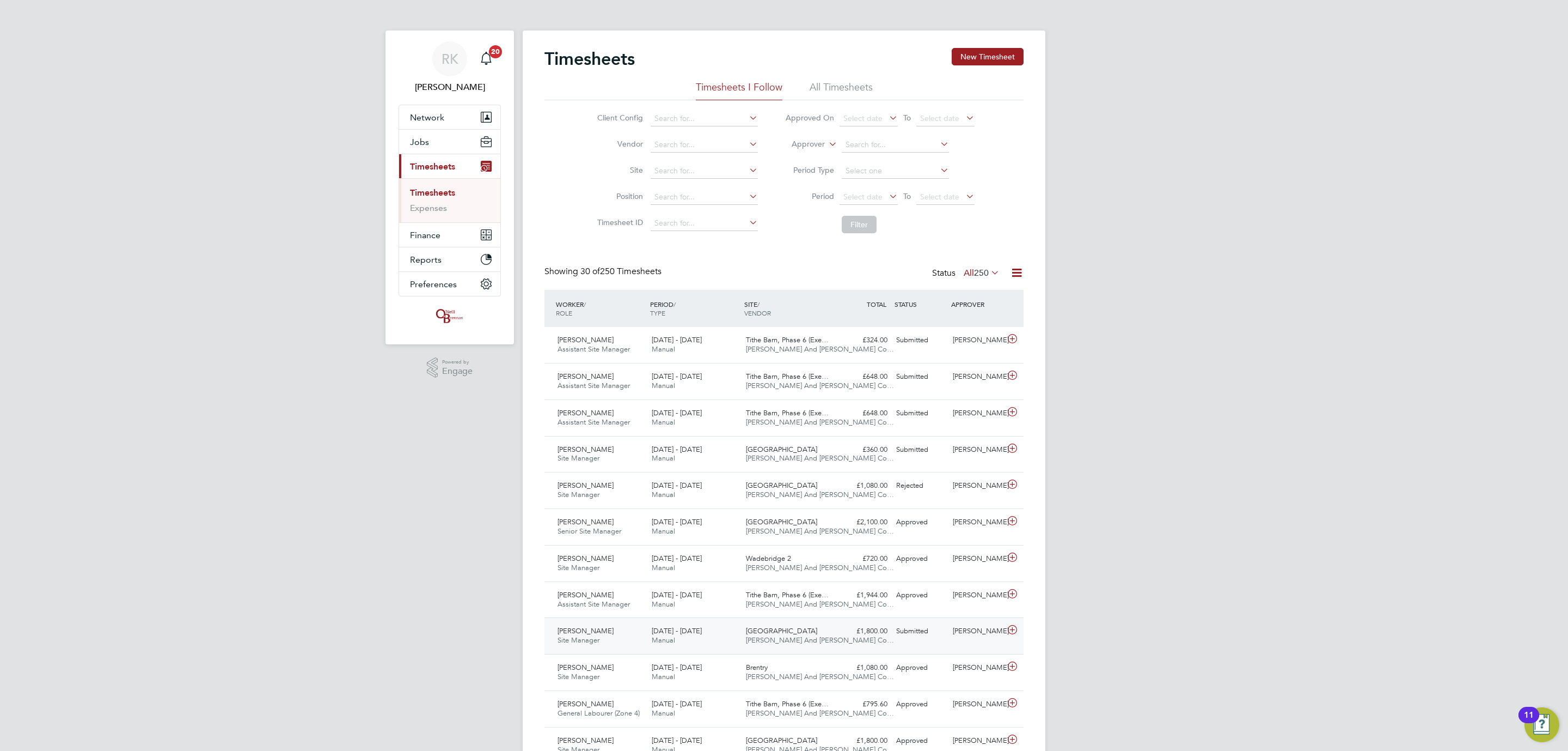
click at [720, 640] on div "[DATE] - [DATE] Manual" at bounding box center [694, 635] width 94 height 27
click at [977, 721] on link "View Details" at bounding box center [984, 716] width 40 height 9
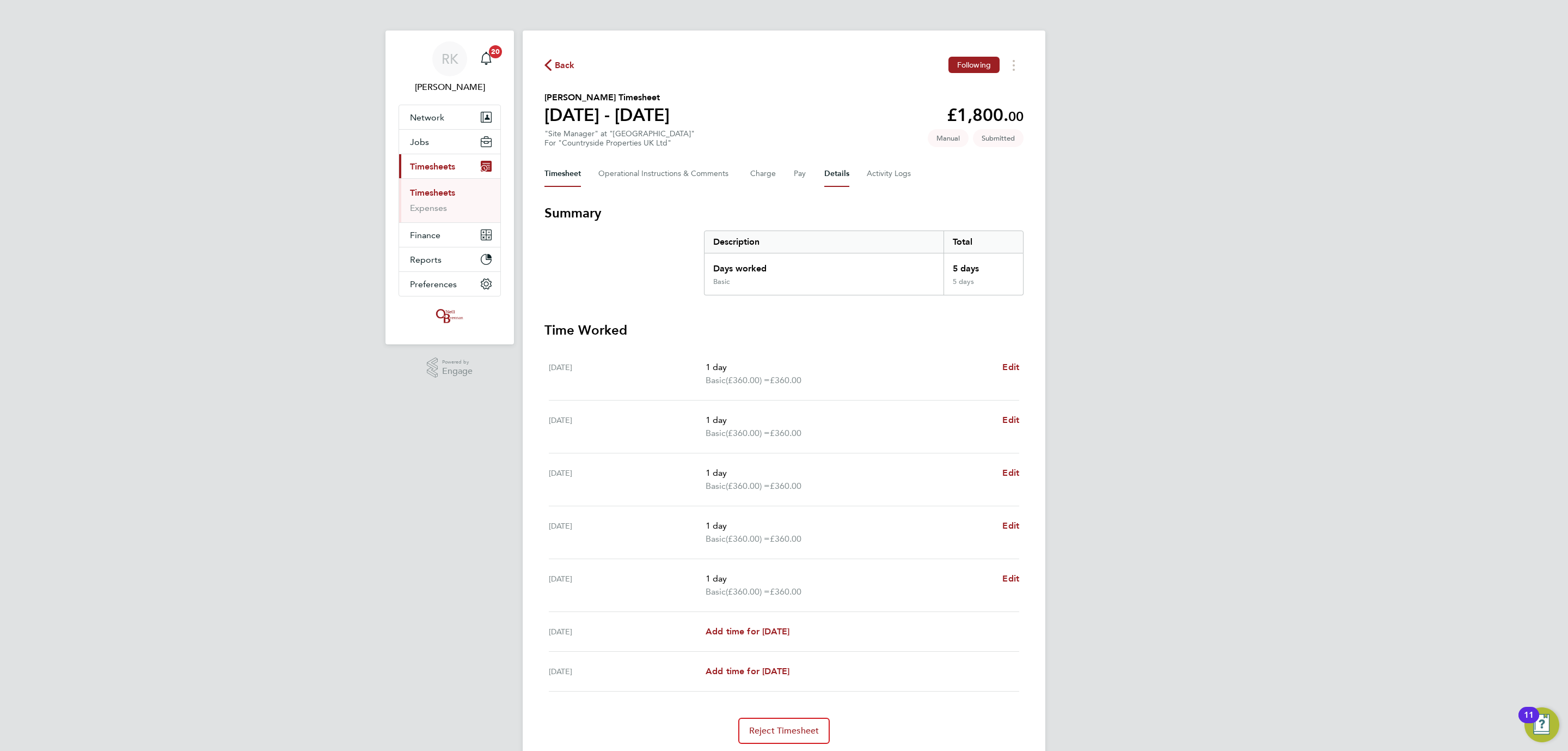
click at [835, 172] on button "Details" at bounding box center [836, 174] width 25 height 26
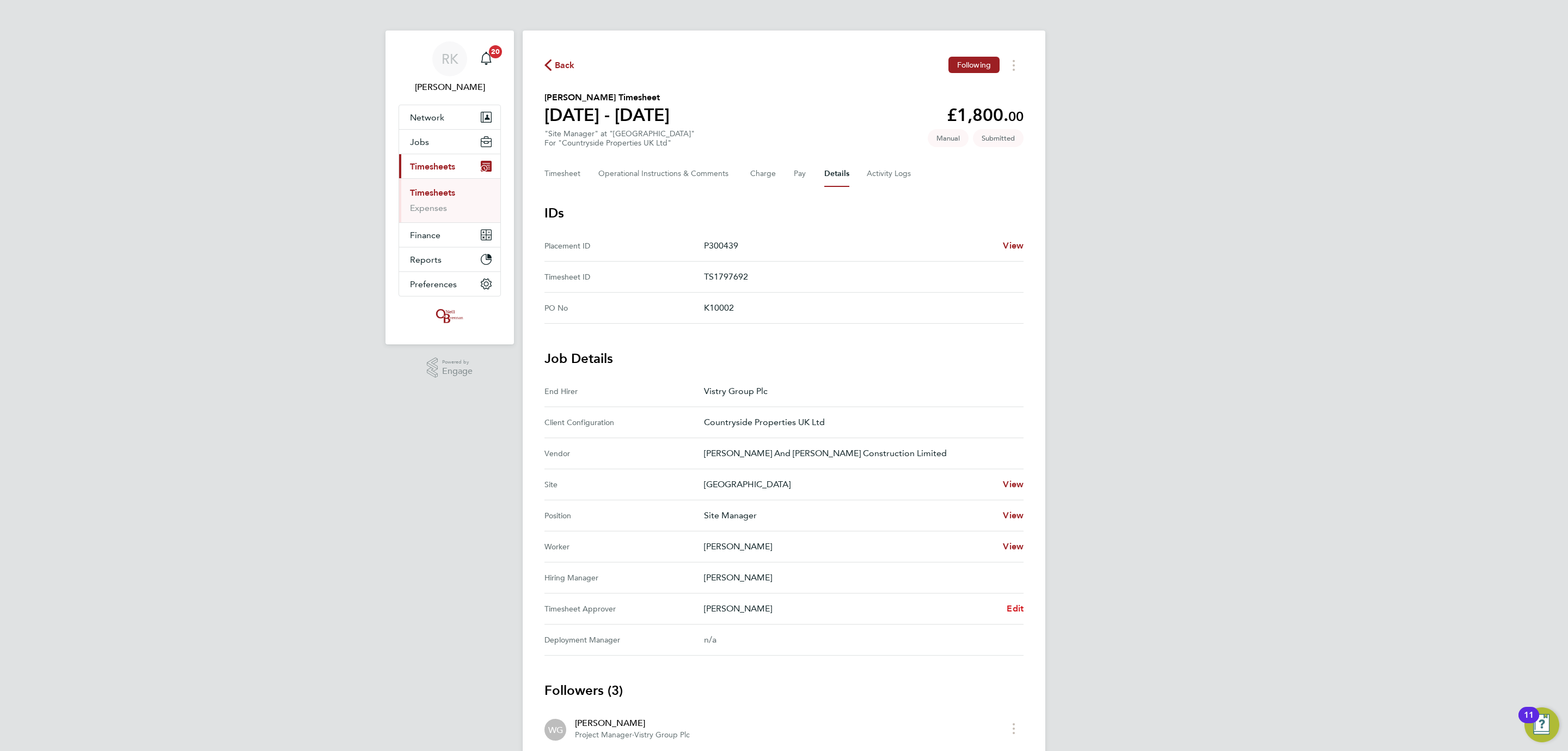
click at [1006, 608] on div "[PERSON_NAME] Edit" at bounding box center [864, 608] width 320 height 13
click at [1018, 610] on span "Edit" at bounding box center [1015, 608] width 17 height 10
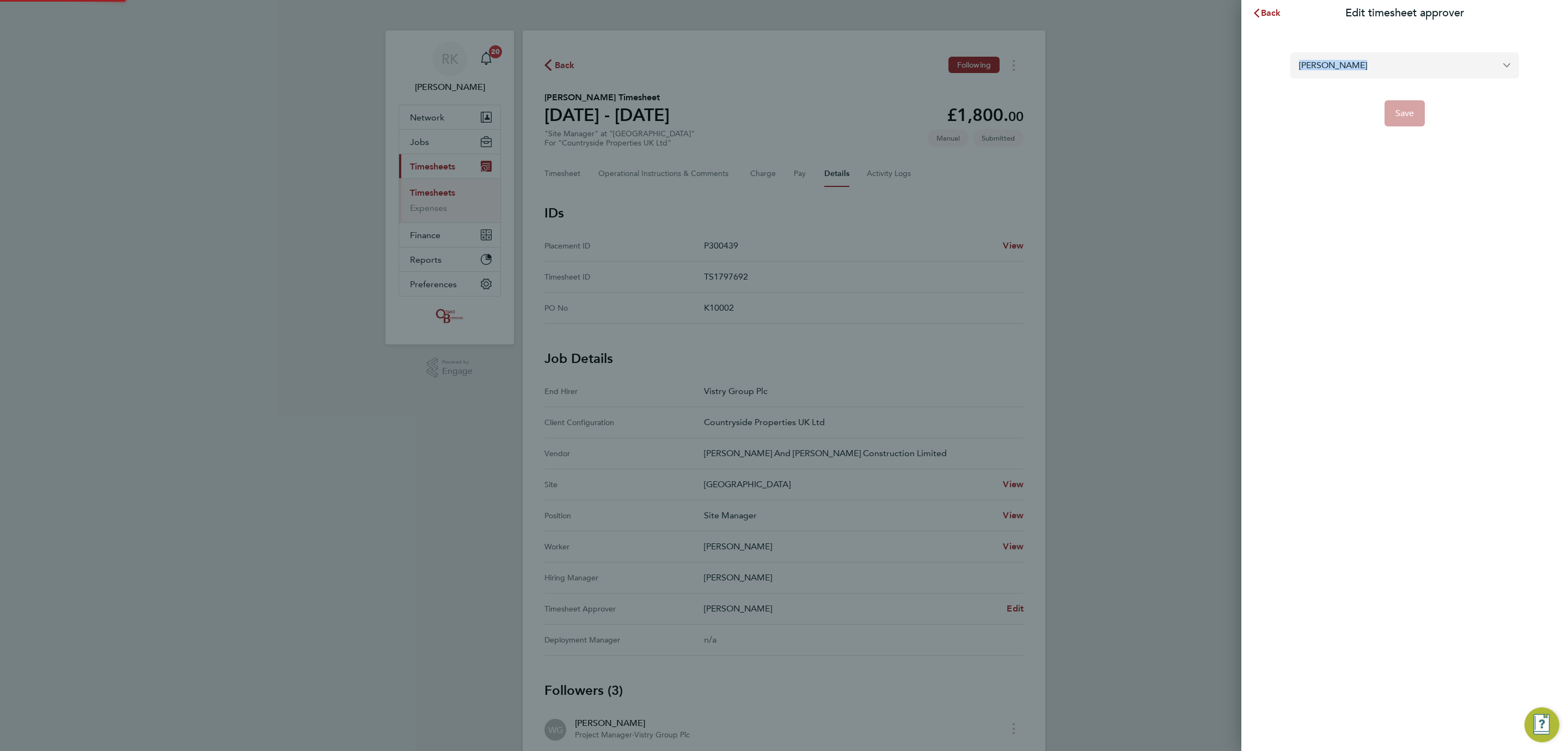
click at [1361, 69] on form "[PERSON_NAME] Save" at bounding box center [1405, 90] width 229 height 74
click at [1361, 69] on input "[PERSON_NAME]" at bounding box center [1405, 65] width 229 height 26
type input "x"
click at [1349, 82] on li "[PERSON_NAME]" at bounding box center [1405, 92] width 229 height 27
type input "[PERSON_NAME]"
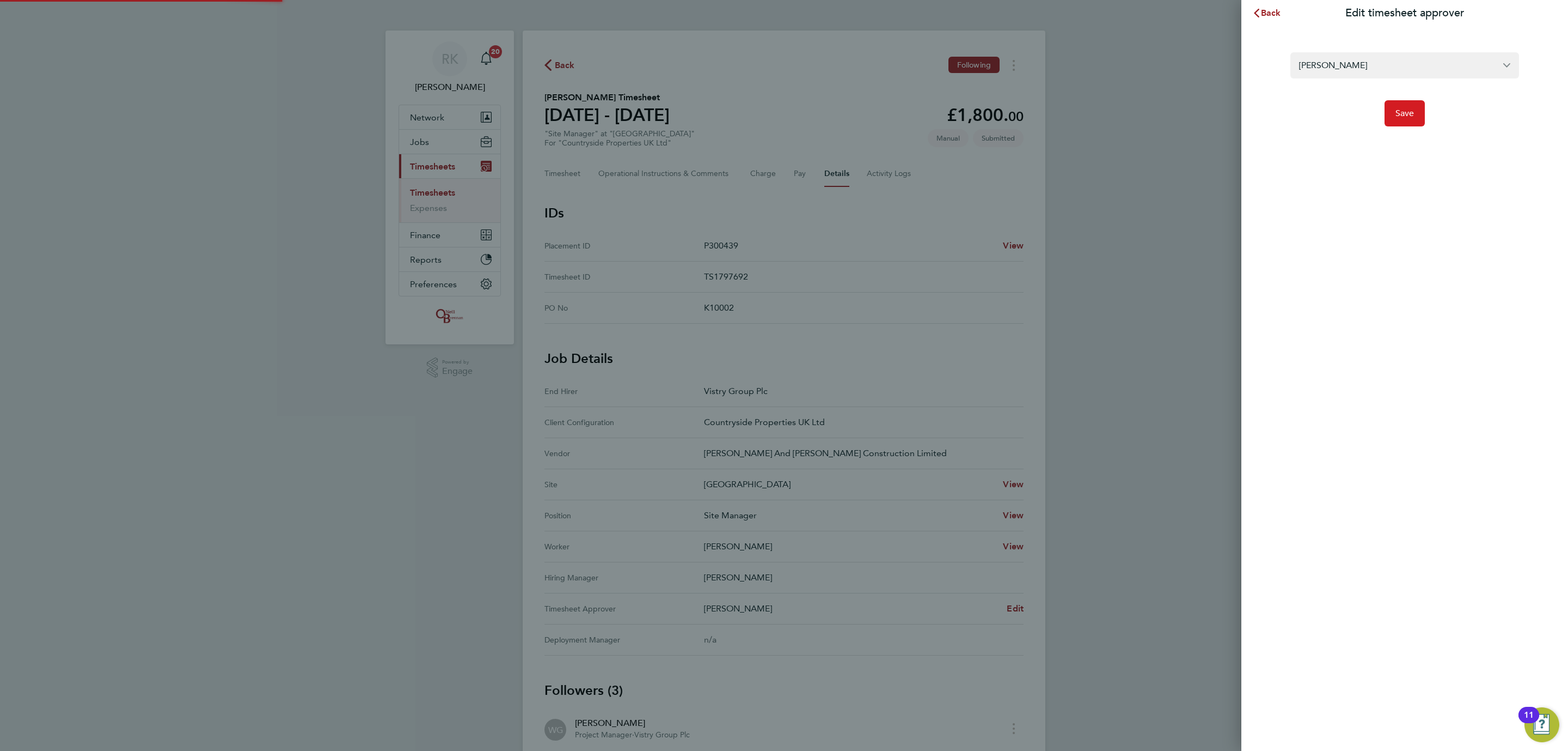
click at [1397, 119] on button "Save" at bounding box center [1405, 113] width 41 height 26
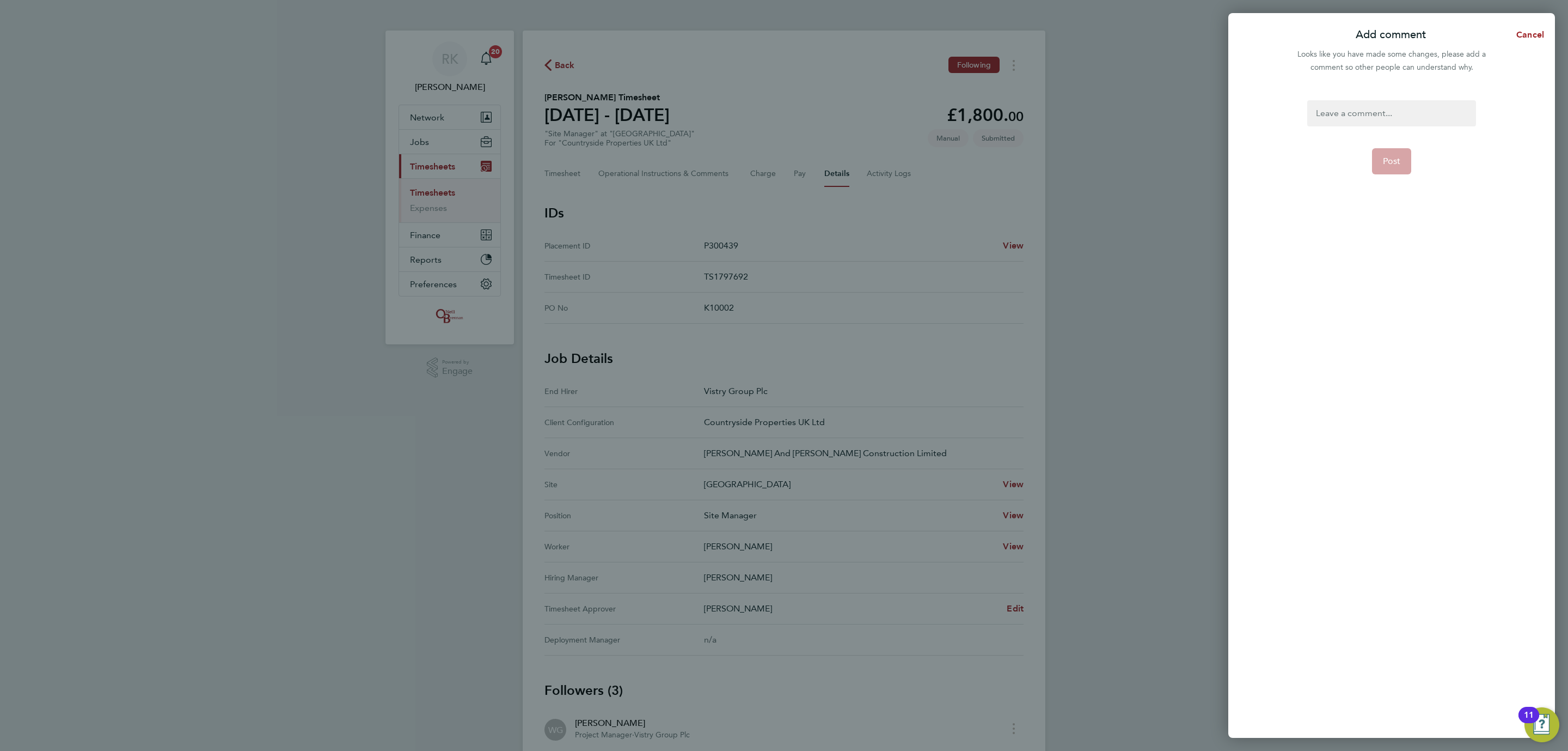
click at [1397, 119] on div at bounding box center [1391, 113] width 168 height 26
click at [1394, 153] on button "Post" at bounding box center [1391, 161] width 40 height 26
